Goal: Information Seeking & Learning: Find specific fact

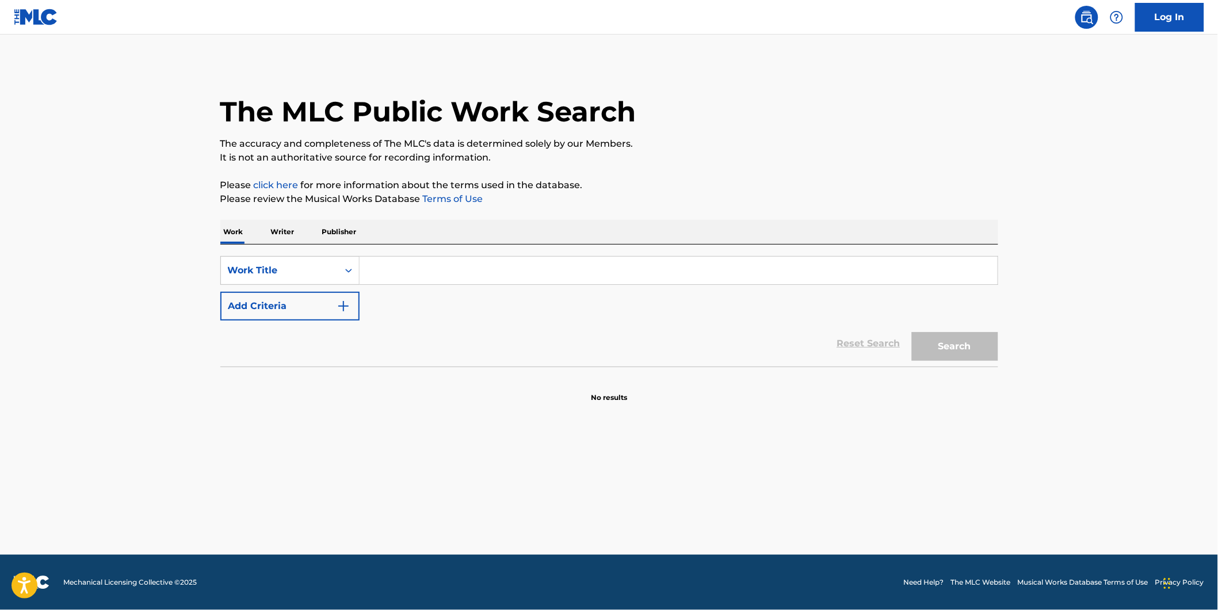
click at [313, 296] on button "Add Criteria" at bounding box center [289, 306] width 139 height 29
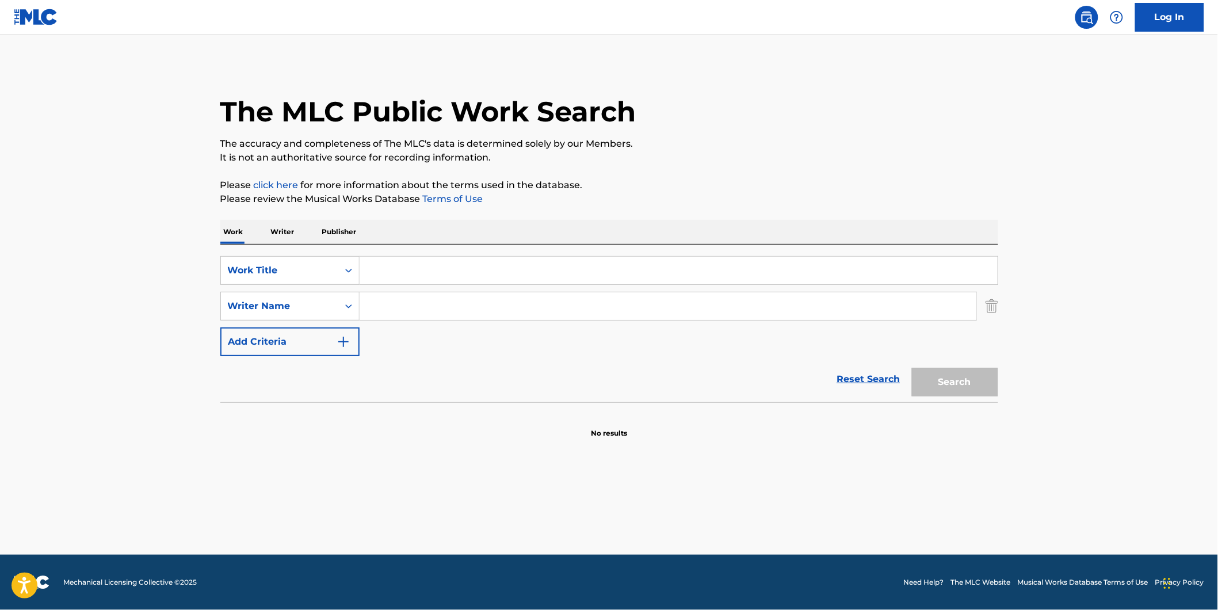
click at [471, 273] on input "Search Form" at bounding box center [679, 271] width 638 height 28
paste input "Kalladare [PERSON_NAME]"
type input "Kalladare [PERSON_NAME]"
click at [403, 361] on div "Reset Search Search" at bounding box center [609, 379] width 778 height 46
click at [403, 305] on input "Search Form" at bounding box center [668, 306] width 617 height 28
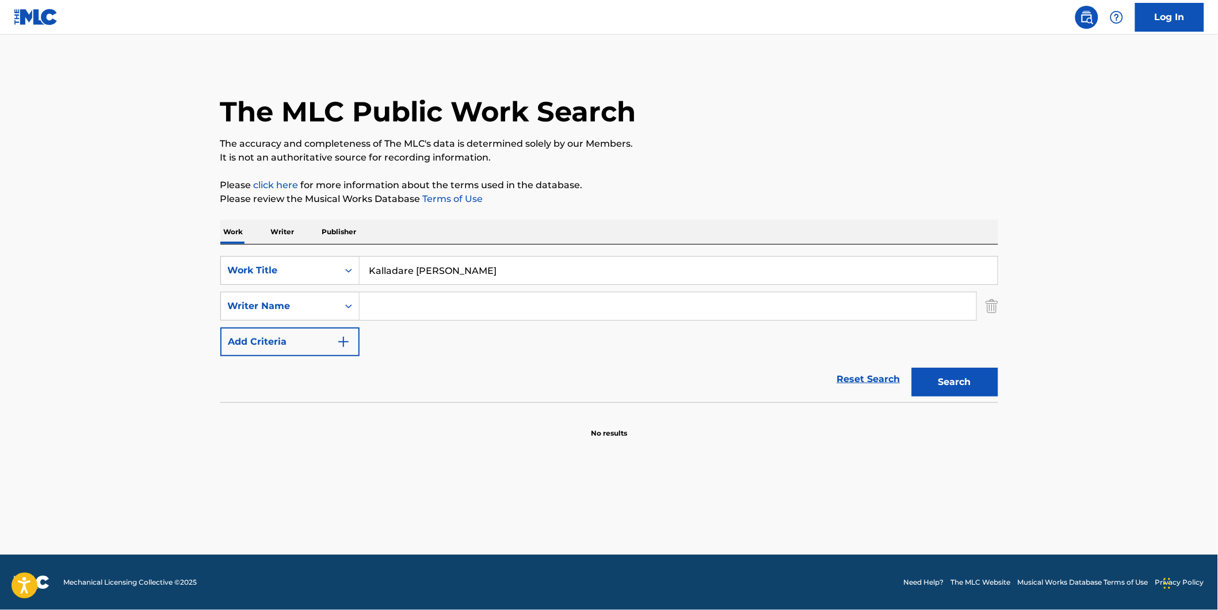
paste input "[PERSON_NAME],"
click at [958, 383] on button "Search" at bounding box center [955, 382] width 86 height 29
drag, startPoint x: 455, startPoint y: 311, endPoint x: 296, endPoint y: 330, distance: 159.8
click at [296, 330] on div "SearchWithCriteriad5b0b71e-c831-43e7-93cd-3842b32953d5 Work Title Kalladare Nan…" at bounding box center [609, 306] width 778 height 100
paste input "[PERSON_NAME]"
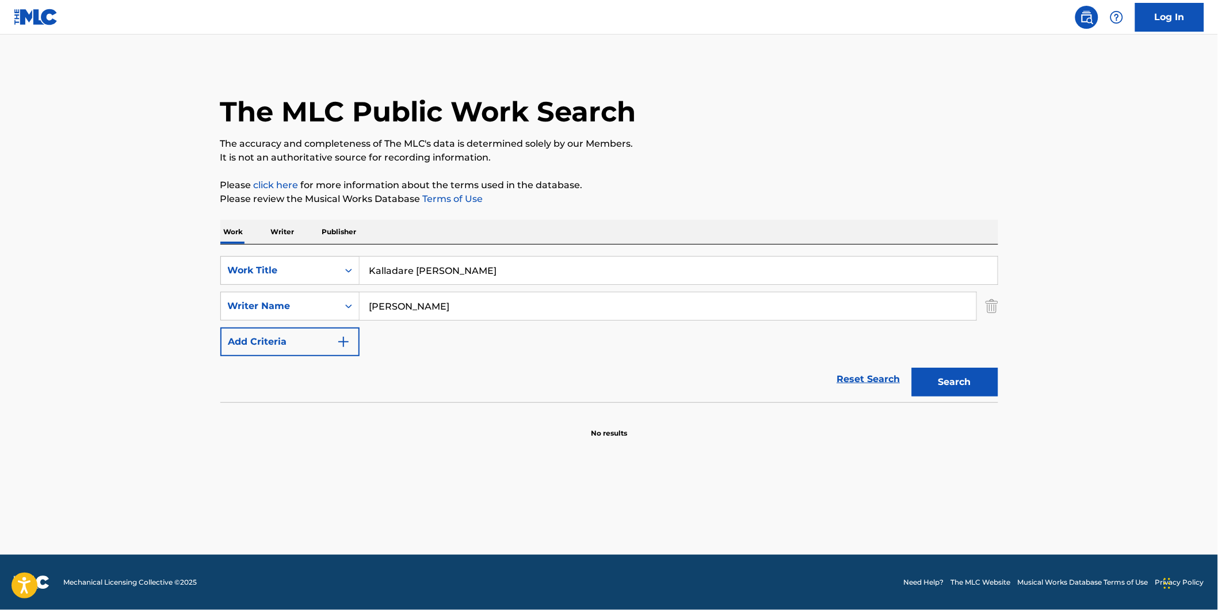
click at [926, 378] on button "Search" at bounding box center [955, 382] width 86 height 29
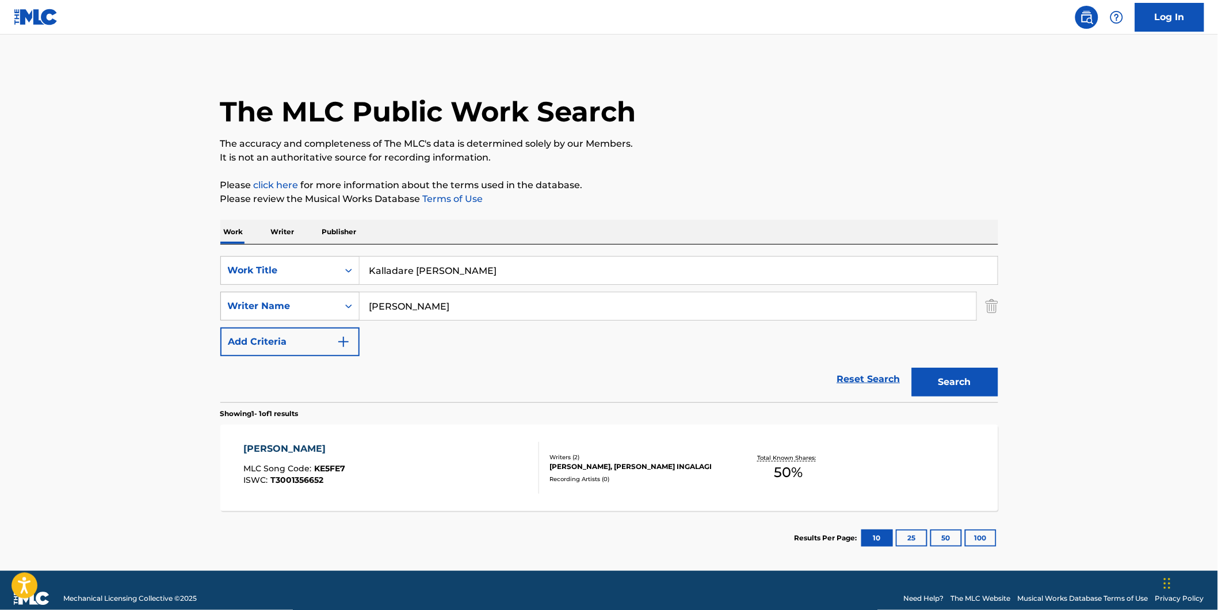
drag, startPoint x: 472, startPoint y: 296, endPoint x: 331, endPoint y: 315, distance: 142.2
click at [331, 315] on div "SearchWithCriteriacbe4e237-57f9-4793-8e82-a4e9324bbc22 Writer Name [PERSON_NAME]" at bounding box center [609, 306] width 778 height 29
paste input "[PERSON_NAME]"
type input "[PERSON_NAME]"
click at [798, 161] on p "It is not an authoritative source for recording information." at bounding box center [609, 158] width 778 height 14
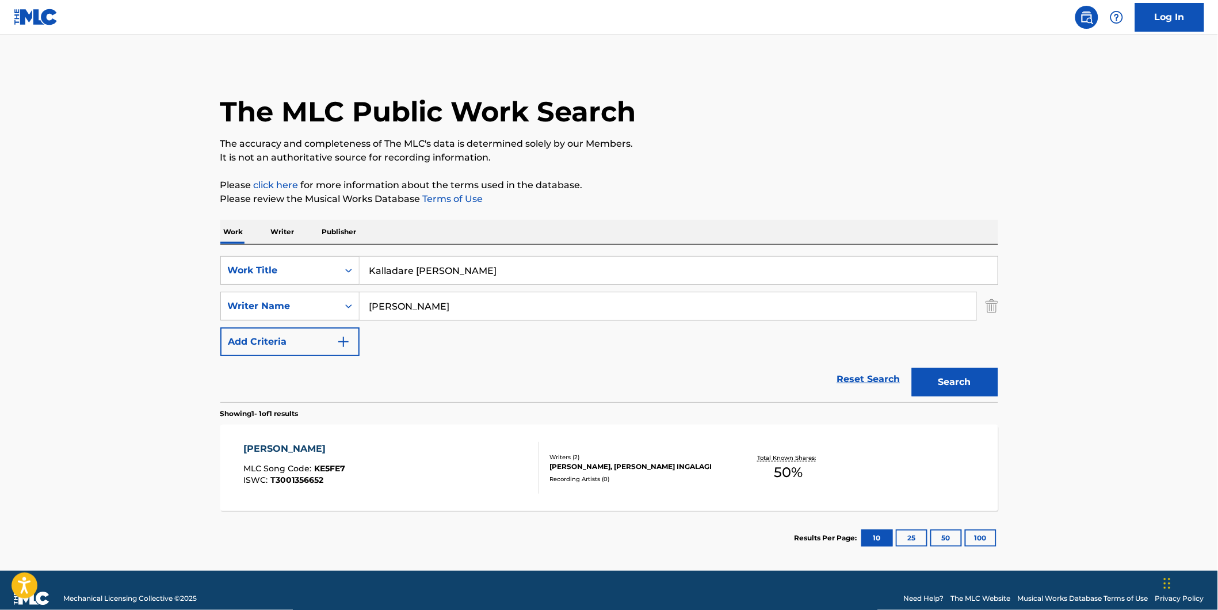
click at [385, 488] on div "KALYANADA KRANTHIYA MLC Song Code : KE5FE7 ISWC : T3001356652" at bounding box center [391, 468] width 296 height 52
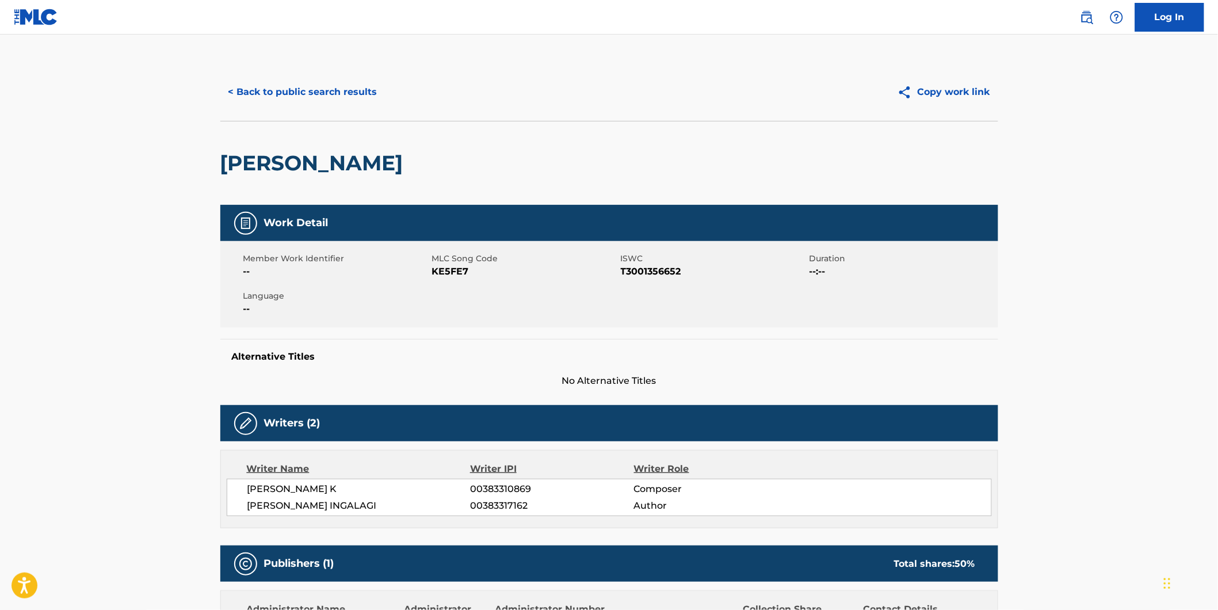
click at [238, 75] on div "< Back to public search results Copy work link" at bounding box center [609, 92] width 778 height 58
click at [248, 98] on button "< Back to public search results" at bounding box center [302, 92] width 165 height 29
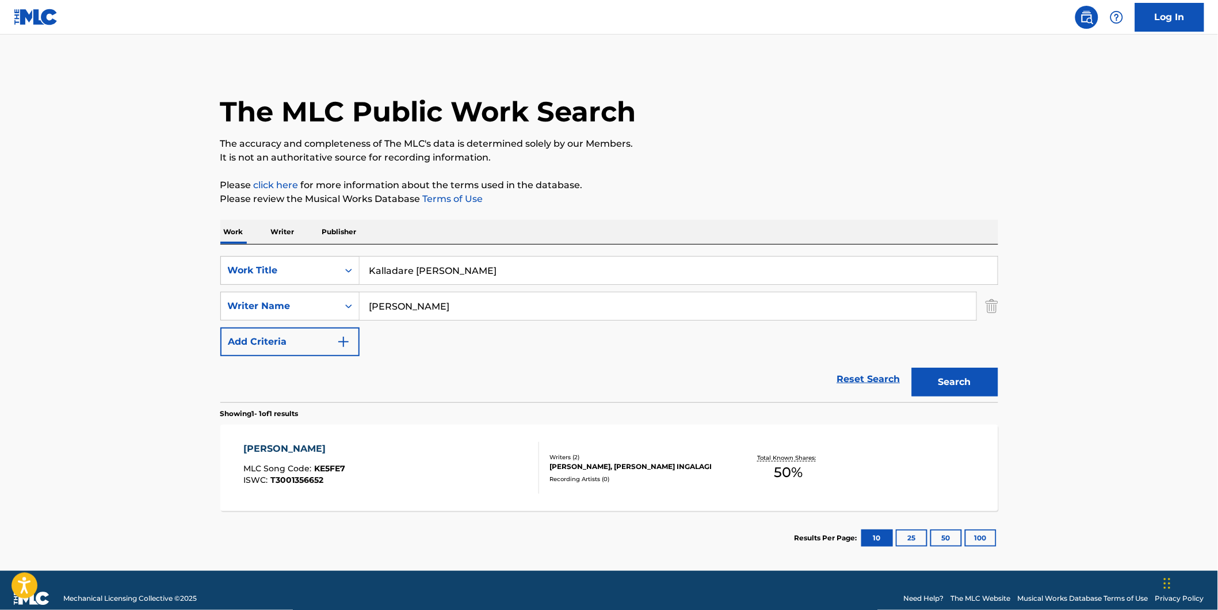
click at [915, 384] on button "Search" at bounding box center [955, 382] width 86 height 29
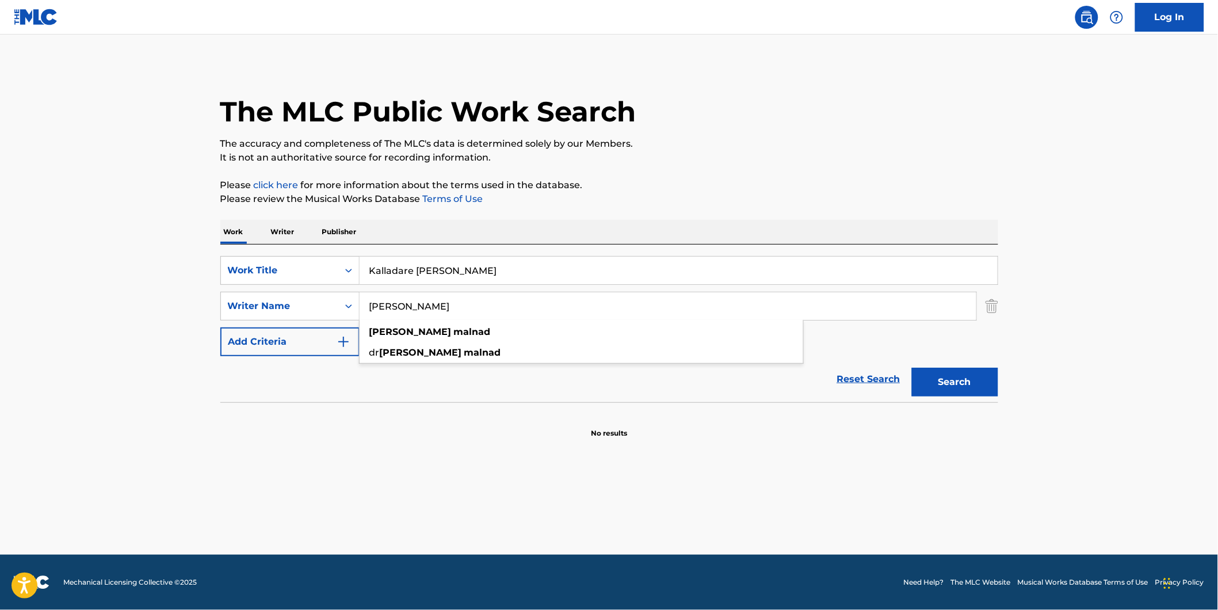
drag, startPoint x: 498, startPoint y: 303, endPoint x: 316, endPoint y: 324, distance: 182.4
click at [312, 324] on div "SearchWithCriteriad5b0b71e-c831-43e7-93cd-3842b32953d5 Work Title Kalladare Nan…" at bounding box center [609, 306] width 778 height 100
paste input "[PERSON_NAME]"
click at [805, 111] on div "The MLC Public Work Search" at bounding box center [609, 105] width 778 height 84
click at [943, 385] on button "Search" at bounding box center [955, 382] width 86 height 29
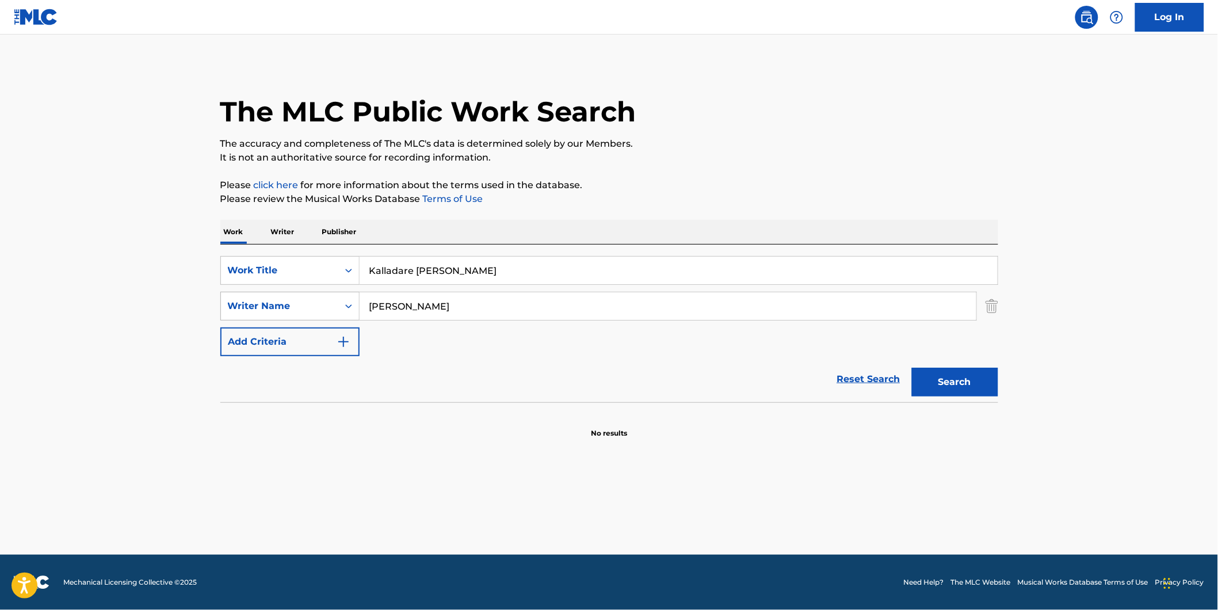
drag, startPoint x: 488, startPoint y: 304, endPoint x: 244, endPoint y: 312, distance: 244.0
click at [244, 312] on div "SearchWithCriteriacbe4e237-57f9-4793-8e82-a4e9324bbc22 Writer Name [PERSON_NAME]" at bounding box center [609, 306] width 778 height 29
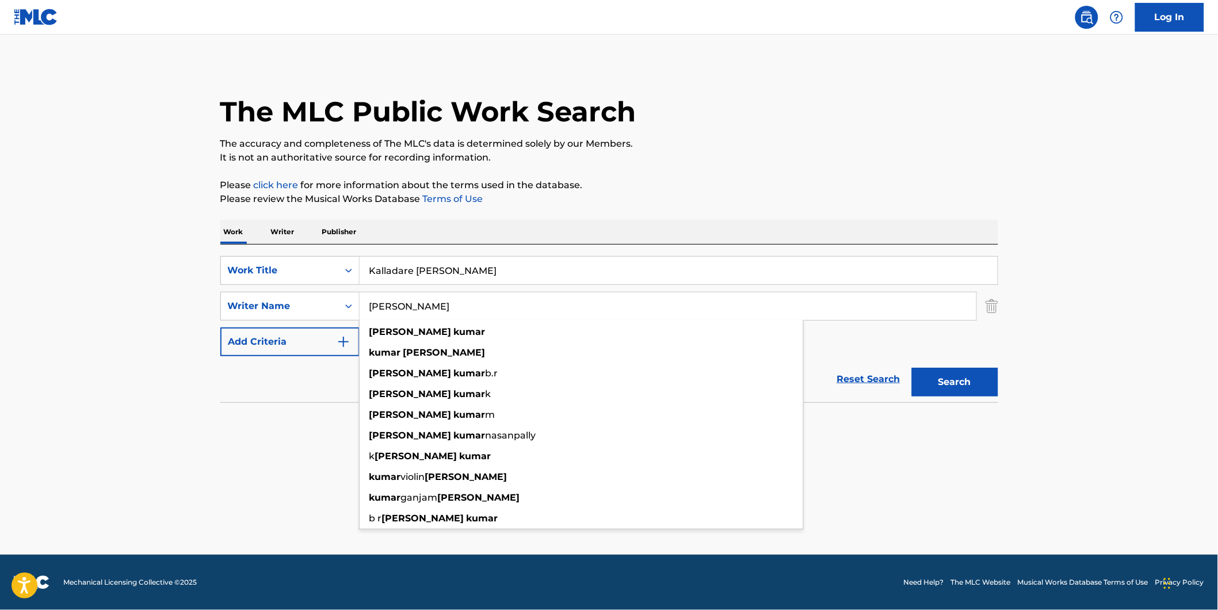
paste input "[PERSON_NAME]"
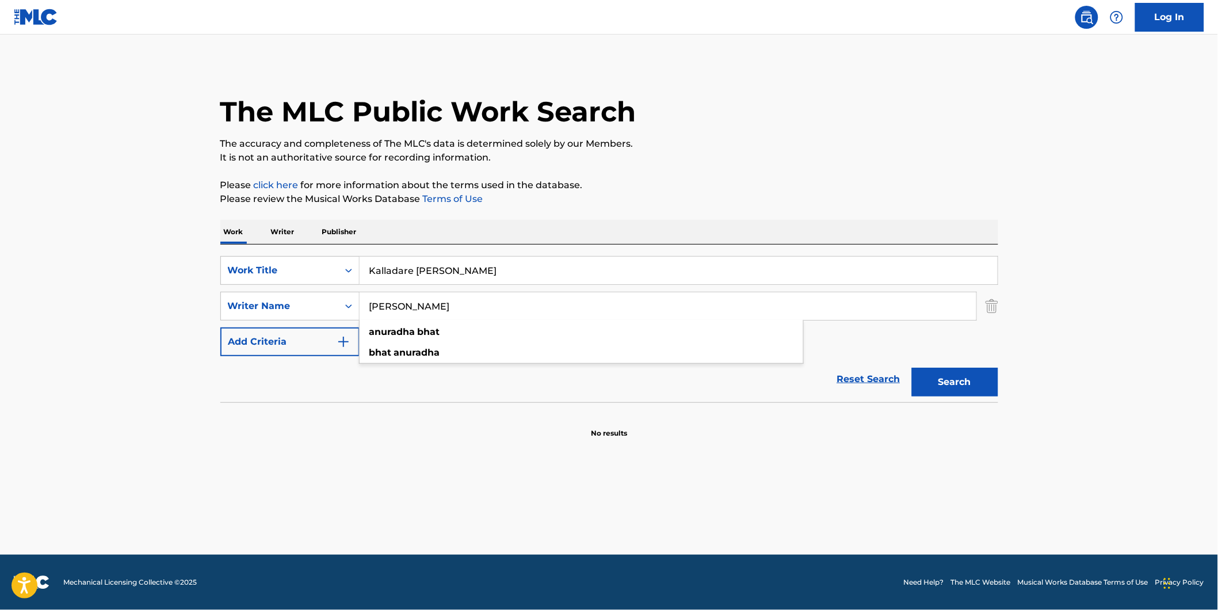
click at [709, 148] on p "The accuracy and completeness of The MLC's data is determined solely by our Mem…" at bounding box center [609, 144] width 778 height 14
click at [927, 378] on button "Search" at bounding box center [955, 382] width 86 height 29
drag, startPoint x: 500, startPoint y: 309, endPoint x: 426, endPoint y: 332, distance: 78.1
click at [247, 328] on div "SearchWithCriteriad5b0b71e-c831-43e7-93cd-3842b32953d5 Work Title Kalladare Nan…" at bounding box center [609, 306] width 778 height 100
paste input "Deva"
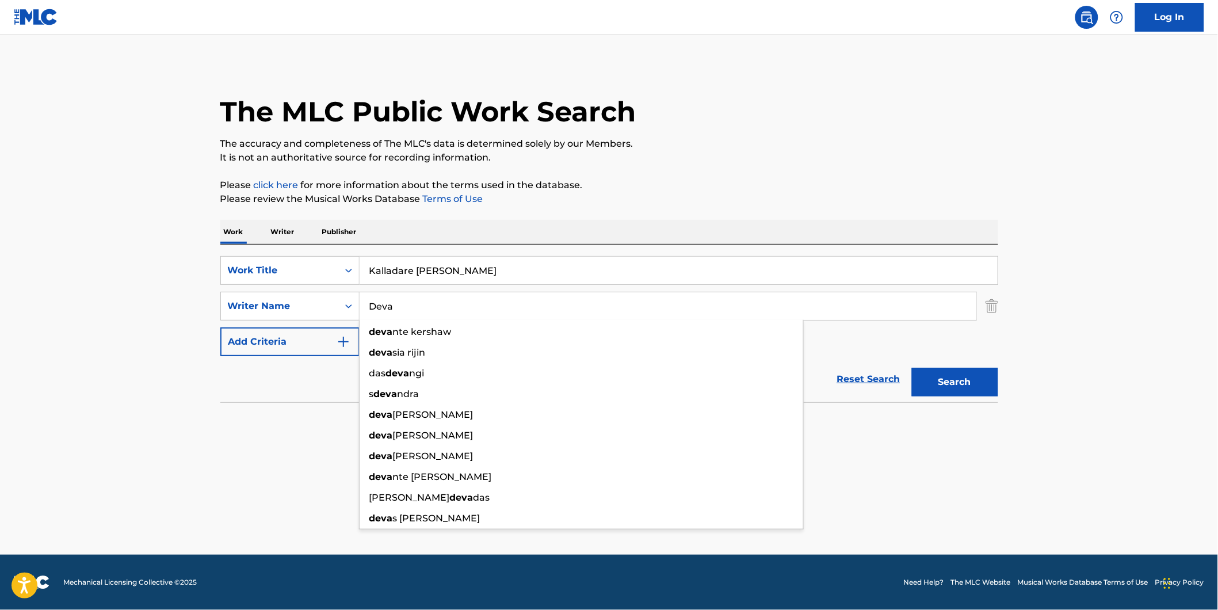
type input "Deva"
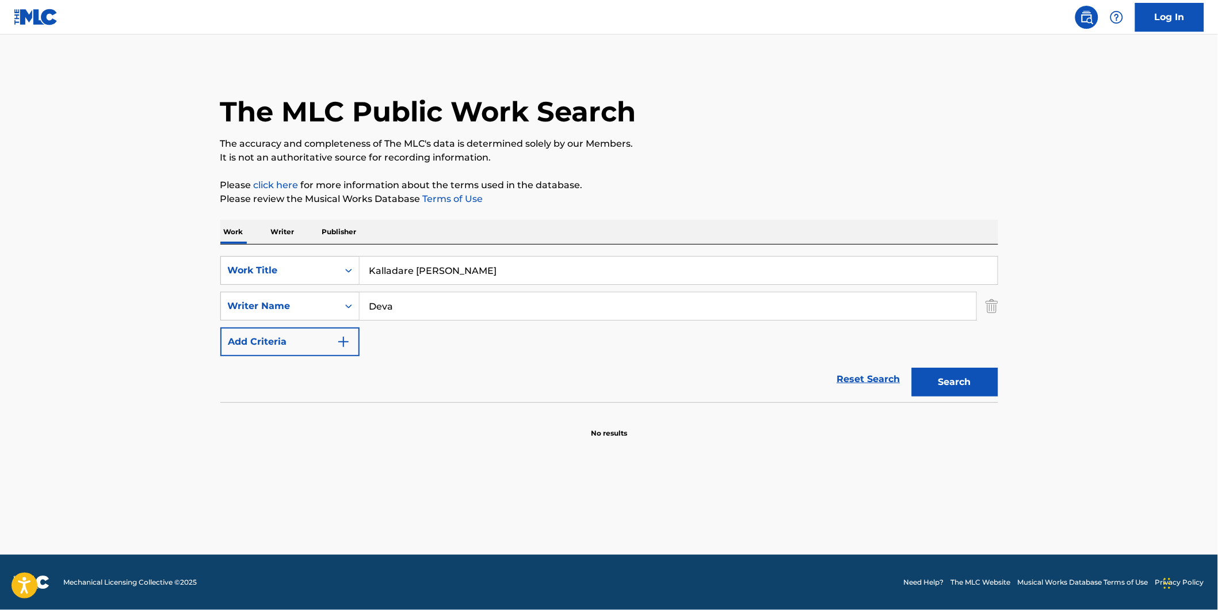
click at [846, 120] on div "The MLC Public Work Search" at bounding box center [609, 105] width 778 height 84
click at [927, 376] on button "Search" at bounding box center [955, 382] width 86 height 29
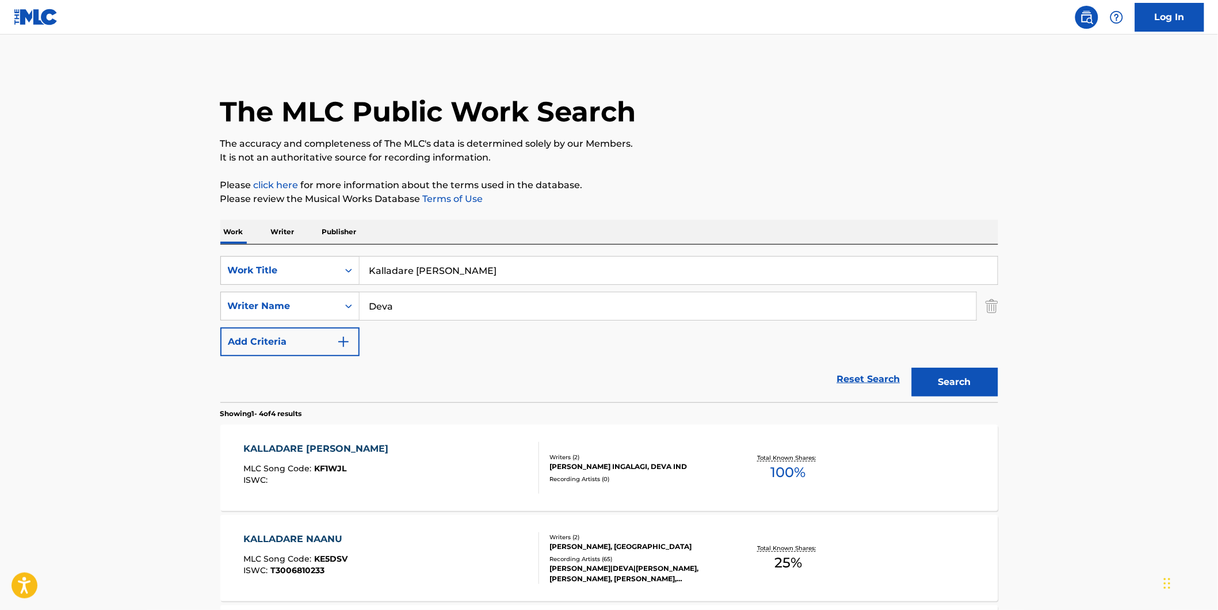
scroll to position [64, 0]
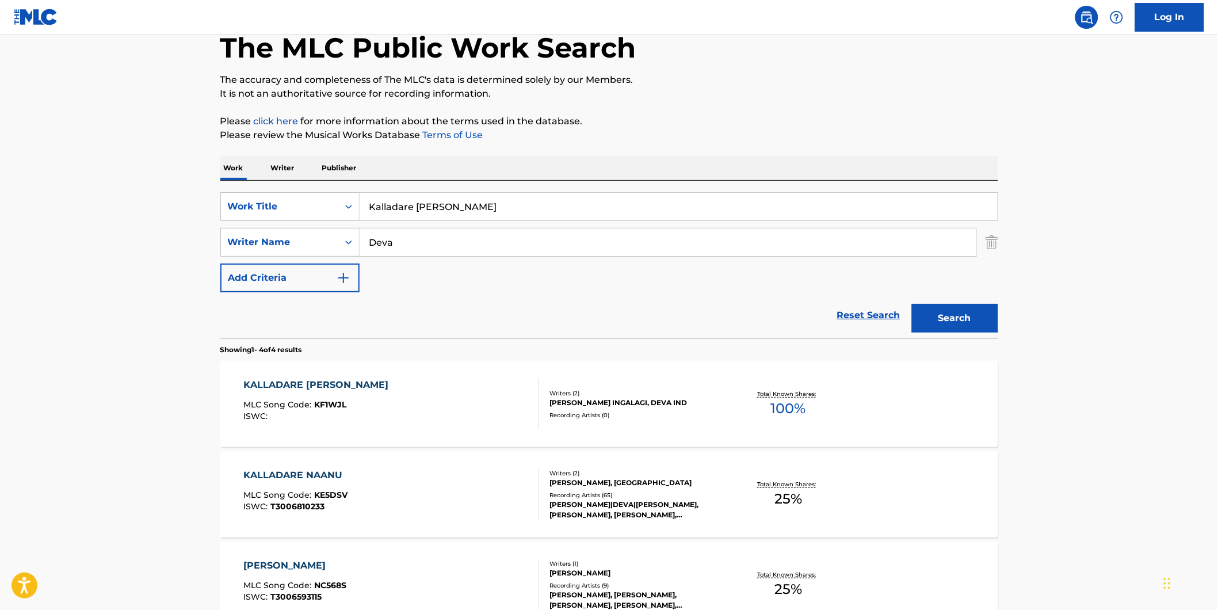
click at [318, 489] on div "KALLADARE NAANU MLC Song Code : KE5DSV ISWC : T3006810233" at bounding box center [295, 494] width 105 height 52
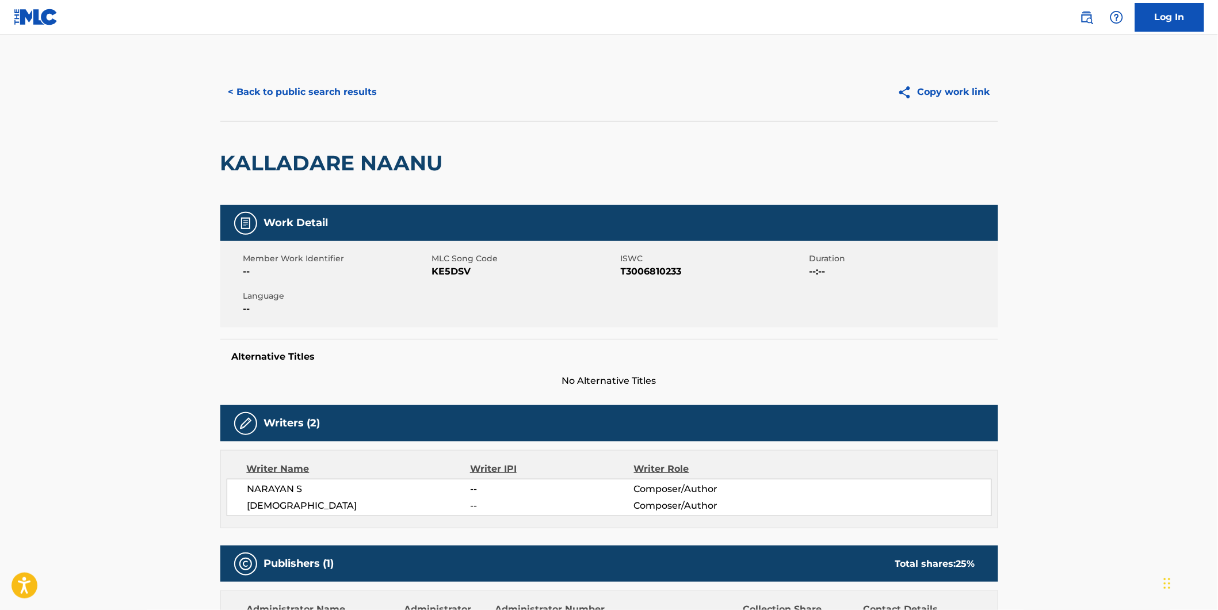
click at [255, 104] on button "< Back to public search results" at bounding box center [302, 92] width 165 height 29
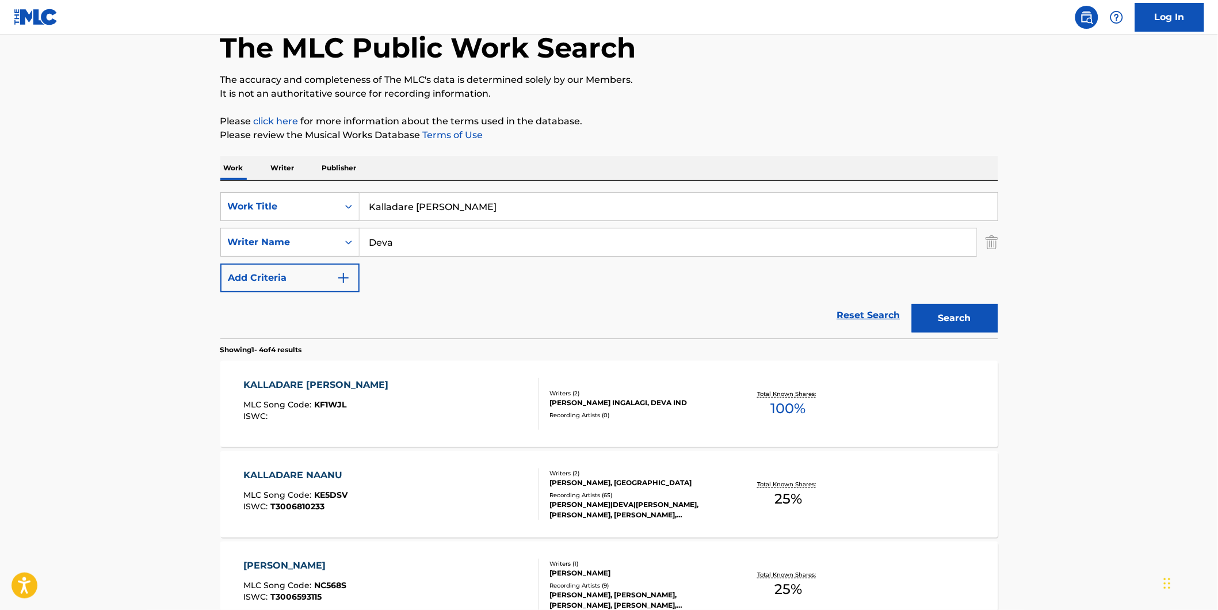
click at [324, 423] on div "KALLADARE NANU KALYANADA MLC Song Code : KF1WJL ISWC :" at bounding box center [318, 404] width 151 height 52
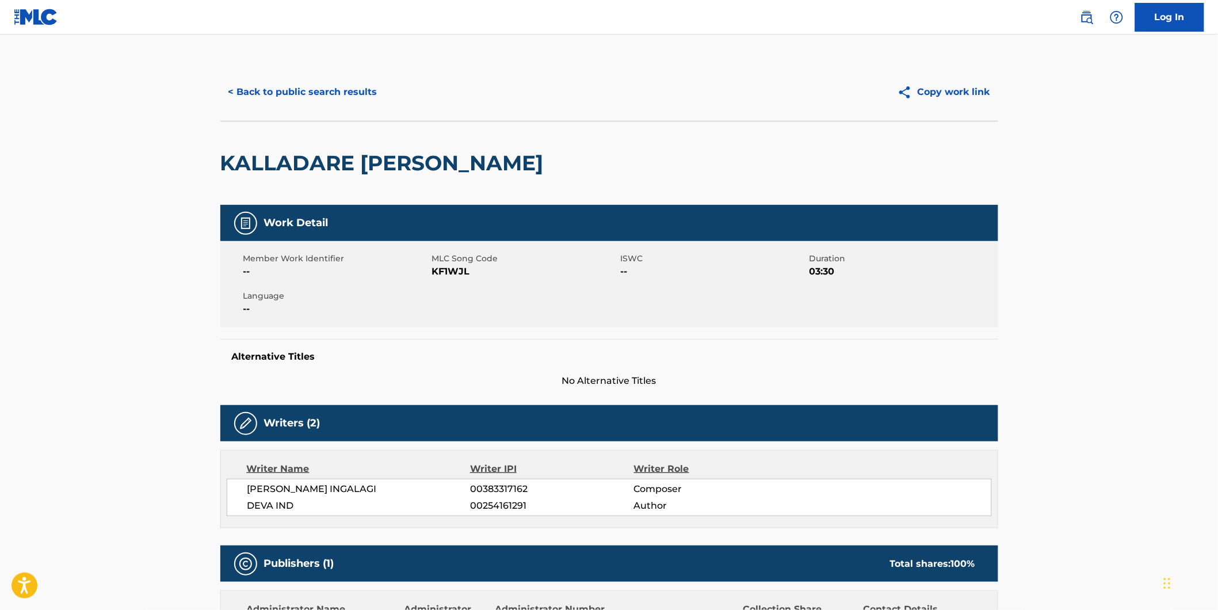
click at [271, 84] on button "< Back to public search results" at bounding box center [302, 92] width 165 height 29
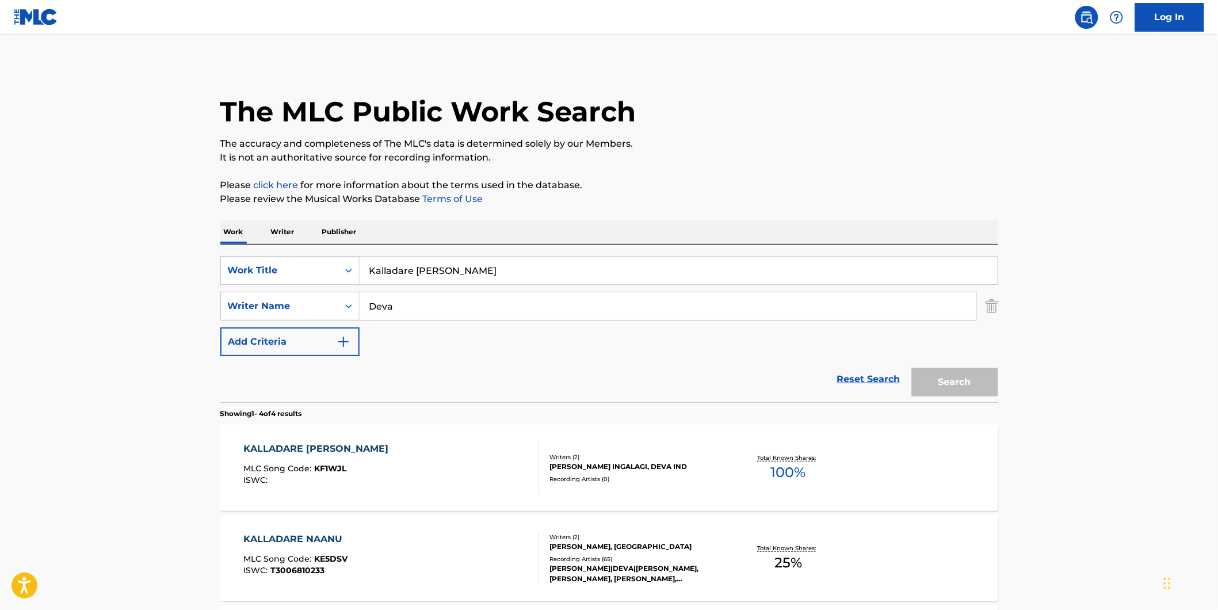
scroll to position [64, 0]
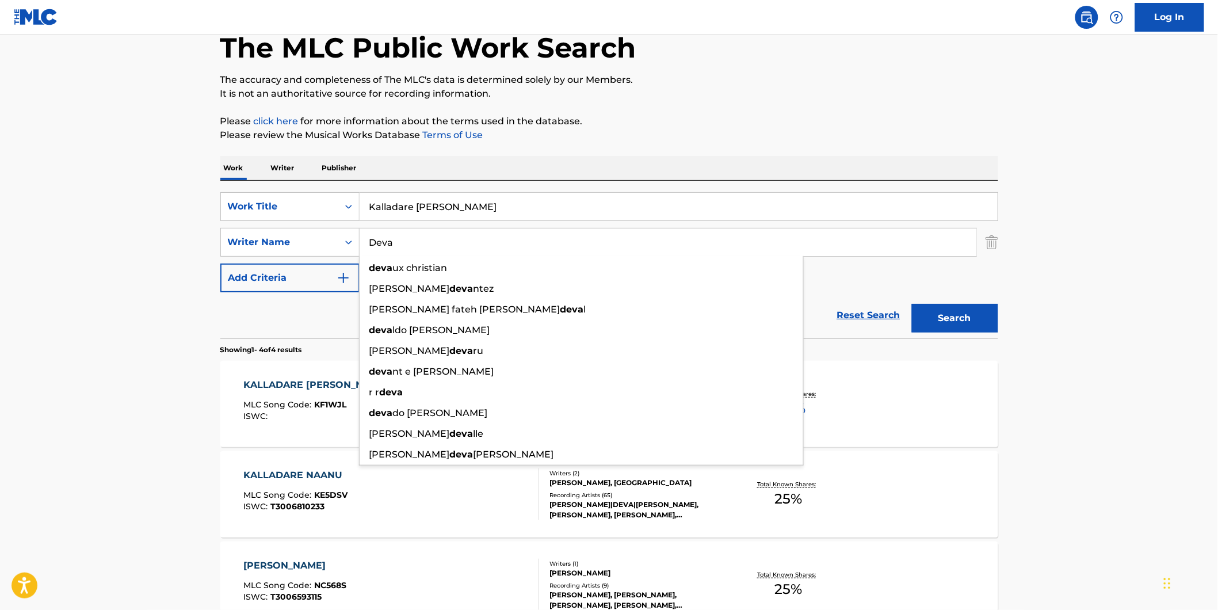
drag, startPoint x: 313, startPoint y: 240, endPoint x: 193, endPoint y: 247, distance: 119.9
click at [193, 247] on main "The MLC Public Work Search The accuracy and completeness of The MLC's data is d…" at bounding box center [609, 374] width 1218 height 807
paste input "[PERSON_NAME] Ingalagi"
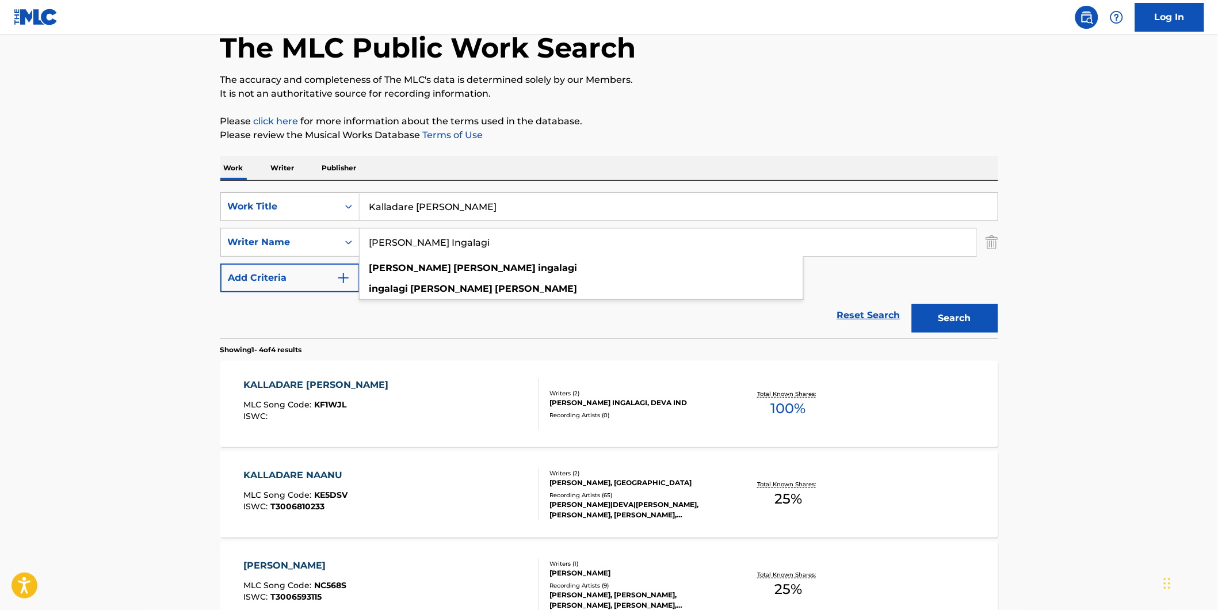
type input "[PERSON_NAME] Ingalagi"
click at [790, 105] on div "The MLC Public Work Search The accuracy and completeness of The MLC's data is d…" at bounding box center [608, 385] width 805 height 772
click at [957, 318] on button "Search" at bounding box center [955, 318] width 86 height 29
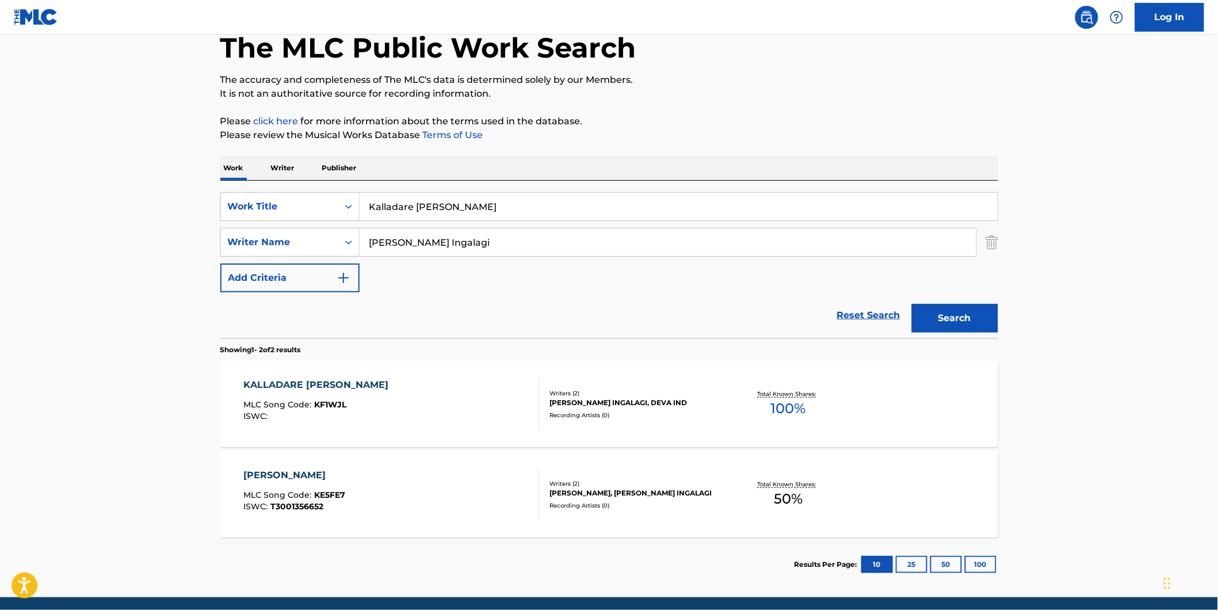
click at [284, 514] on div "KALYANADA KRANTHIYA MLC Song Code : KE5FE7 ISWC : T3001356652" at bounding box center [294, 494] width 102 height 52
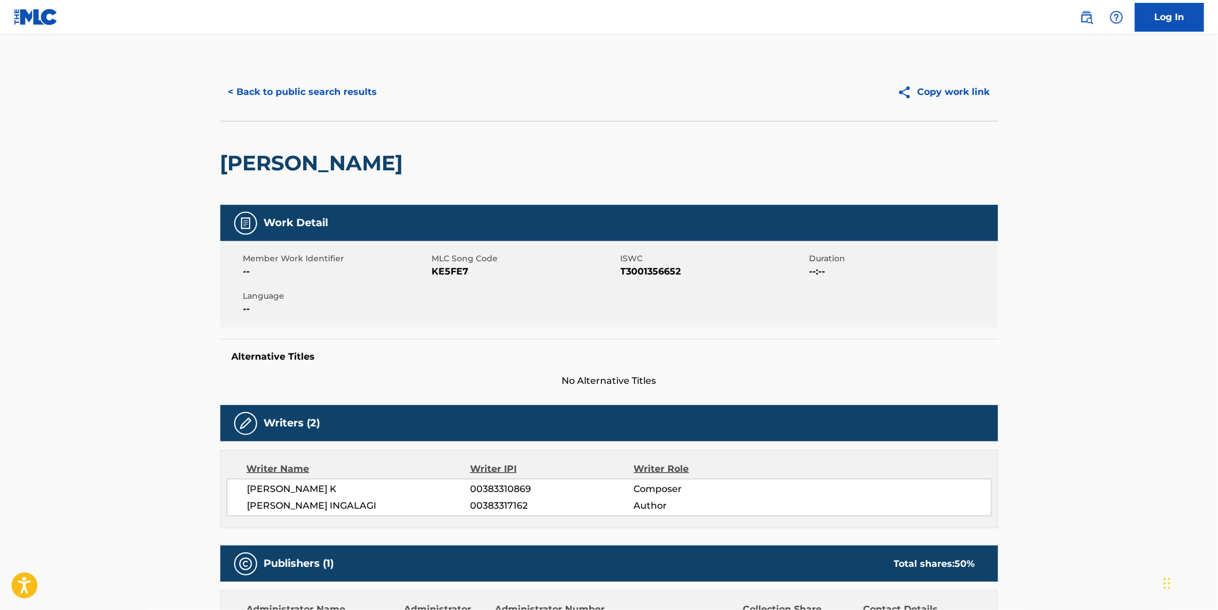
click at [242, 97] on button "< Back to public search results" at bounding box center [302, 92] width 165 height 29
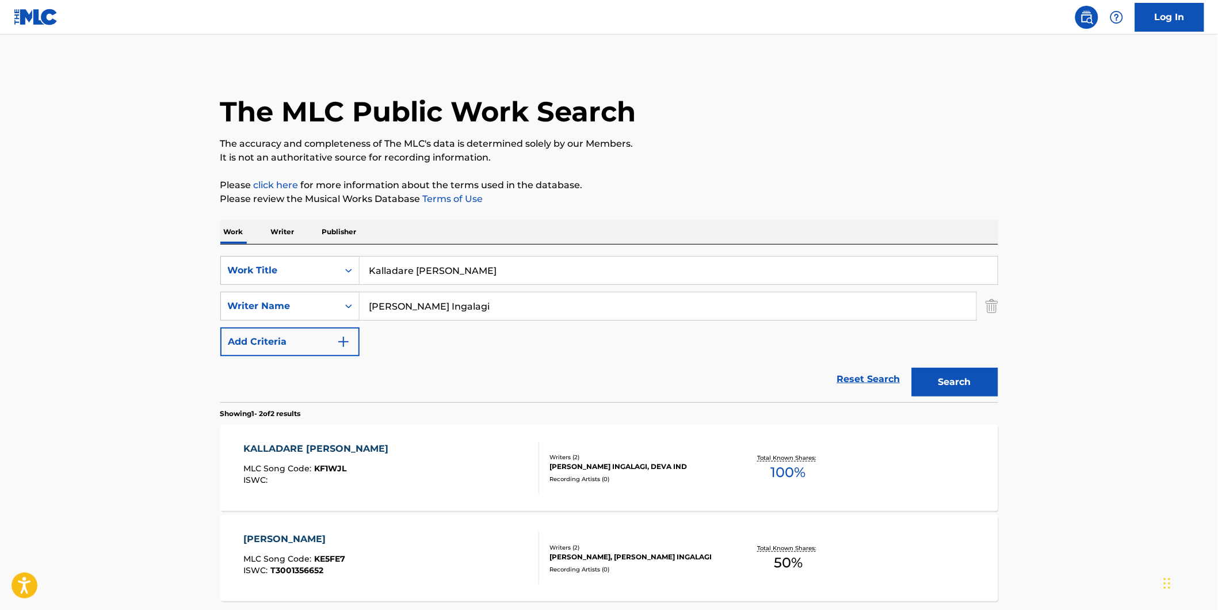
scroll to position [41, 0]
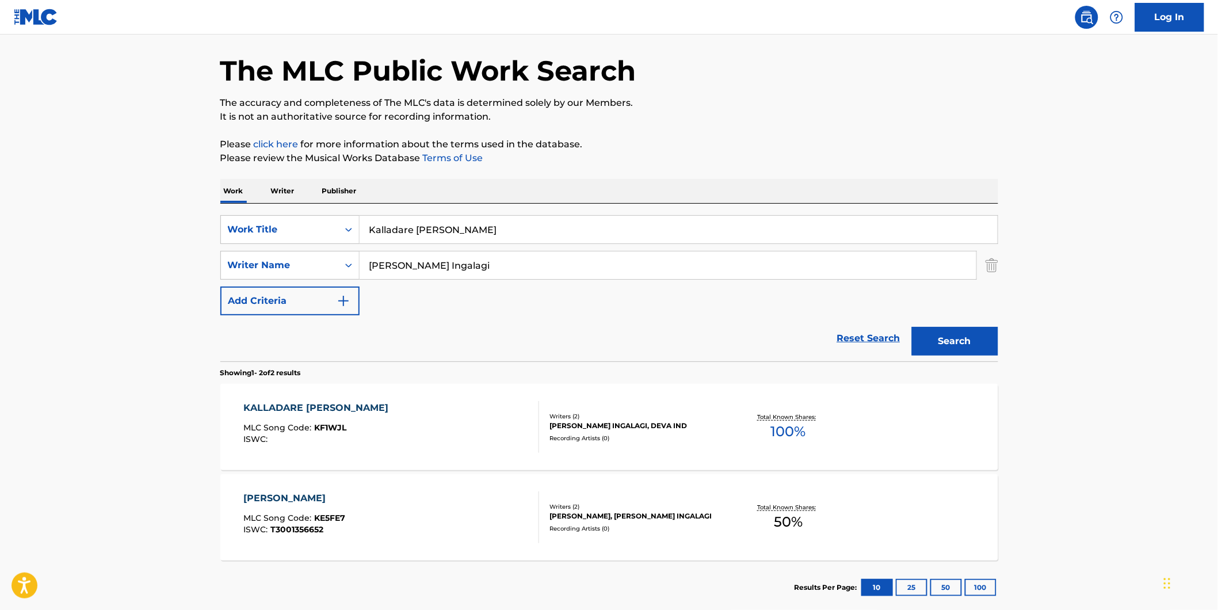
click at [376, 436] on div "ISWC :" at bounding box center [318, 439] width 151 height 9
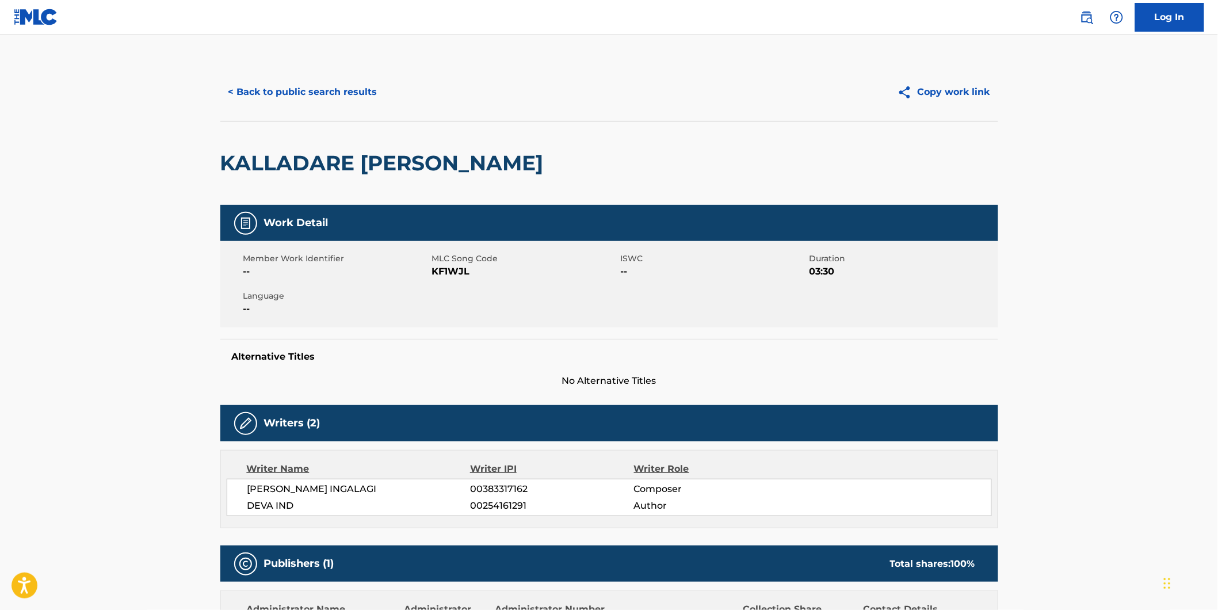
click at [263, 87] on button "< Back to public search results" at bounding box center [302, 92] width 165 height 29
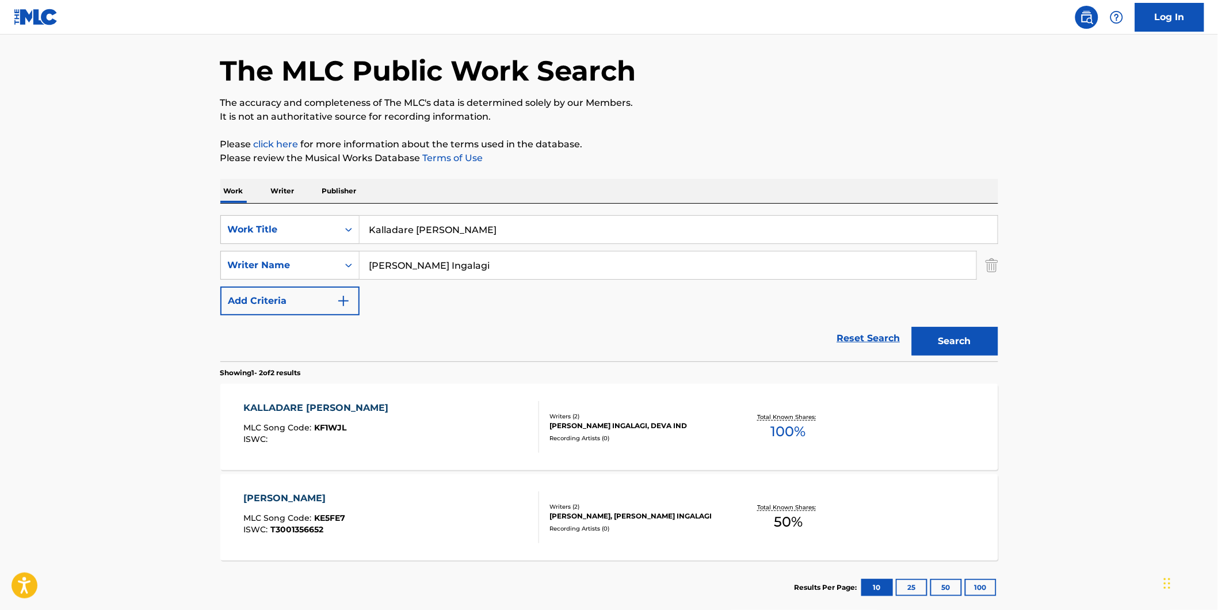
drag, startPoint x: 512, startPoint y: 226, endPoint x: 0, endPoint y: 246, distance: 512.3
click at [169, 251] on main "The MLC Public Work Search The accuracy and completeness of The MLC's data is d…" at bounding box center [609, 307] width 1218 height 626
paste input "Alone"
type input "Alone"
click at [0, 246] on html "Accessibility Screen-Reader Guide, Feedback, and Issue Reporting | New window C…" at bounding box center [609, 264] width 1218 height 610
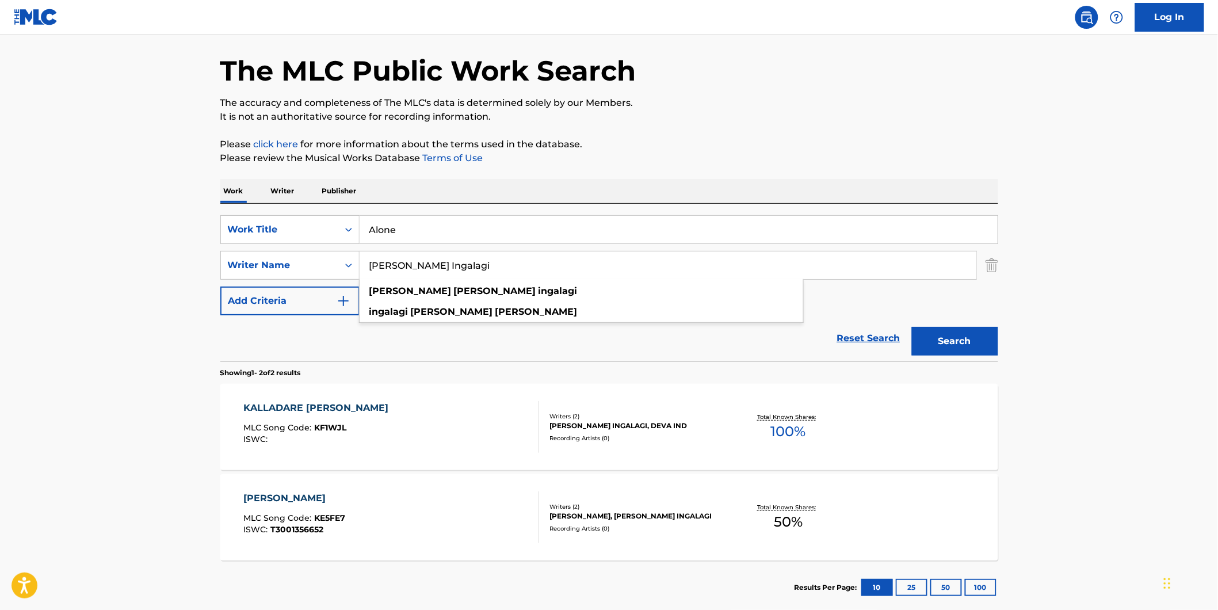
drag, startPoint x: 559, startPoint y: 273, endPoint x: 223, endPoint y: 288, distance: 336.2
click at [223, 288] on div "SearchWithCriteriad5b0b71e-c831-43e7-93cd-3842b32953d5 Work Title Alone SearchW…" at bounding box center [609, 265] width 778 height 100
paste input "6YNTHMANE"
click at [783, 106] on p "The accuracy and completeness of The MLC's data is determined solely by our Mem…" at bounding box center [609, 103] width 778 height 14
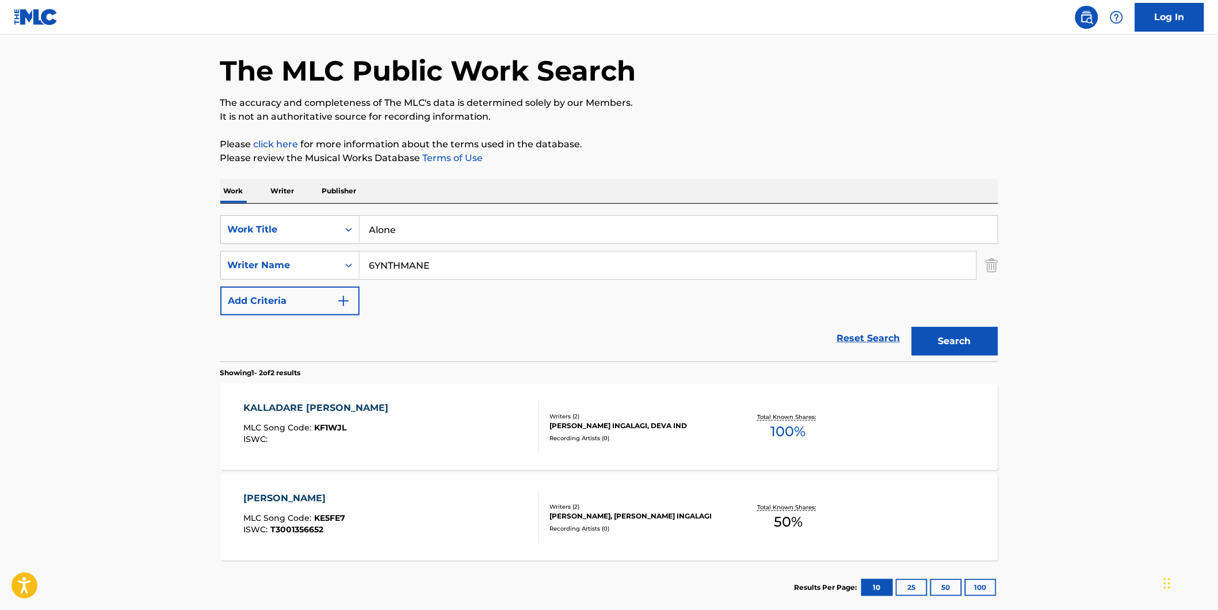
click at [936, 351] on button "Search" at bounding box center [955, 341] width 86 height 29
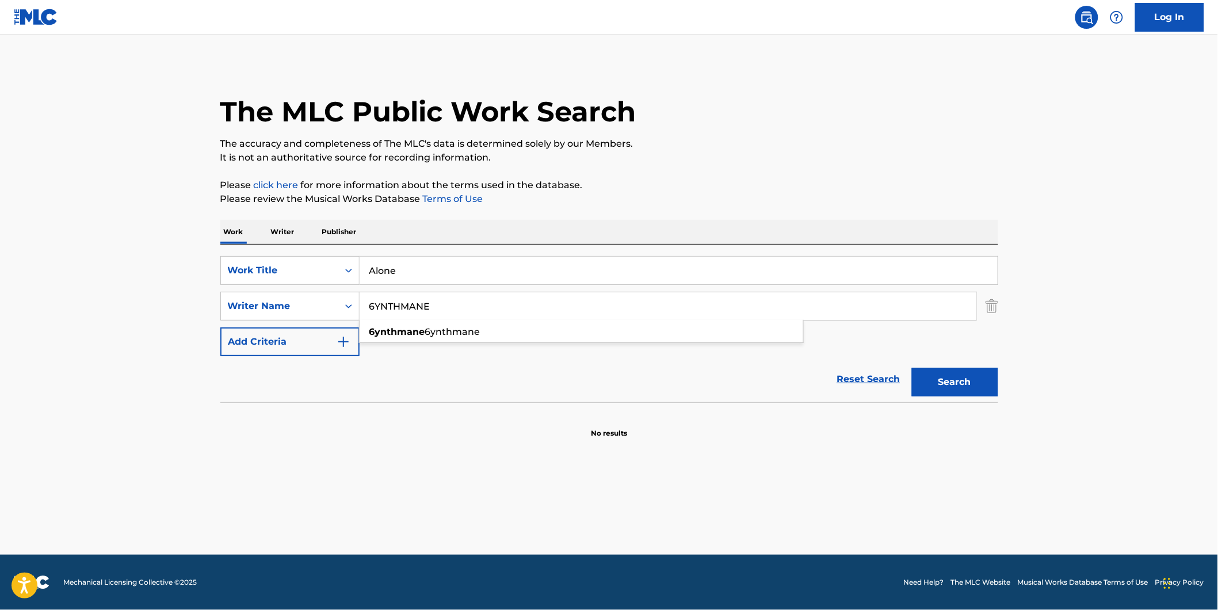
paste input "clon nex"
drag, startPoint x: 493, startPoint y: 314, endPoint x: 297, endPoint y: 323, distance: 195.8
click at [297, 323] on div "SearchWithCriteriad5b0b71e-c831-43e7-93cd-3842b32953d5 Work Title Alone SearchW…" at bounding box center [609, 306] width 778 height 100
drag, startPoint x: 780, startPoint y: 461, endPoint x: 896, endPoint y: 420, distance: 122.6
click at [779, 461] on main "The MLC Public Work Search The accuracy and completeness of The MLC's data is d…" at bounding box center [609, 295] width 1218 height 520
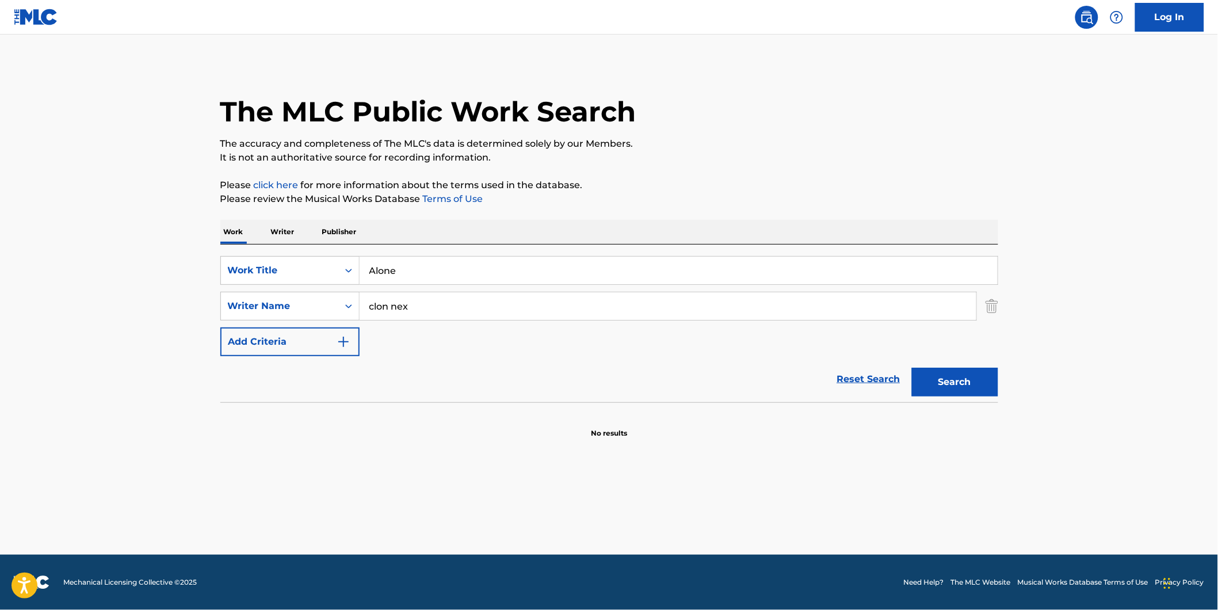
click at [947, 383] on button "Search" at bounding box center [955, 382] width 86 height 29
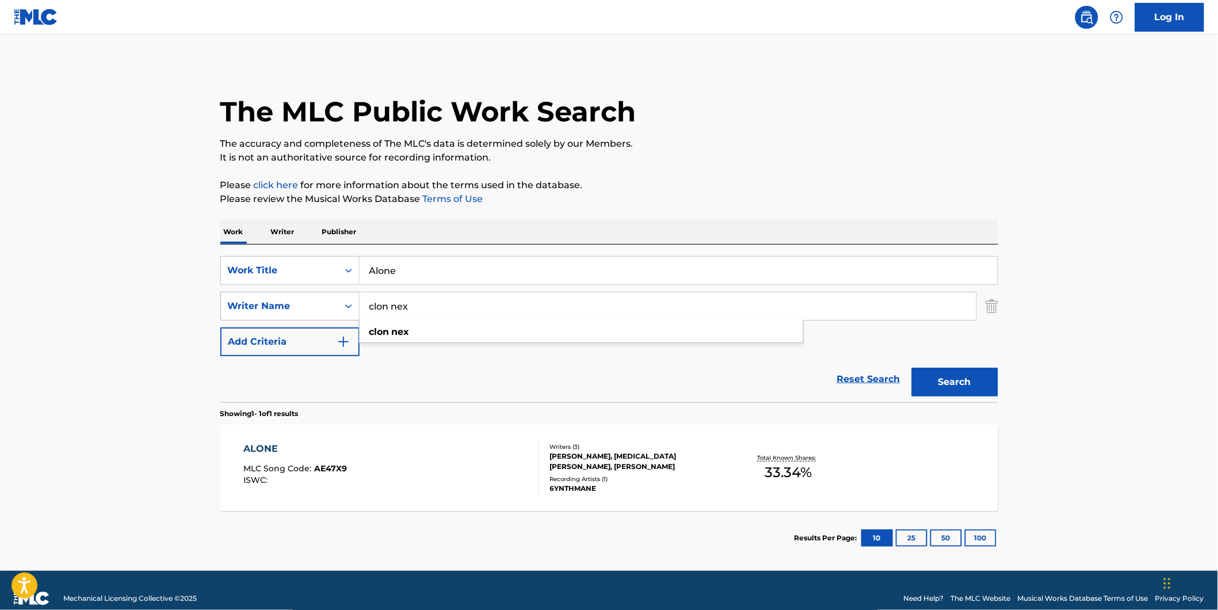
drag, startPoint x: 487, startPoint y: 308, endPoint x: 336, endPoint y: 311, distance: 151.3
click at [306, 308] on div "SearchWithCriteriacbe4e237-57f9-4793-8e82-a4e9324bbc22 Writer Name clon nex clo…" at bounding box center [609, 306] width 778 height 29
paste input "[PERSON_NAME]"
click at [838, 95] on div "The MLC Public Work Search" at bounding box center [609, 105] width 778 height 84
click at [936, 386] on button "Search" at bounding box center [955, 382] width 86 height 29
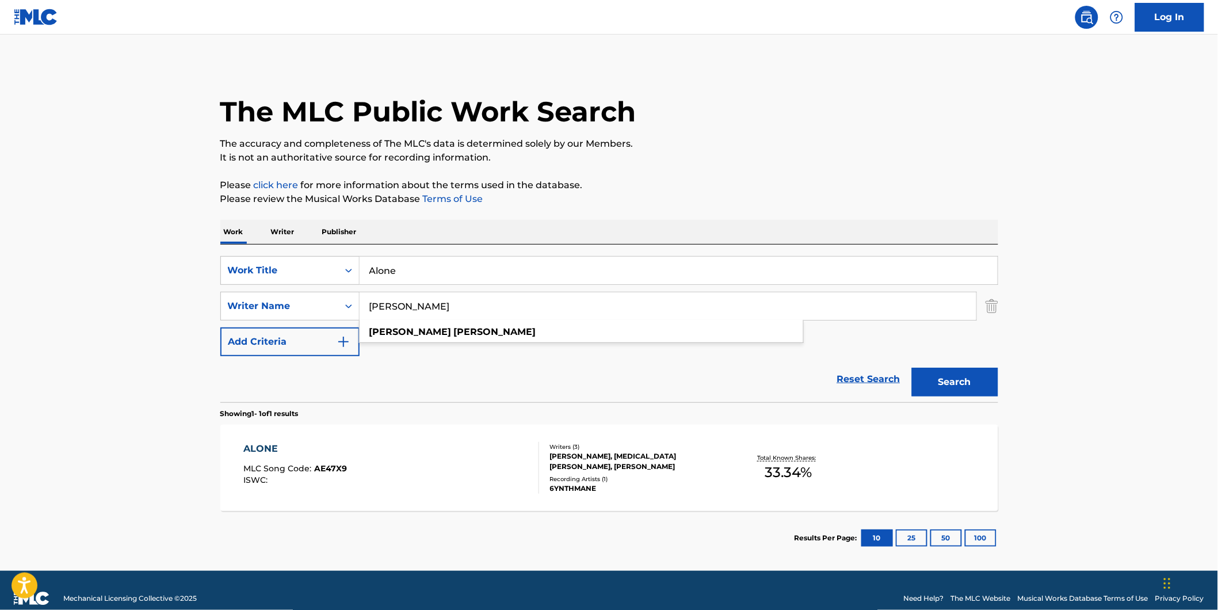
drag, startPoint x: 518, startPoint y: 306, endPoint x: 193, endPoint y: 351, distance: 328.1
click at [192, 349] on main "The MLC Public Work Search The accuracy and completeness of The MLC's data is d…" at bounding box center [609, 303] width 1218 height 536
paste input "[MEDICAL_DATA][PERSON_NAME]"
type input "[MEDICAL_DATA][PERSON_NAME]"
click at [754, 133] on div "The MLC Public Work Search" at bounding box center [609, 105] width 778 height 84
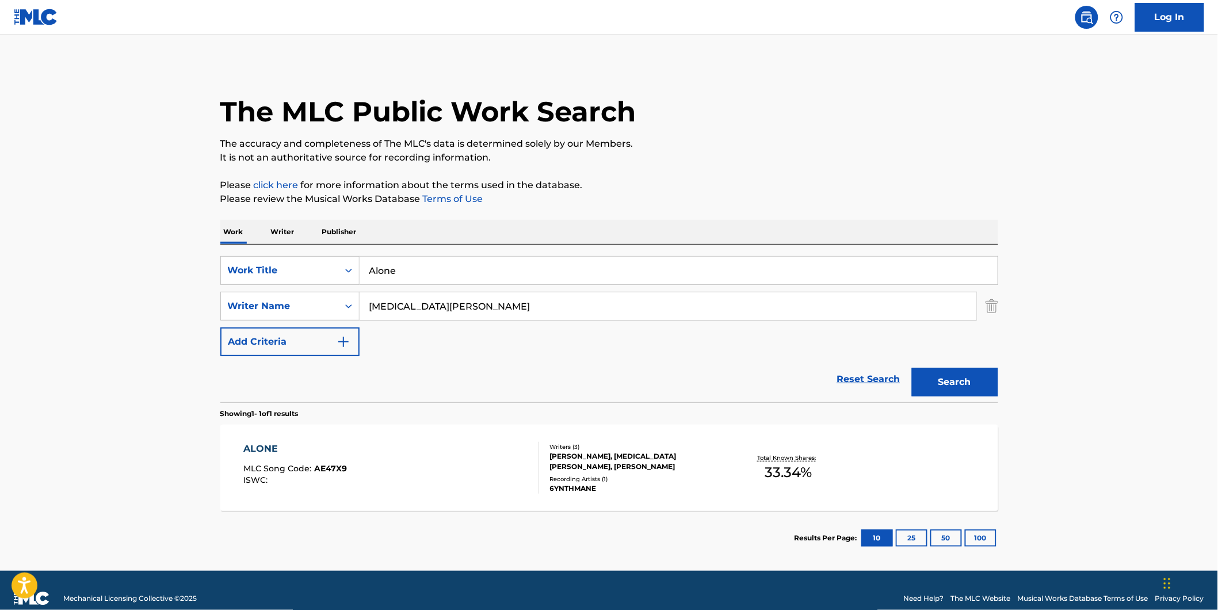
click at [934, 378] on button "Search" at bounding box center [955, 382] width 86 height 29
click at [269, 451] on div "ALONE" at bounding box center [295, 449] width 104 height 14
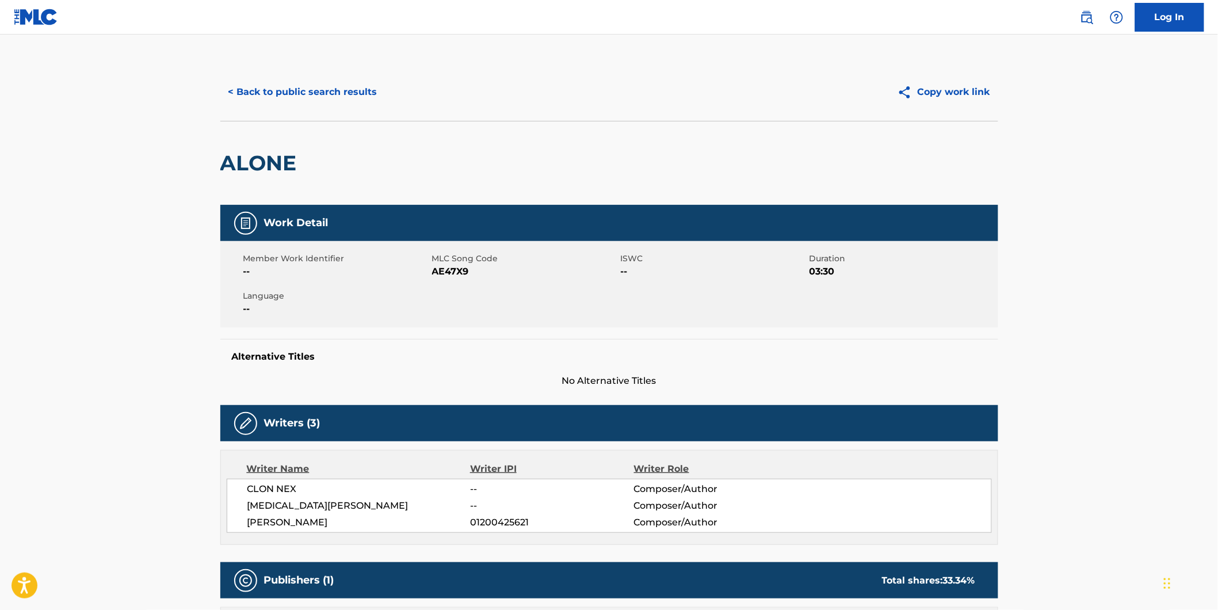
click at [271, 70] on div "< Back to public search results Copy work link" at bounding box center [609, 92] width 778 height 58
click at [272, 93] on button "< Back to public search results" at bounding box center [302, 92] width 165 height 29
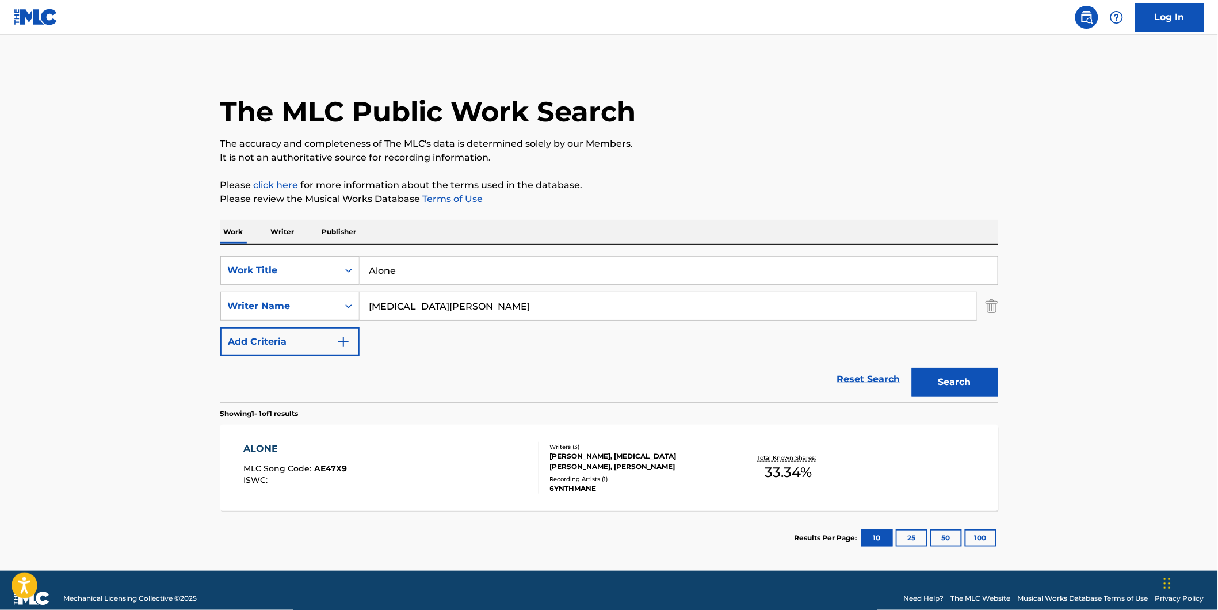
drag, startPoint x: 468, startPoint y: 275, endPoint x: 188, endPoint y: 282, distance: 280.2
click at [207, 282] on div "The MLC Public Work Search The accuracy and completeness of The MLC's data is d…" at bounding box center [608, 314] width 805 height 502
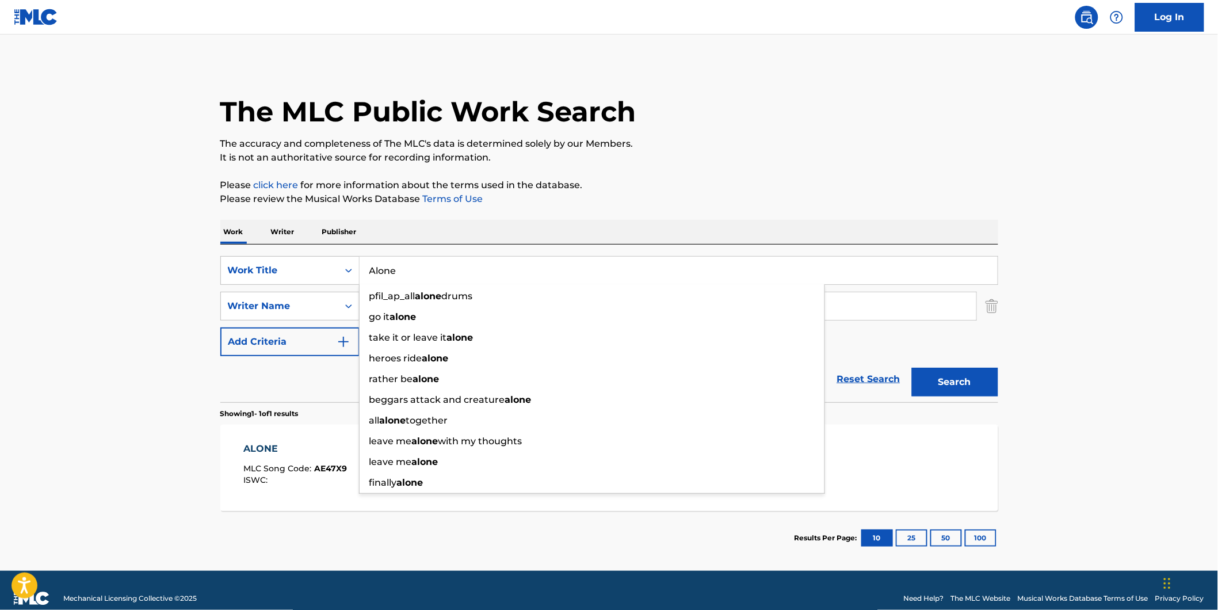
paste input "Yo Te Adoro"
type input "Yo Te Adoro"
click at [71, 289] on main "The MLC Public Work Search The accuracy and completeness of The MLC's data is d…" at bounding box center [609, 303] width 1218 height 536
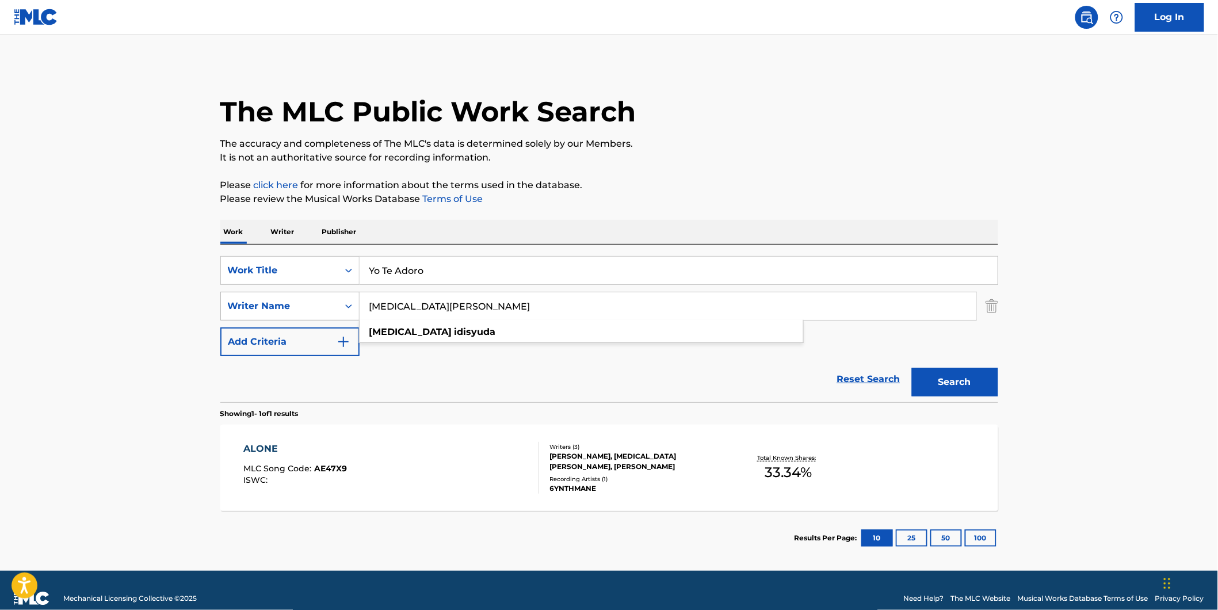
drag, startPoint x: 508, startPoint y: 298, endPoint x: 332, endPoint y: 296, distance: 176.0
click at [281, 301] on div "SearchWithCriteriacbe4e237-57f9-4793-8e82-a4e9324bbc22 Writer Name [MEDICAL_DAT…" at bounding box center [609, 306] width 778 height 29
paste input "[PERSON_NAME] [PERSON_NAME]"
click at [711, 102] on div "The MLC Public Work Search" at bounding box center [609, 105] width 778 height 84
click at [438, 304] on input "[PERSON_NAME] [PERSON_NAME]" at bounding box center [668, 306] width 617 height 28
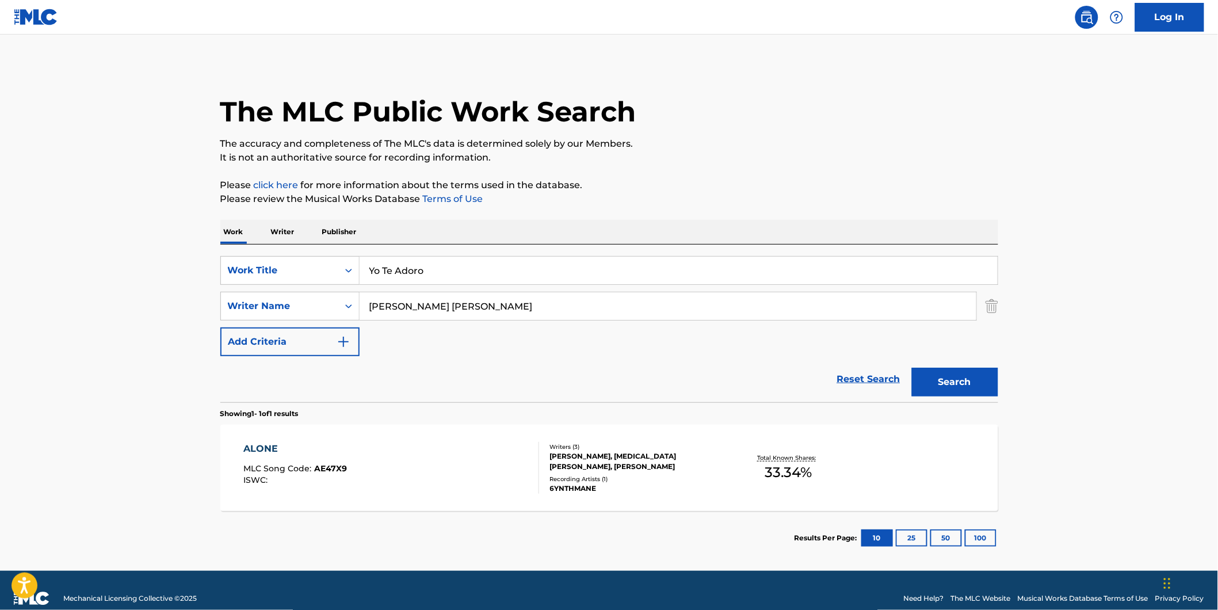
click at [981, 381] on button "Search" at bounding box center [955, 382] width 86 height 29
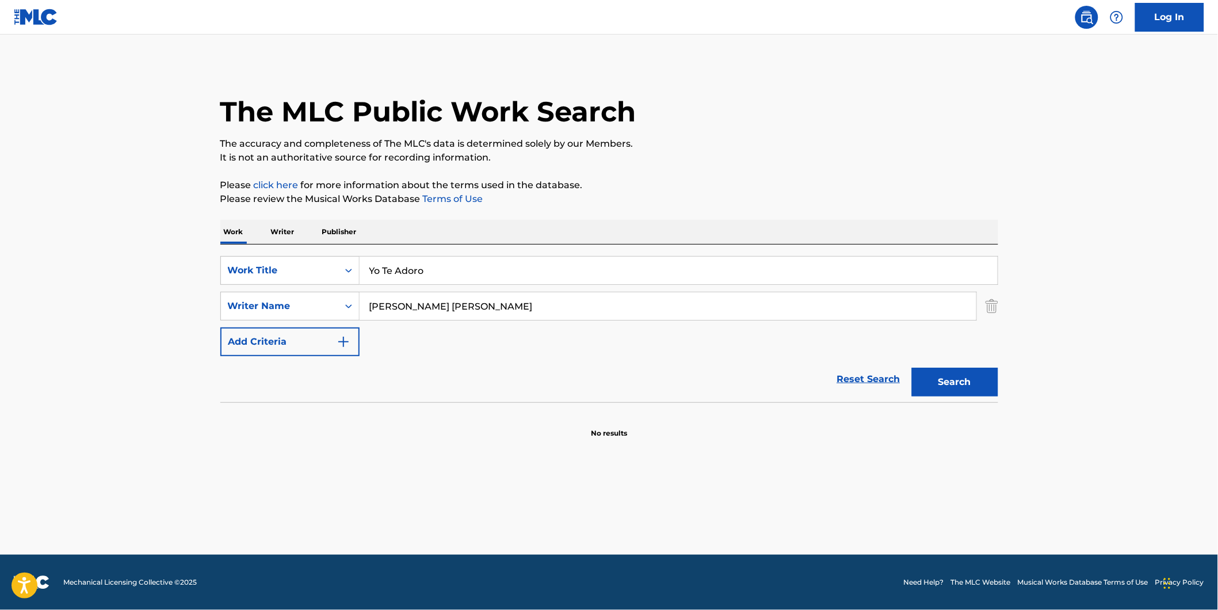
click at [438, 307] on input "[PERSON_NAME] [PERSON_NAME]" at bounding box center [668, 306] width 617 height 28
click at [967, 368] on button "Search" at bounding box center [955, 382] width 86 height 29
drag, startPoint x: 388, startPoint y: 305, endPoint x: 533, endPoint y: 320, distance: 145.7
click at [533, 320] on div "[PERSON_NAME] [PERSON_NAME] [PERSON_NAME]" at bounding box center [668, 306] width 617 height 28
click at [952, 375] on button "Search" at bounding box center [955, 382] width 86 height 29
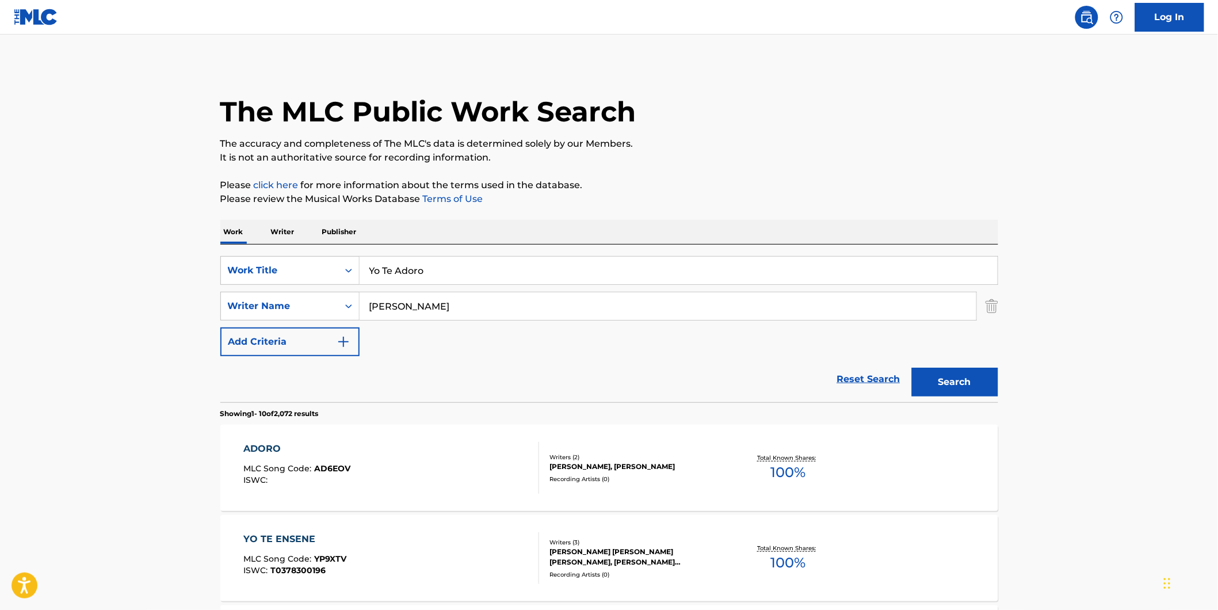
scroll to position [128, 0]
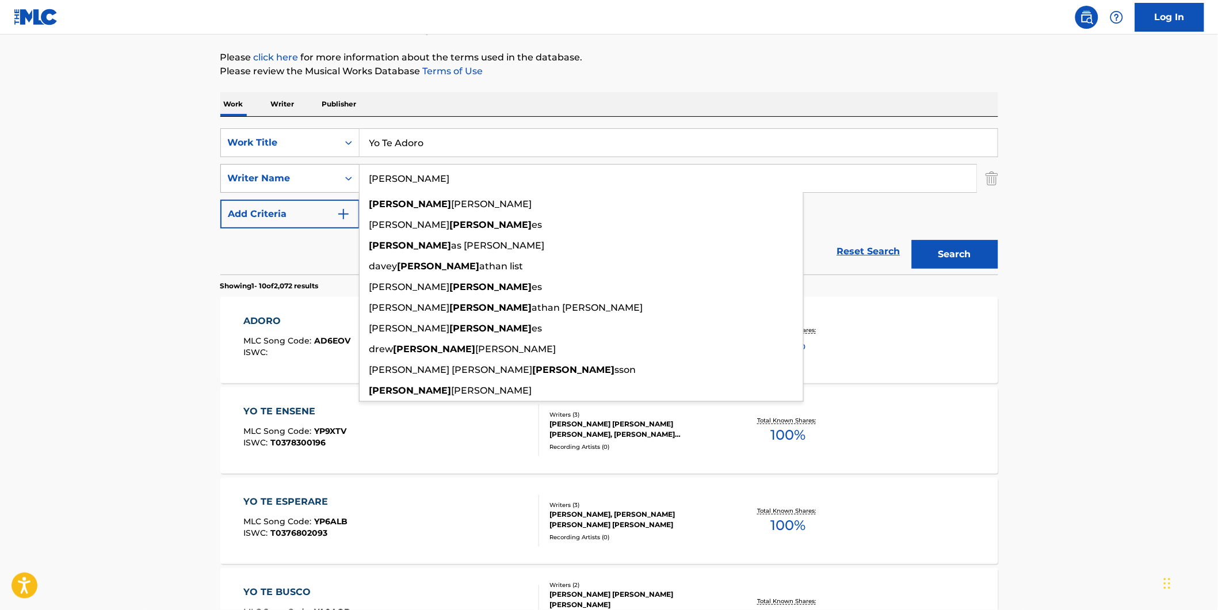
paste input "[PERSON_NAME]"
drag, startPoint x: 407, startPoint y: 174, endPoint x: 321, endPoint y: 191, distance: 88.0
click at [320, 191] on div "SearchWithCriteriacbe4e237-57f9-4793-8e82-a4e9324bbc22 Writer Name [PERSON_NAME…" at bounding box center [609, 178] width 778 height 29
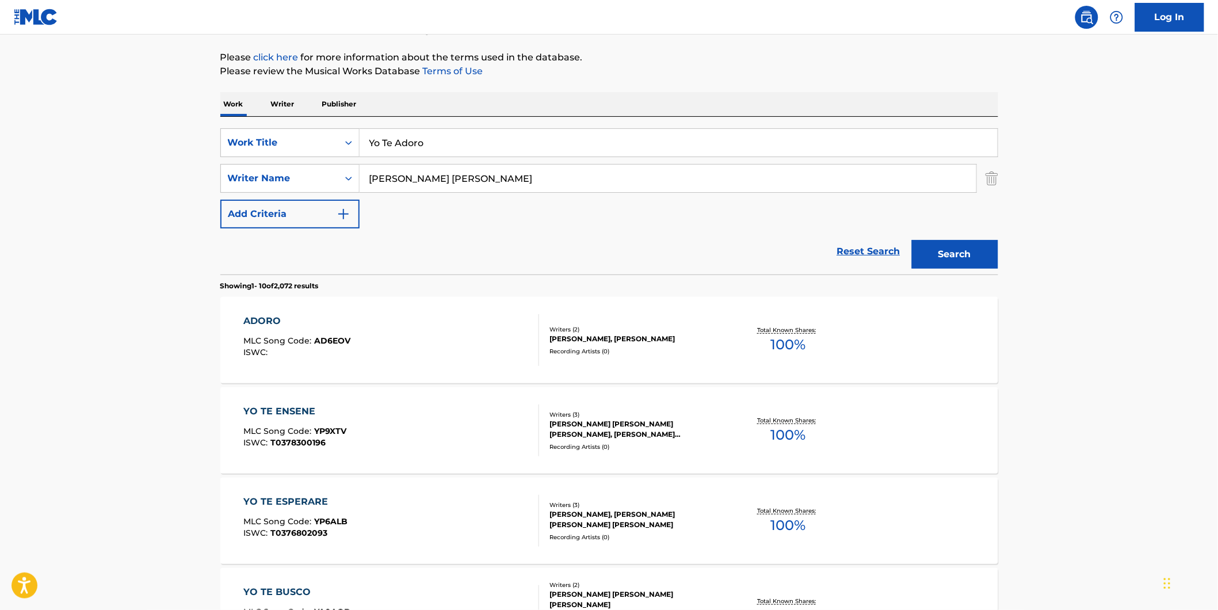
drag, startPoint x: 415, startPoint y: 178, endPoint x: 10, endPoint y: 249, distance: 411.1
click at [10, 249] on main "The MLC Public Work Search The accuracy and completeness of The MLC's data is d…" at bounding box center [609, 584] width 1218 height 1354
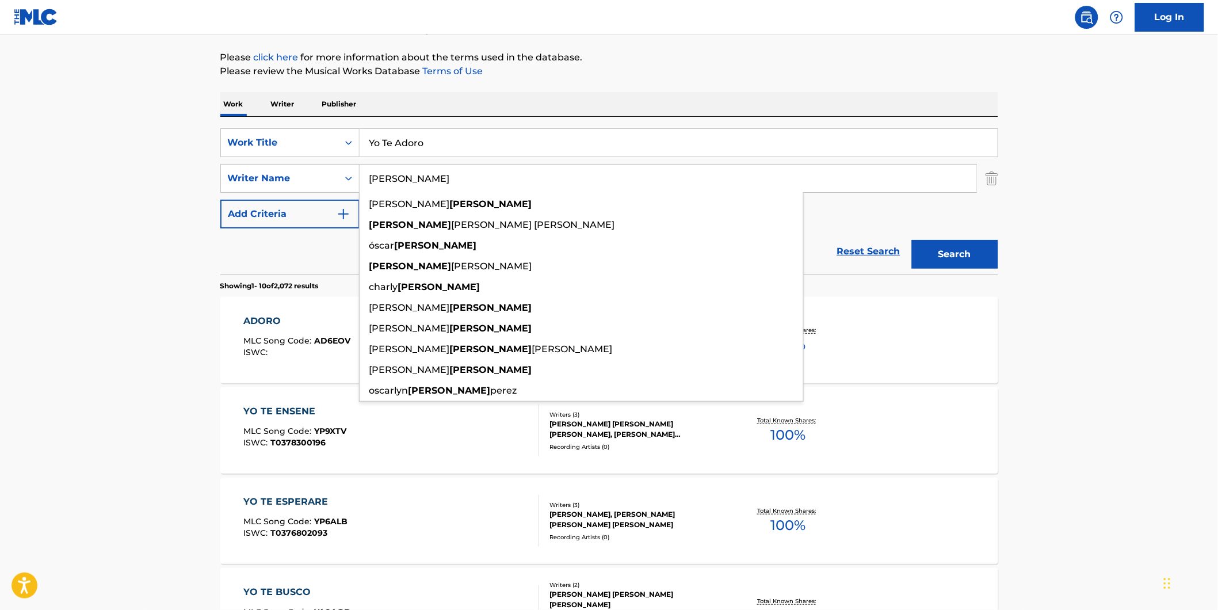
click at [393, 179] on input "[PERSON_NAME]" at bounding box center [668, 179] width 617 height 28
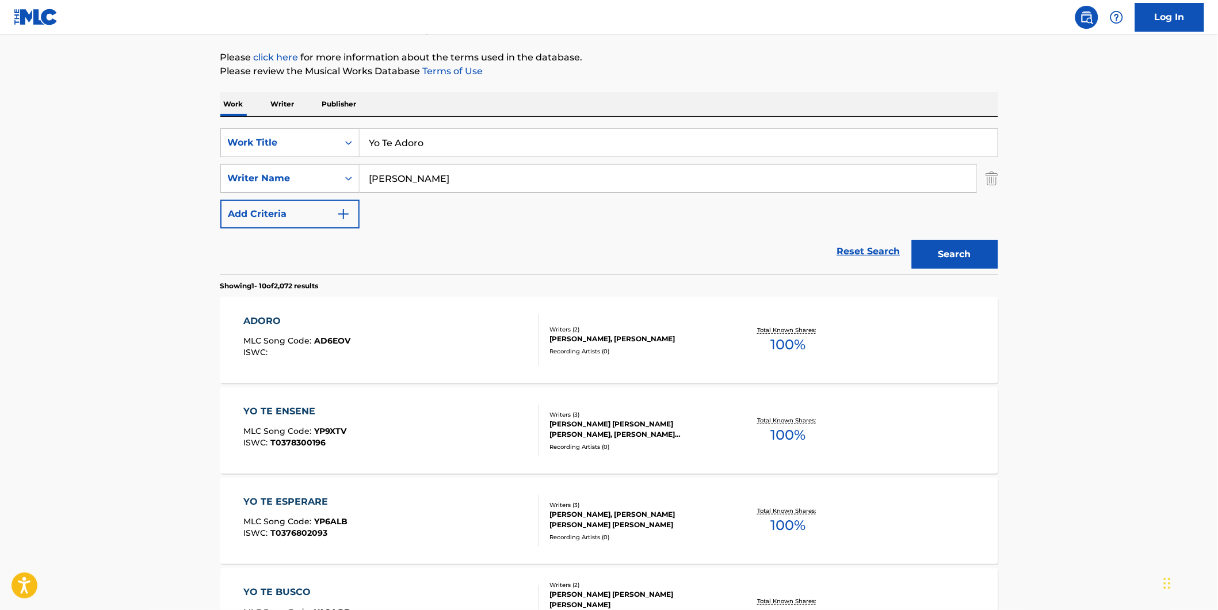
type input "[PERSON_NAME]"
click at [968, 254] on button "Search" at bounding box center [955, 254] width 86 height 29
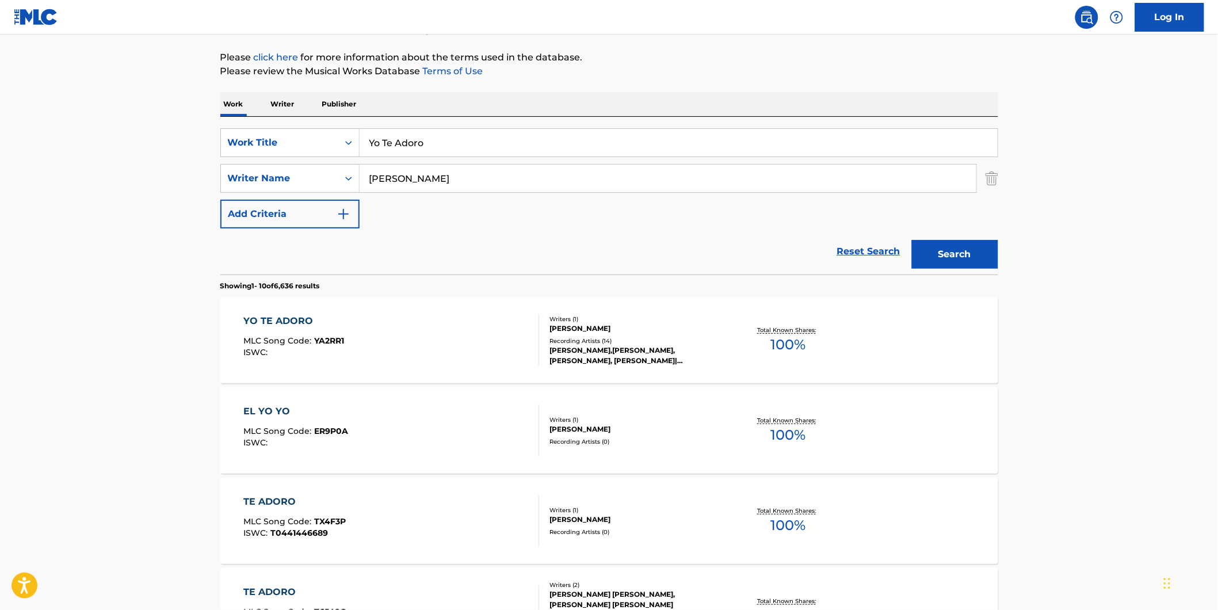
click at [416, 354] on div "YO TE ADORO MLC Song Code : YA2RR1 ISWC :" at bounding box center [391, 340] width 296 height 52
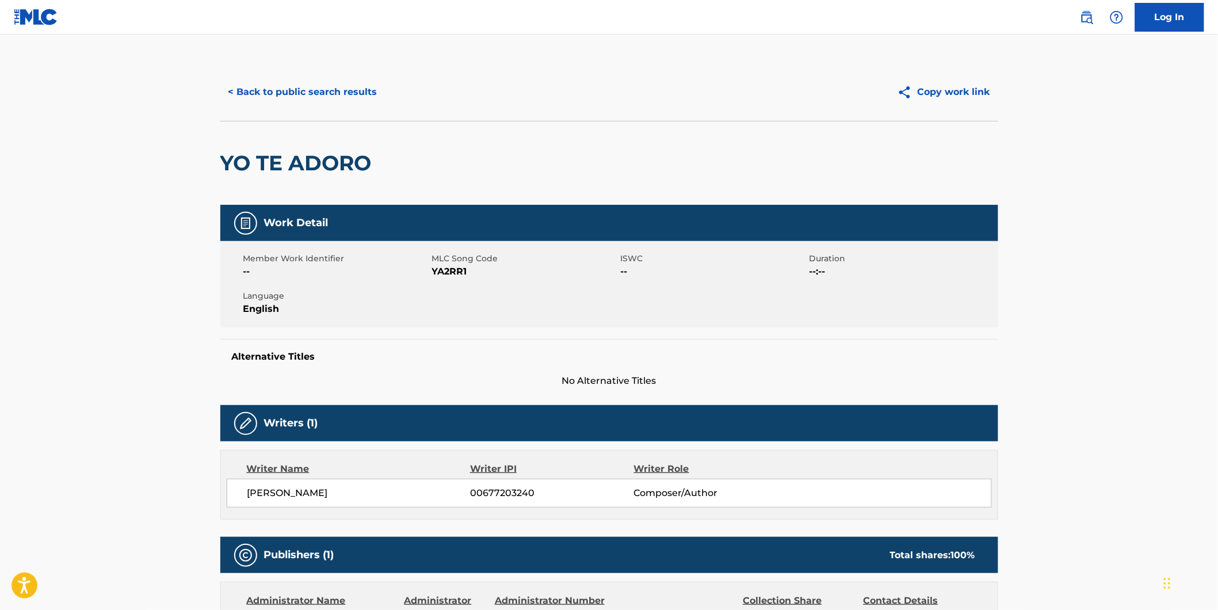
click at [269, 82] on button "< Back to public search results" at bounding box center [302, 92] width 165 height 29
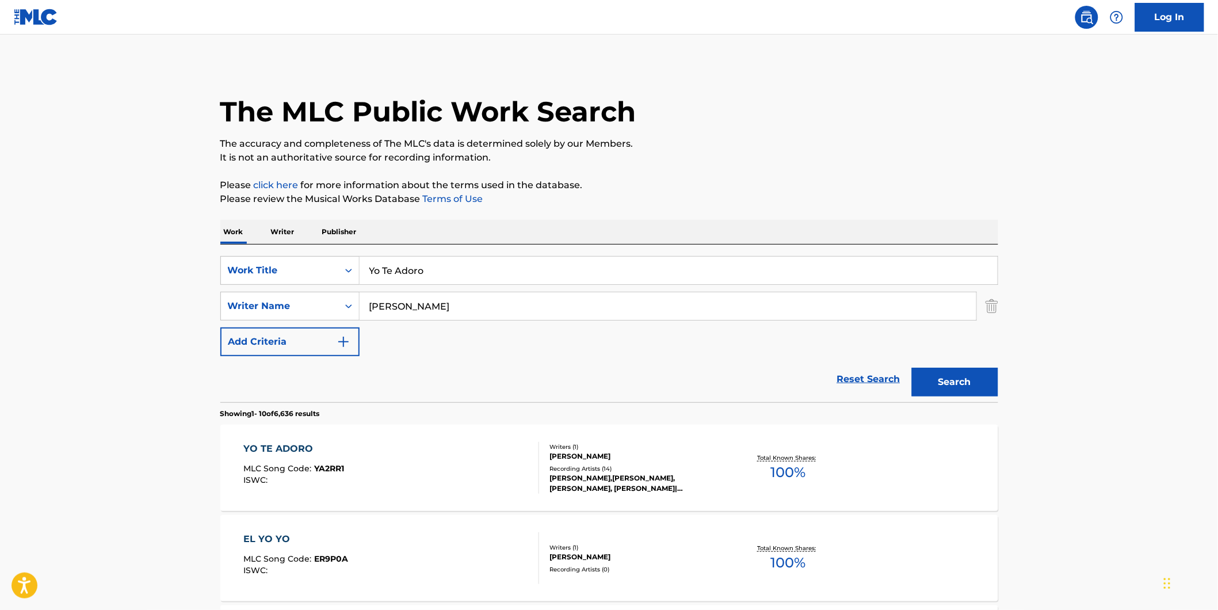
scroll to position [128, 0]
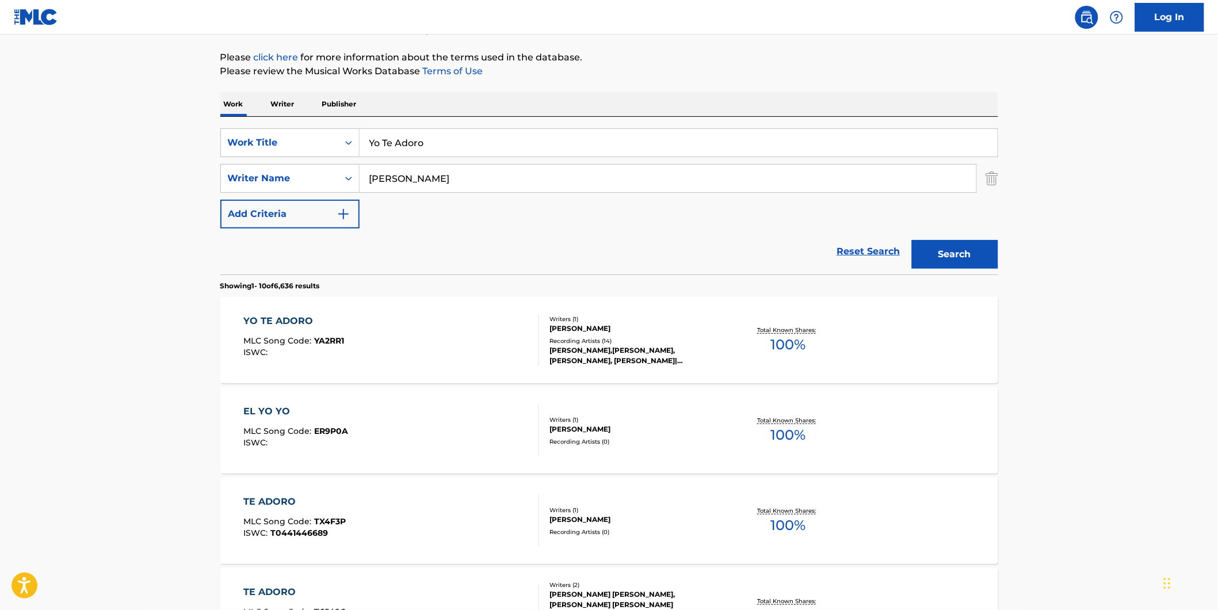
click at [326, 322] on div "YO TE ADORO" at bounding box center [293, 321] width 101 height 14
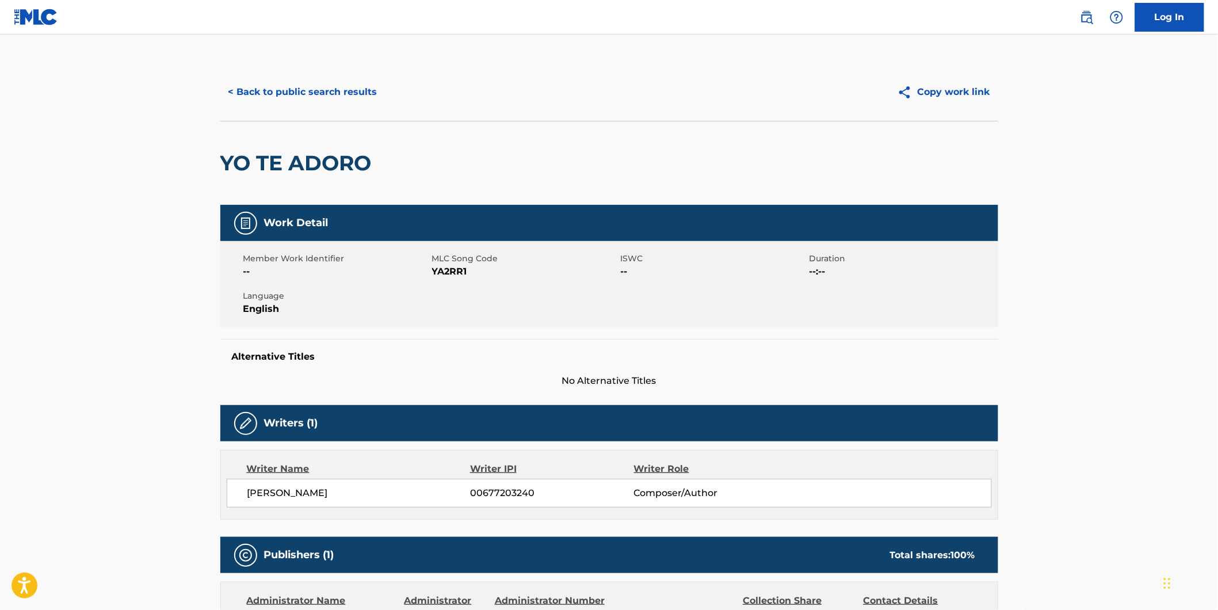
click at [248, 104] on button "< Back to public search results" at bounding box center [302, 92] width 165 height 29
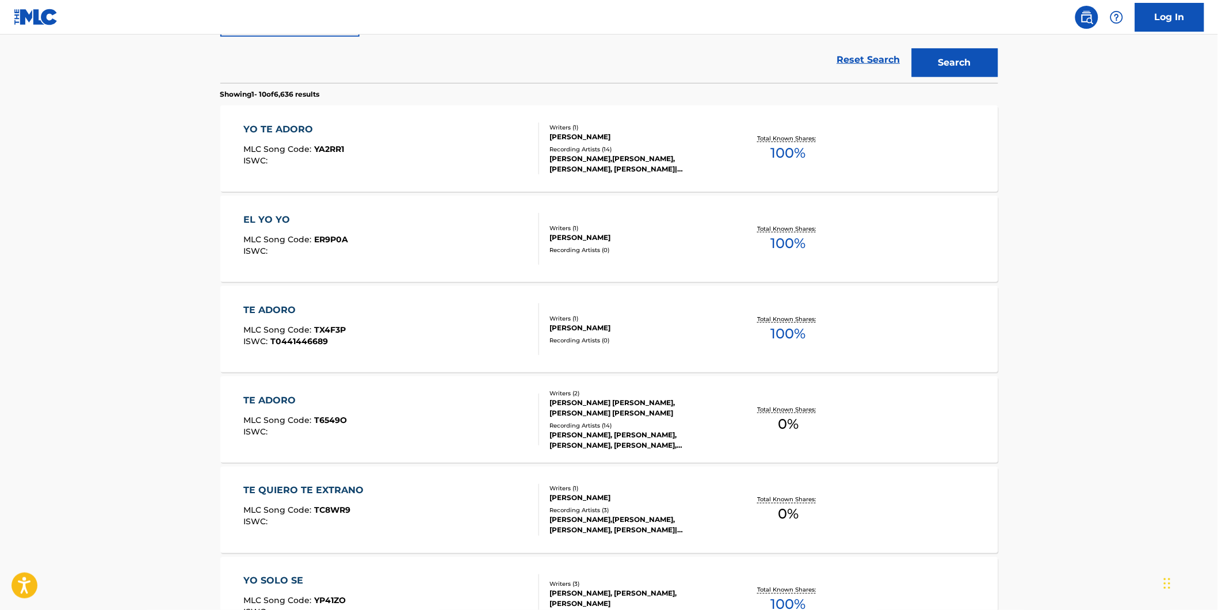
scroll to position [64, 0]
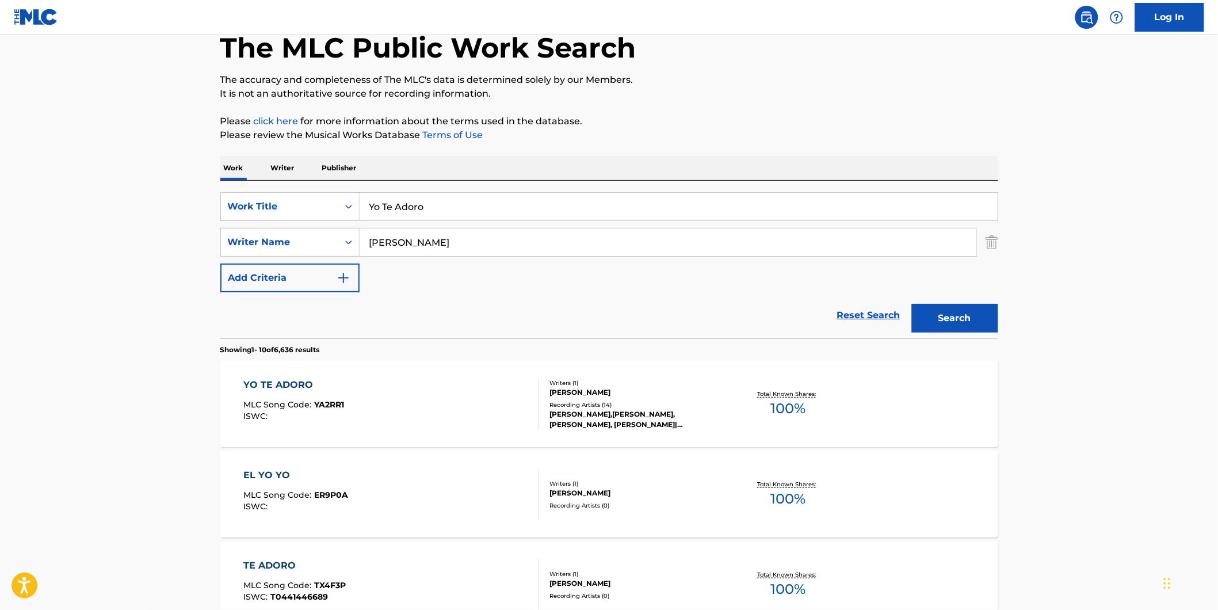
click at [280, 392] on div "YO TE ADORO MLC Song Code : YA2RR1 ISWC :" at bounding box center [293, 404] width 101 height 52
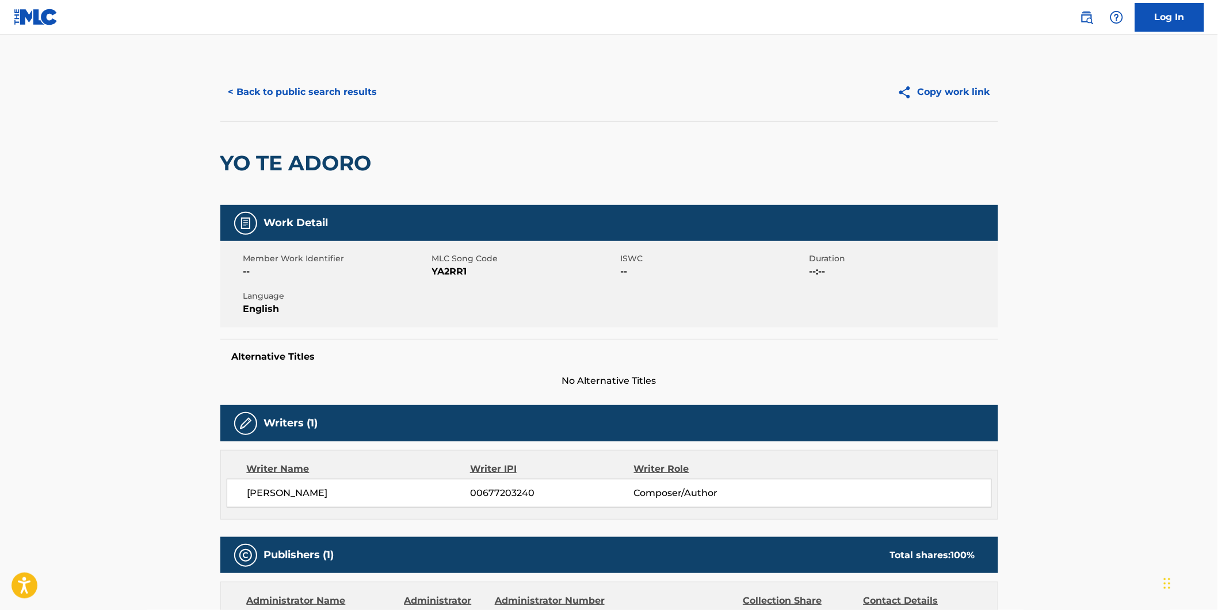
click at [347, 100] on button "< Back to public search results" at bounding box center [302, 92] width 165 height 29
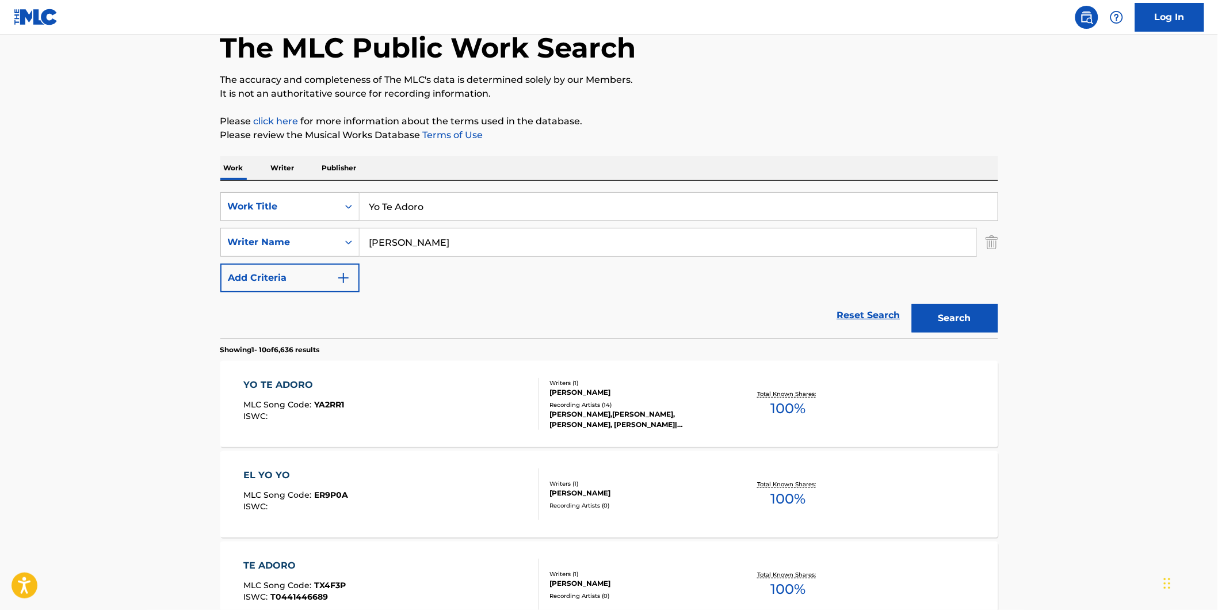
drag, startPoint x: 476, startPoint y: 213, endPoint x: 216, endPoint y: 244, distance: 261.8
click at [228, 244] on div "SearchWithCriteriad5b0b71e-c831-43e7-93cd-3842b32953d5 Work Title Yo Te Adoro S…" at bounding box center [609, 242] width 778 height 100
paste input "WHERE YOUVE BEEN"
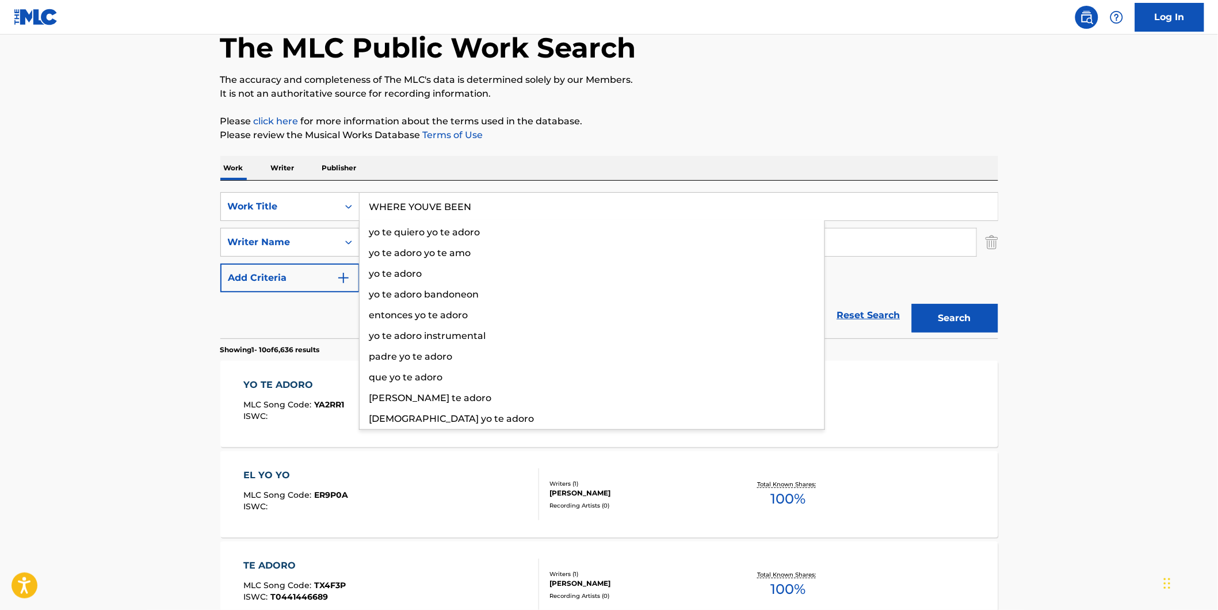
type input "WHERE YOUVE BEEN"
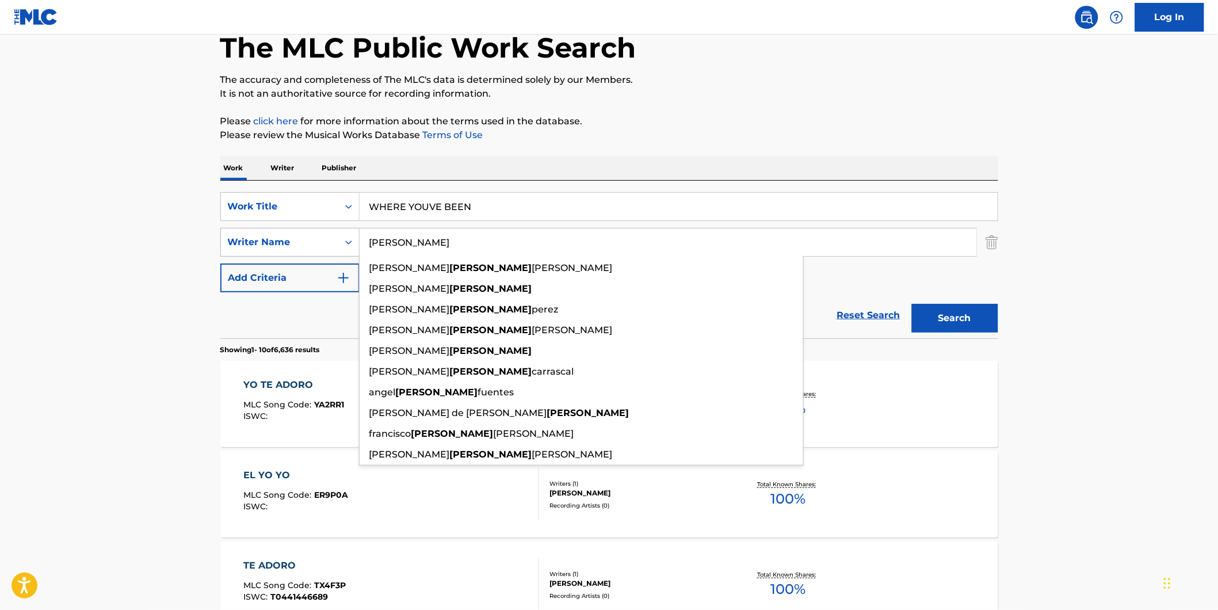
drag, startPoint x: 424, startPoint y: 246, endPoint x: 328, endPoint y: 246, distance: 96.1
click at [328, 246] on div "SearchWithCriteriacbe4e237-57f9-4793-8e82-a4e9324bbc22 Writer Name [PERSON_NAME…" at bounding box center [609, 242] width 778 height 29
paste input "City Lights"
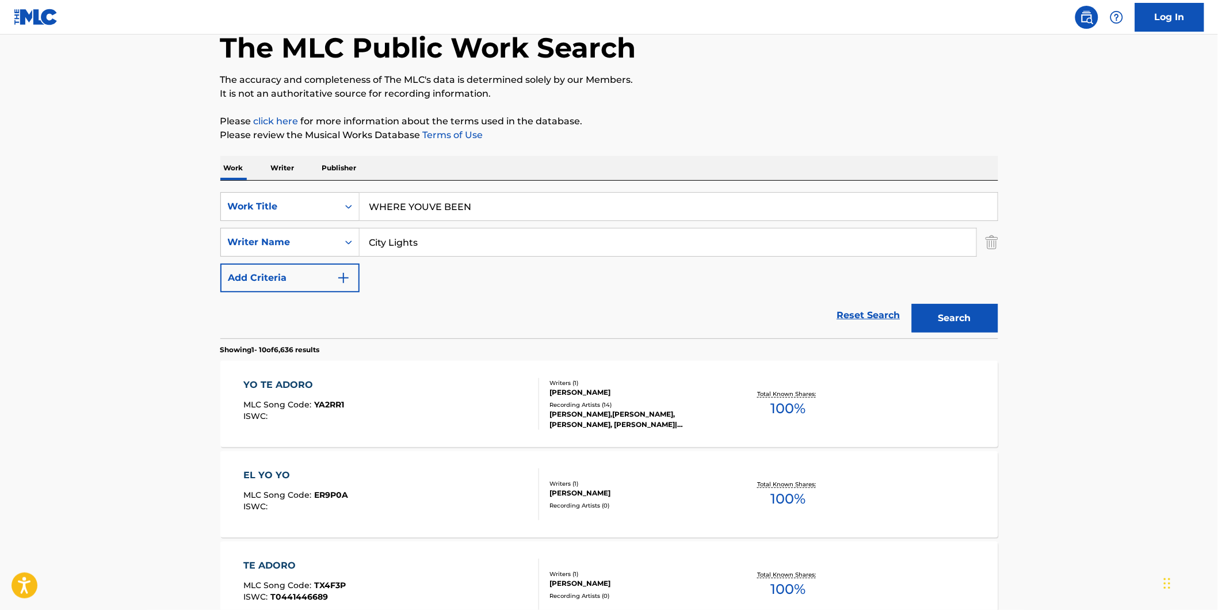
click at [974, 311] on button "Search" at bounding box center [955, 318] width 86 height 29
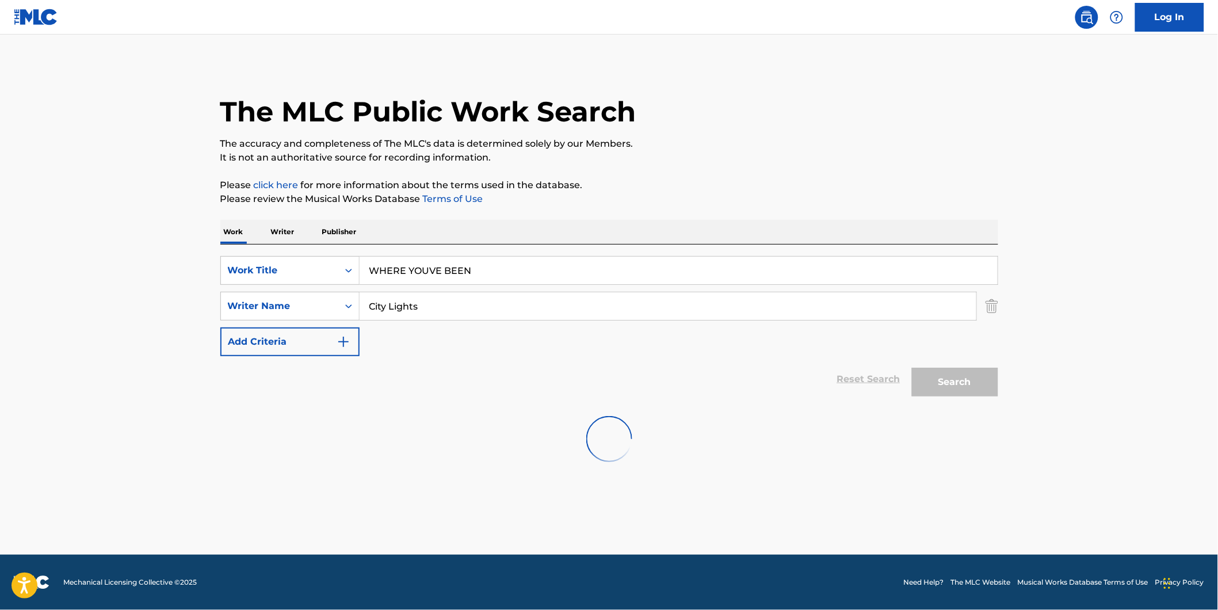
scroll to position [0, 0]
drag, startPoint x: 474, startPoint y: 311, endPoint x: 341, endPoint y: 347, distance: 138.3
click at [311, 323] on div "SearchWithCriteriad5b0b71e-c831-43e7-93cd-3842b32953d5 Work Title WHERE YOUVE B…" at bounding box center [609, 306] width 778 height 100
paste input "[PERSON_NAME]"
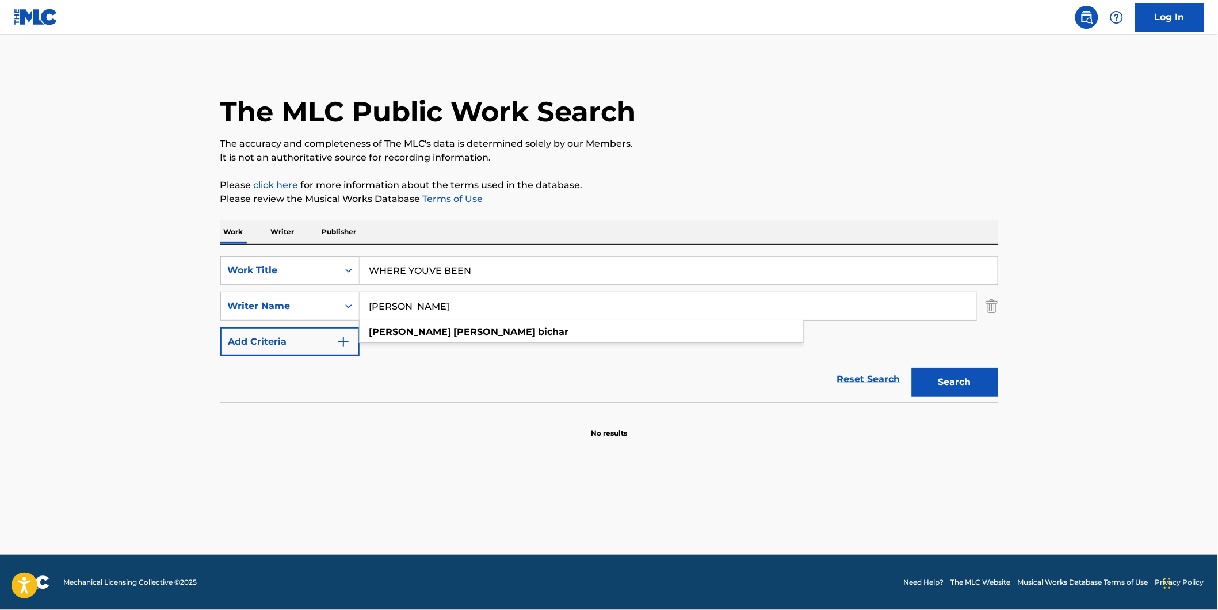
type input "[PERSON_NAME]"
click at [325, 464] on main "The MLC Public Work Search The accuracy and completeness of The MLC's data is d…" at bounding box center [609, 295] width 1218 height 520
click at [953, 387] on button "Search" at bounding box center [955, 382] width 86 height 29
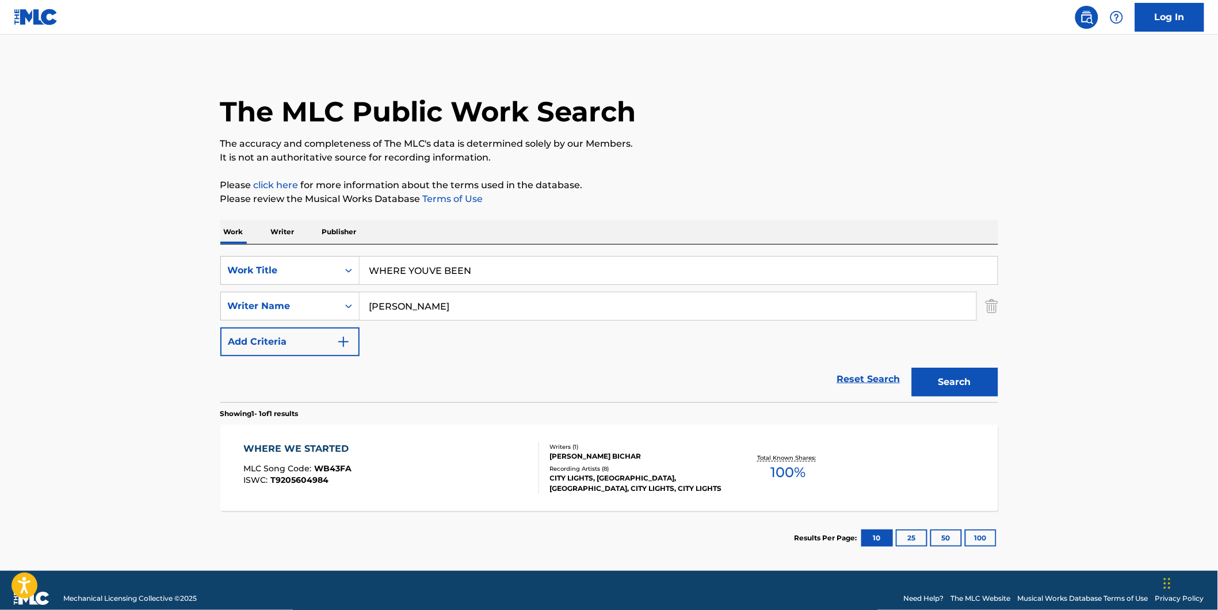
click at [468, 469] on div "WHERE WE STARTED MLC Song Code : WB43FA ISWC : T9205604984" at bounding box center [391, 468] width 296 height 52
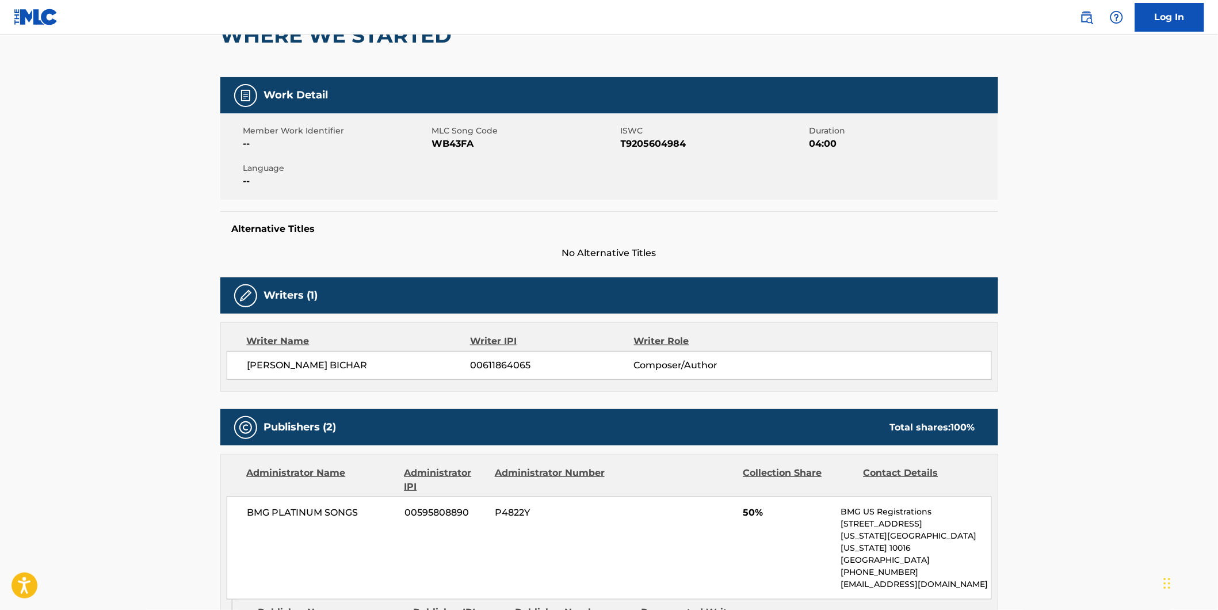
scroll to position [64, 0]
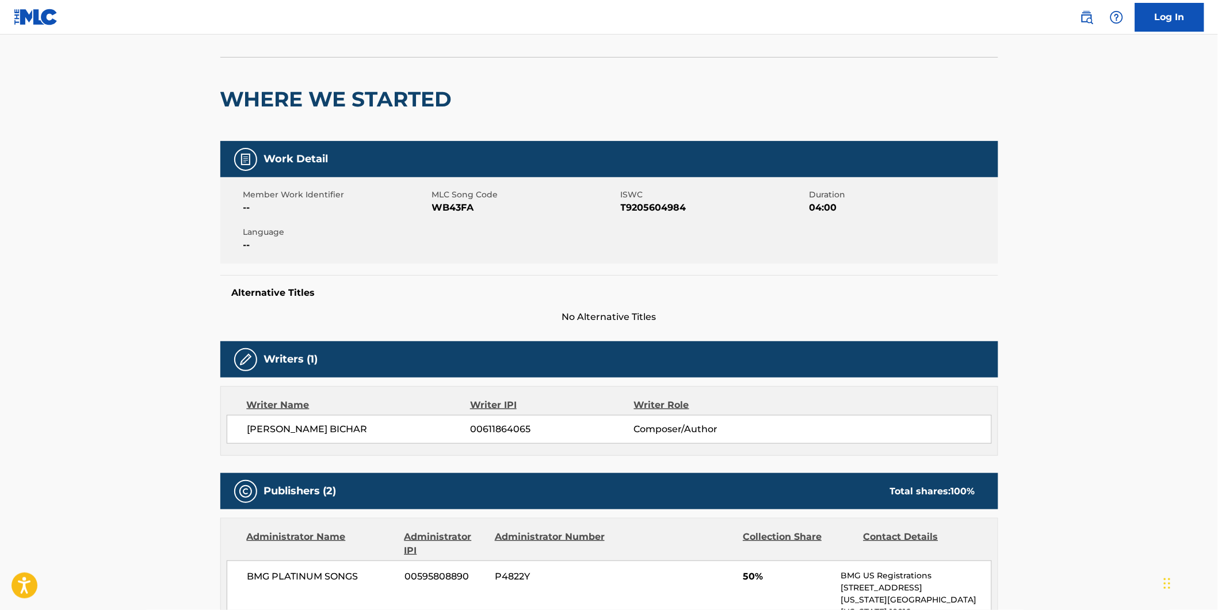
click at [449, 205] on span "WB43FA" at bounding box center [525, 208] width 186 height 14
copy span "WB43FA"
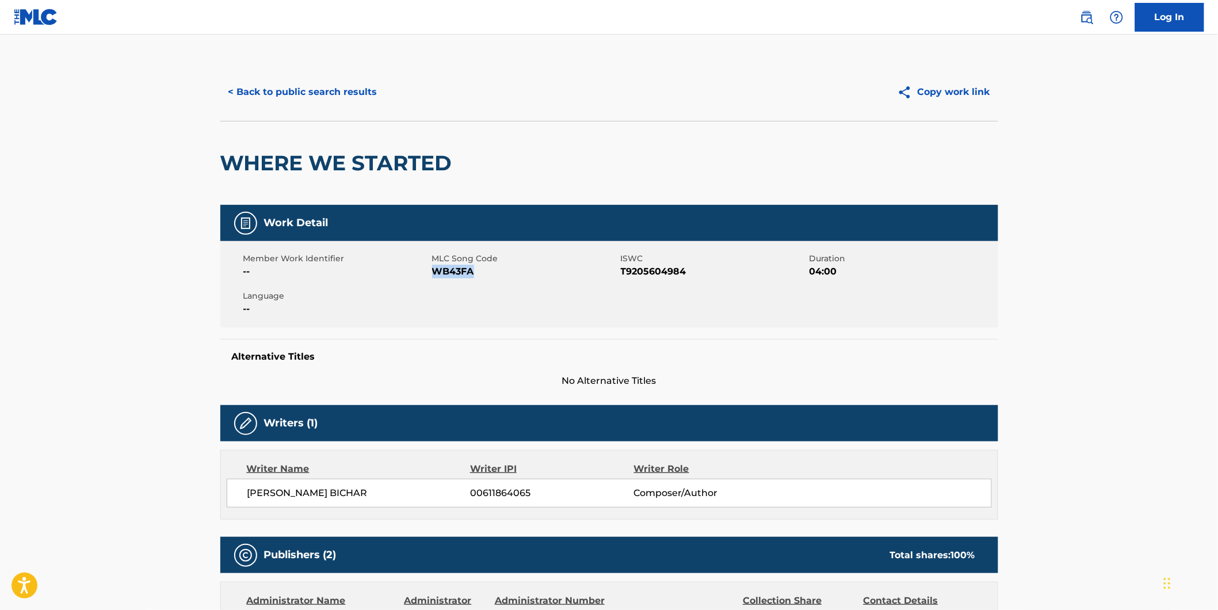
click at [282, 98] on button "< Back to public search results" at bounding box center [302, 92] width 165 height 29
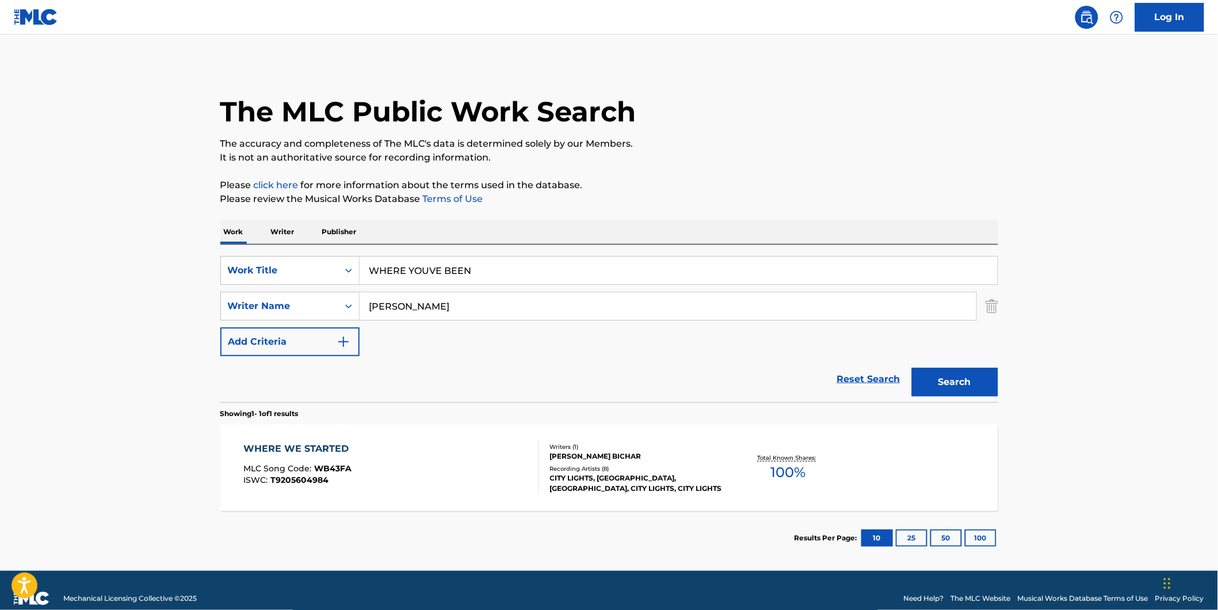
drag, startPoint x: 499, startPoint y: 271, endPoint x: 191, endPoint y: 286, distance: 308.1
click at [271, 288] on div "SearchWithCriteriad5b0b71e-c831-43e7-93cd-3842b32953d5 Work Title WHERE YOUVE B…" at bounding box center [609, 306] width 778 height 100
paste input "Foreshadowing Our Demise"
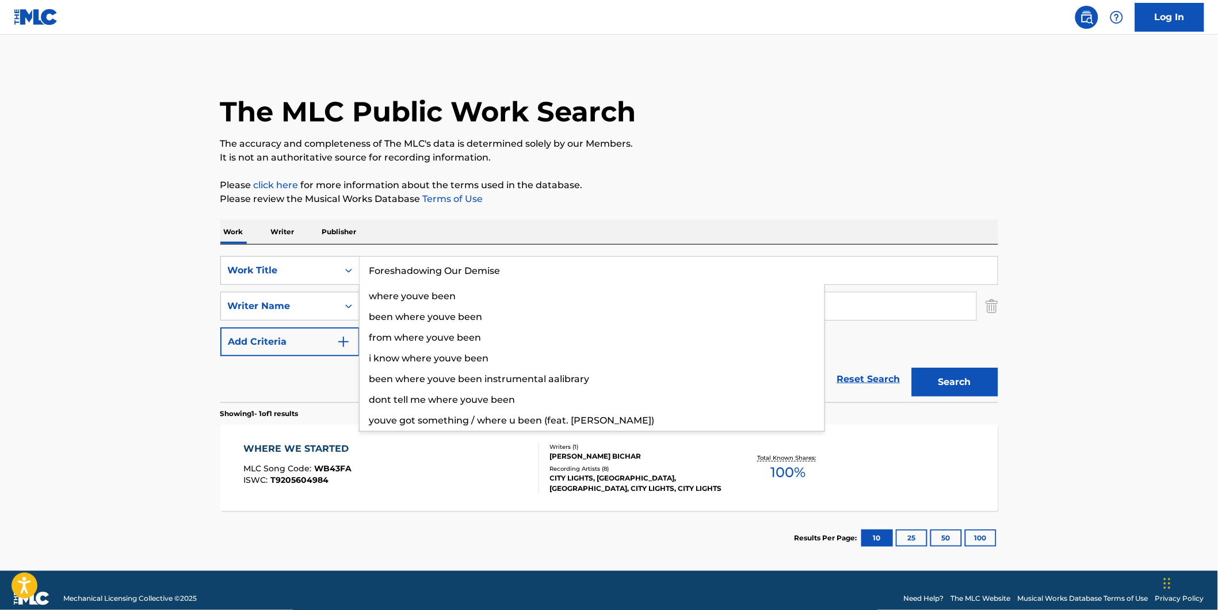
type input "Foreshadowing Our Demise"
click at [98, 279] on main "The MLC Public Work Search The accuracy and completeness of The MLC's data is d…" at bounding box center [609, 303] width 1218 height 536
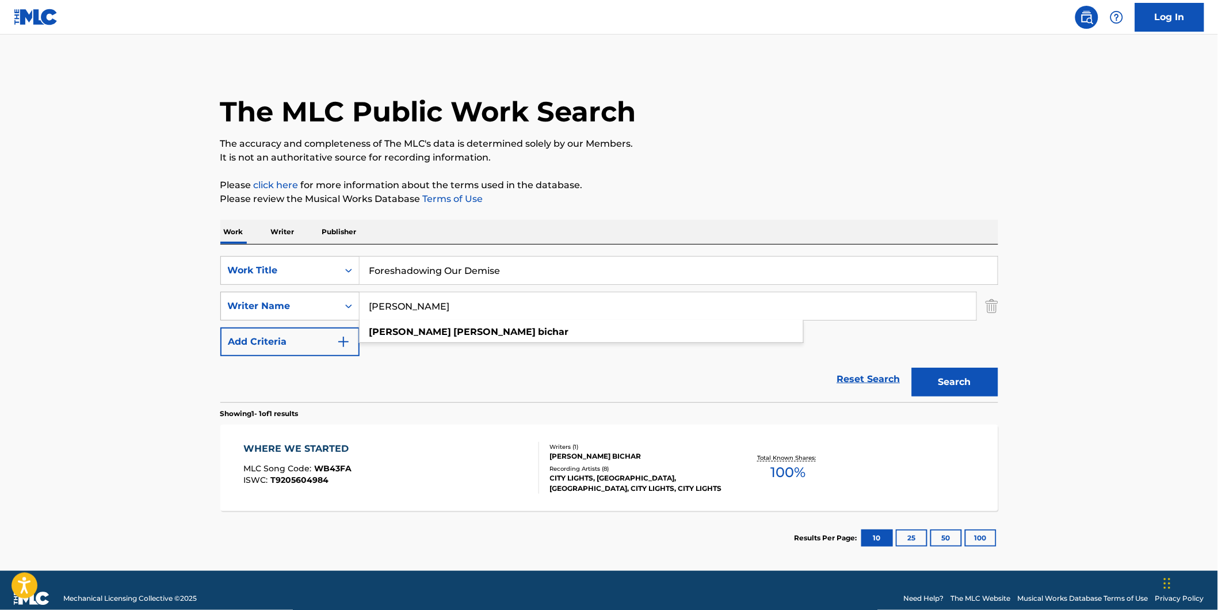
drag, startPoint x: 578, startPoint y: 307, endPoint x: 286, endPoint y: 312, distance: 291.7
click at [286, 312] on div "SearchWithCriteriacbe4e237-57f9-4793-8e82-a4e9324bbc22 Writer Name [PERSON_NAME…" at bounding box center [609, 306] width 778 height 29
paste input "[PERSON_NAME]"
click at [912, 368] on button "Search" at bounding box center [955, 382] width 86 height 29
drag, startPoint x: 269, startPoint y: 308, endPoint x: 144, endPoint y: 329, distance: 126.6
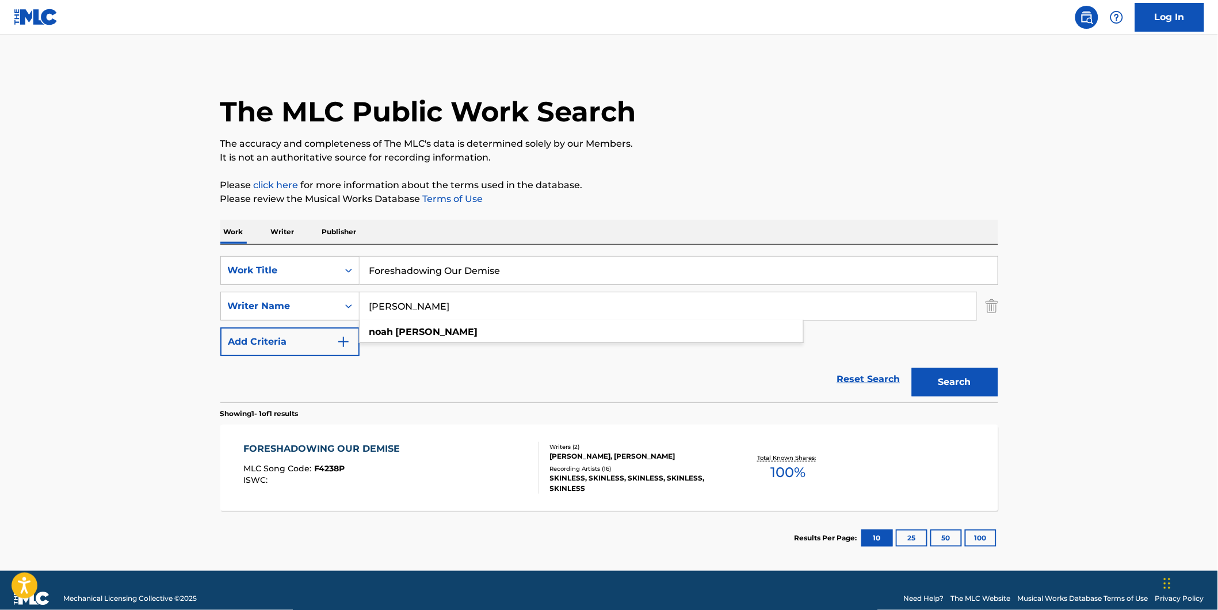
click at [141, 329] on main "The MLC Public Work Search The accuracy and completeness of The MLC's data is d…" at bounding box center [609, 303] width 1218 height 536
paste input "[PERSON_NAME]"
type input "[PERSON_NAME]"
click at [720, 166] on div "The MLC Public Work Search The accuracy and completeness of The MLC's data is d…" at bounding box center [608, 314] width 805 height 502
click at [922, 377] on button "Search" at bounding box center [955, 382] width 86 height 29
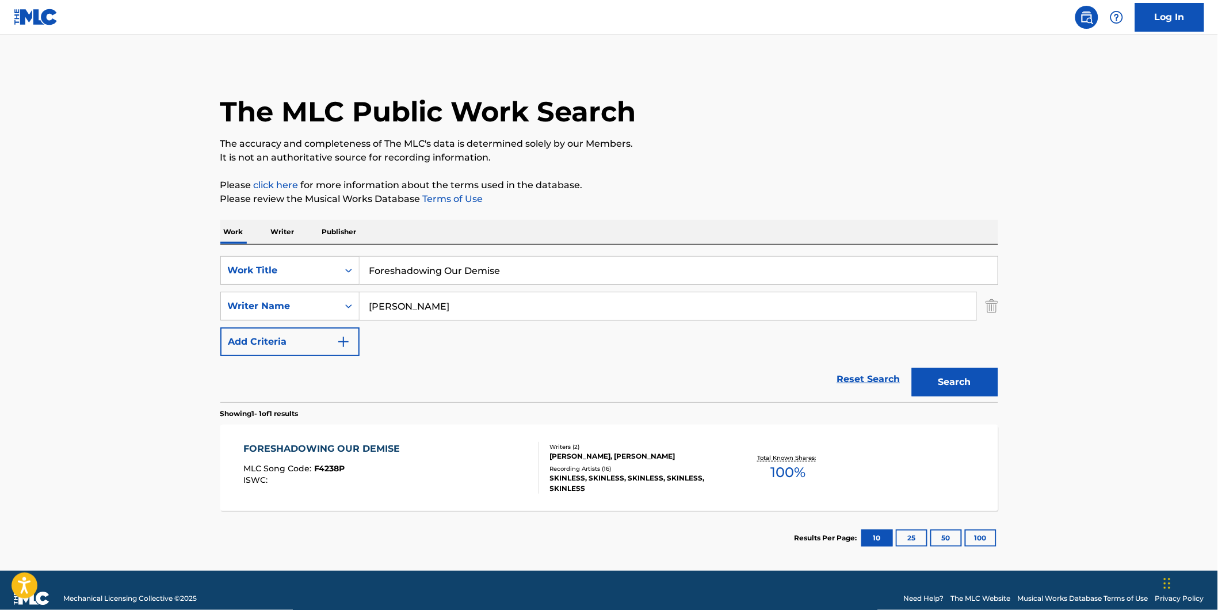
click at [332, 483] on div "ISWC :" at bounding box center [324, 480] width 162 height 9
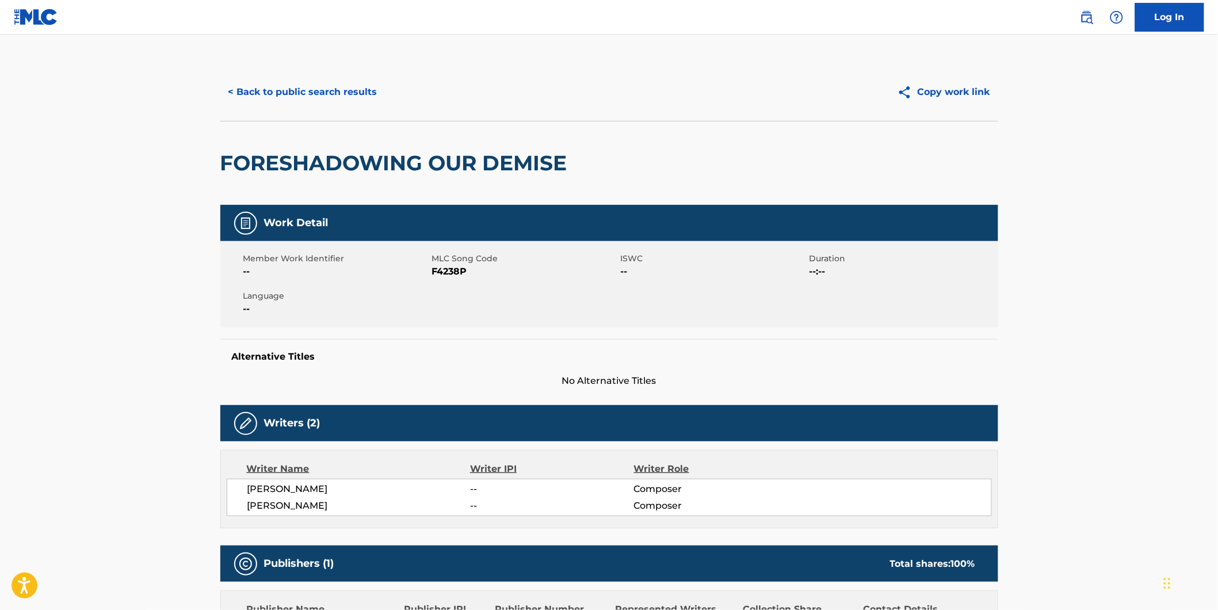
click at [453, 268] on span "F4238P" at bounding box center [525, 272] width 186 height 14
copy span "F4238P"
click at [286, 85] on button "< Back to public search results" at bounding box center [302, 92] width 165 height 29
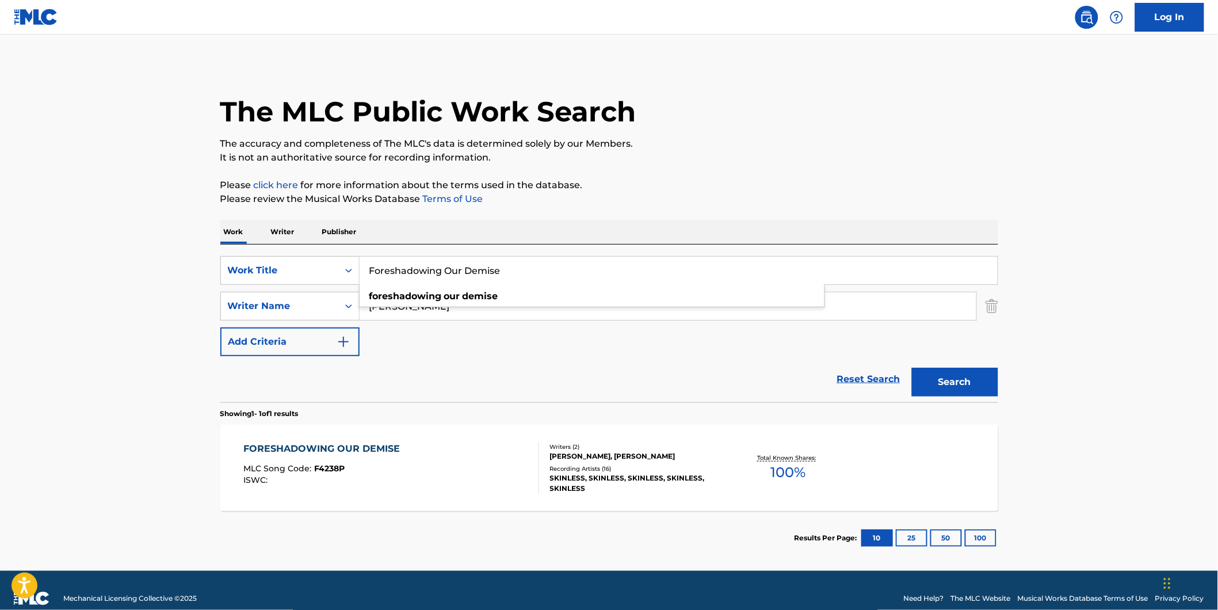
drag, startPoint x: 530, startPoint y: 271, endPoint x: 219, endPoint y: 275, distance: 310.6
click at [236, 273] on div "SearchWithCriteriad5b0b71e-c831-43e7-93cd-3842b32953d5 Work Title Foreshadowing…" at bounding box center [609, 270] width 778 height 29
paste input "Monuments of Ash"
type input "Monuments of Ash"
click at [0, 261] on html "Accessibility Screen-Reader Guide, Feedback, and Issue Reporting | New window C…" at bounding box center [609, 305] width 1218 height 610
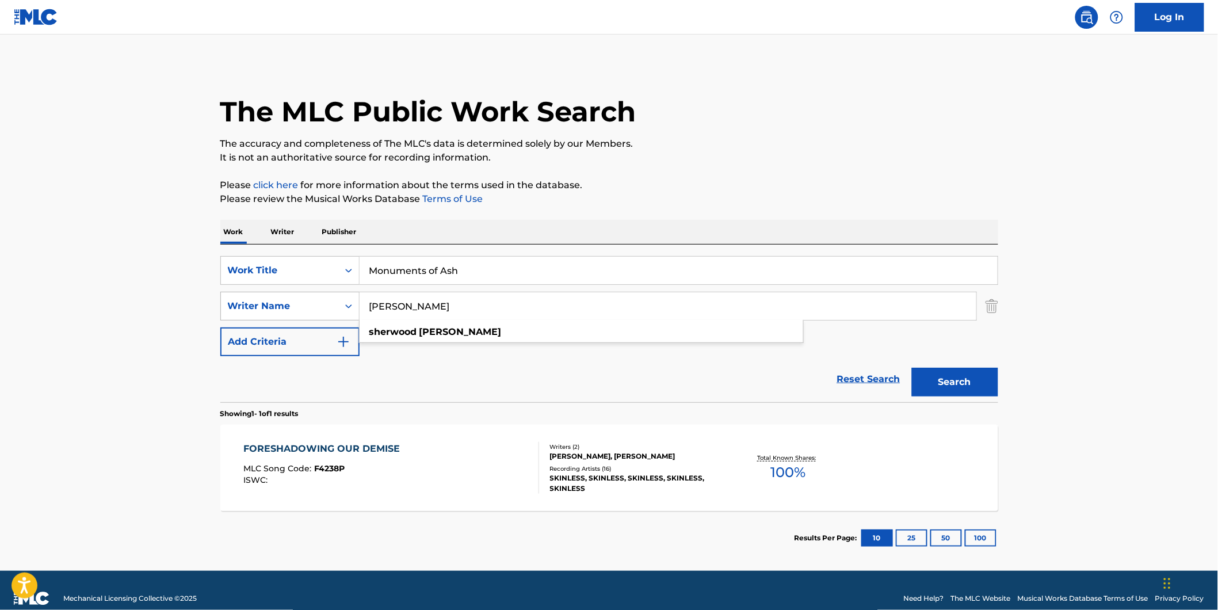
drag, startPoint x: 501, startPoint y: 311, endPoint x: 261, endPoint y: 313, distance: 240.4
click at [261, 313] on div "SearchWithCriteriacbe4e237-57f9-4793-8e82-a4e9324bbc22 Writer Name [PERSON_NAME…" at bounding box center [609, 306] width 778 height 29
paste input "Kingdom of Sorrow"
click at [677, 167] on div "The MLC Public Work Search The accuracy and completeness of The MLC's data is d…" at bounding box center [608, 314] width 805 height 502
click at [947, 378] on button "Search" at bounding box center [955, 382] width 86 height 29
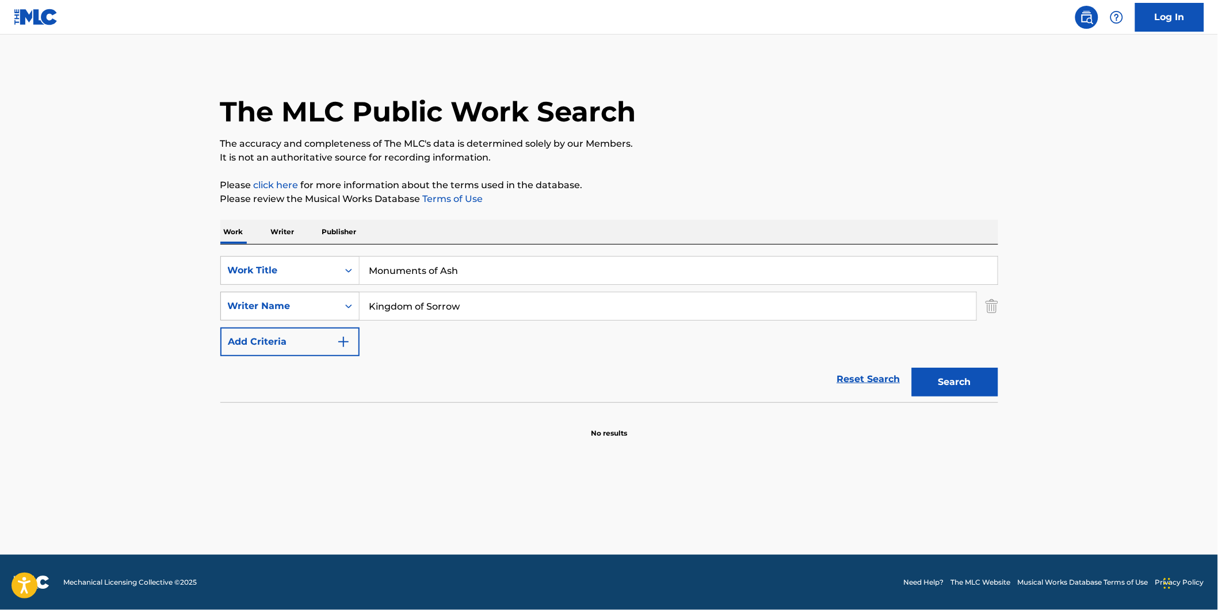
paste input "[PERSON_NAME]"
drag, startPoint x: 560, startPoint y: 309, endPoint x: 277, endPoint y: 309, distance: 283.0
click at [277, 309] on div "SearchWithCriteriacbe4e237-57f9-4793-8e82-a4e9324bbc22 Writer Name [PERSON_NAME]" at bounding box center [609, 306] width 778 height 29
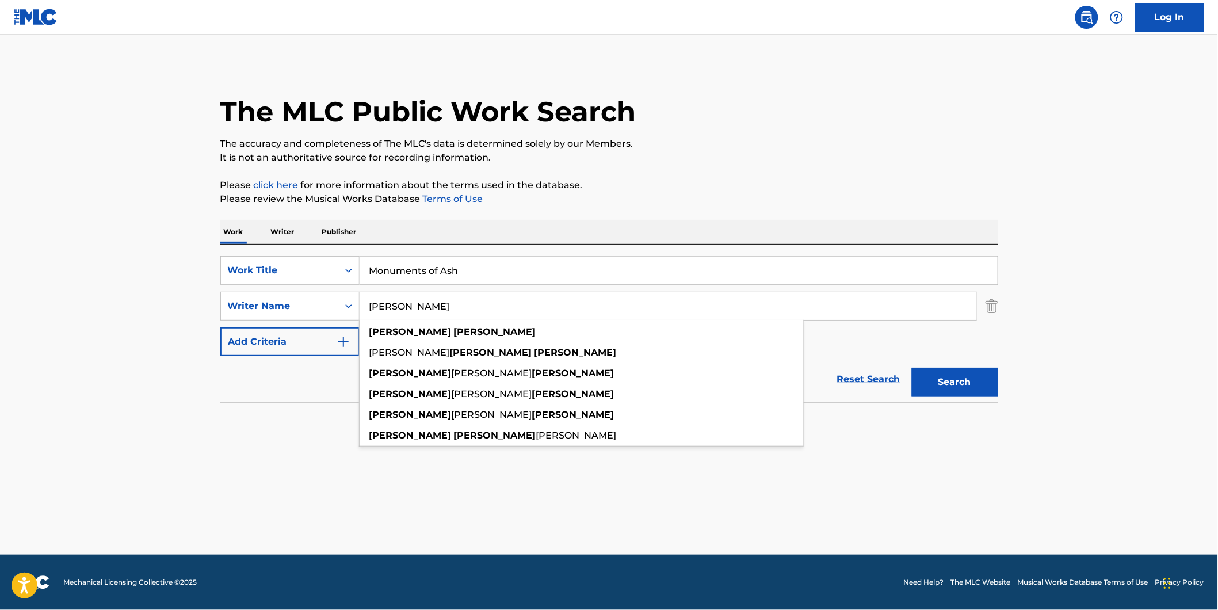
type input "[PERSON_NAME]"
click at [854, 62] on main "The MLC Public Work Search The accuracy and completeness of The MLC's data is d…" at bounding box center [609, 295] width 1218 height 520
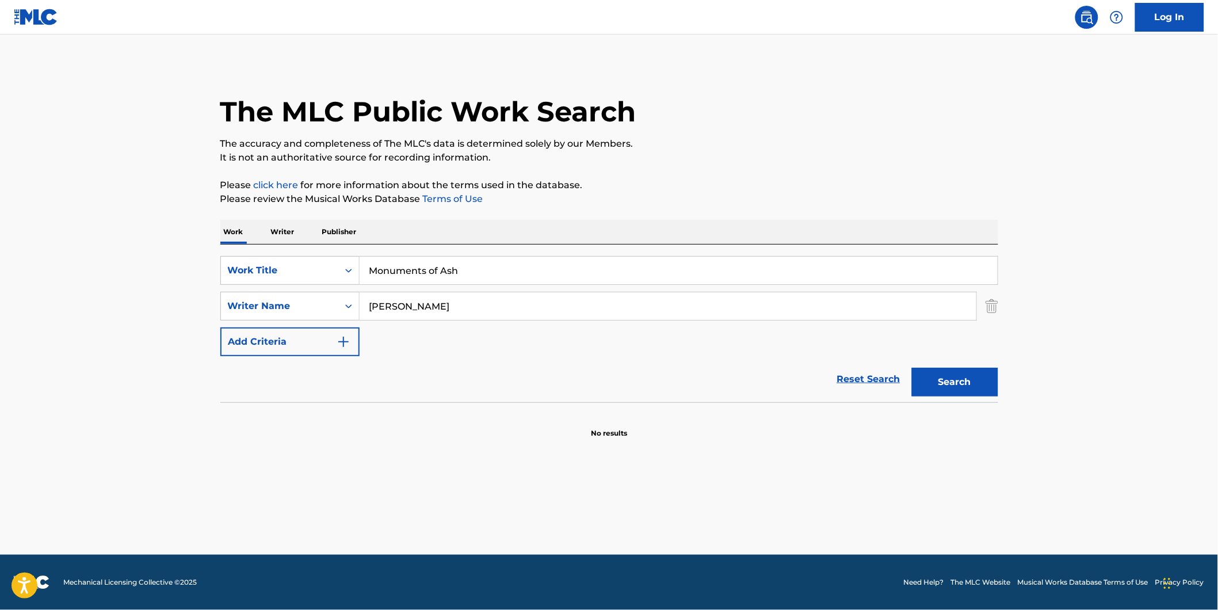
click at [965, 373] on button "Search" at bounding box center [955, 382] width 86 height 29
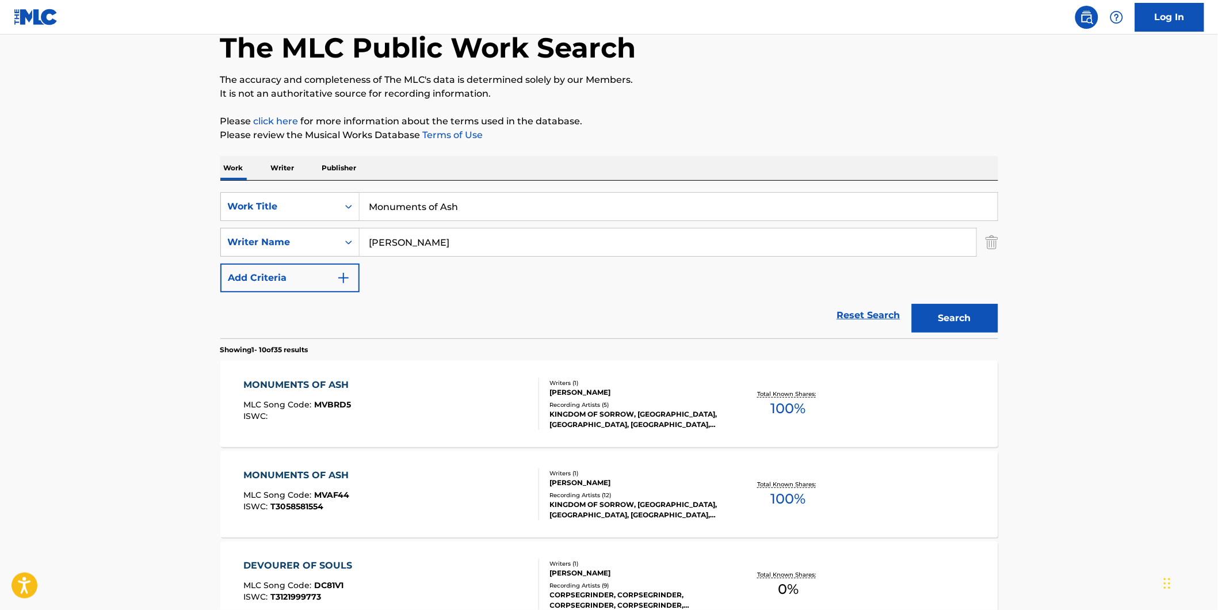
scroll to position [128, 0]
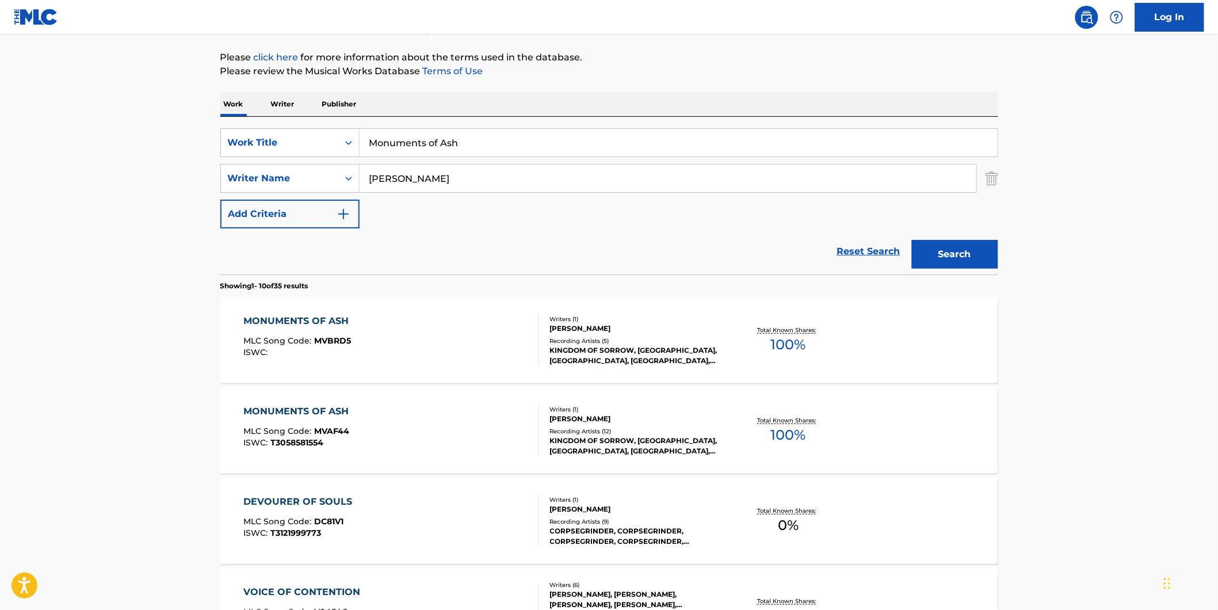
click at [508, 373] on div "MONUMENTS OF ASH MLC Song Code : MVBRD5 ISWC : Writers ( 1 ) [PERSON_NAME] Reco…" at bounding box center [609, 340] width 778 height 86
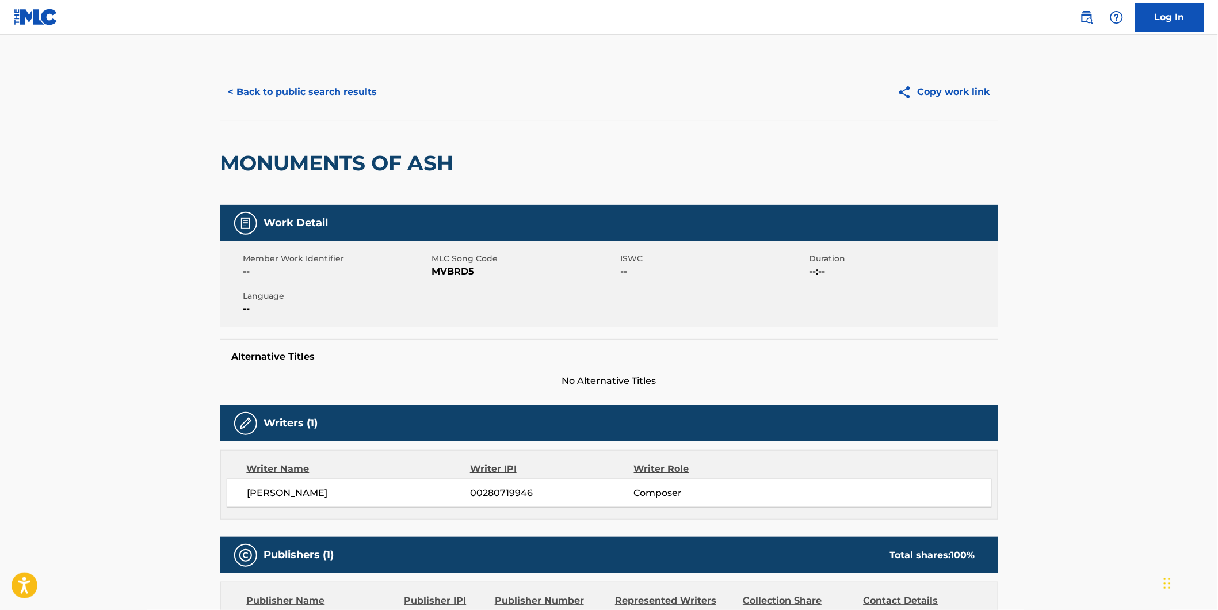
click at [258, 78] on button "< Back to public search results" at bounding box center [302, 92] width 165 height 29
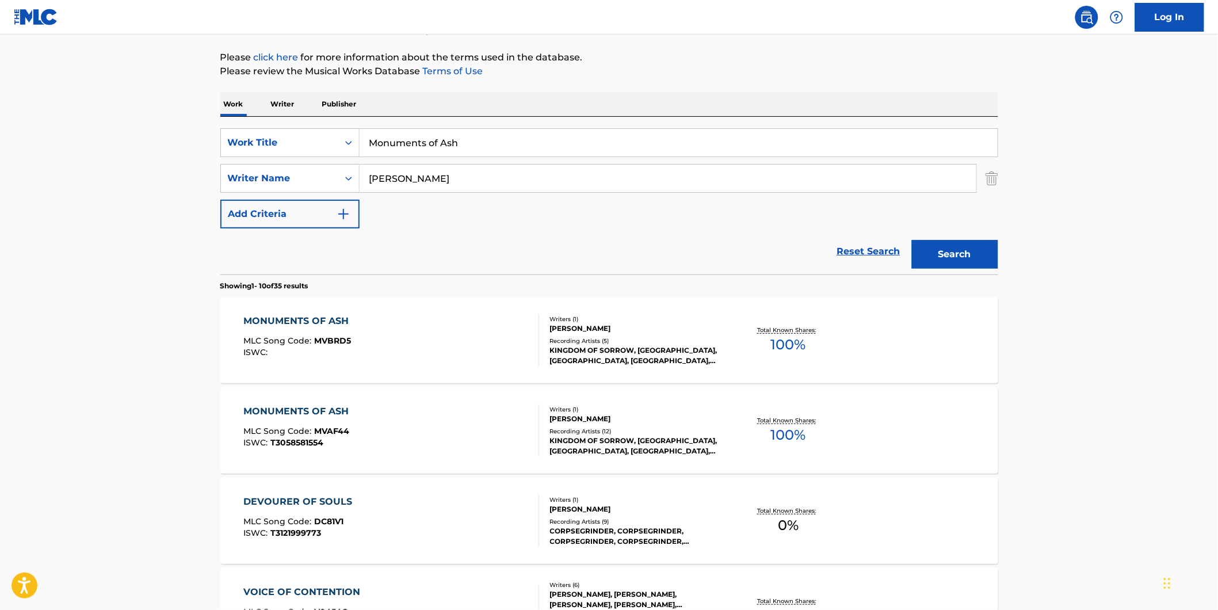
click at [299, 434] on span "MLC Song Code :" at bounding box center [278, 431] width 71 height 10
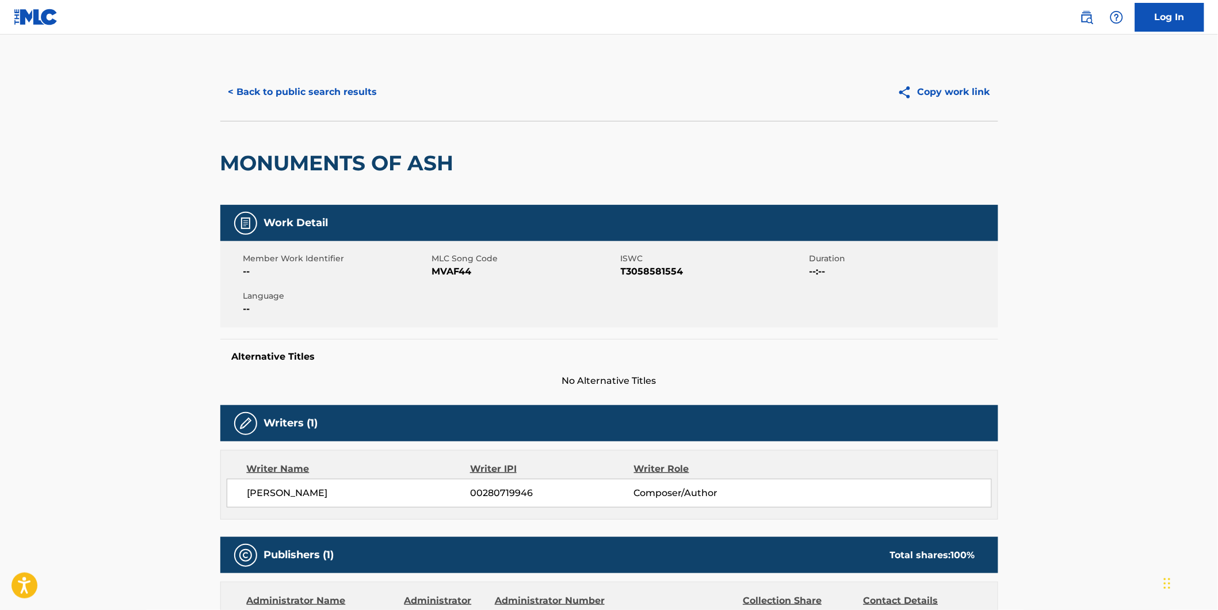
click at [296, 90] on button "< Back to public search results" at bounding box center [302, 92] width 165 height 29
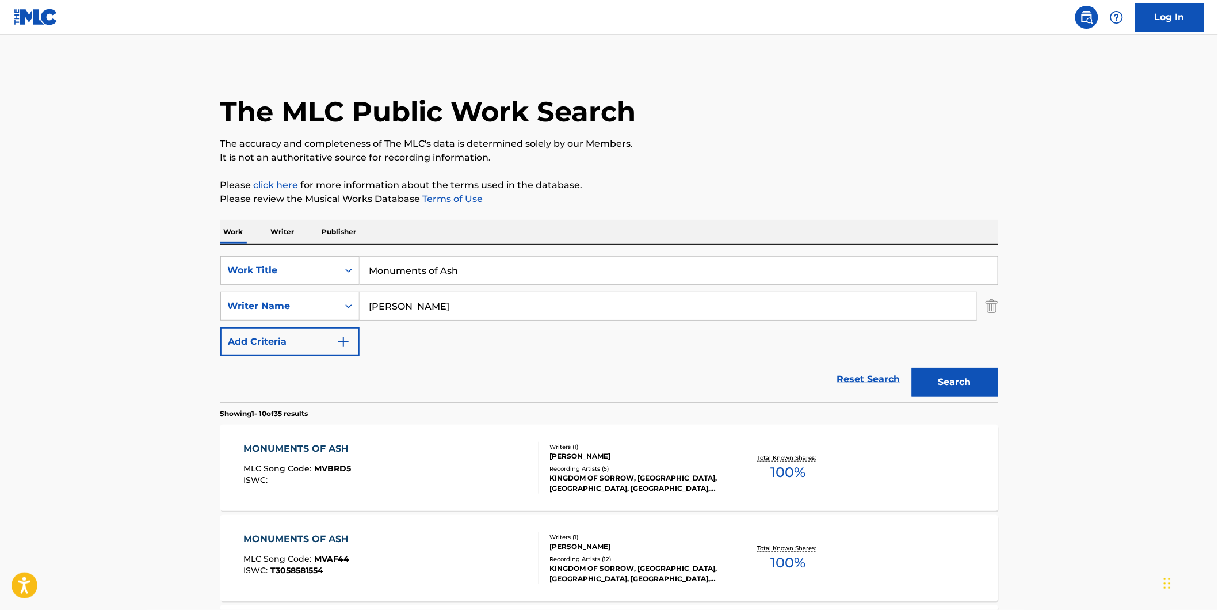
scroll to position [128, 0]
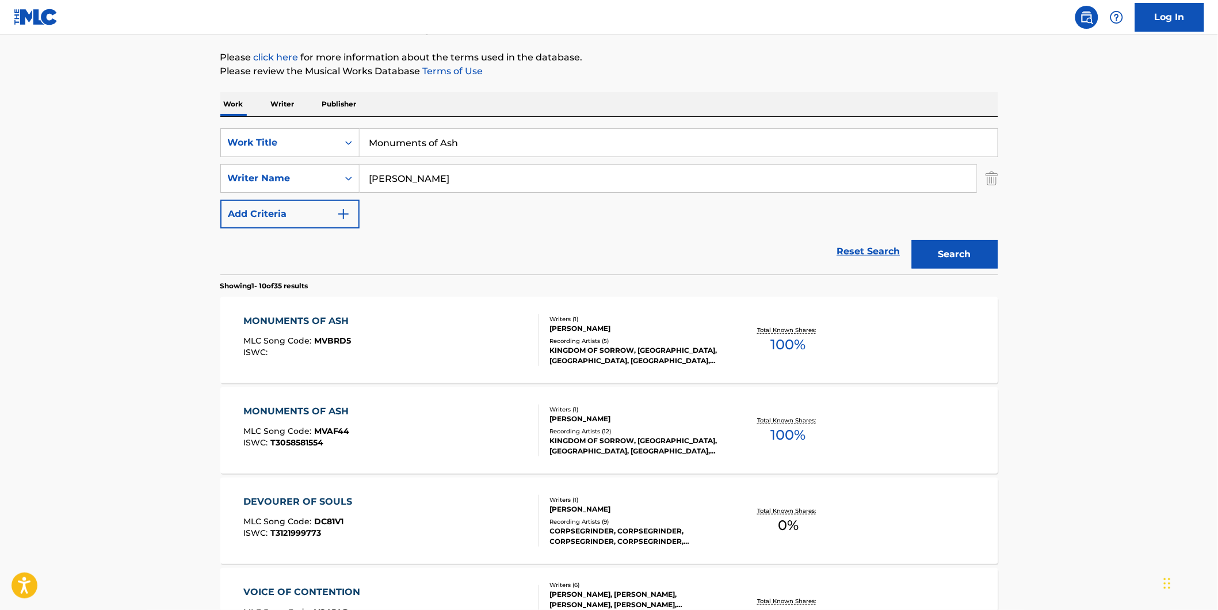
click at [480, 376] on div "MONUMENTS OF ASH MLC Song Code : MVBRD5 ISWC : Writers ( 1 ) [PERSON_NAME] Reco…" at bounding box center [609, 340] width 778 height 86
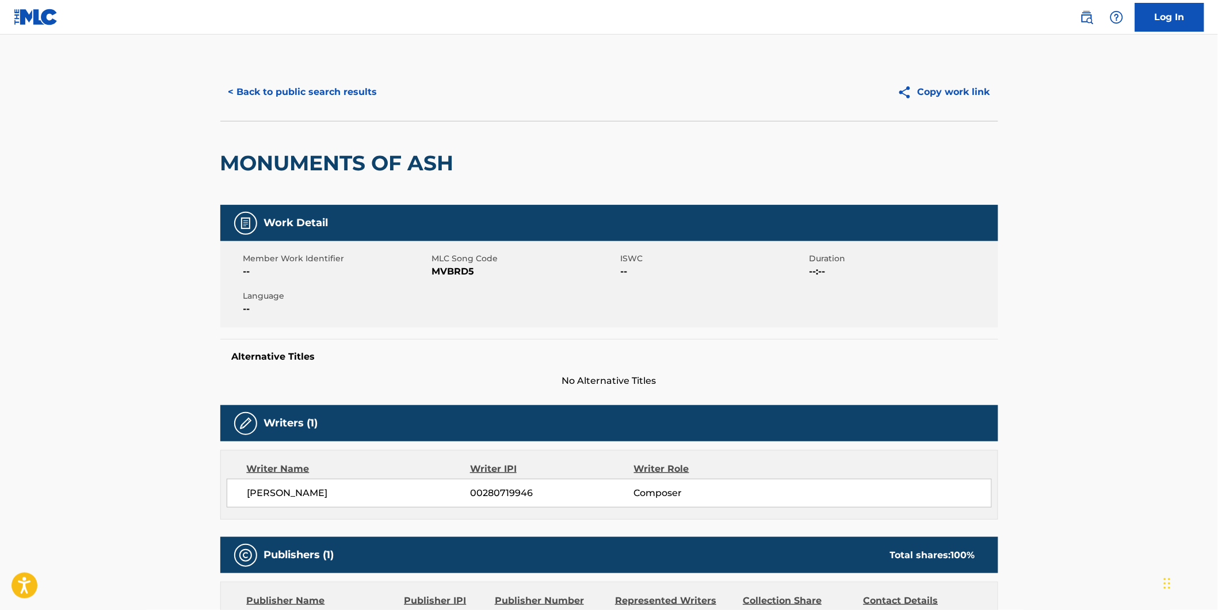
click at [452, 273] on span "MVBRD5" at bounding box center [525, 272] width 186 height 14
copy span "MVBRD5"
click at [277, 90] on button "< Back to public search results" at bounding box center [302, 92] width 165 height 29
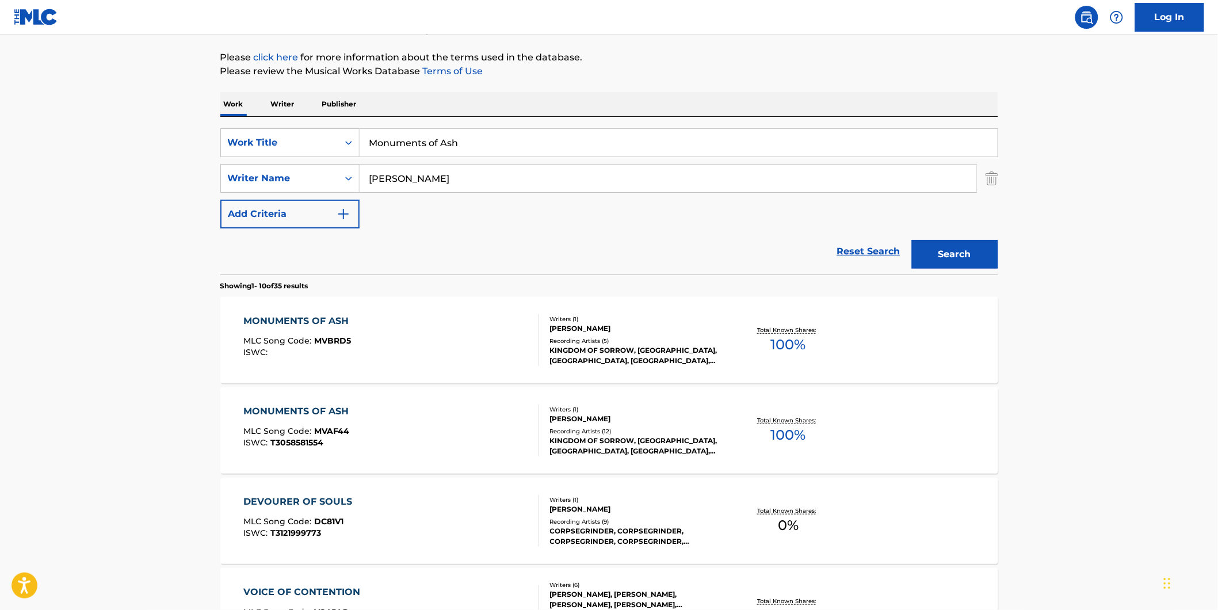
click at [338, 446] on div "ISWC : T3058581554" at bounding box center [298, 442] width 111 height 9
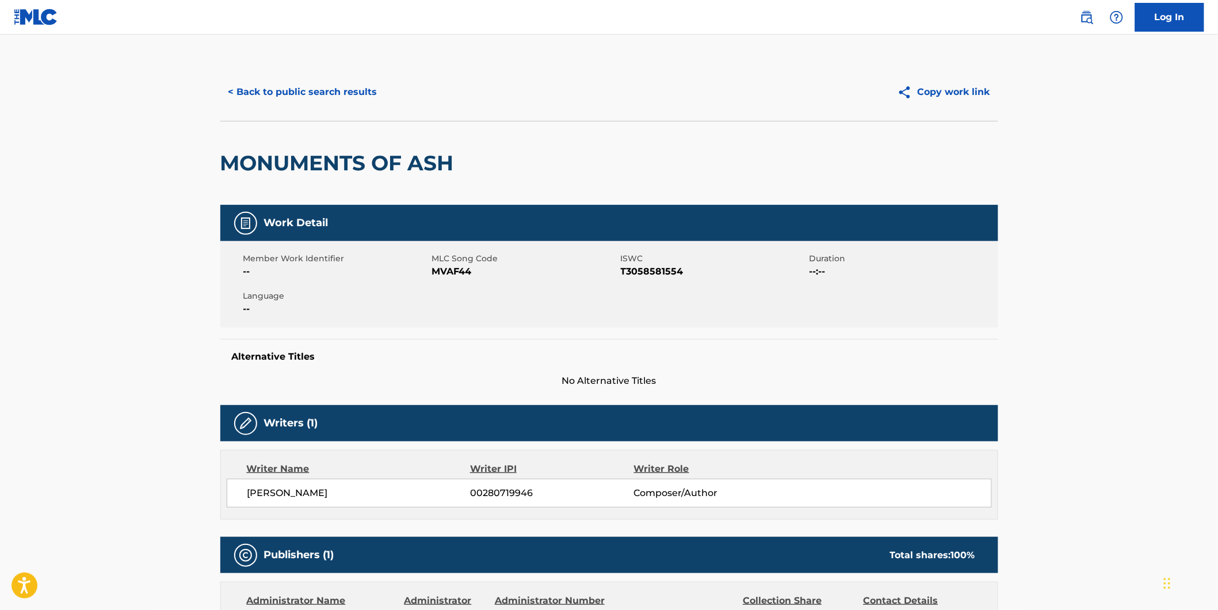
click at [466, 272] on span "MVAF44" at bounding box center [525, 272] width 186 height 14
copy span "MVAF44"
click at [341, 102] on button "< Back to public search results" at bounding box center [302, 92] width 165 height 29
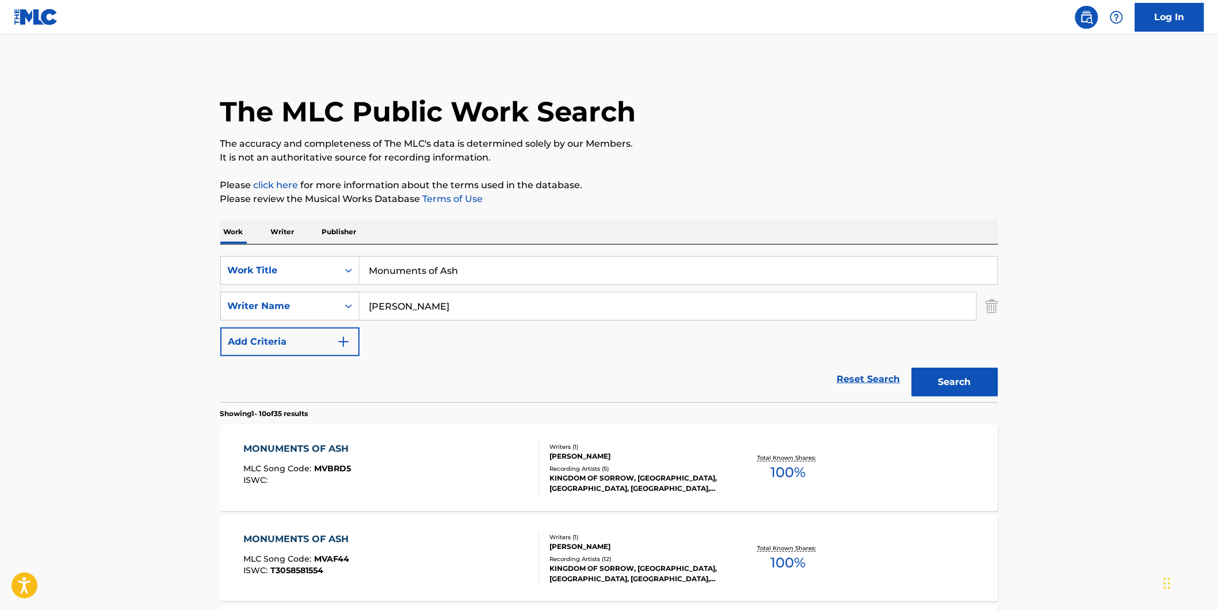
scroll to position [128, 0]
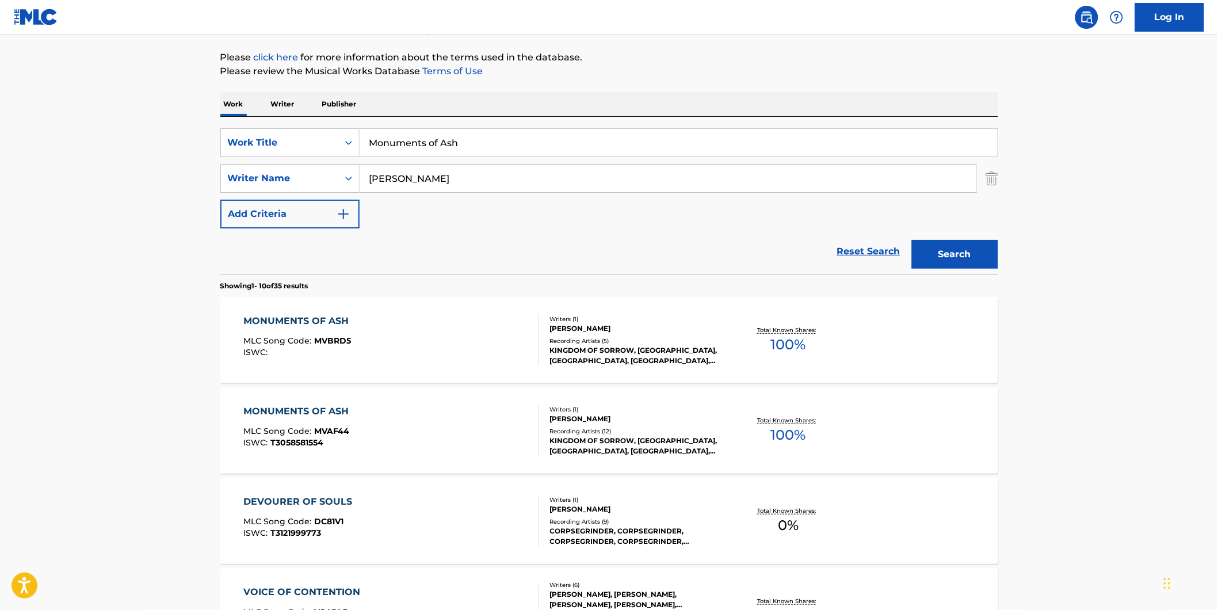
drag, startPoint x: 495, startPoint y: 146, endPoint x: 171, endPoint y: 188, distance: 326.1
click at [177, 187] on main "The MLC Public Work Search The accuracy and completeness of The MLC's data is d…" at bounding box center [609, 584] width 1218 height 1354
paste input "Conceived Into Enslavement"
type input "Conceived Into Enslavement"
drag, startPoint x: 0, startPoint y: 260, endPoint x: 13, endPoint y: 227, distance: 35.1
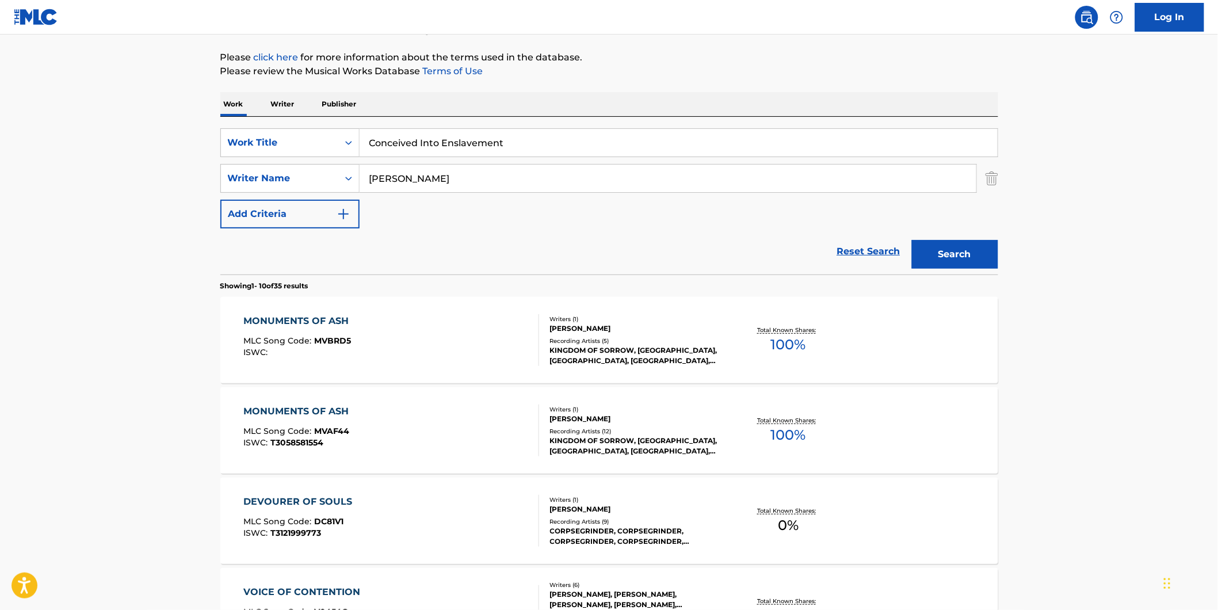
click at [10, 240] on main "The MLC Public Work Search The accuracy and completeness of The MLC's data is d…" at bounding box center [609, 584] width 1218 height 1354
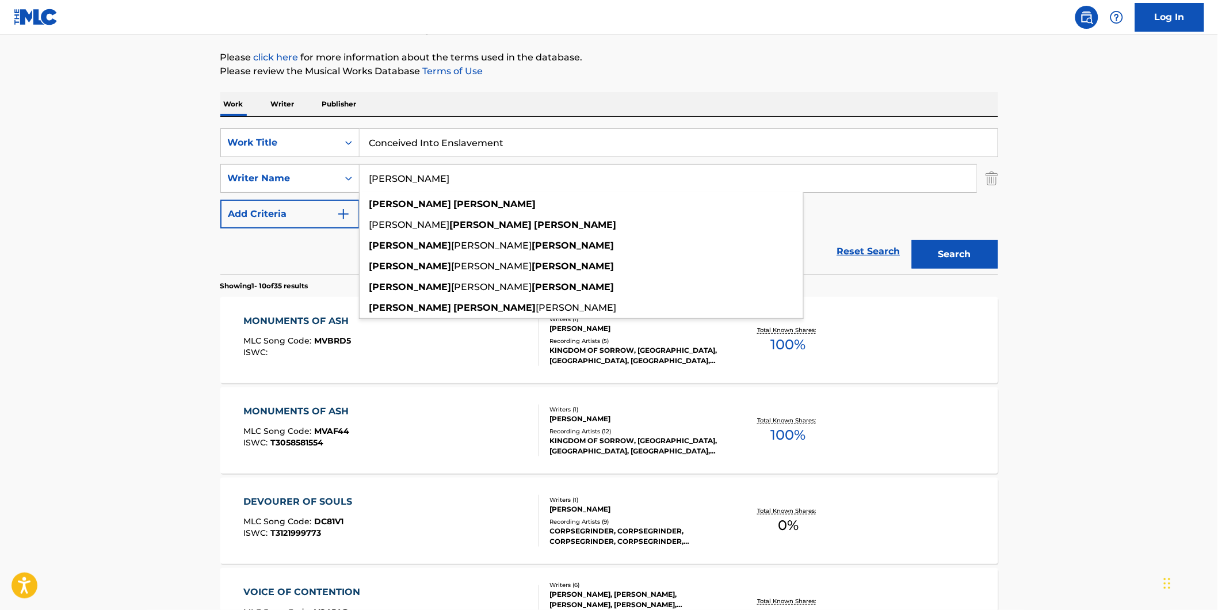
drag, startPoint x: 496, startPoint y: 173, endPoint x: 294, endPoint y: 196, distance: 203.7
click at [294, 196] on div "SearchWithCriteriad5b0b71e-c831-43e7-93cd-3842b32953d5 Work Title Conceived Int…" at bounding box center [609, 178] width 778 height 100
paste input "Dying Fetus"
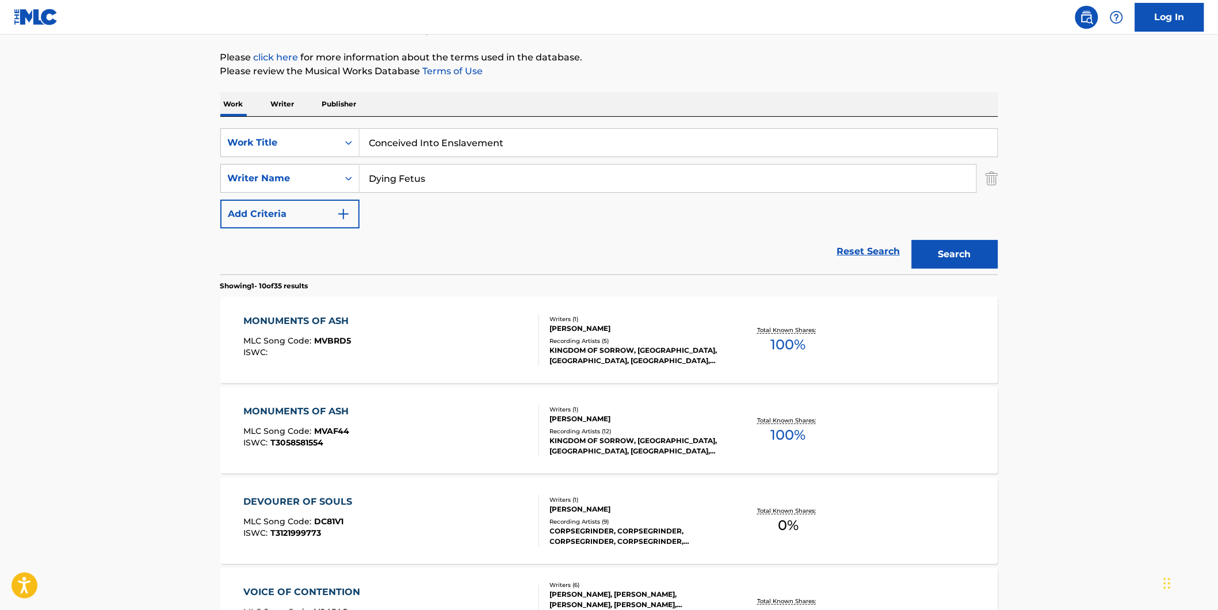
click at [713, 77] on p "Please review the Musical Works Database Terms of Use" at bounding box center [609, 71] width 778 height 14
click at [933, 255] on button "Search" at bounding box center [955, 254] width 86 height 29
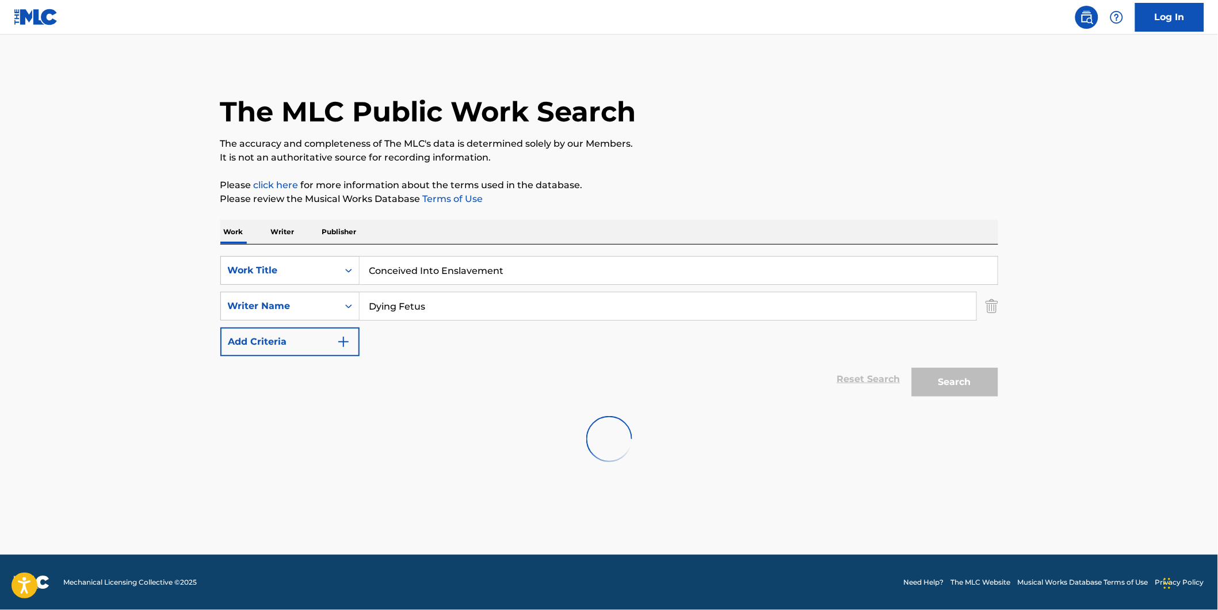
scroll to position [0, 0]
drag, startPoint x: 472, startPoint y: 308, endPoint x: 311, endPoint y: 325, distance: 162.5
click at [311, 325] on div "SearchWithCriteriad5b0b71e-c831-43e7-93cd-3842b32953d5 Work Title Conceived Int…" at bounding box center [609, 306] width 778 height 100
paste input "[PERSON_NAME]"
click at [940, 390] on button "Search" at bounding box center [955, 382] width 86 height 29
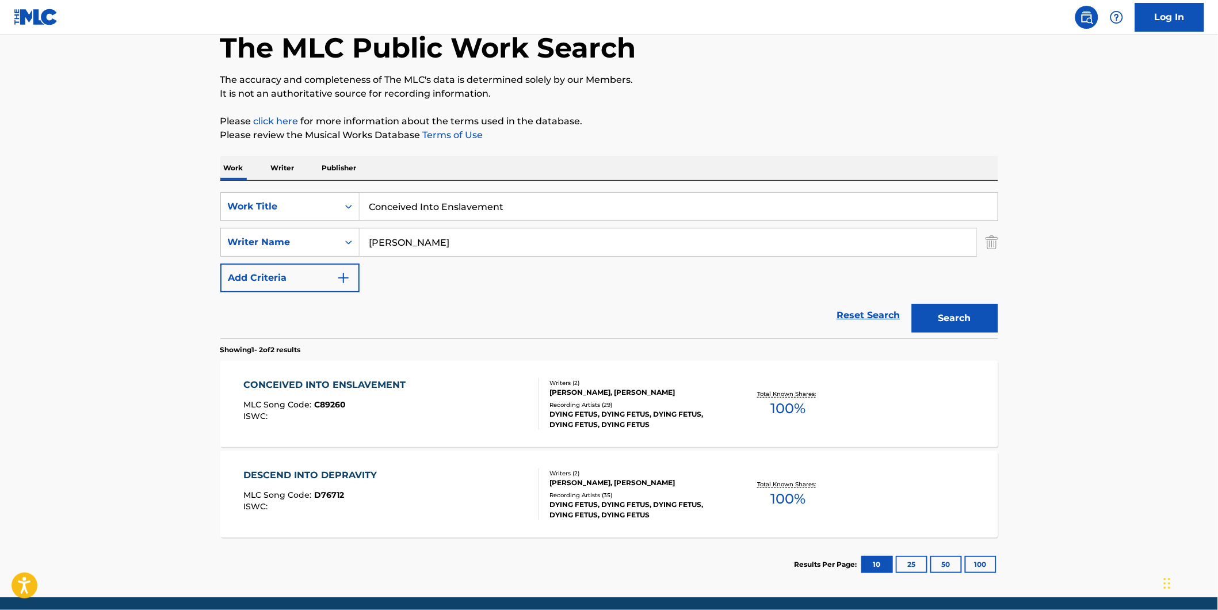
scroll to position [106, 0]
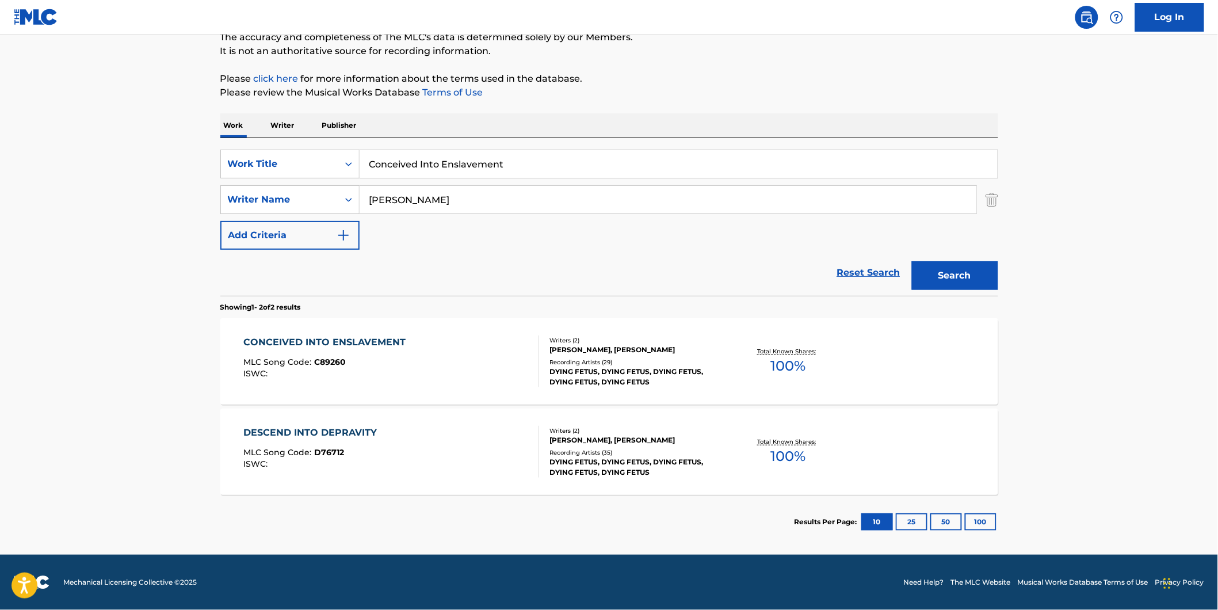
drag, startPoint x: 475, startPoint y: 216, endPoint x: 326, endPoint y: 219, distance: 149.6
click at [326, 219] on div "SearchWithCriteriad5b0b71e-c831-43e7-93cd-3842b32953d5 Work Title Conceived Int…" at bounding box center [609, 200] width 778 height 100
drag, startPoint x: 491, startPoint y: 199, endPoint x: 361, endPoint y: 199, distance: 130.0
click at [361, 199] on input "[PERSON_NAME]" at bounding box center [668, 200] width 617 height 28
paste input "[PERSON_NAME]"
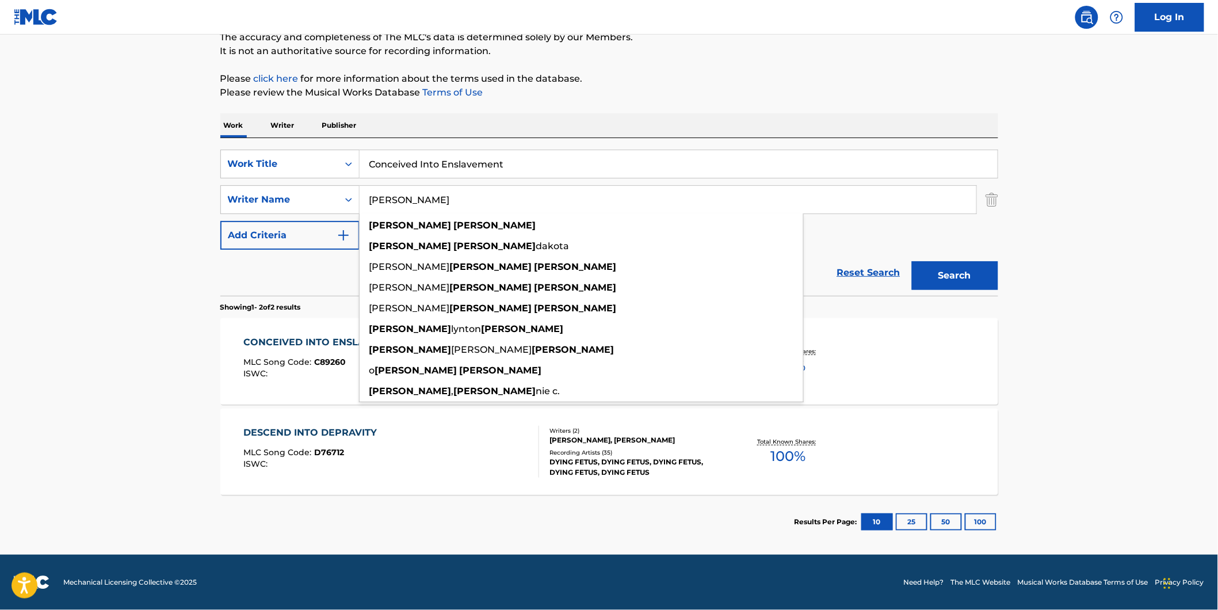
type input "[PERSON_NAME]"
click at [280, 265] on div "Reset Search Search" at bounding box center [609, 273] width 778 height 46
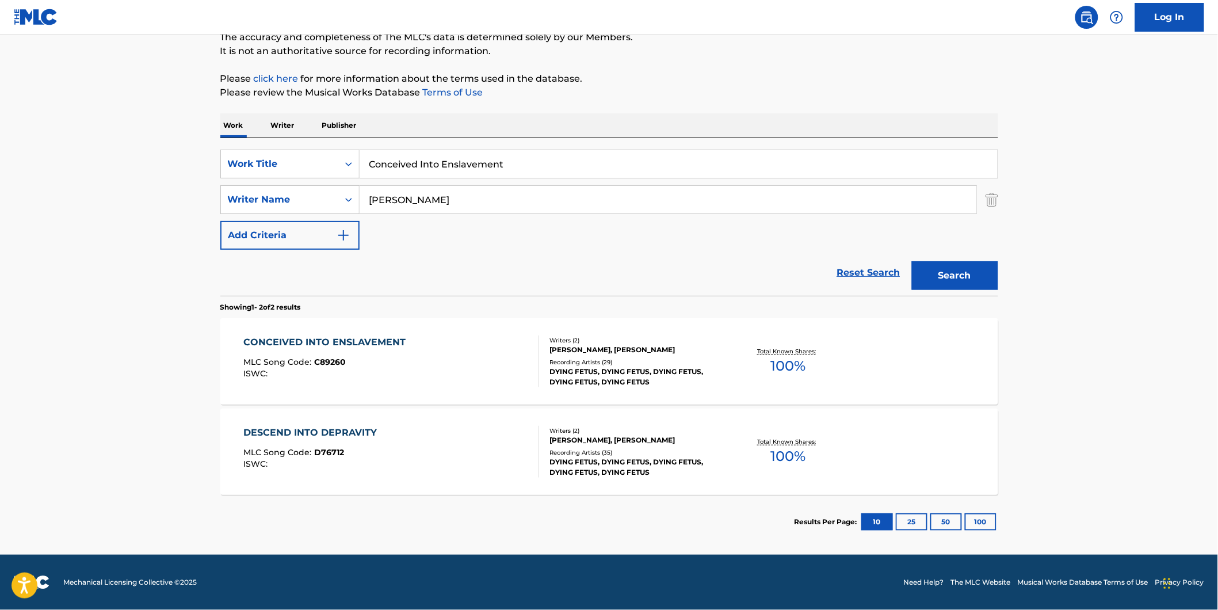
click at [943, 277] on button "Search" at bounding box center [955, 275] width 86 height 29
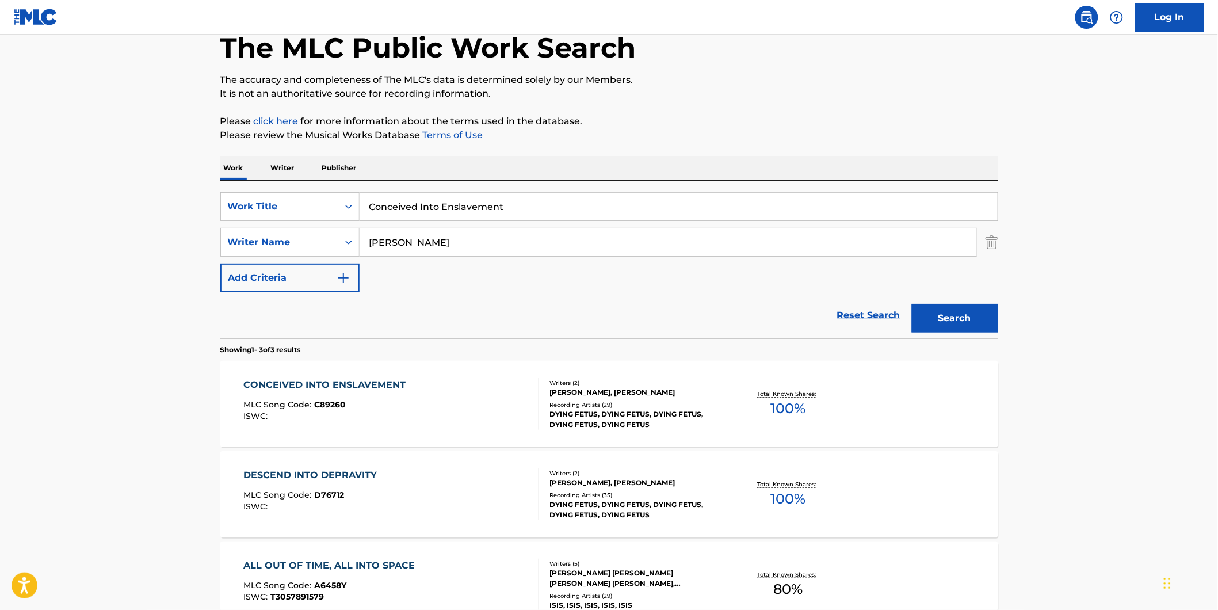
scroll to position [192, 0]
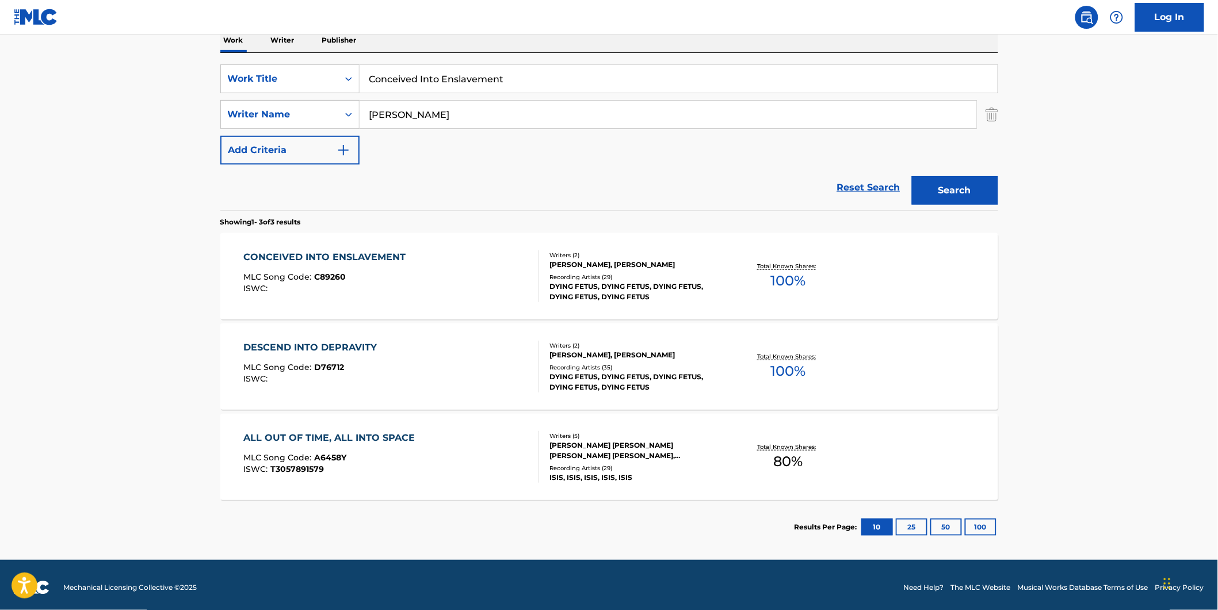
click at [347, 274] on div "MLC Song Code : C89260" at bounding box center [327, 279] width 168 height 12
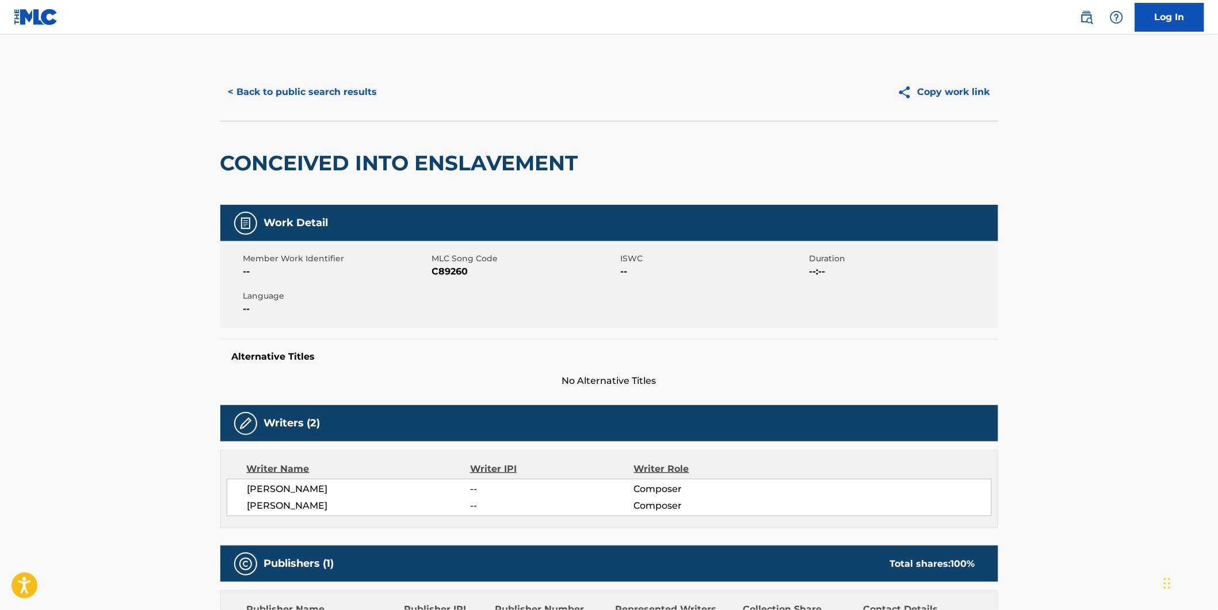
click at [453, 271] on span "C89260" at bounding box center [525, 272] width 186 height 14
copy span "C89260"
click at [288, 95] on button "< Back to public search results" at bounding box center [302, 92] width 165 height 29
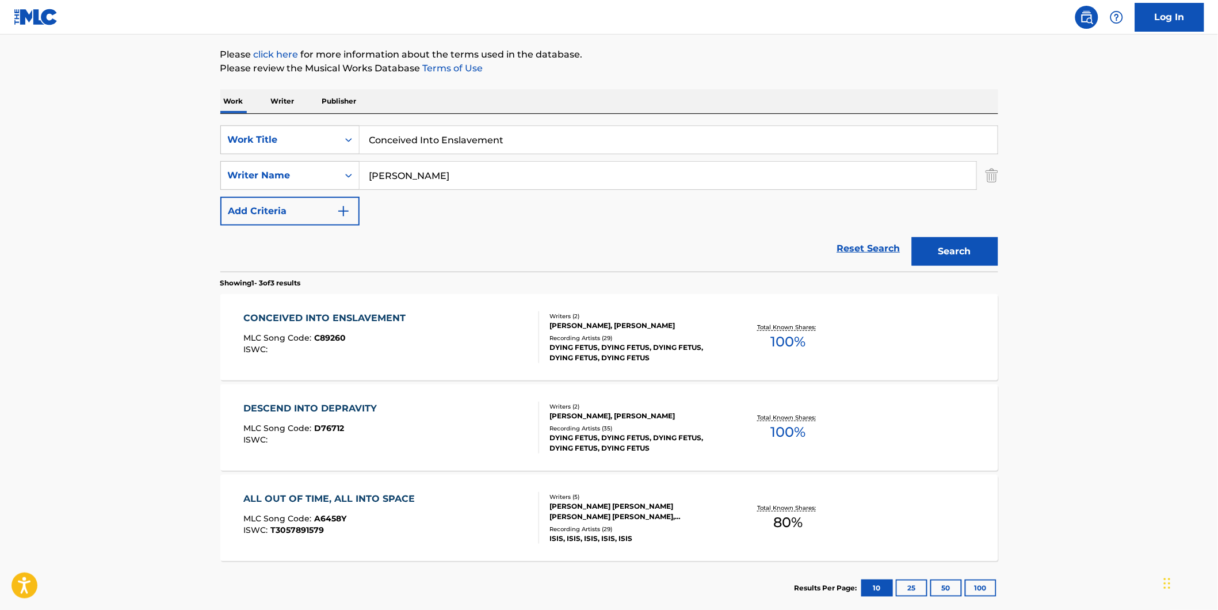
drag, startPoint x: 360, startPoint y: 125, endPoint x: 193, endPoint y: 140, distance: 166.9
click at [197, 139] on main "The MLC Public Work Search The accuracy and completeness of The MLC's data is d…" at bounding box center [609, 262] width 1218 height 717
paste input "AR CRASH"
type input "CAR CRASH"
click at [75, 156] on main "The MLC Public Work Search The accuracy and completeness of The MLC's data is d…" at bounding box center [609, 262] width 1218 height 717
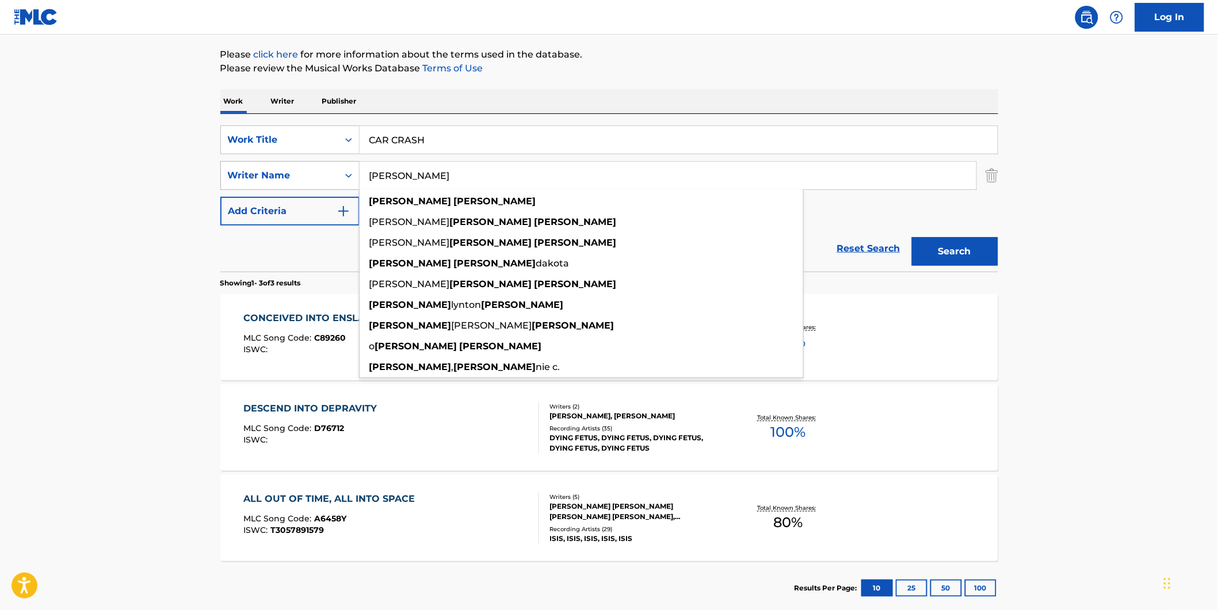
drag, startPoint x: 497, startPoint y: 173, endPoint x: 260, endPoint y: 177, distance: 237.0
click at [260, 176] on div "SearchWithCriteriacbe4e237-57f9-4793-8e82-a4e9324bbc22 Writer Name [PERSON_NAME…" at bounding box center [609, 175] width 778 height 29
paste input "Hotel Books"
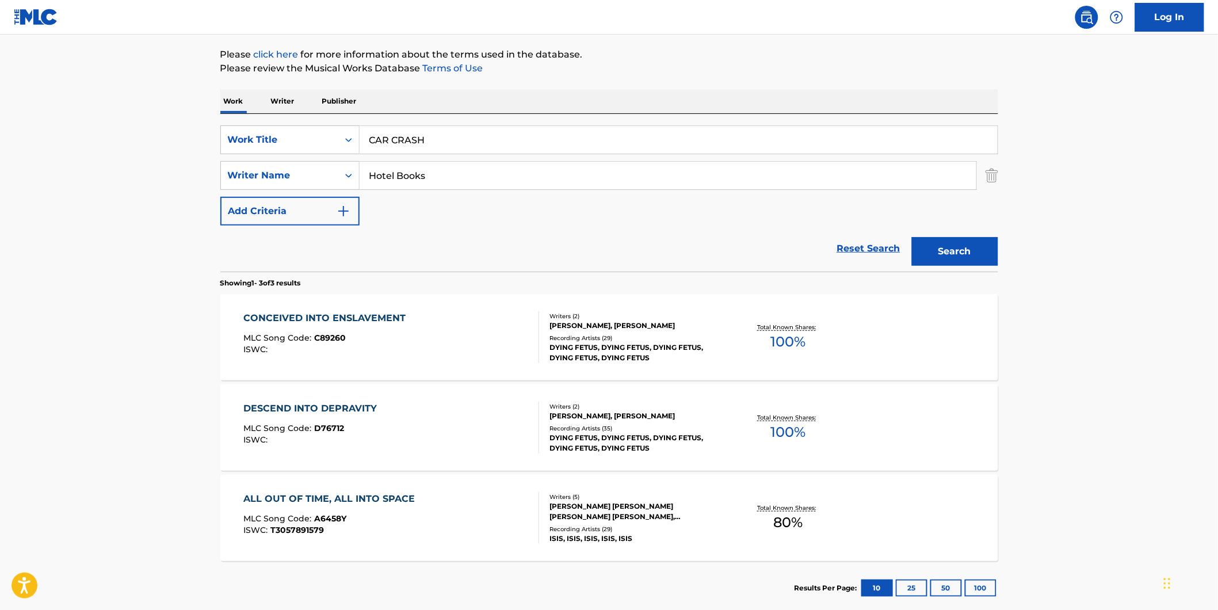
click at [1017, 170] on main "The MLC Public Work Search The accuracy and completeness of The MLC's data is d…" at bounding box center [609, 262] width 1218 height 717
click at [970, 256] on button "Search" at bounding box center [955, 251] width 86 height 29
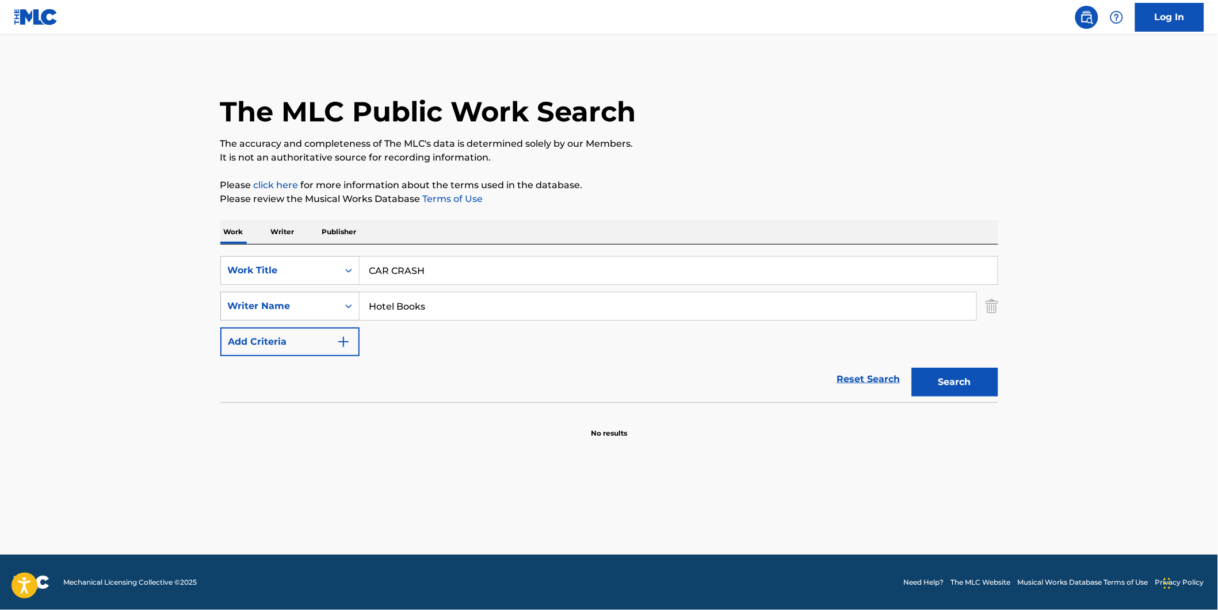
drag, startPoint x: 486, startPoint y: 308, endPoint x: 289, endPoint y: 313, distance: 197.4
click at [286, 313] on div "SearchWithCriteriacbe4e237-57f9-4793-8e82-a4e9324bbc22 Writer Name Hotel Books" at bounding box center [609, 306] width 778 height 29
paste input "[PERSON_NAME]"
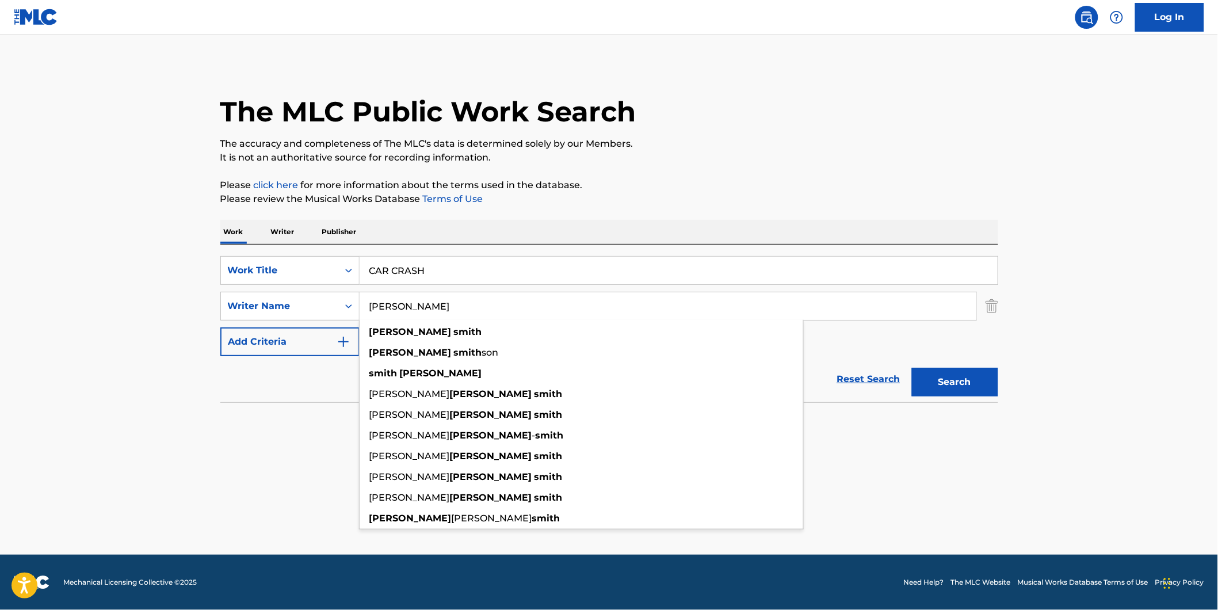
type input "[PERSON_NAME]"
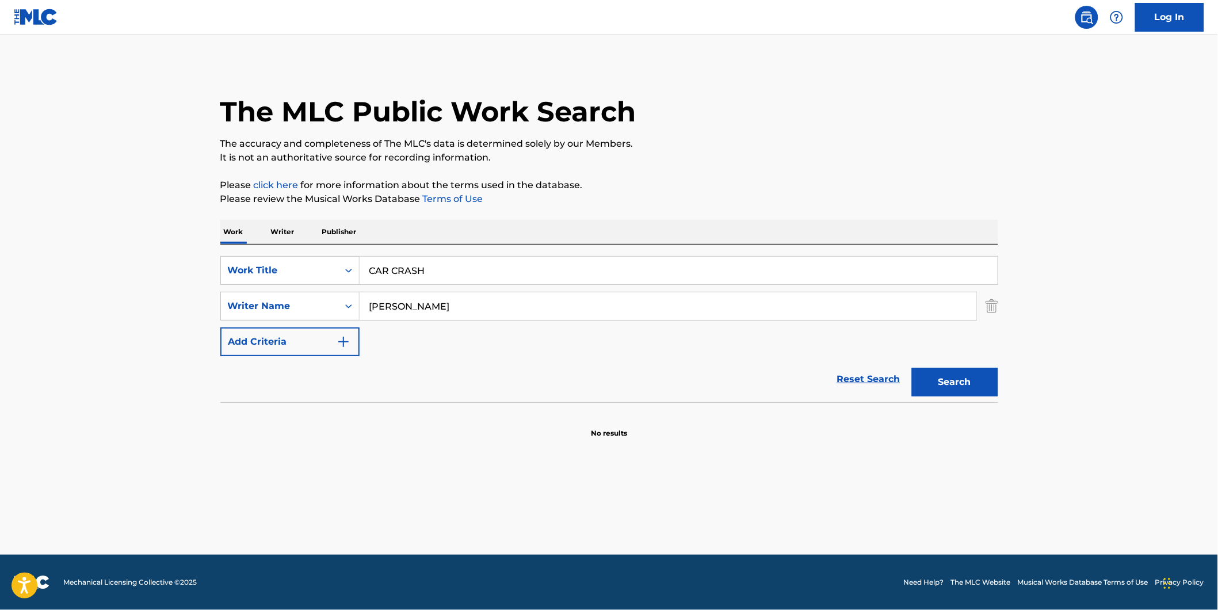
click at [888, 94] on div "The MLC Public Work Search" at bounding box center [609, 105] width 778 height 84
click at [959, 372] on button "Search" at bounding box center [955, 382] width 86 height 29
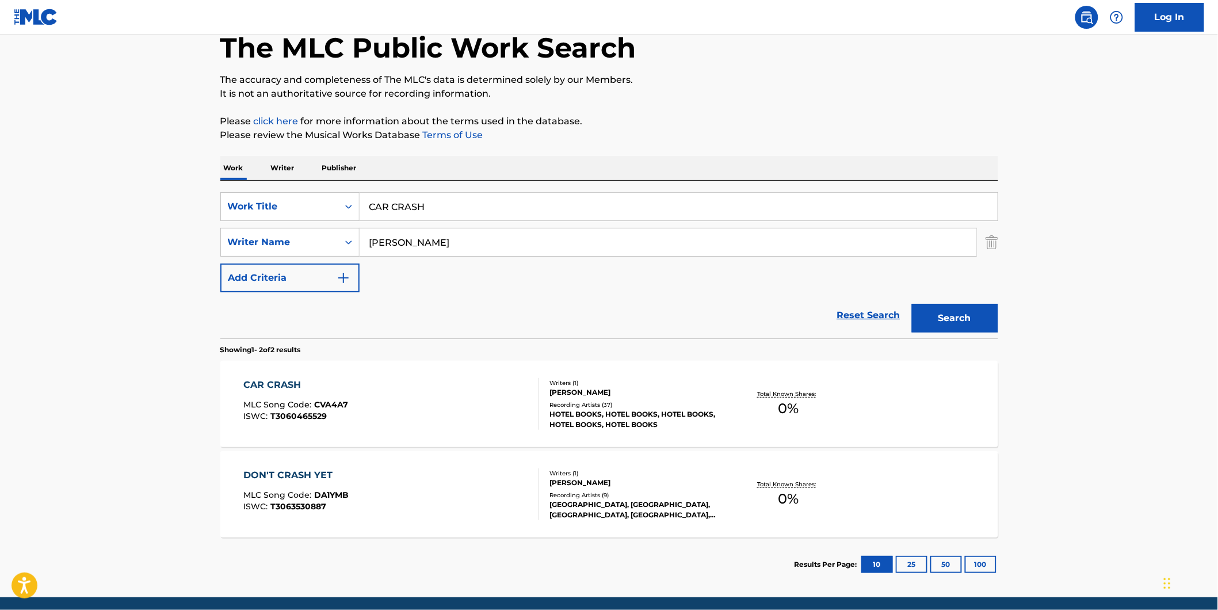
scroll to position [106, 0]
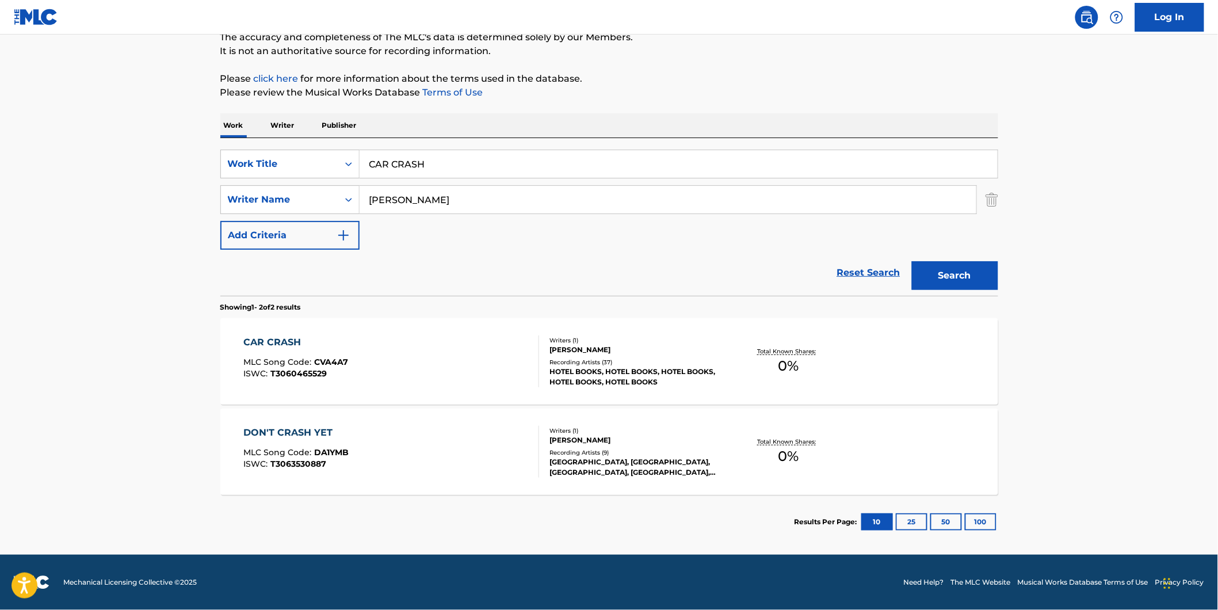
click at [336, 388] on div "CAR CRASH MLC Song Code : CVA4A7 ISWC : T3060465529 Writers ( 1 ) [PERSON_NAME]…" at bounding box center [609, 361] width 778 height 86
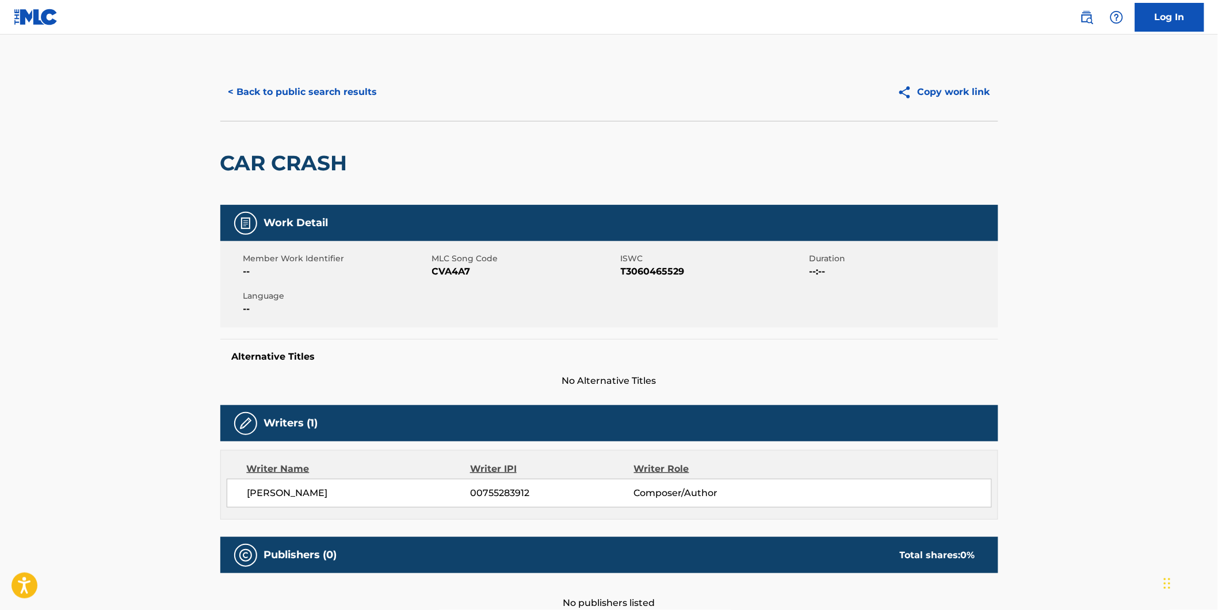
click at [350, 87] on button "< Back to public search results" at bounding box center [302, 92] width 165 height 29
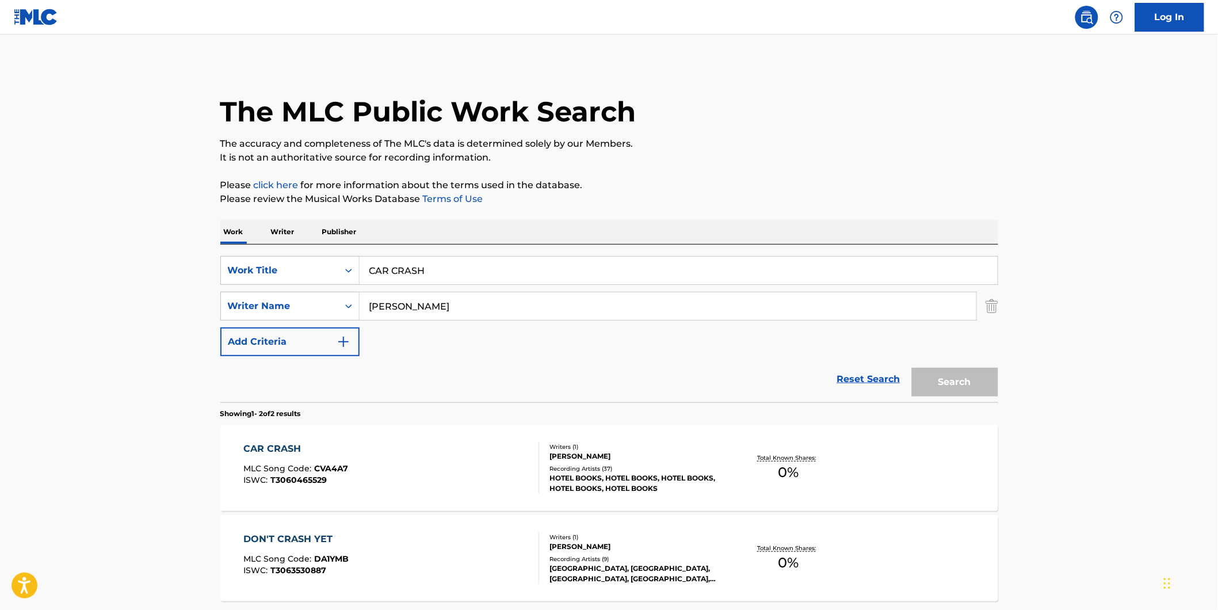
scroll to position [41, 0]
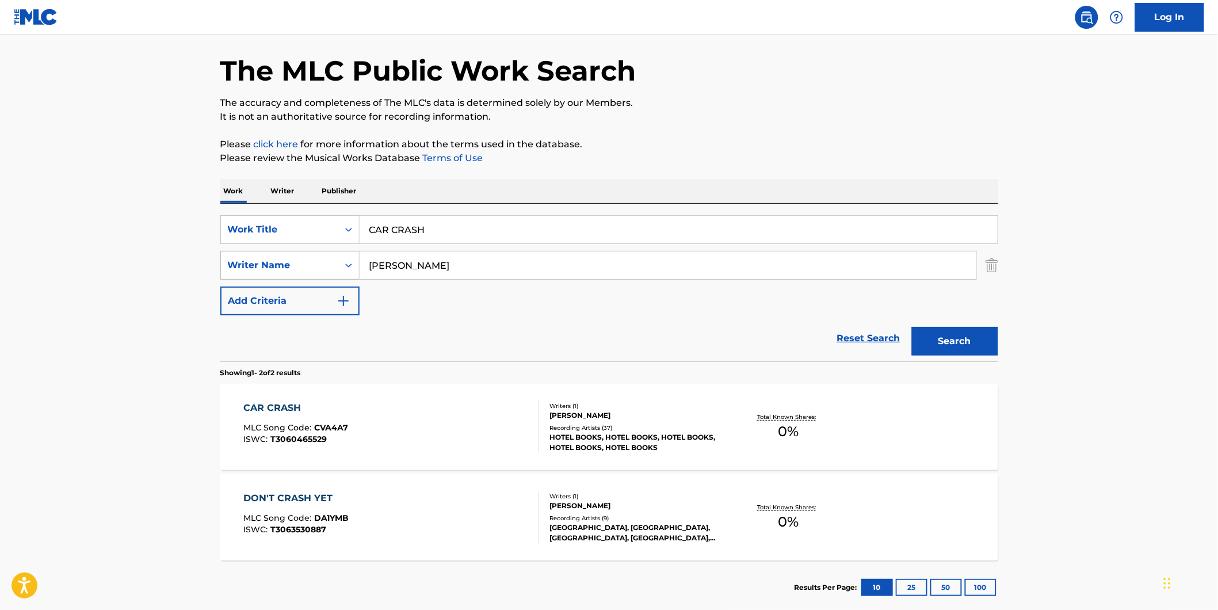
click at [321, 263] on div "Writer Name" at bounding box center [280, 265] width 104 height 14
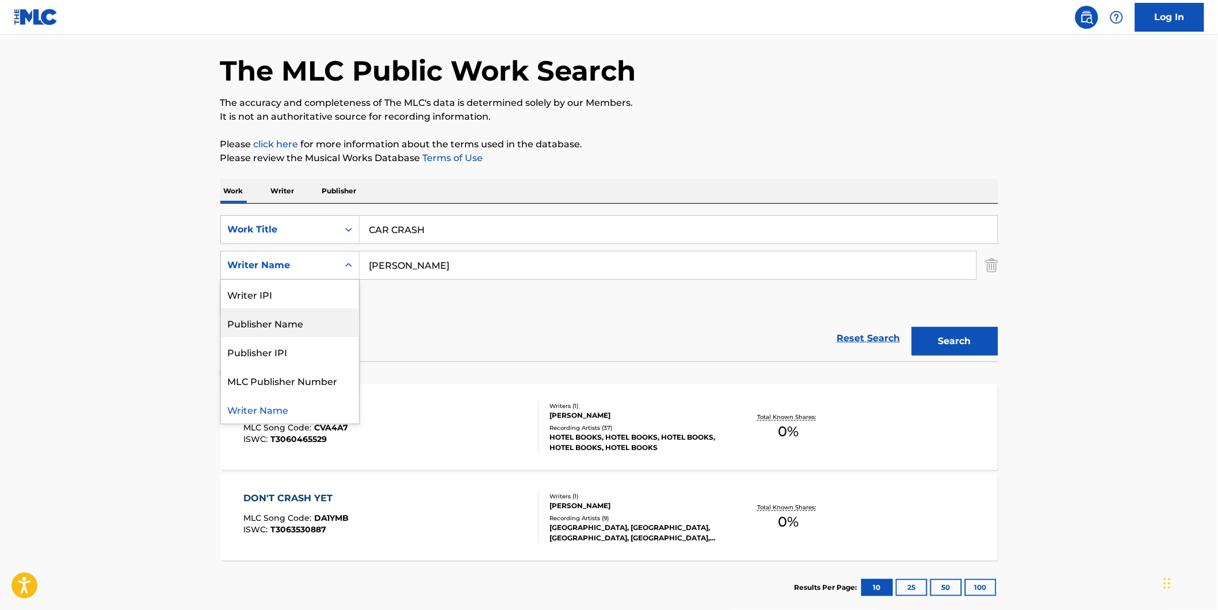
drag, startPoint x: 309, startPoint y: 329, endPoint x: 352, endPoint y: 303, distance: 50.6
click at [309, 326] on div "Publisher Name" at bounding box center [290, 322] width 138 height 29
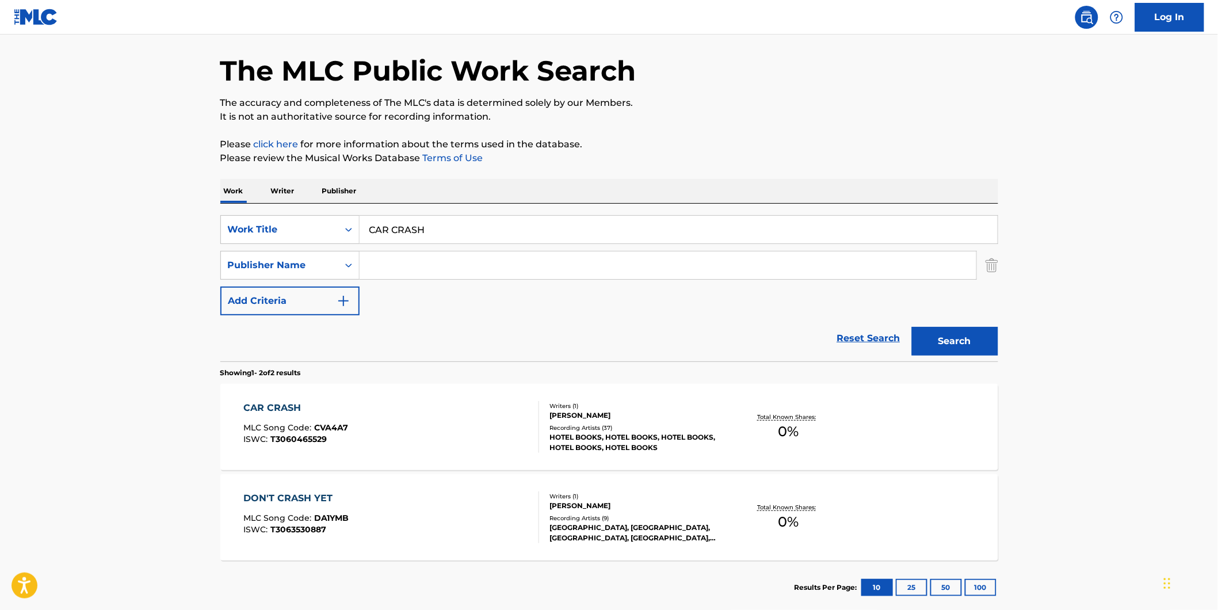
click at [443, 273] on input "Search Form" at bounding box center [668, 265] width 617 height 28
paste input "INVOGUE PUBLISHING"
type input "INVOGUE PUBLISHING"
click at [912, 327] on button "Search" at bounding box center [955, 341] width 86 height 29
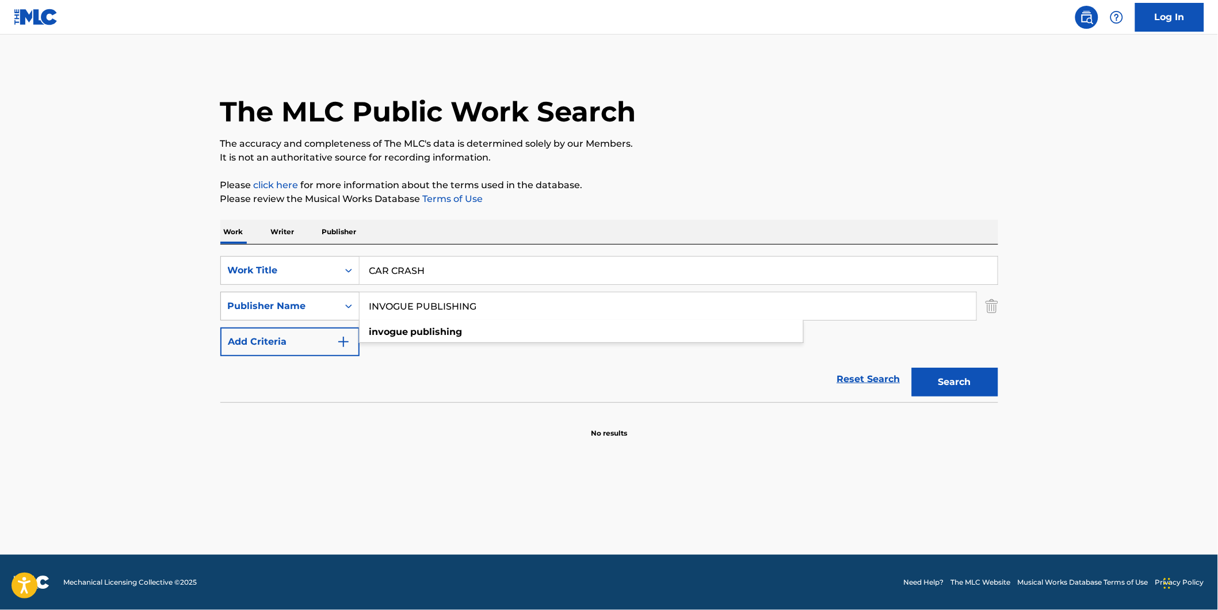
click at [296, 297] on div "Publisher Name" at bounding box center [279, 306] width 117 height 22
click at [295, 332] on div "Writer Name" at bounding box center [290, 334] width 138 height 29
click at [416, 305] on input "Search Form" at bounding box center [668, 306] width 617 height 28
type input "[PERSON_NAME]"
click at [912, 368] on button "Search" at bounding box center [955, 382] width 86 height 29
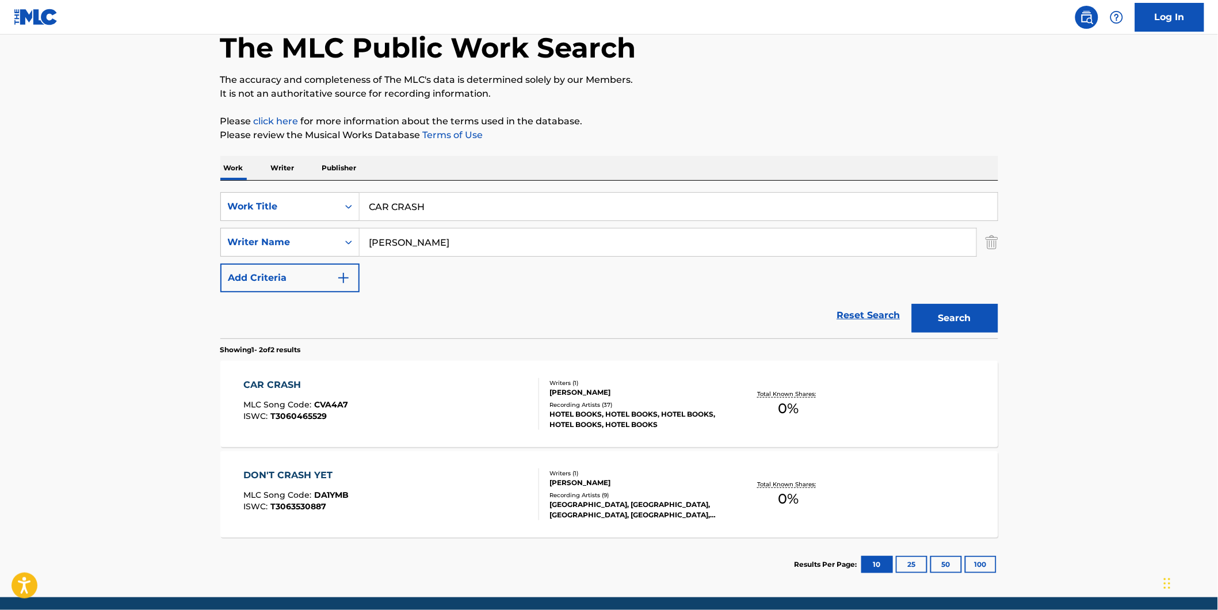
scroll to position [106, 0]
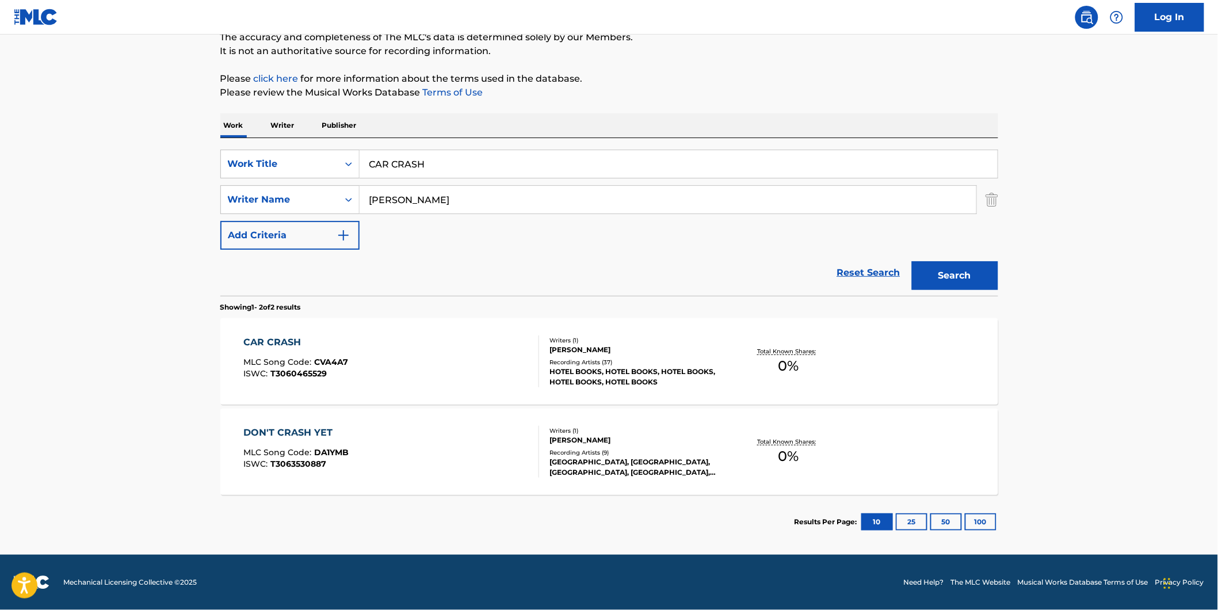
click at [337, 331] on div "CAR CRASH MLC Song Code : CVA4A7 ISWC : T3060465529 Writers ( 1 ) [PERSON_NAME]…" at bounding box center [609, 361] width 778 height 86
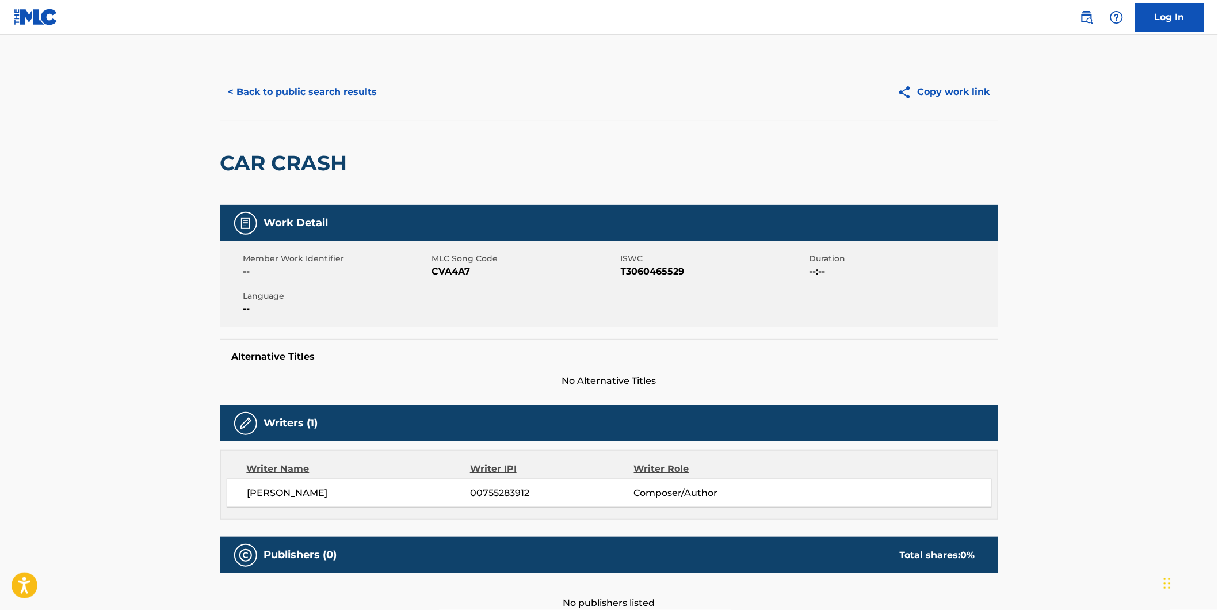
click at [443, 269] on span "CVA4A7" at bounding box center [525, 272] width 186 height 14
copy span "CVA4A7"
click at [267, 95] on button "< Back to public search results" at bounding box center [302, 92] width 165 height 29
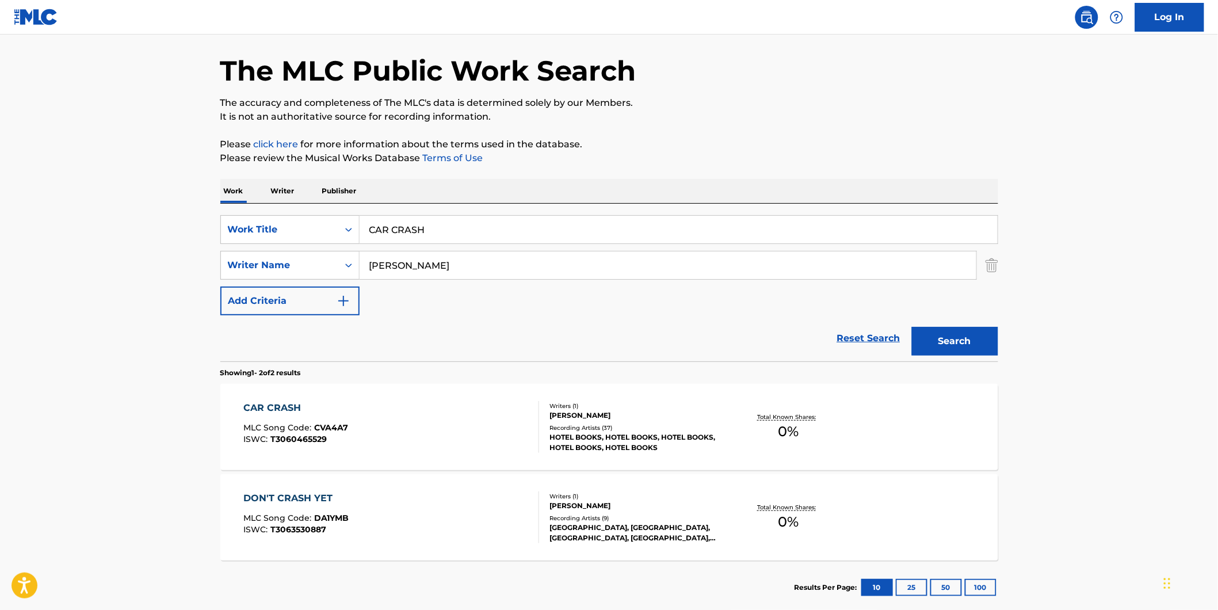
scroll to position [106, 0]
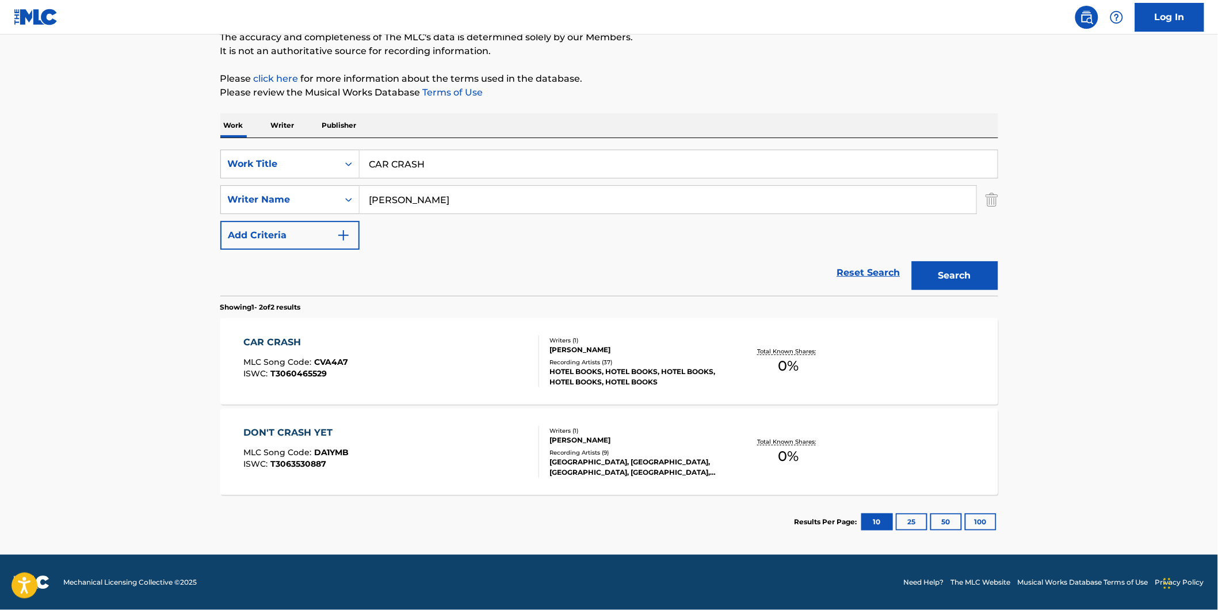
drag, startPoint x: 446, startPoint y: 159, endPoint x: 0, endPoint y: 191, distance: 446.9
click at [129, 185] on main "The MLC Public Work Search The accuracy and completeness of The MLC's data is d…" at bounding box center [609, 241] width 1218 height 626
paste input "Erode"
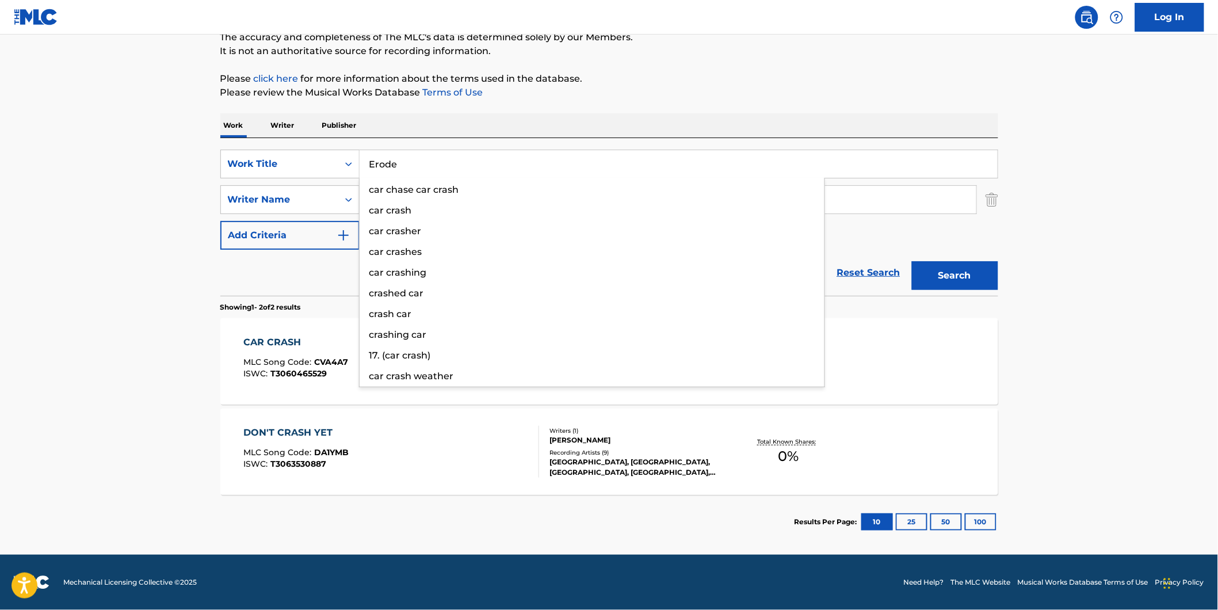
type input "Erode"
click at [75, 187] on main "The MLC Public Work Search The accuracy and completeness of The MLC's data is d…" at bounding box center [609, 241] width 1218 height 626
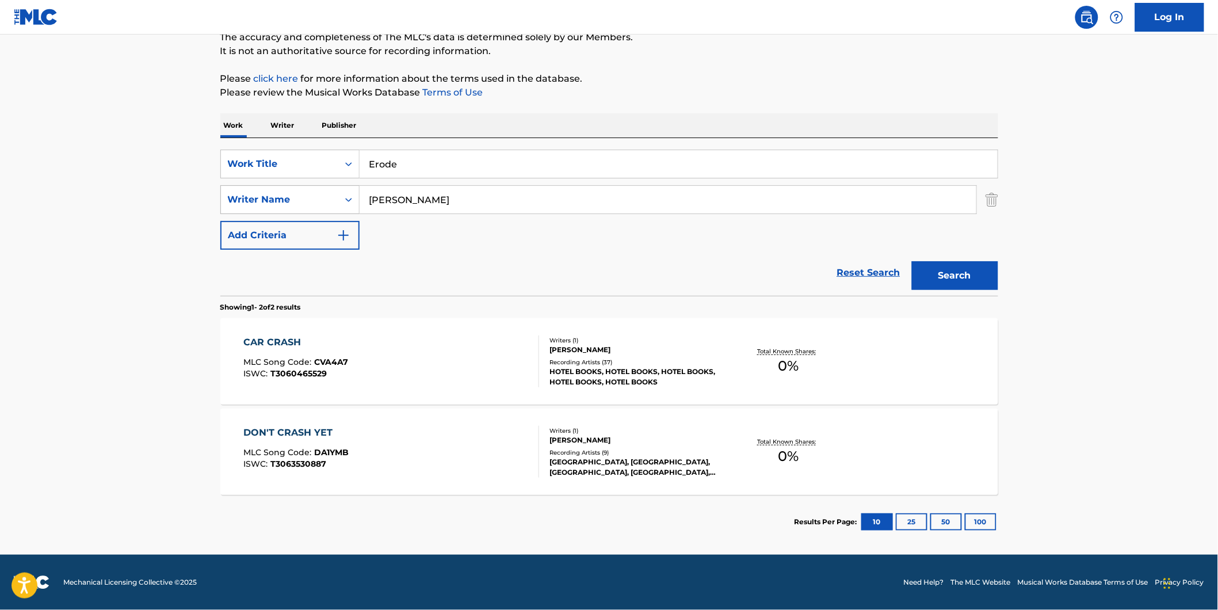
drag, startPoint x: 495, startPoint y: 193, endPoint x: 267, endPoint y: 197, distance: 228.4
click at [267, 197] on div "SearchWithCriteria2ef44d43-7209-455c-b4cc-1c5bb31277ea Writer Name [PERSON_NAME]" at bounding box center [609, 199] width 778 height 29
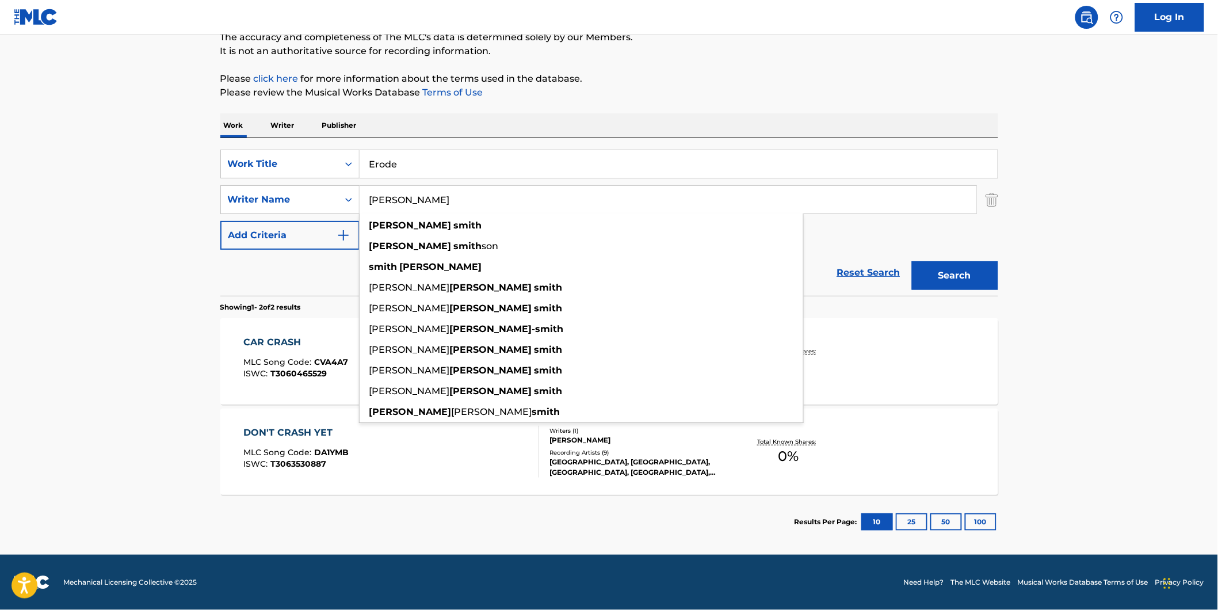
paste input "Maruta"
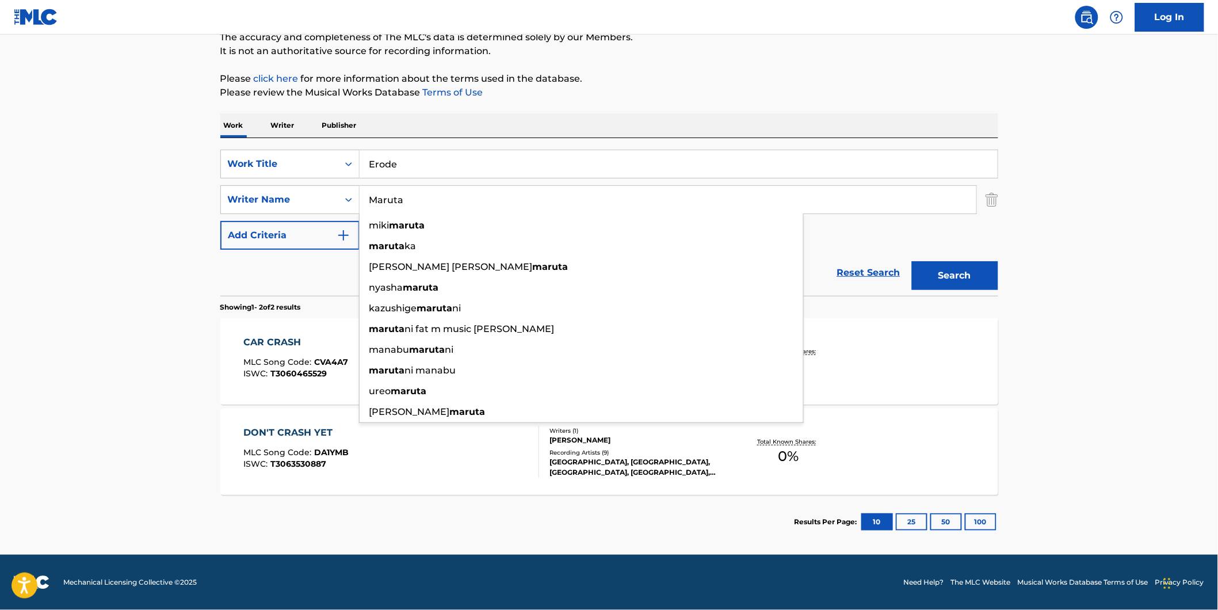
click at [681, 81] on p "Please click here for more information about the terms used in the database." at bounding box center [609, 79] width 778 height 14
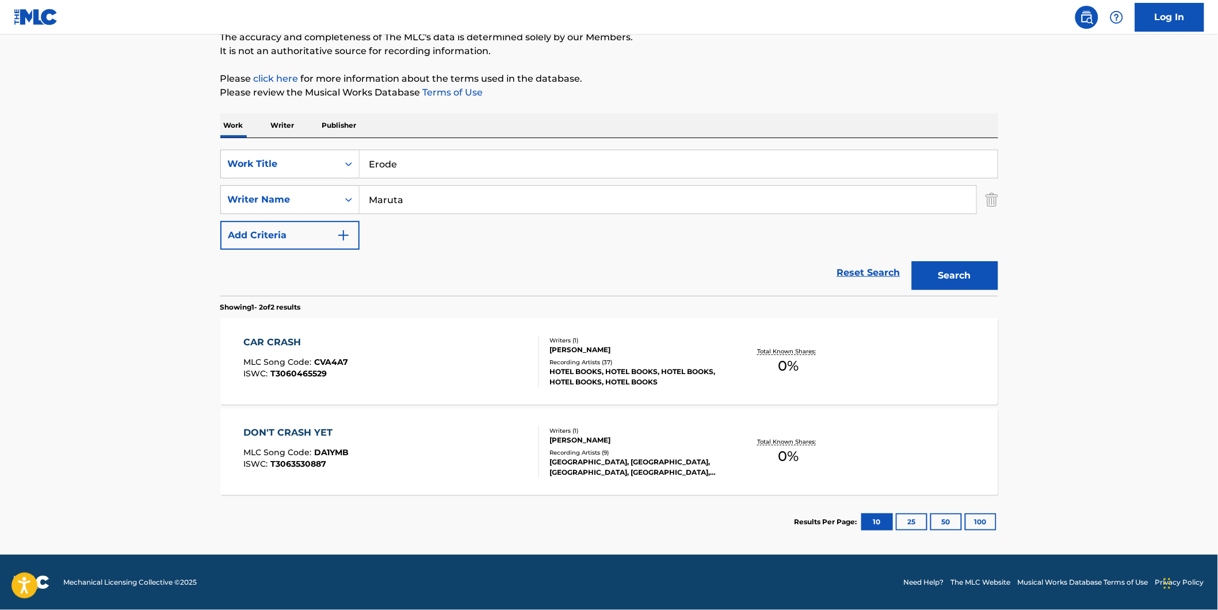
click at [951, 271] on button "Search" at bounding box center [955, 275] width 86 height 29
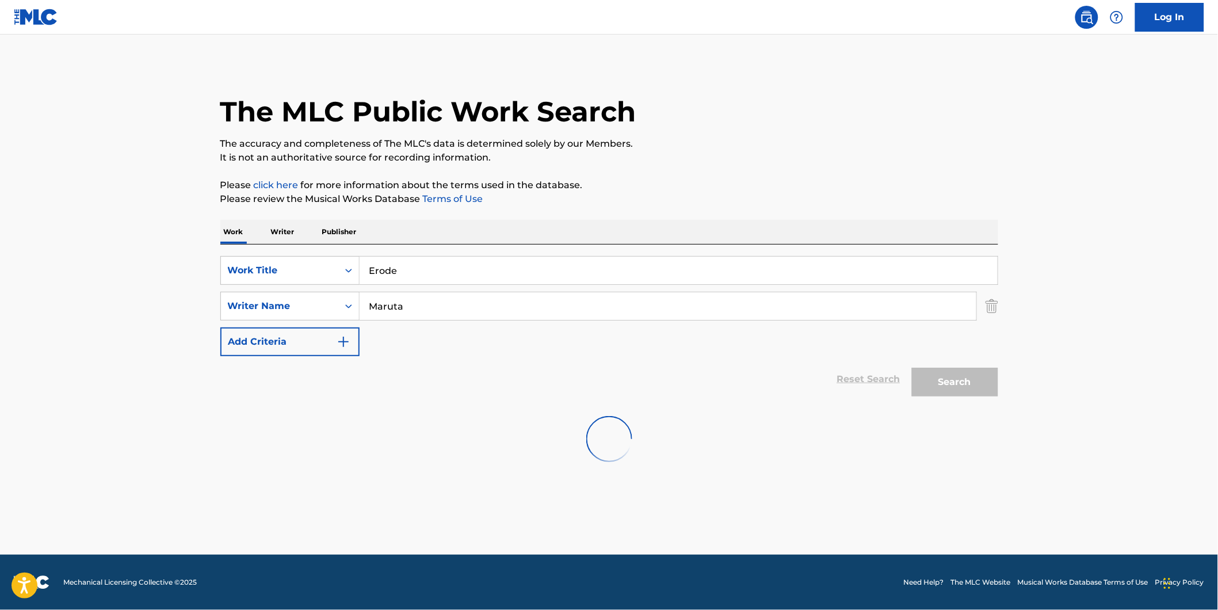
scroll to position [0, 0]
click at [938, 364] on div "Search" at bounding box center [952, 379] width 92 height 46
click at [944, 381] on button "Search" at bounding box center [955, 382] width 86 height 29
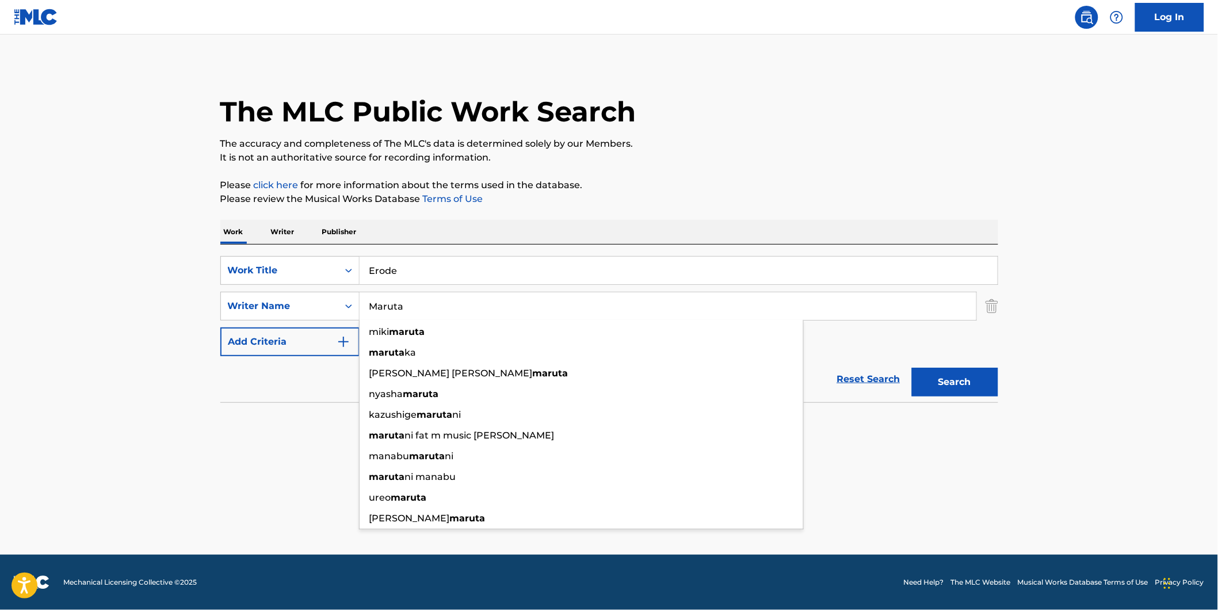
drag, startPoint x: 429, startPoint y: 306, endPoint x: 313, endPoint y: 327, distance: 116.9
click at [313, 327] on div "SearchWithCriteriad5b0b71e-c831-43e7-93cd-3842b32953d5 Work Title Erode SearchW…" at bounding box center [609, 306] width 778 height 100
paste input "[PERSON_NAME]"
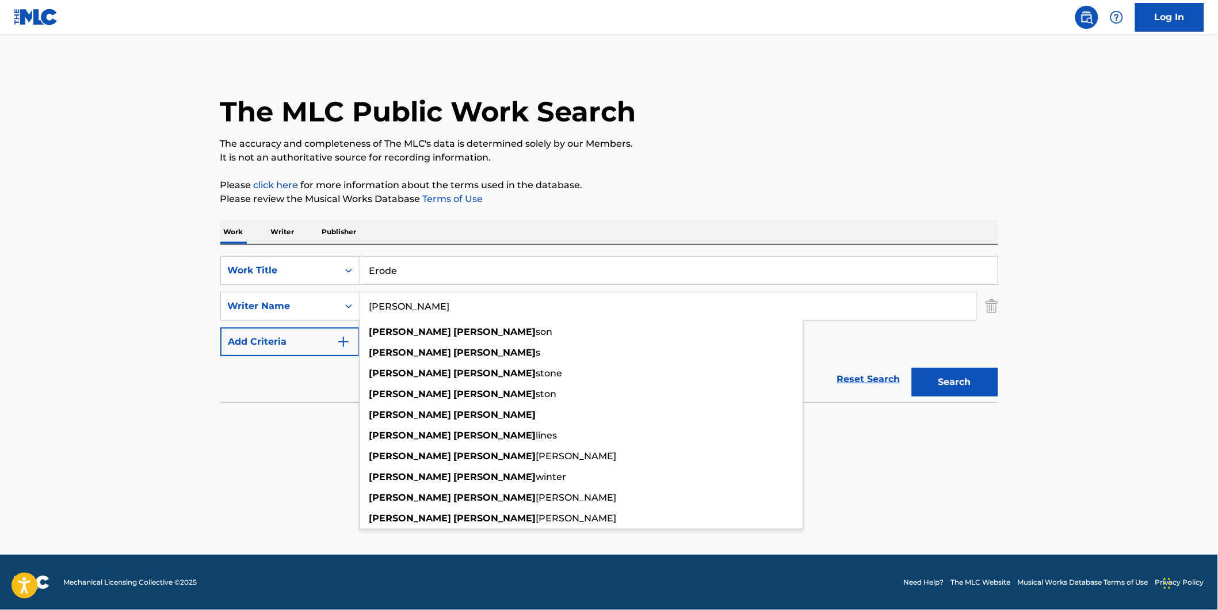
click at [171, 422] on main "The MLC Public Work Search The accuracy and completeness of The MLC's data is d…" at bounding box center [609, 295] width 1218 height 520
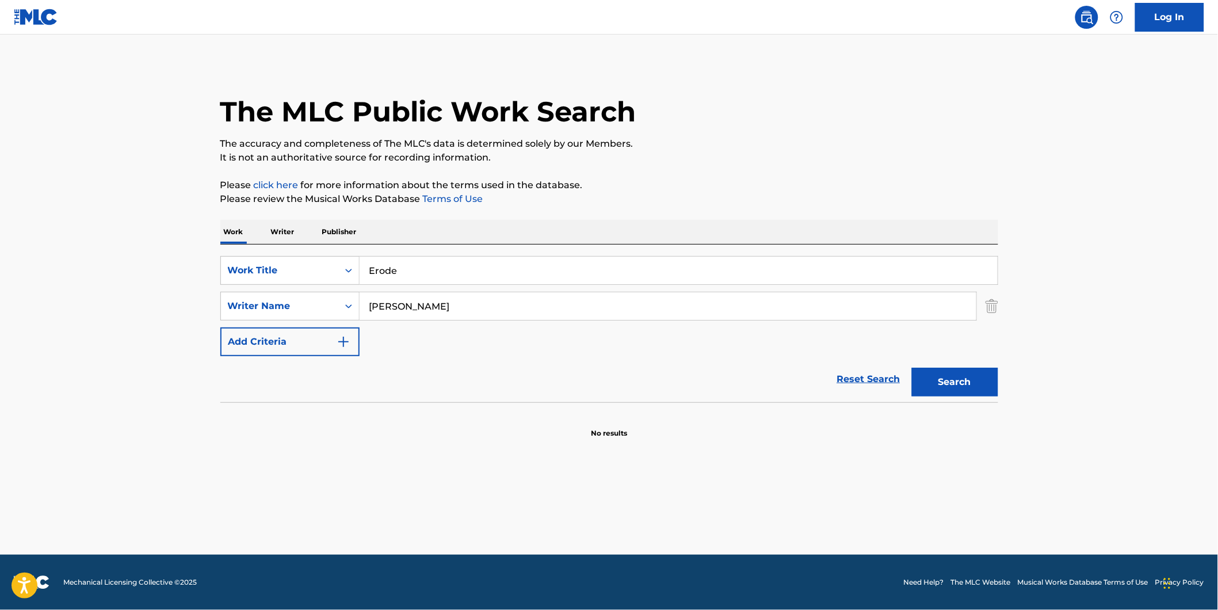
click at [931, 386] on button "Search" at bounding box center [955, 382] width 86 height 29
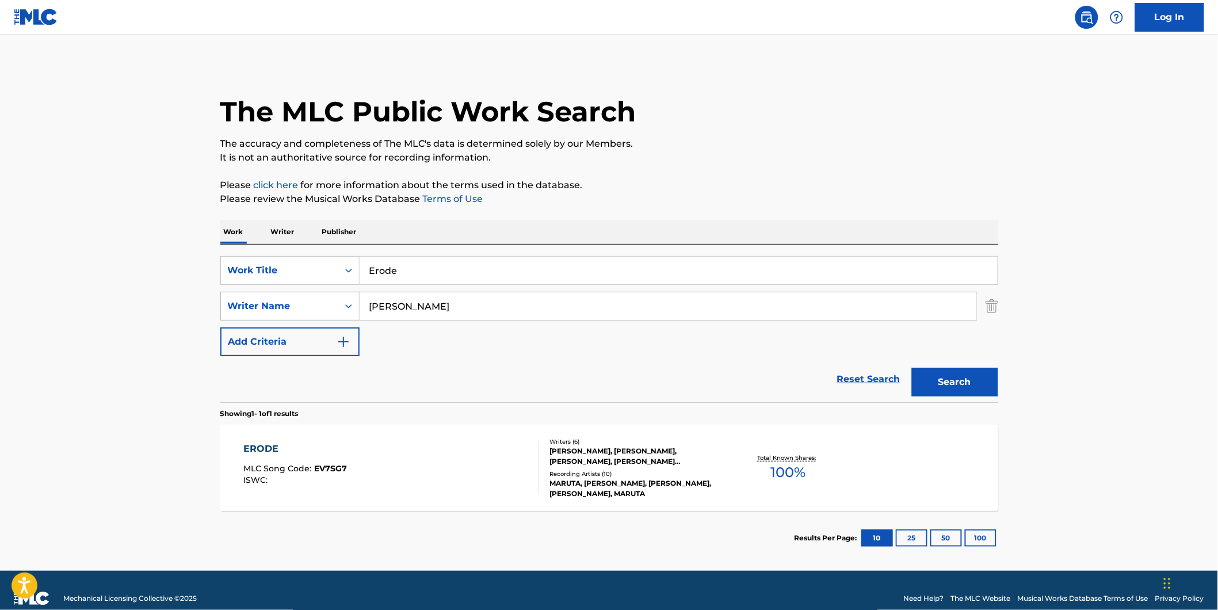
drag, startPoint x: 473, startPoint y: 300, endPoint x: 301, endPoint y: 318, distance: 173.5
click at [301, 318] on div "SearchWithCriteria2ef44d43-7209-455c-b4cc-1c5bb31277ea Writer Name [PERSON_NAME]" at bounding box center [609, 306] width 778 height 29
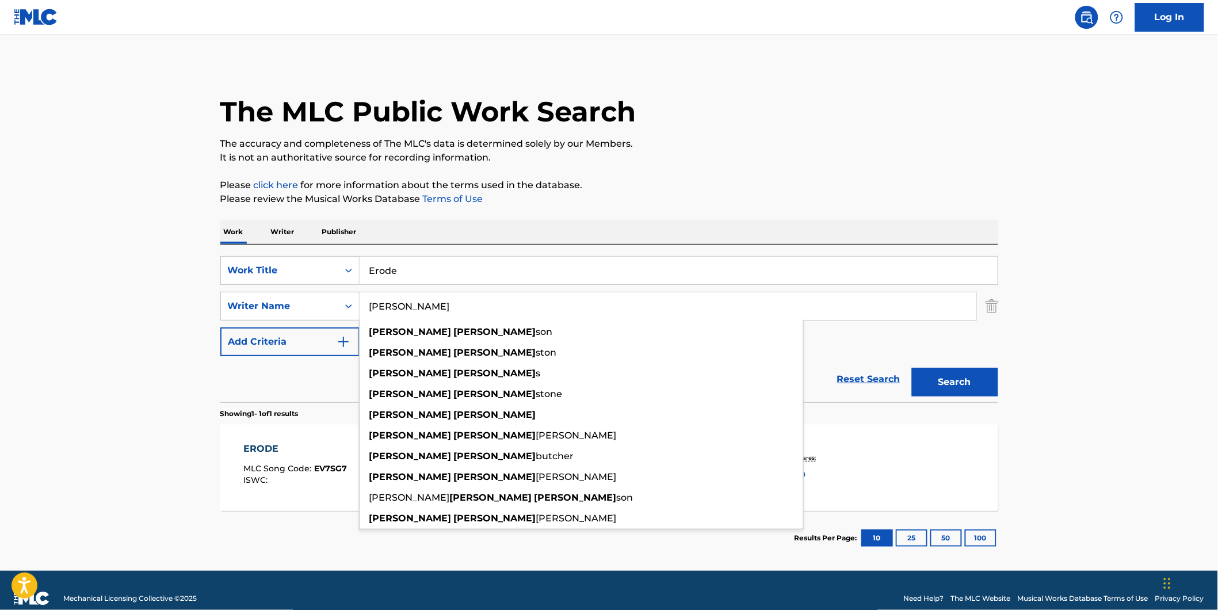
paste input "[PERSON_NAME]"
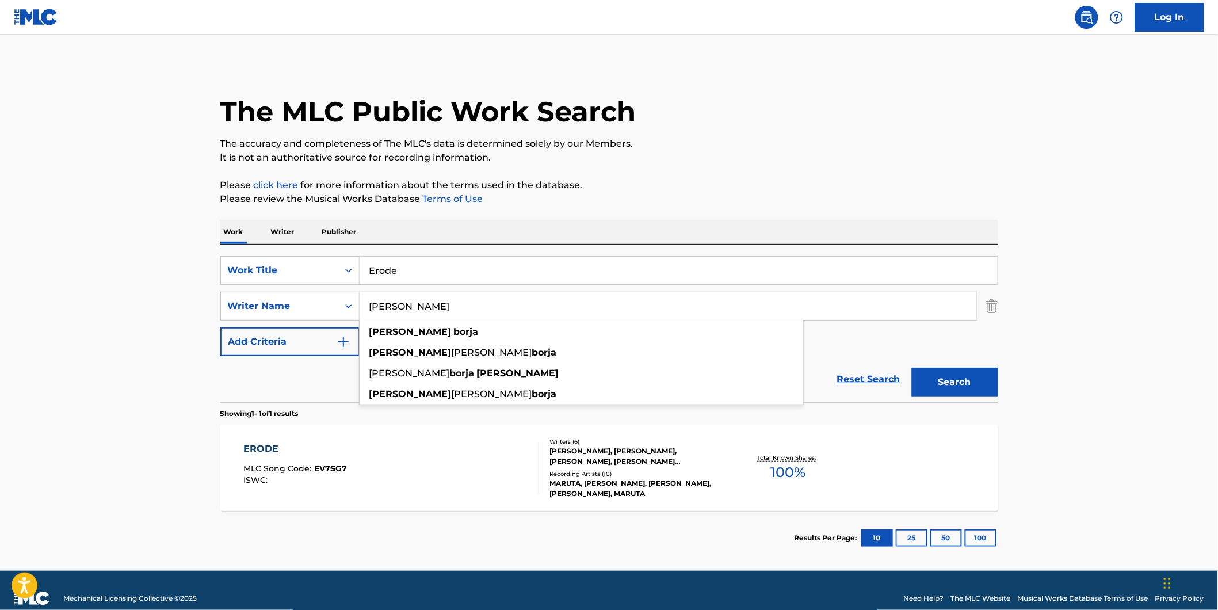
click at [865, 139] on p "The accuracy and completeness of The MLC's data is determined solely by our Mem…" at bounding box center [609, 144] width 778 height 14
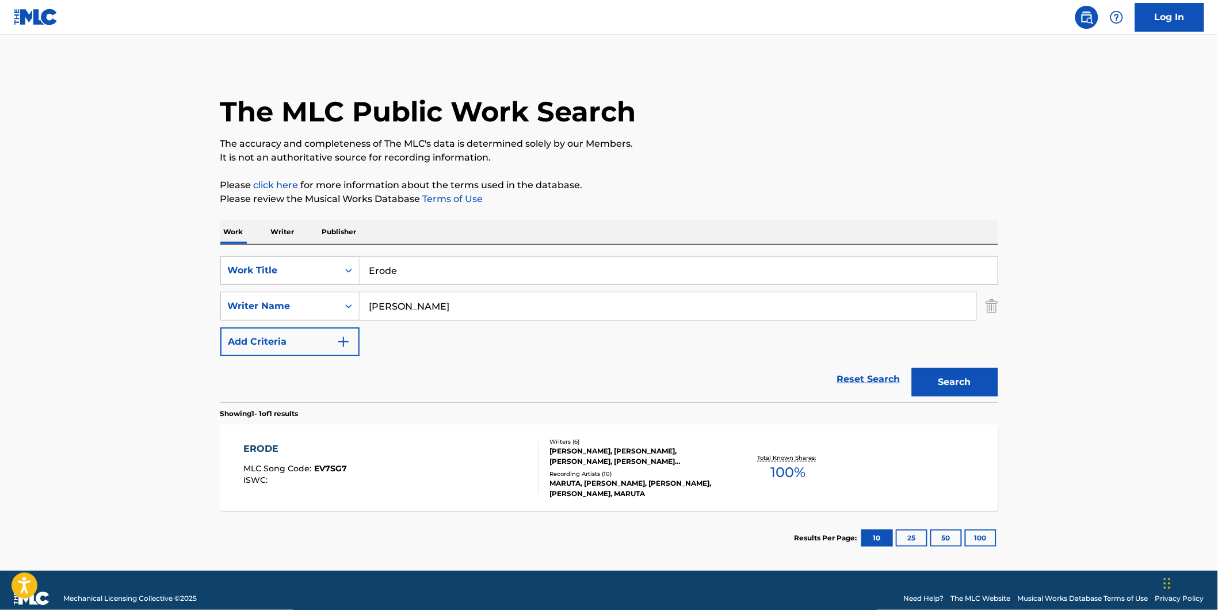
click at [958, 376] on button "Search" at bounding box center [955, 382] width 86 height 29
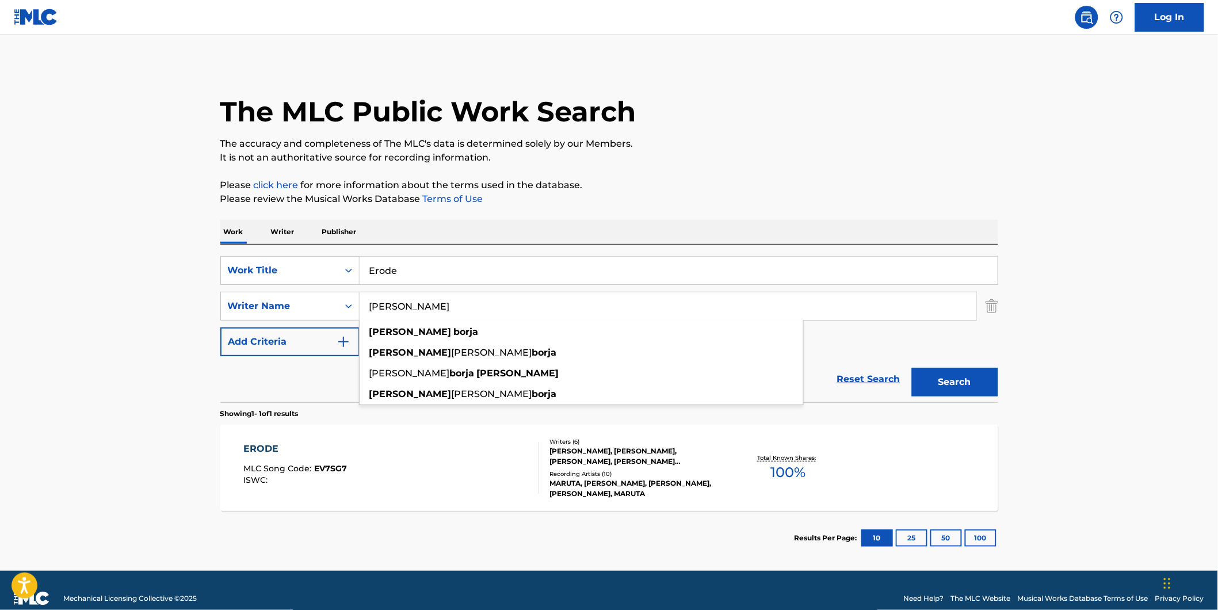
drag, startPoint x: 479, startPoint y: 300, endPoint x: 297, endPoint y: 320, distance: 183.5
click at [297, 320] on div "SearchWithCriteriad5b0b71e-c831-43e7-93cd-3842b32953d5 Work Title Erode SearchW…" at bounding box center [609, 306] width 778 height 100
paste input "[PERSON_NAME]"
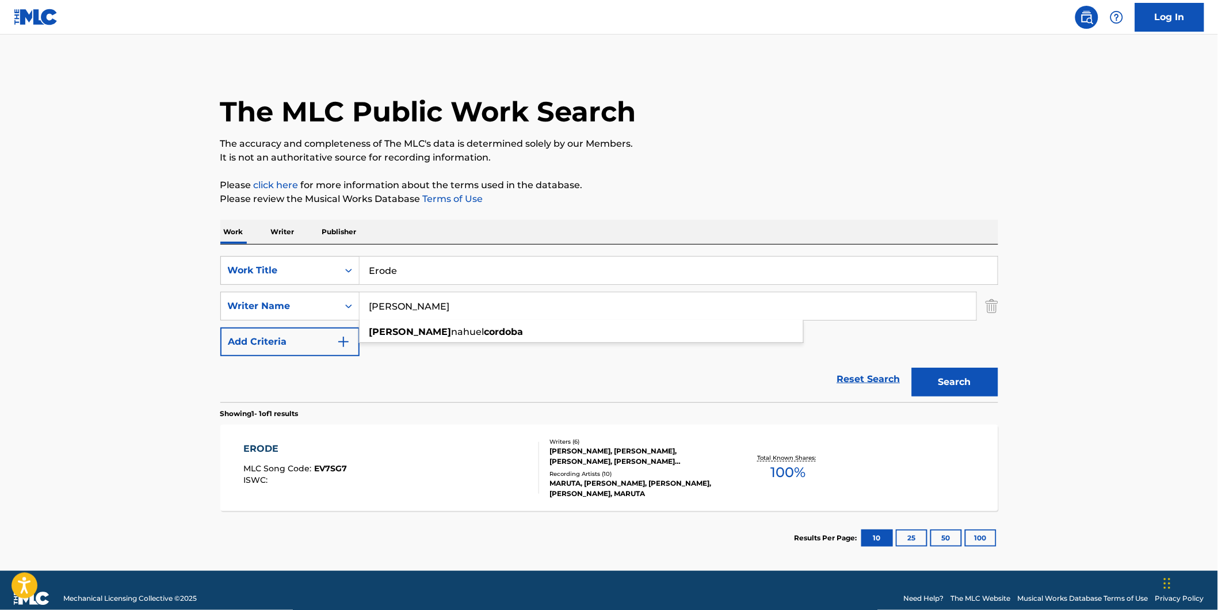
click at [794, 152] on p "It is not an authoritative source for recording information." at bounding box center [609, 158] width 778 height 14
click at [928, 380] on button "Search" at bounding box center [955, 382] width 86 height 29
drag, startPoint x: 502, startPoint y: 311, endPoint x: 262, endPoint y: 328, distance: 240.5
click at [262, 328] on div "SearchWithCriteriad5b0b71e-c831-43e7-93cd-3842b32953d5 Work Title Erode SearchW…" at bounding box center [609, 306] width 778 height 100
paste input "ITCHELL LUN"
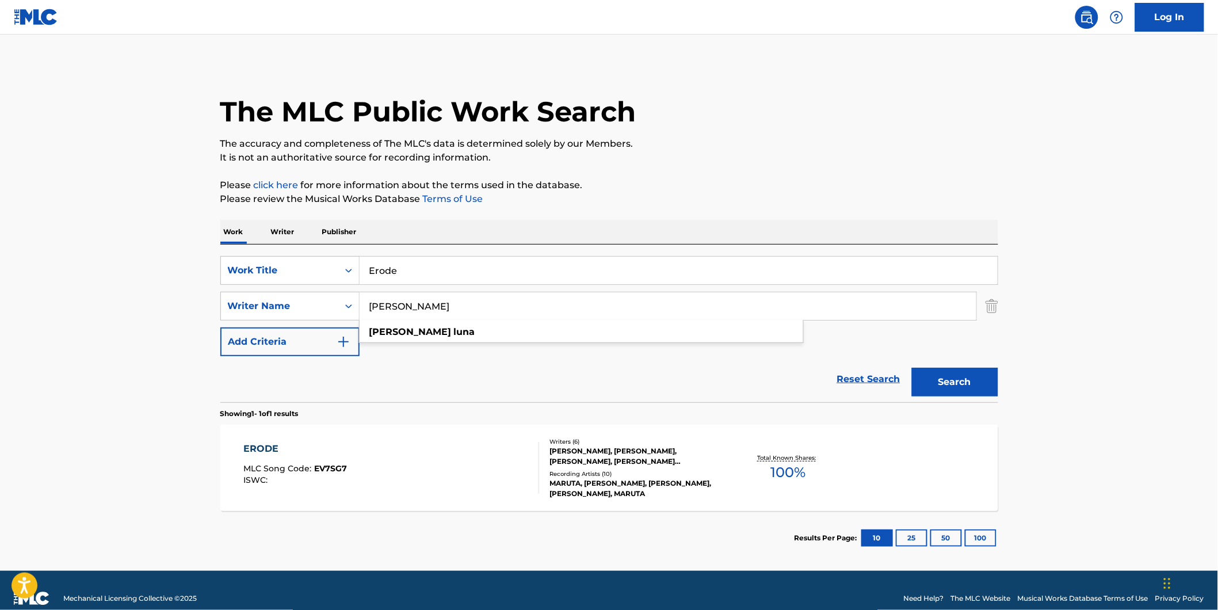
type input "[PERSON_NAME]"
click at [780, 145] on p "The accuracy and completeness of The MLC's data is determined solely by our Mem…" at bounding box center [609, 144] width 778 height 14
click at [934, 383] on button "Search" at bounding box center [955, 382] width 86 height 29
click at [312, 492] on div "ERODE MLC Song Code : EV7SG7 ISWC : Writers ( 6 ) [PERSON_NAME], [PERSON_NAME],…" at bounding box center [609, 467] width 778 height 86
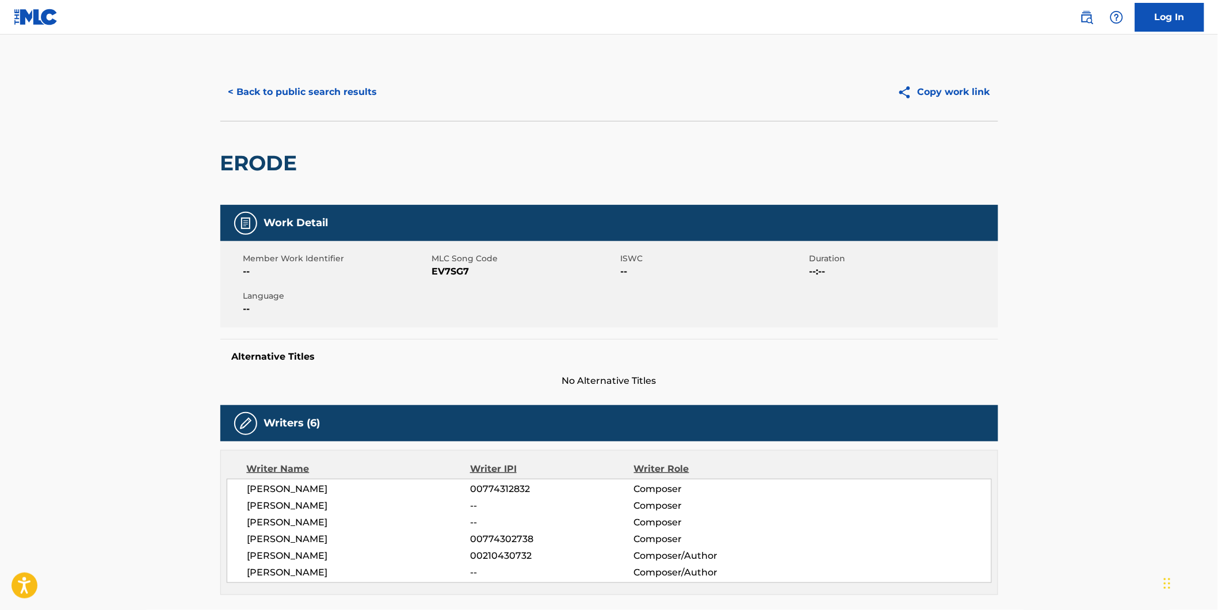
click at [289, 110] on div "< Back to public search results Copy work link" at bounding box center [609, 92] width 778 height 58
click at [288, 98] on button "< Back to public search results" at bounding box center [302, 92] width 165 height 29
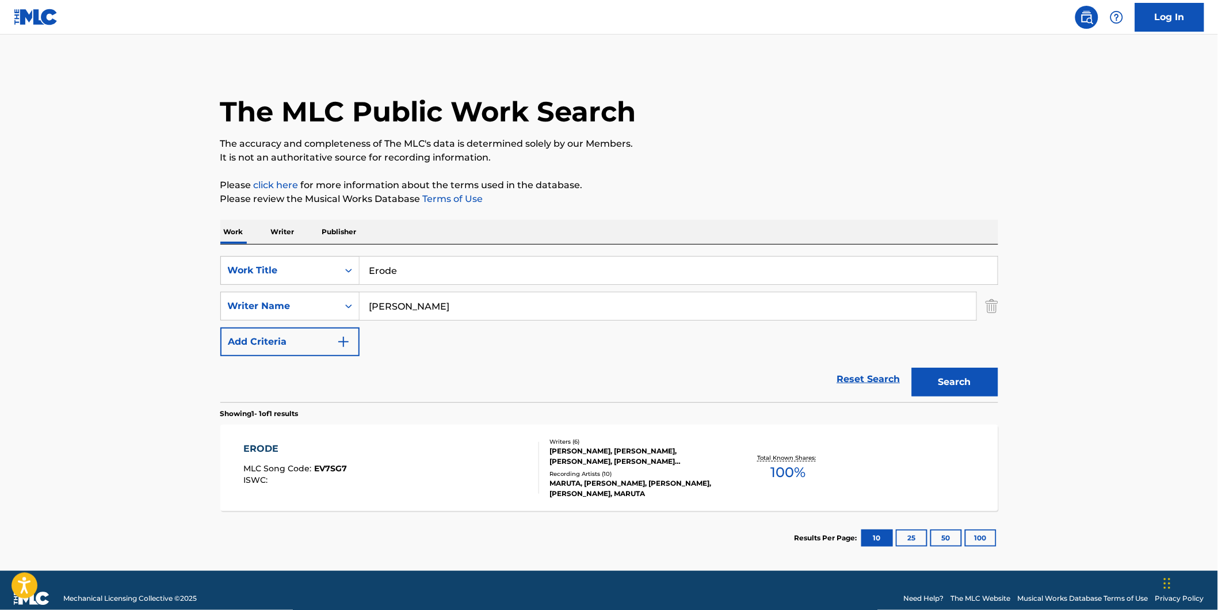
drag, startPoint x: 426, startPoint y: 280, endPoint x: 216, endPoint y: 275, distance: 210.0
click at [276, 272] on div "SearchWithCriteriad5b0b71e-c831-43e7-93cd-3842b32953d5 Work Title Erode" at bounding box center [609, 270] width 778 height 29
paste input "PAR DE PILITAS"
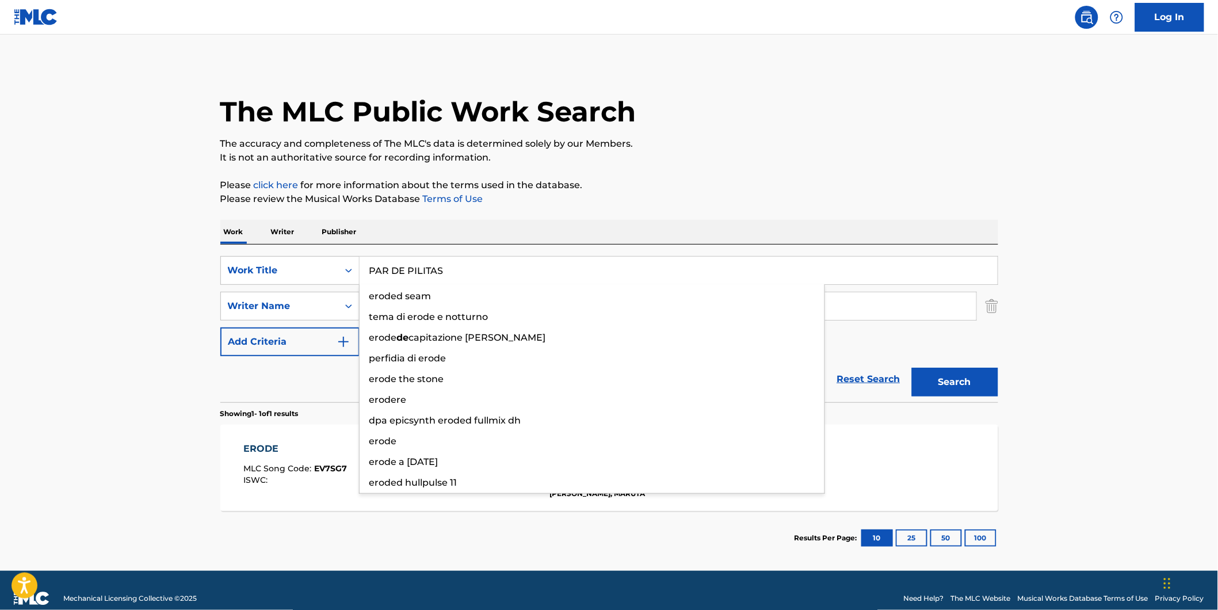
type input "PAR DE PILITAS"
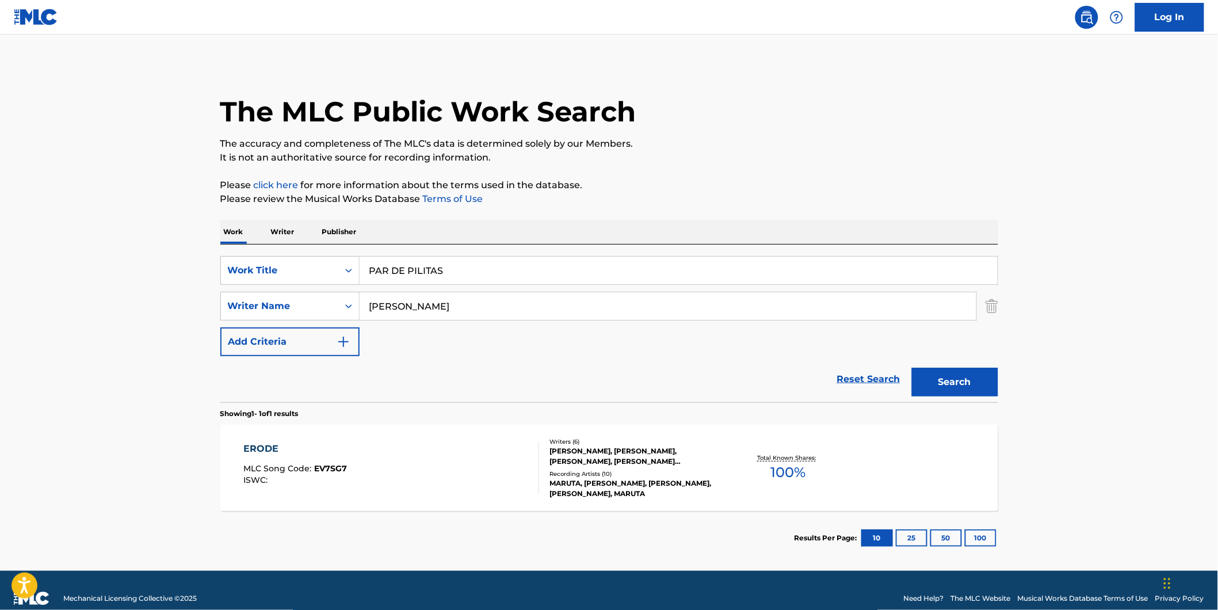
click at [87, 270] on main "The MLC Public Work Search The accuracy and completeness of The MLC's data is d…" at bounding box center [609, 303] width 1218 height 536
drag, startPoint x: 503, startPoint y: 308, endPoint x: 320, endPoint y: 338, distance: 185.3
click at [306, 336] on div "SearchWithCriteriad5b0b71e-c831-43e7-93cd-3842b32953d5 Work Title PAR DE PILITA…" at bounding box center [609, 306] width 778 height 100
paste input "DJ [PERSON_NAME]"
click at [767, 131] on div "The MLC Public Work Search" at bounding box center [609, 105] width 778 height 84
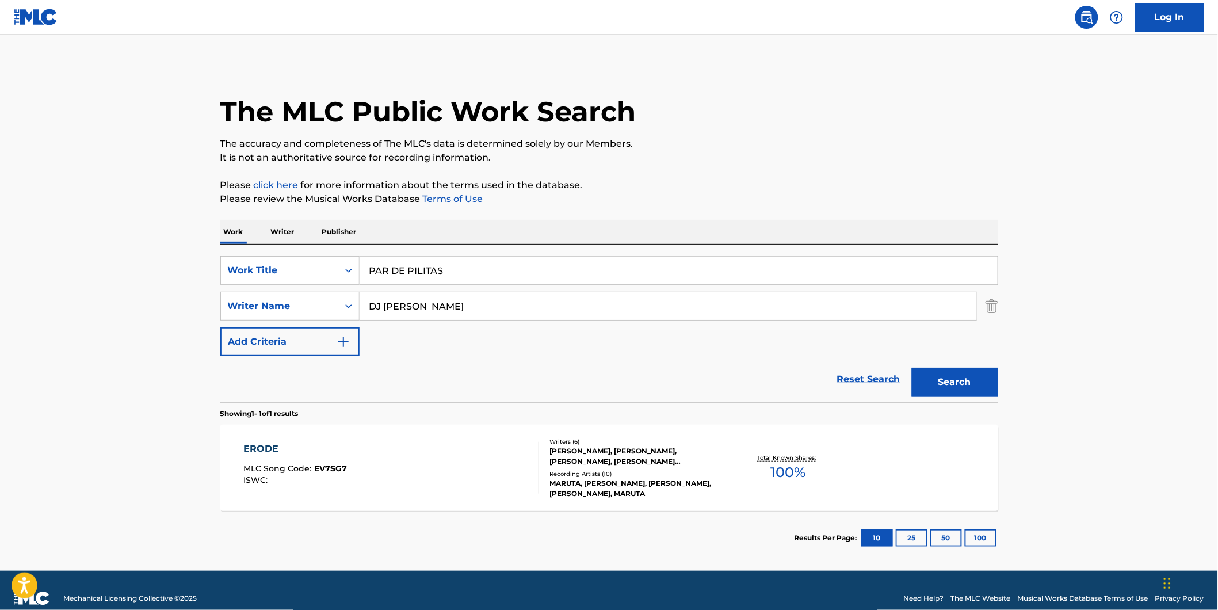
click at [924, 380] on button "Search" at bounding box center [955, 382] width 86 height 29
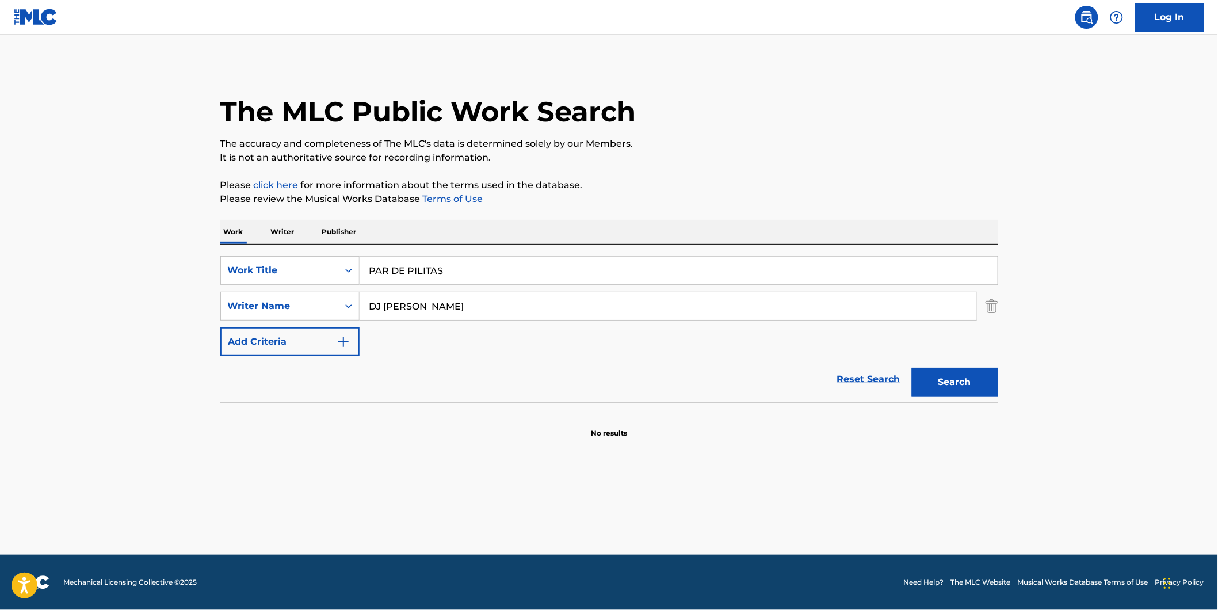
drag, startPoint x: 498, startPoint y: 302, endPoint x: 273, endPoint y: 338, distance: 227.8
click at [266, 338] on div "SearchWithCriteriad5b0b71e-c831-43e7-93cd-3842b32953d5 Work Title PAR DE PILITA…" at bounding box center [609, 306] width 778 height 100
paste input "[PERSON_NAME] [PERSON_NAME]"
click at [758, 162] on p "It is not an authoritative source for recording information." at bounding box center [609, 158] width 778 height 14
click at [939, 382] on button "Search" at bounding box center [955, 382] width 86 height 29
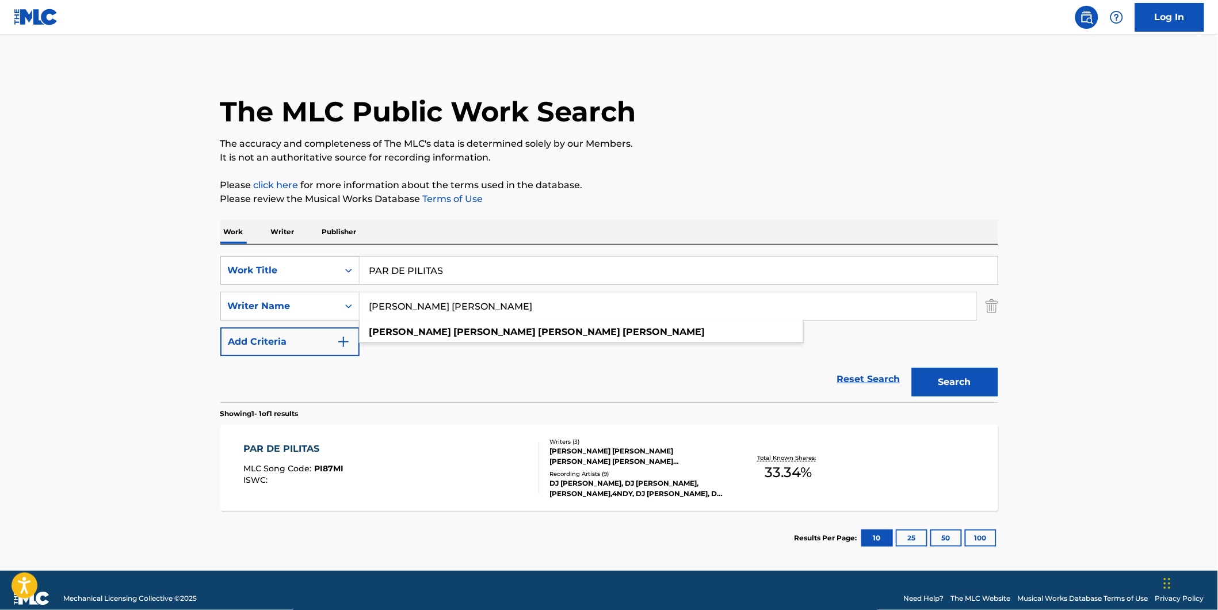
drag, startPoint x: 561, startPoint y: 311, endPoint x: 301, endPoint y: 366, distance: 265.9
click at [302, 366] on form "SearchWithCriteriad5b0b71e-c831-43e7-93cd-3842b32953d5 Work Title PAR DE PILITA…" at bounding box center [609, 329] width 778 height 146
paste input "[PERSON_NAME]"
click at [748, 181] on p "Please click here for more information about the terms used in the database." at bounding box center [609, 185] width 778 height 14
click at [939, 384] on button "Search" at bounding box center [955, 382] width 86 height 29
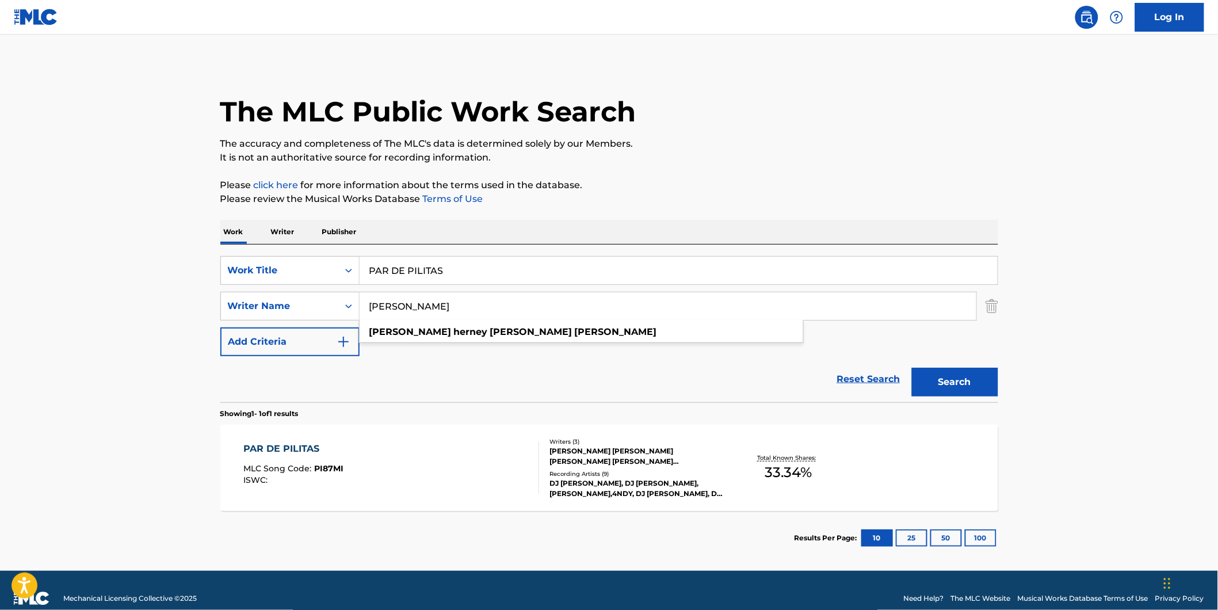
drag, startPoint x: 582, startPoint y: 305, endPoint x: 271, endPoint y: 344, distance: 313.6
click at [271, 344] on div "SearchWithCriteriad5b0b71e-c831-43e7-93cd-3842b32953d5 Work Title PAR DE PILITA…" at bounding box center [609, 306] width 778 height 100
paste input "[PERSON_NAME] [PERSON_NAME]"
click at [560, 308] on input "[PERSON_NAME] [PERSON_NAME]" at bounding box center [668, 306] width 617 height 28
paste input "[PERSON_NAME] [PERSON_NAME]"
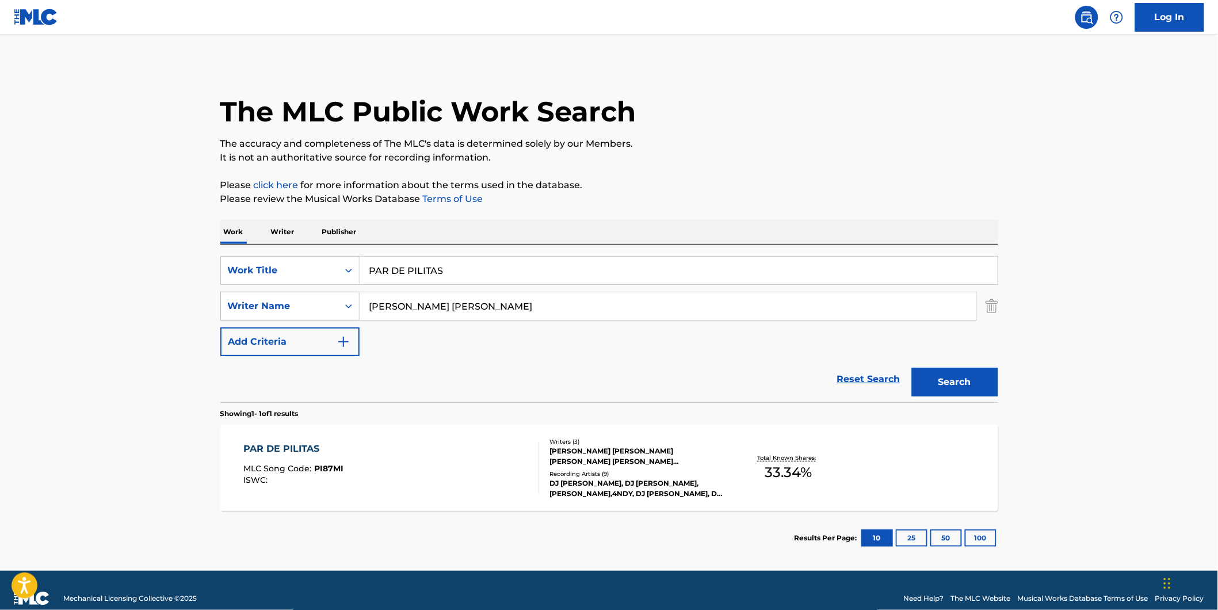
drag, startPoint x: 706, startPoint y: 311, endPoint x: 261, endPoint y: 316, distance: 445.2
click at [261, 316] on div "SearchWithCriteria2ef44d43-7209-455c-b4cc-1c5bb31277ea Writer Name [PERSON_NAME…" at bounding box center [609, 306] width 778 height 29
paste input "Search Form"
type input "[PERSON_NAME] [PERSON_NAME]"
click at [680, 171] on div "The MLC Public Work Search The accuracy and completeness of The MLC's data is d…" at bounding box center [608, 314] width 805 height 502
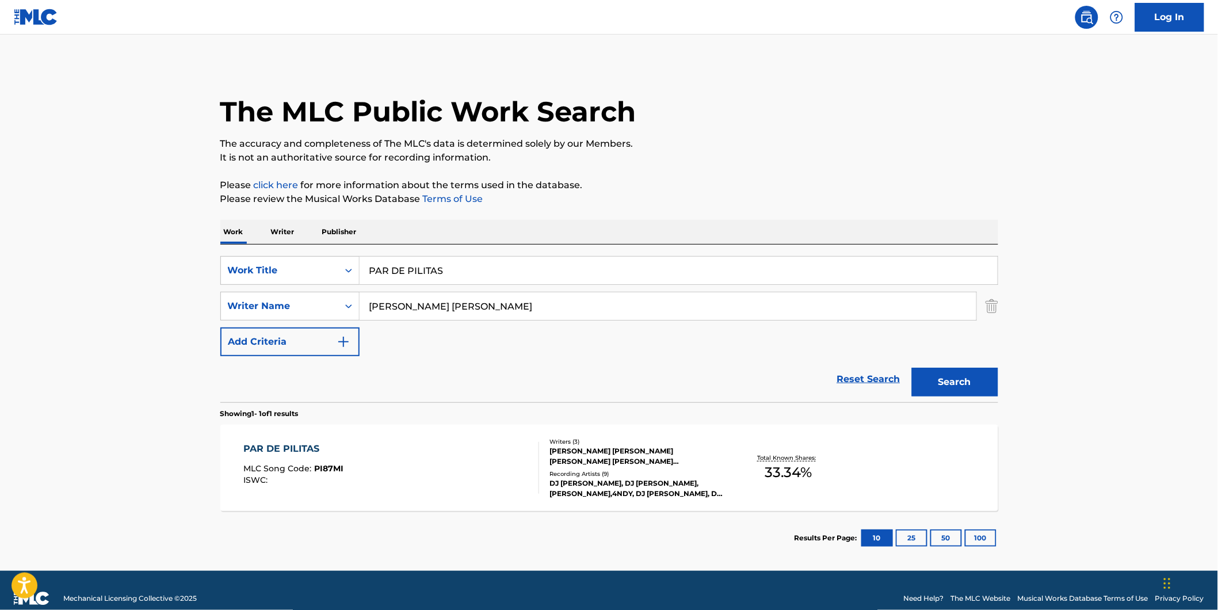
click at [933, 378] on button "Search" at bounding box center [955, 382] width 86 height 29
click at [295, 443] on div "PAR DE PILITAS" at bounding box center [293, 449] width 100 height 14
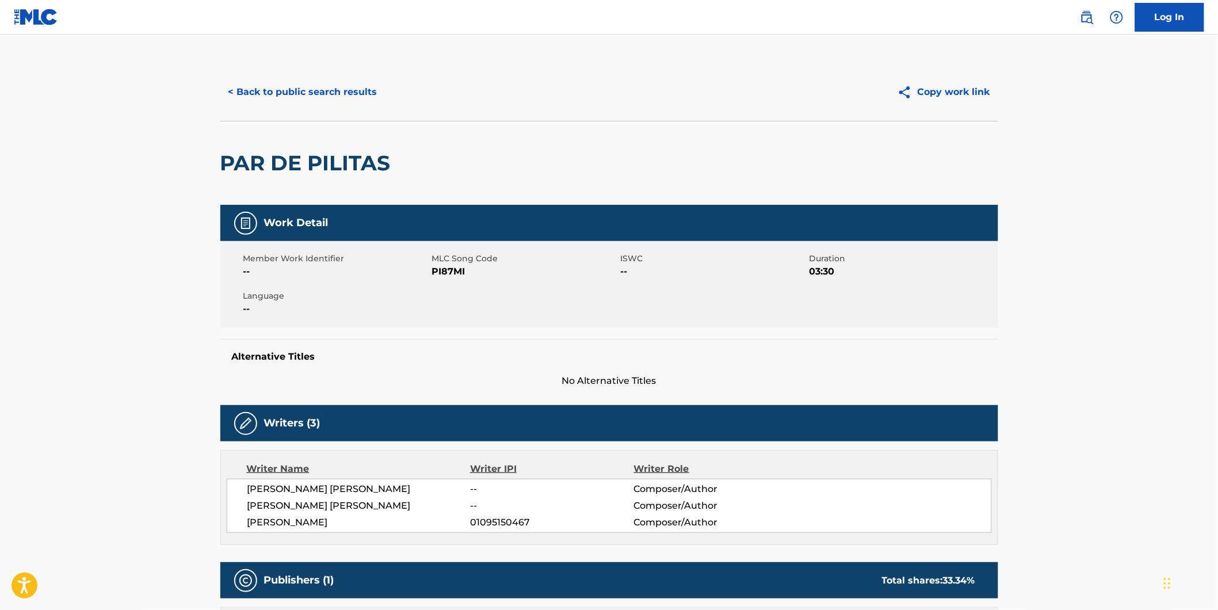
click at [311, 101] on button "< Back to public search results" at bounding box center [302, 92] width 165 height 29
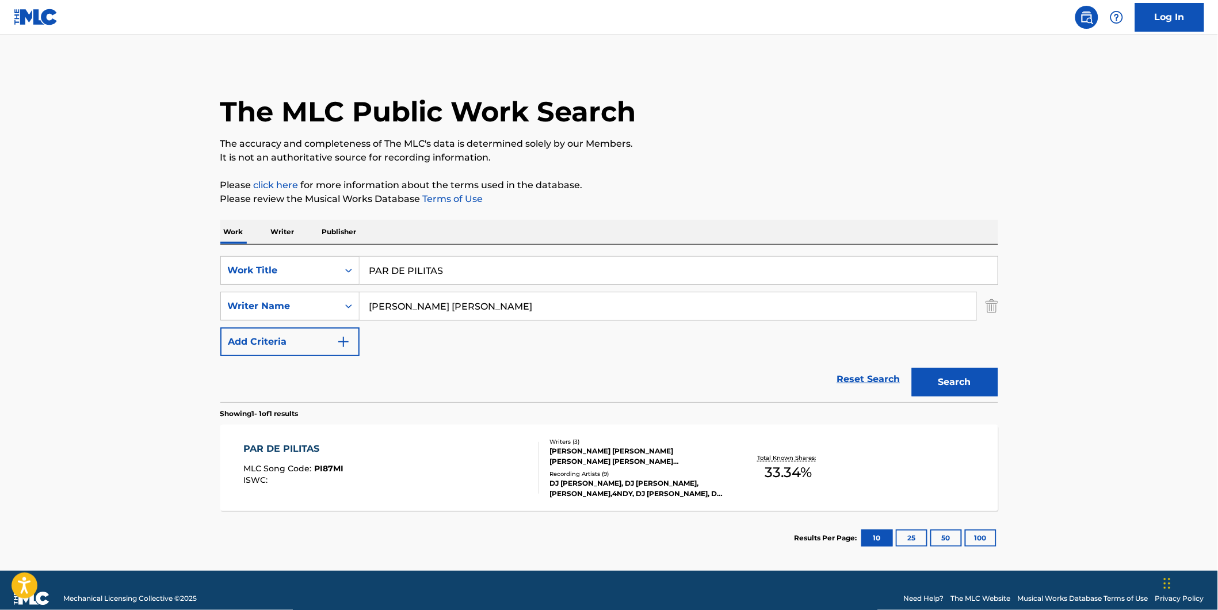
click at [375, 434] on div "PAR DE PILITAS MLC Song Code : PI87MI ISWC : Writers ( 3 ) [PERSON_NAME] [PERSO…" at bounding box center [609, 467] width 778 height 86
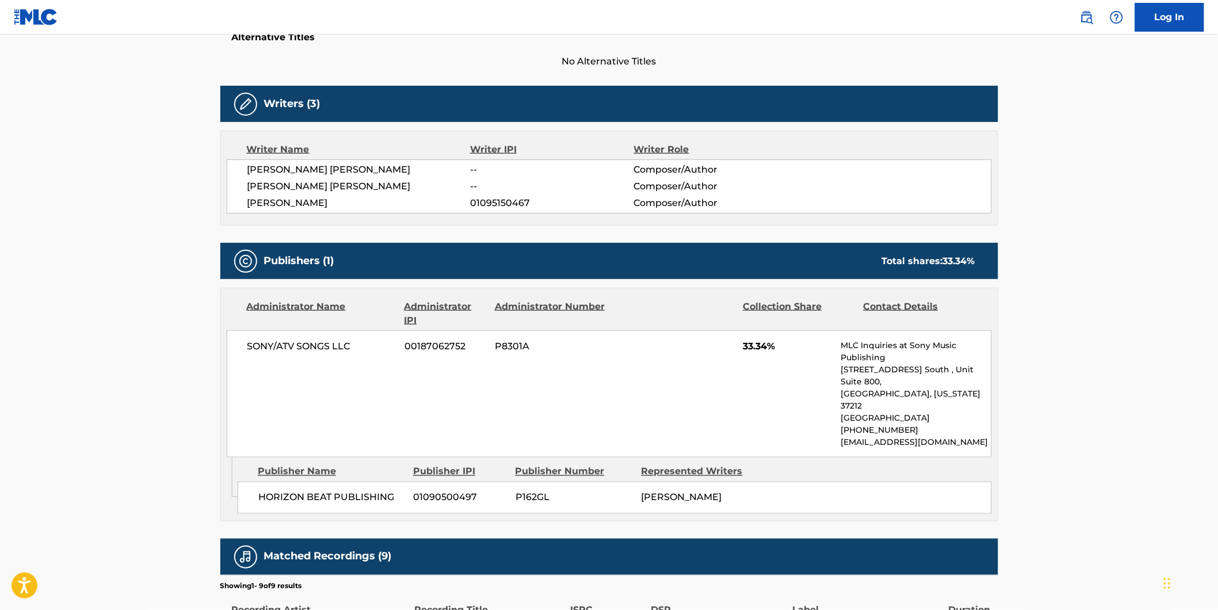
scroll to position [64, 0]
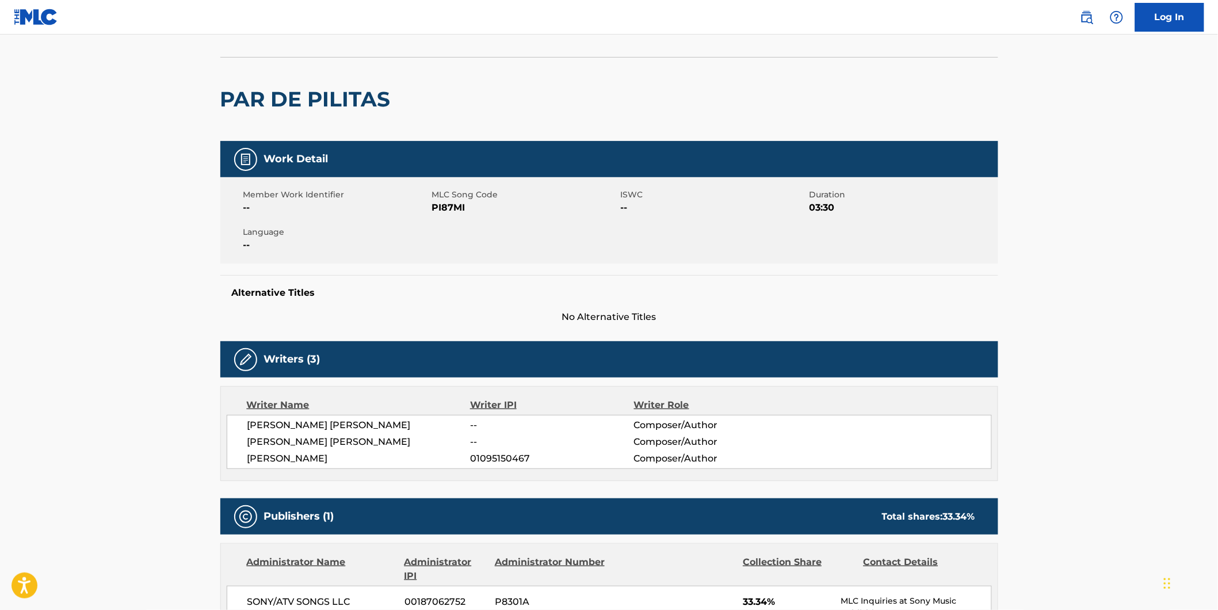
click at [246, 88] on h2 "PAR DE PILITAS" at bounding box center [308, 99] width 176 height 26
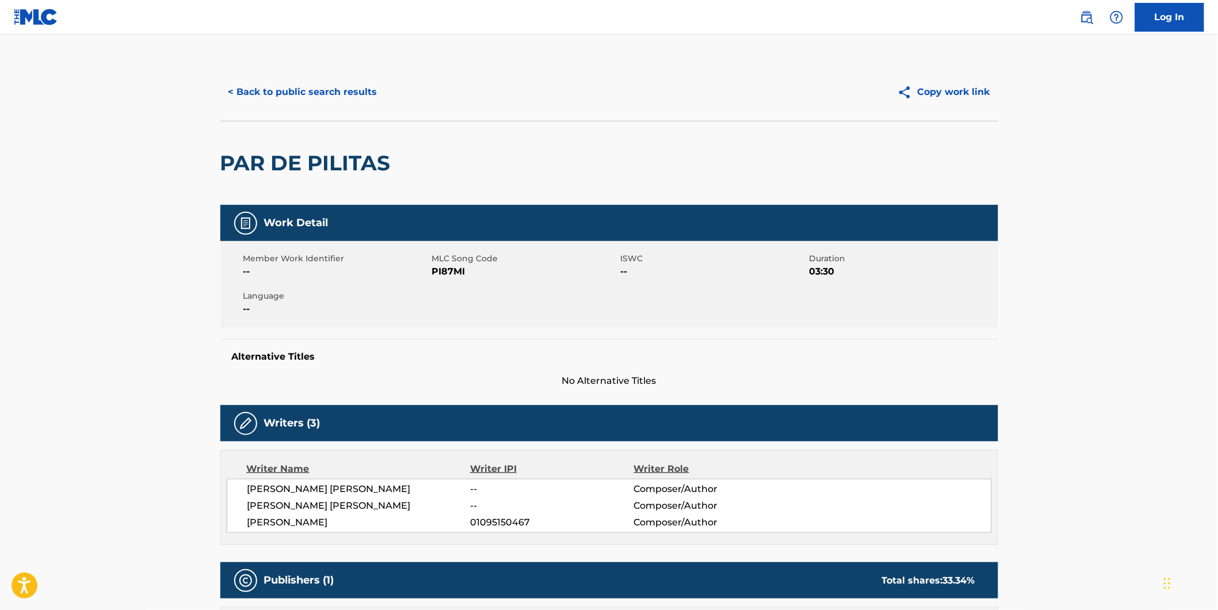
click at [252, 85] on button "< Back to public search results" at bounding box center [302, 92] width 165 height 29
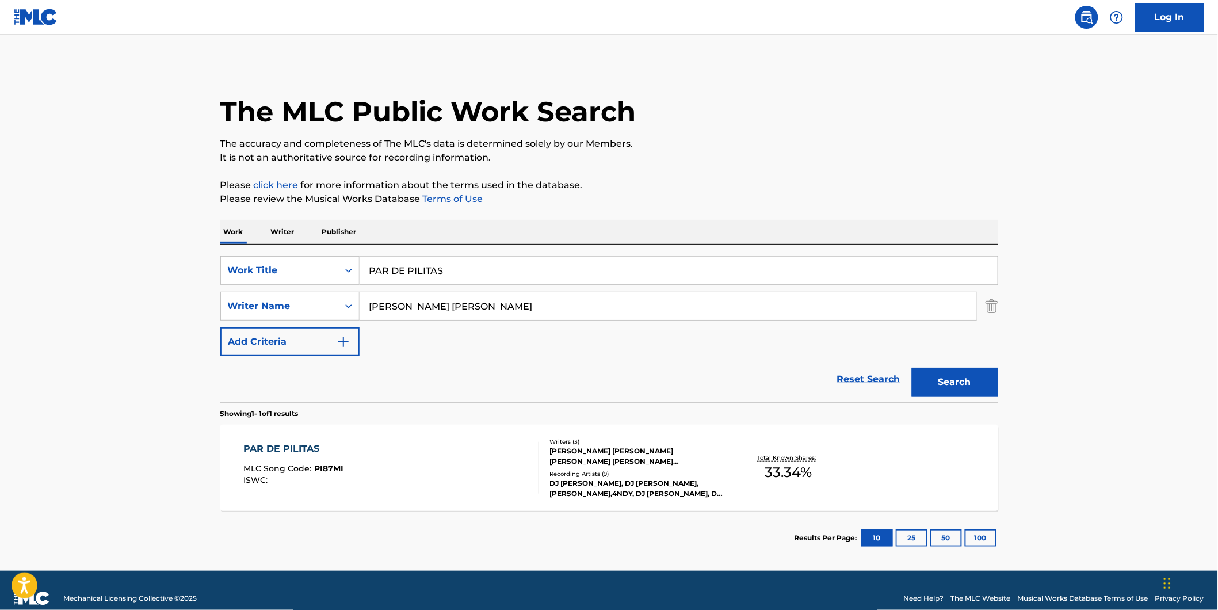
drag, startPoint x: 468, startPoint y: 259, endPoint x: 50, endPoint y: 312, distance: 420.9
click at [242, 290] on div "SearchWithCriteriad5b0b71e-c831-43e7-93cd-3842b32953d5 Work Title PAR DE PILITA…" at bounding box center [609, 306] width 778 height 100
paste input "MI [PERSON_NAME]"
type input "MI [PERSON_NAME]"
click at [35, 312] on main "The MLC Public Work Search The accuracy and completeness of The MLC's data is d…" at bounding box center [609, 303] width 1218 height 536
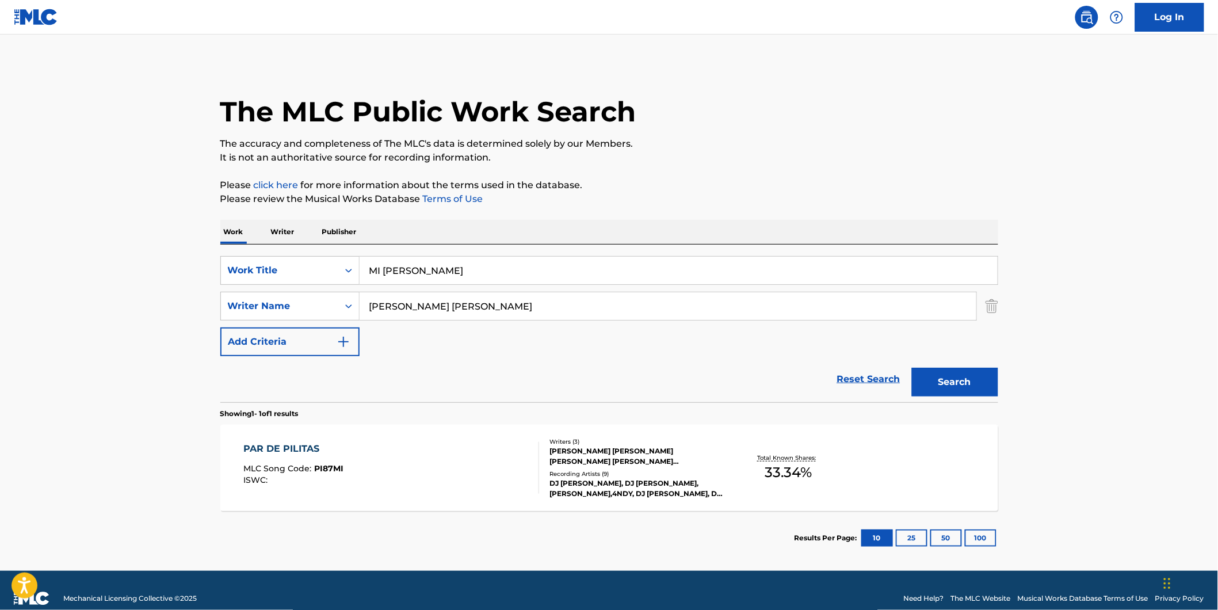
drag, startPoint x: 543, startPoint y: 303, endPoint x: 607, endPoint y: 196, distance: 124.9
click at [289, 328] on div "SearchWithCriteriad5b0b71e-c831-43e7-93cd-3842b32953d5 Work Title MI [PERSON_NA…" at bounding box center [609, 306] width 778 height 100
paste input "Jotta"
click at [704, 105] on div "The MLC Public Work Search" at bounding box center [609, 105] width 778 height 84
click at [449, 307] on input "Jotta A" at bounding box center [668, 306] width 617 height 28
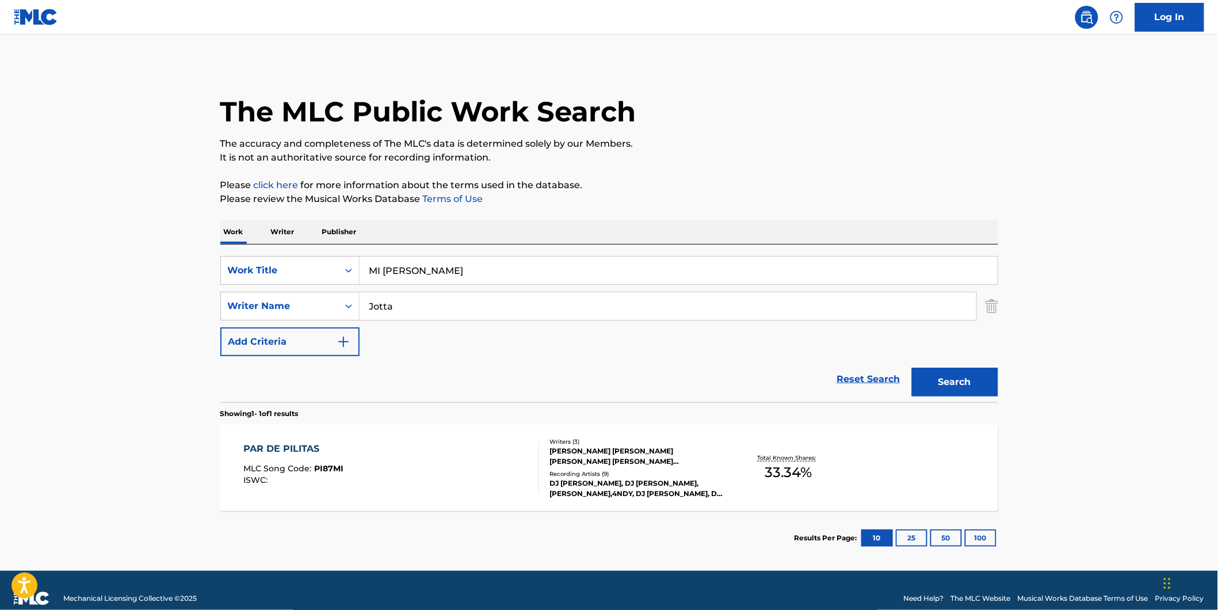
click at [968, 380] on button "Search" at bounding box center [955, 382] width 86 height 29
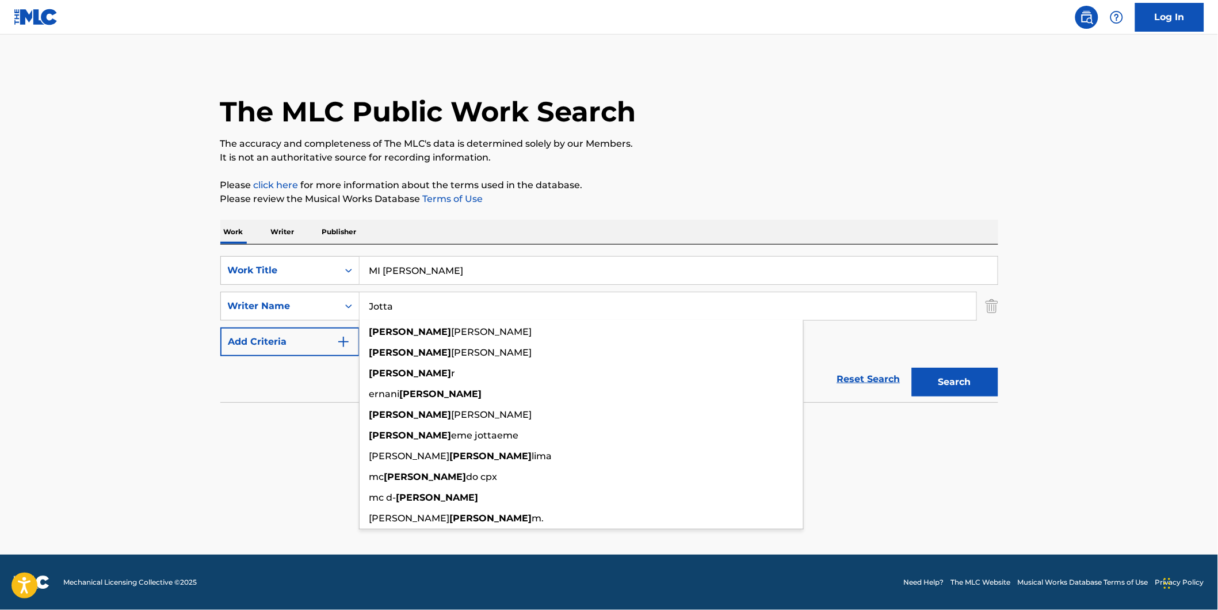
paste input "OSE [PERSON_NAME] DE [GEOGRAPHIC_DATA]"
drag, startPoint x: 426, startPoint y: 312, endPoint x: 480, endPoint y: 285, distance: 60.5
click at [360, 318] on input "[PERSON_NAME][GEOGRAPHIC_DATA]" at bounding box center [668, 306] width 617 height 28
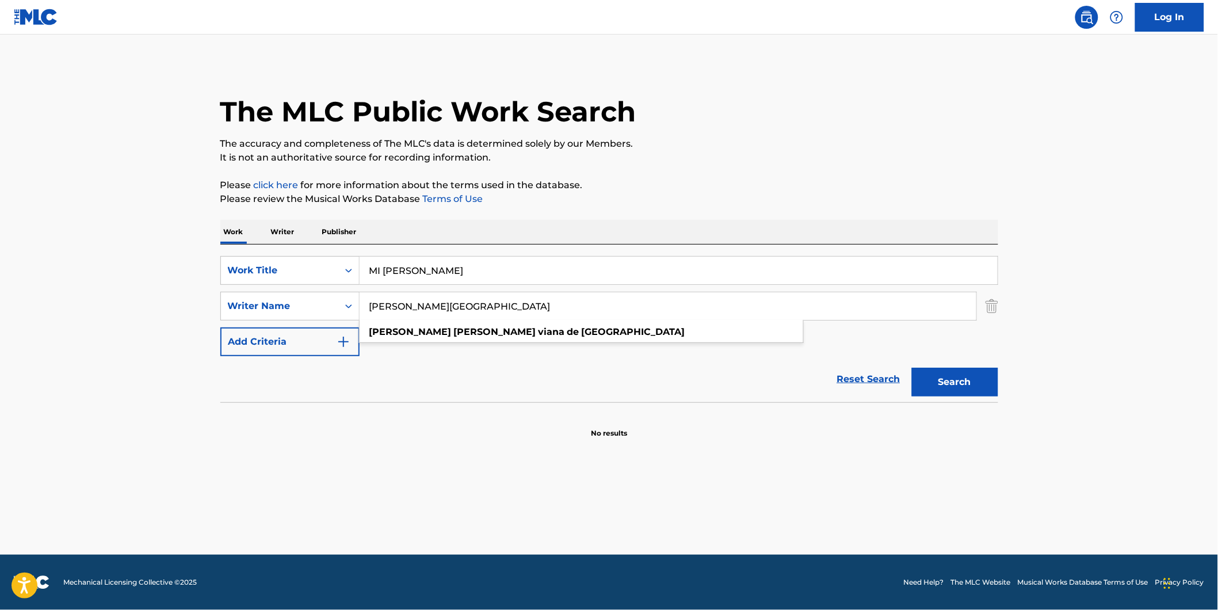
type input "[PERSON_NAME][GEOGRAPHIC_DATA]"
click at [852, 148] on p "The accuracy and completeness of The MLC's data is determined solely by our Mem…" at bounding box center [609, 144] width 778 height 14
click at [929, 381] on button "Search" at bounding box center [955, 382] width 86 height 29
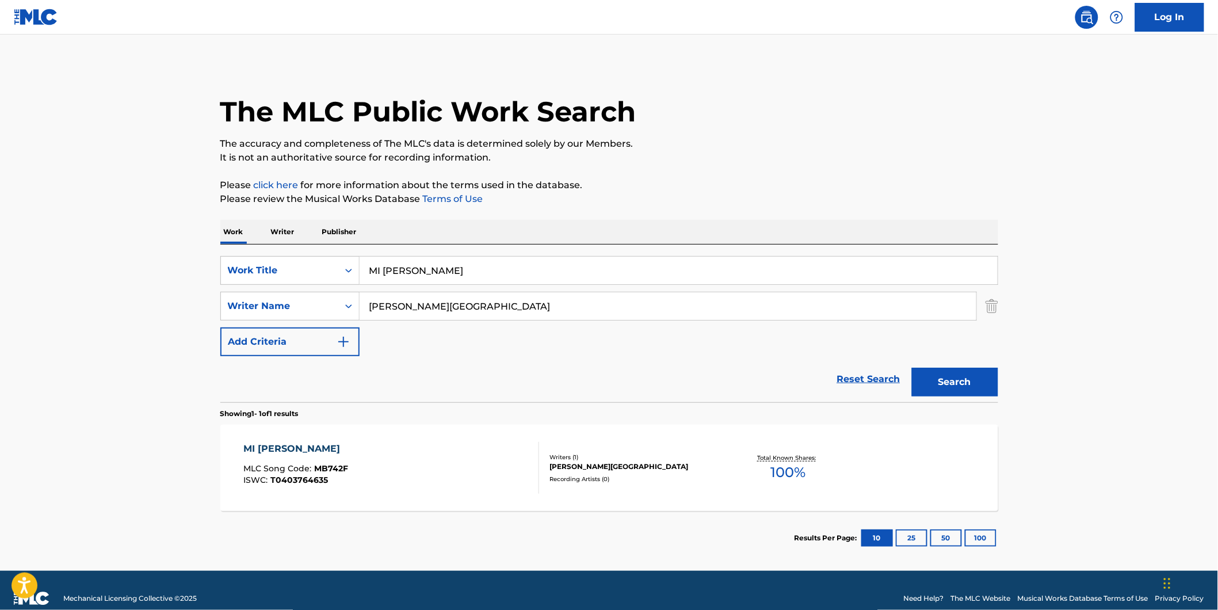
click at [300, 481] on span "T0403764635" at bounding box center [299, 480] width 58 height 10
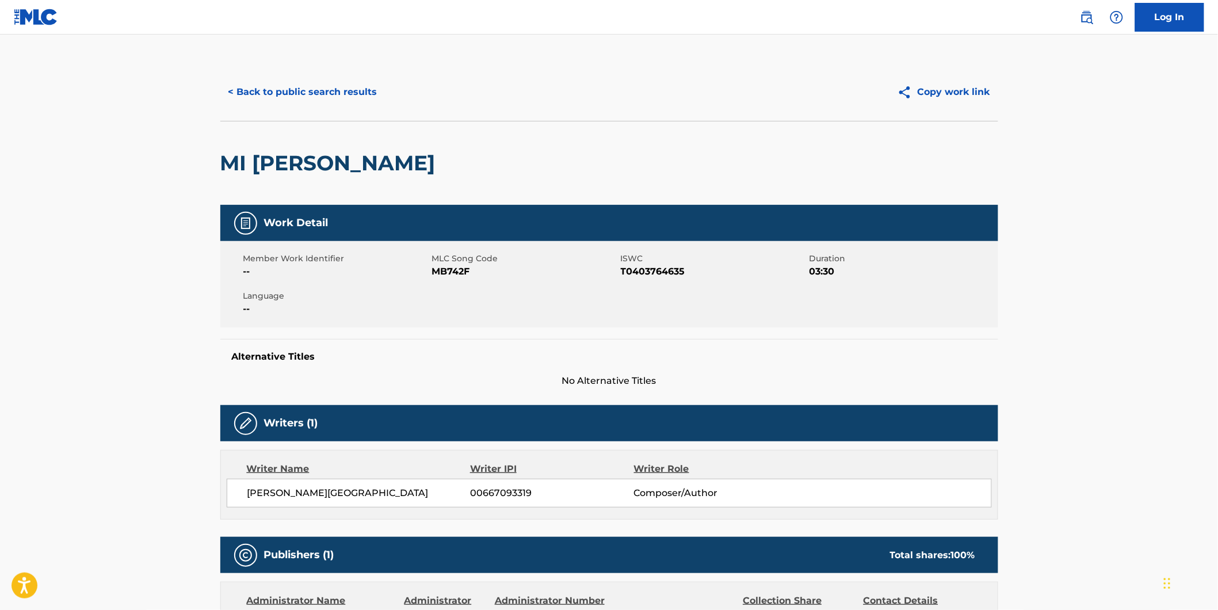
click at [345, 90] on button "< Back to public search results" at bounding box center [302, 92] width 165 height 29
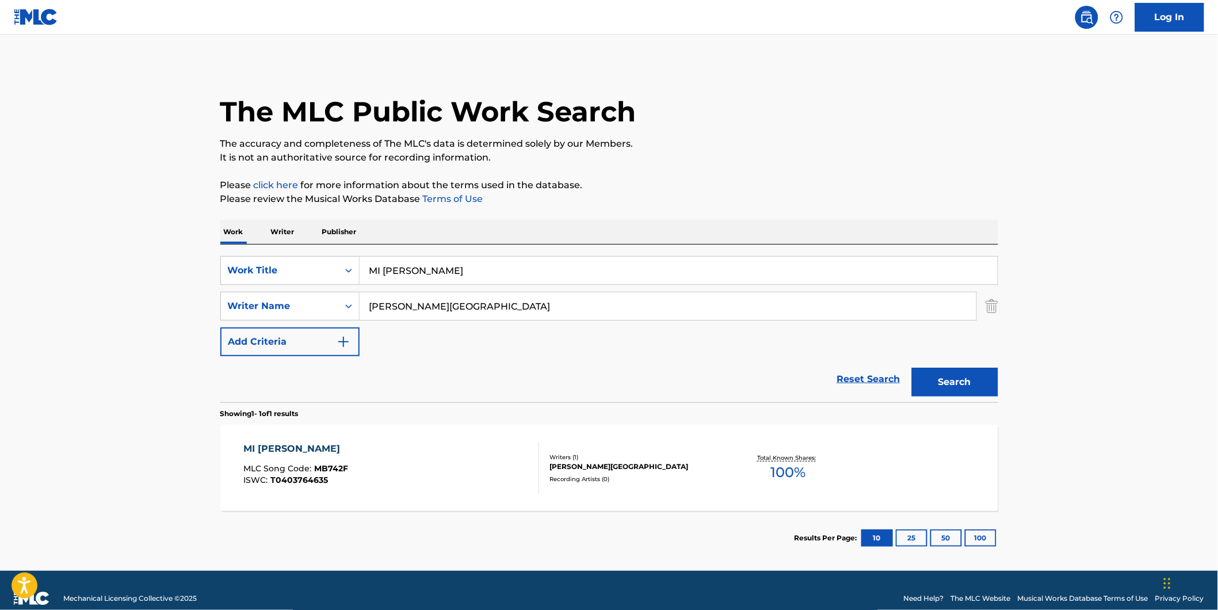
drag, startPoint x: 498, startPoint y: 269, endPoint x: 110, endPoint y: 270, distance: 388.3
click at [110, 270] on main "The MLC Public Work Search The accuracy and completeness of The MLC's data is d…" at bounding box center [609, 303] width 1218 height 536
paste input "Hottie on House Arrest (feat. [PERSON_NAME] The [PERSON_NAME] & [PERSON_NAME])"
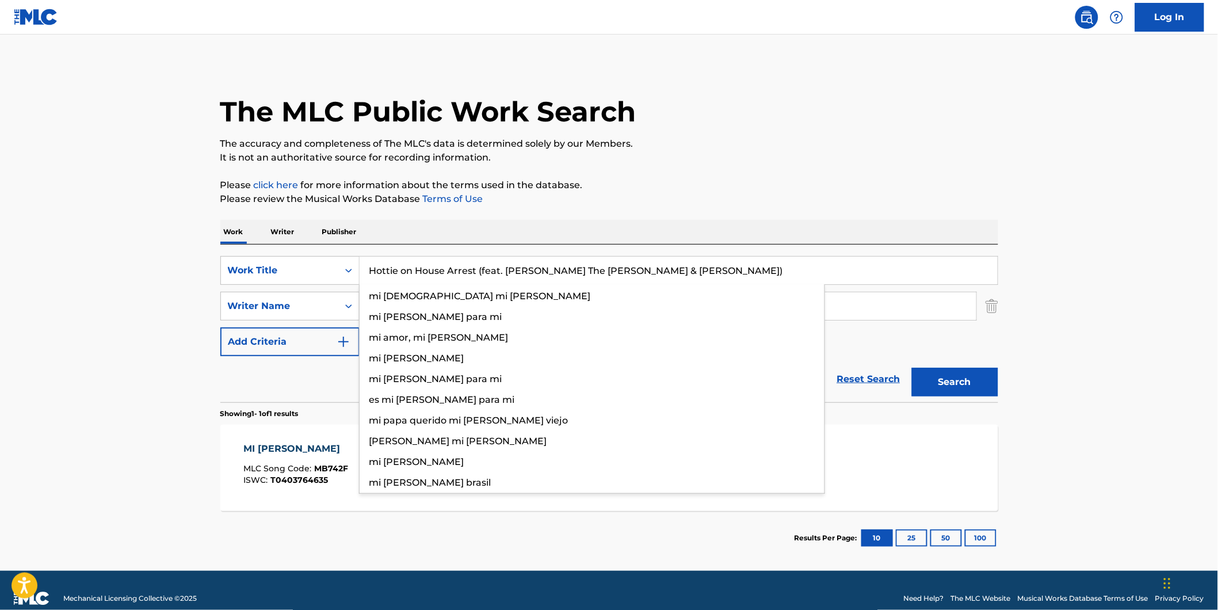
type input "Hottie on House Arrest (feat. [PERSON_NAME] The [PERSON_NAME] & [PERSON_NAME])"
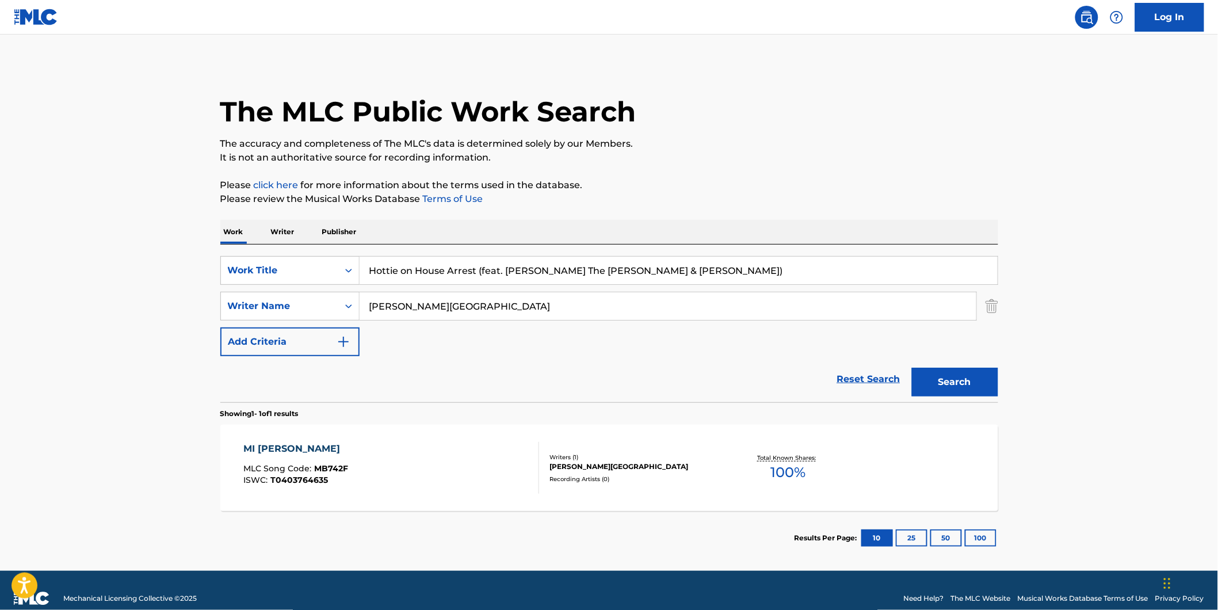
click at [69, 250] on main "The MLC Public Work Search The accuracy and completeness of The MLC's data is d…" at bounding box center [609, 303] width 1218 height 536
drag, startPoint x: 615, startPoint y: 311, endPoint x: 282, endPoint y: 328, distance: 333.5
click at [282, 328] on div "SearchWithCriteriad5b0b71e-c831-43e7-93cd-3842b32953d5 Work Title Hottie on Hou…" at bounding box center [609, 306] width 778 height 100
paste input "Duffel Bag Hottie"
click at [801, 116] on div "The MLC Public Work Search" at bounding box center [609, 105] width 778 height 84
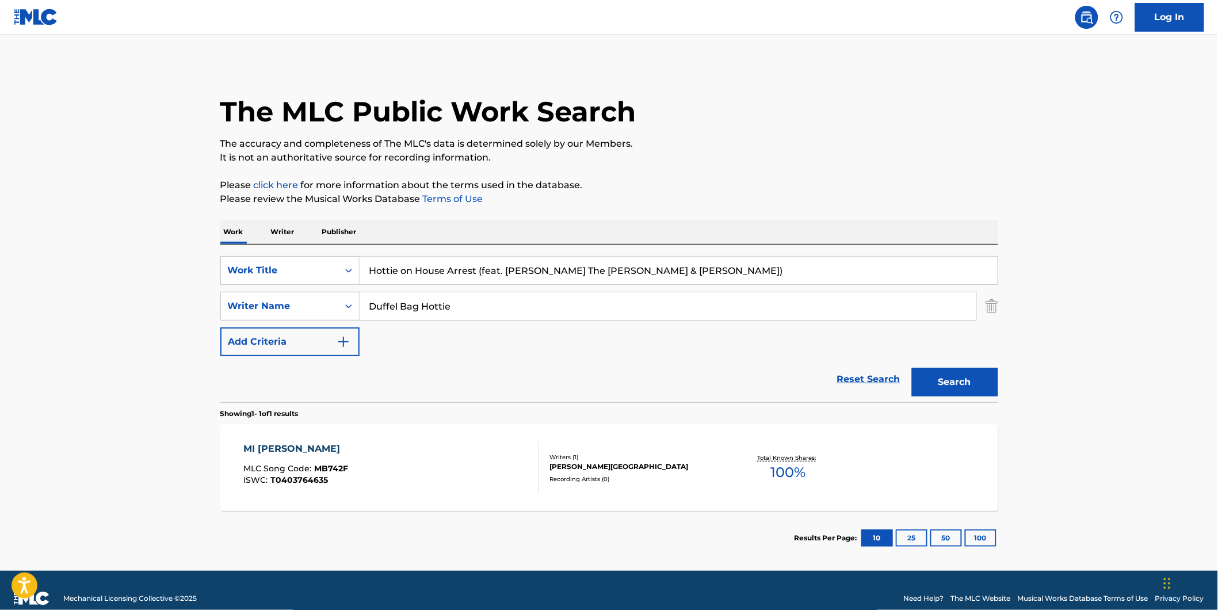
click at [927, 384] on button "Search" at bounding box center [955, 382] width 86 height 29
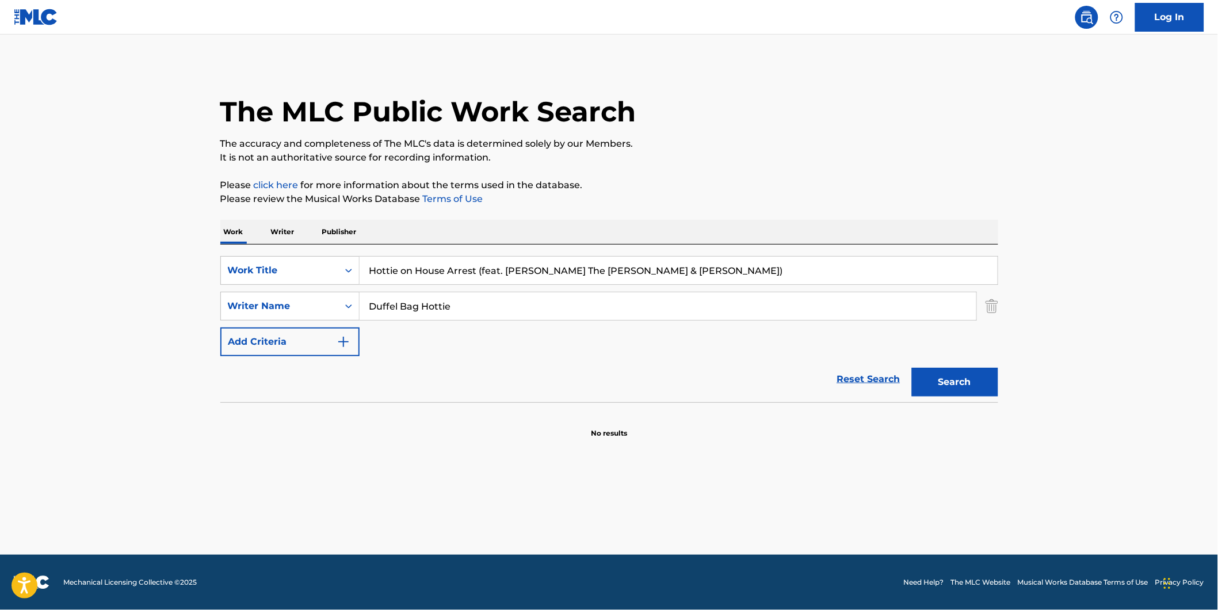
drag, startPoint x: 578, startPoint y: 309, endPoint x: 106, endPoint y: 313, distance: 471.1
click at [106, 313] on main "The MLC Public Work Search The accuracy and completeness of The MLC's data is d…" at bounding box center [609, 295] width 1218 height 520
paste input "[PERSON_NAME] Scorpio [PERSON_NAME]"
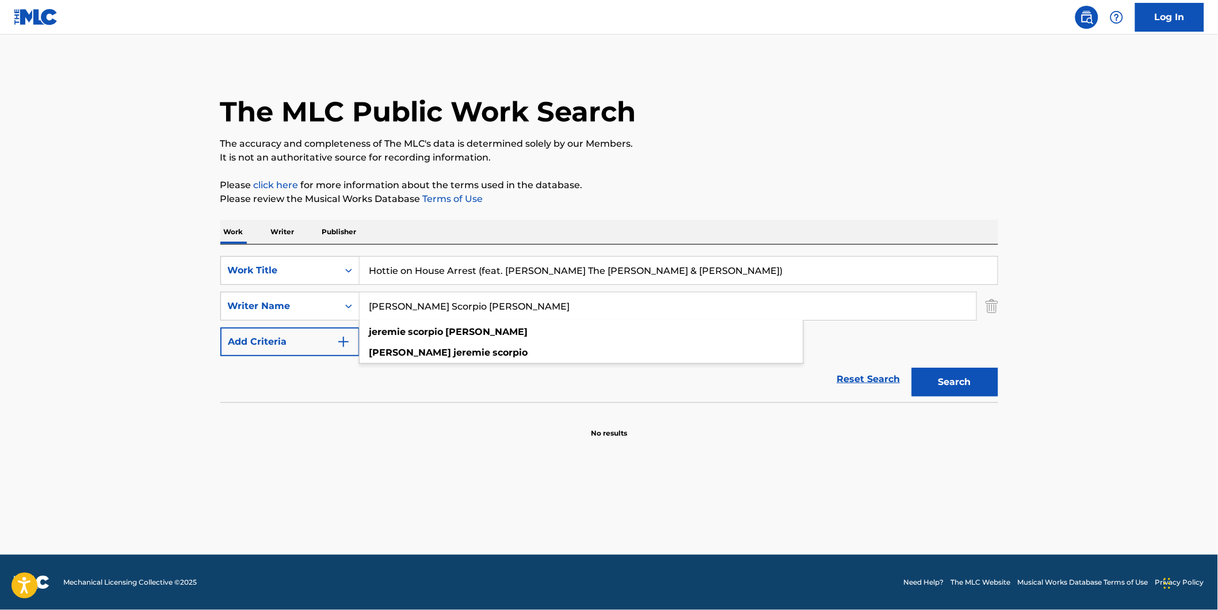
type input "[PERSON_NAME] Scorpio [PERSON_NAME]"
drag, startPoint x: 477, startPoint y: 267, endPoint x: 859, endPoint y: 278, distance: 382.1
click at [859, 278] on input "Hottie on House Arrest (feat. [PERSON_NAME] The [PERSON_NAME] & [PERSON_NAME])" at bounding box center [679, 271] width 638 height 28
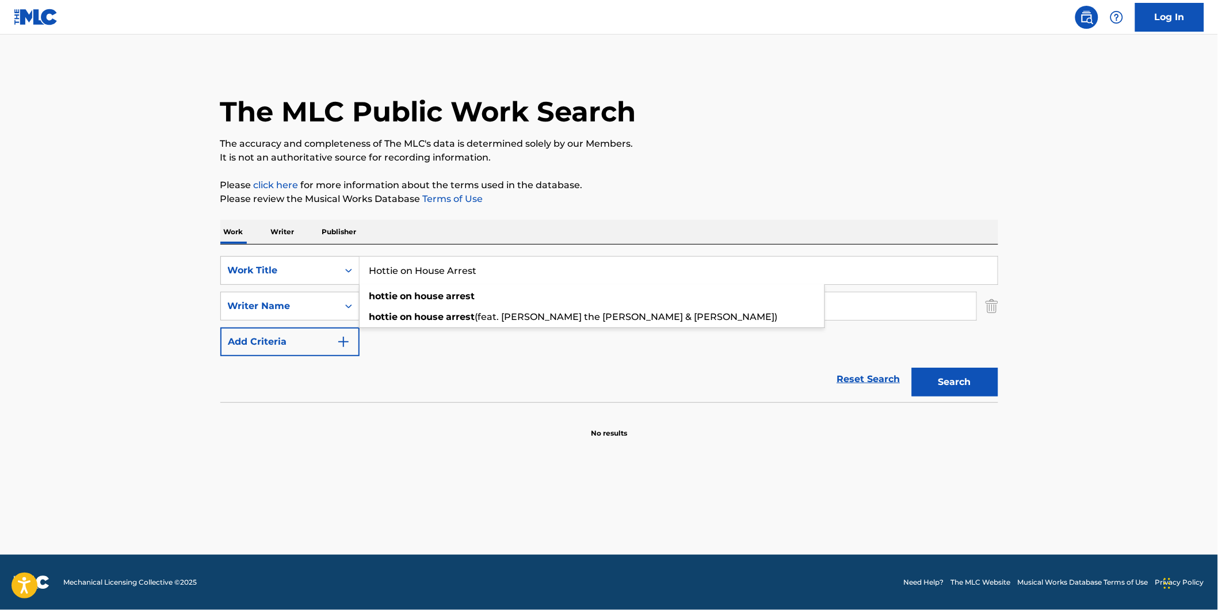
type input "Hottie on House Arrest"
click at [903, 98] on div "The MLC Public Work Search" at bounding box center [609, 105] width 778 height 84
click at [921, 365] on div "Search" at bounding box center [952, 379] width 92 height 46
click at [926, 375] on button "Search" at bounding box center [955, 382] width 86 height 29
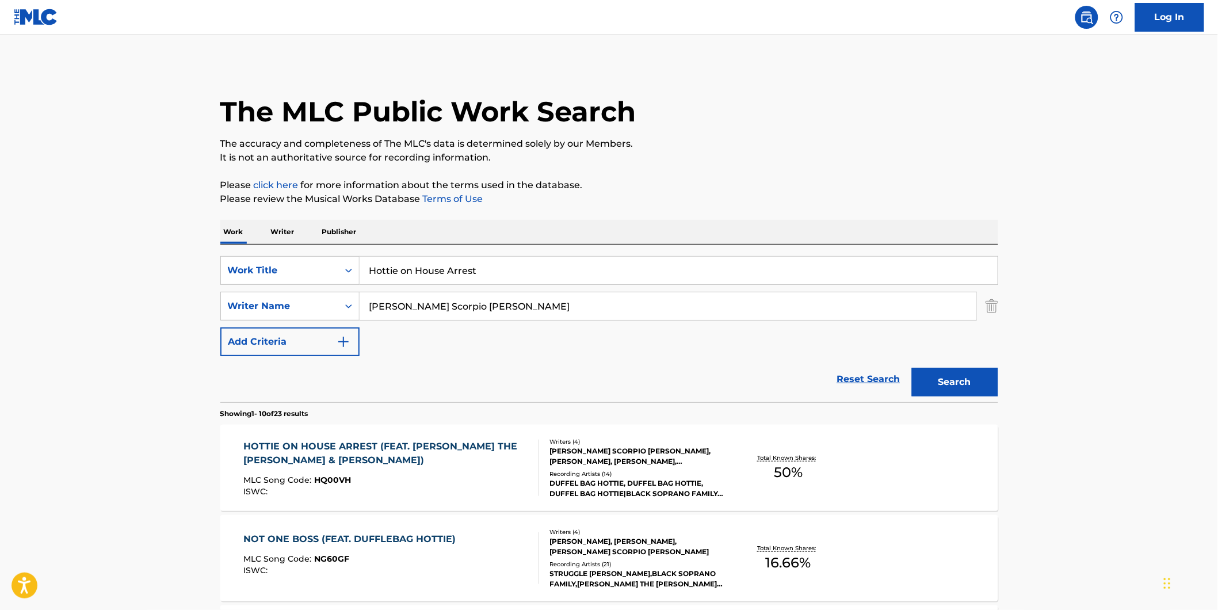
scroll to position [128, 0]
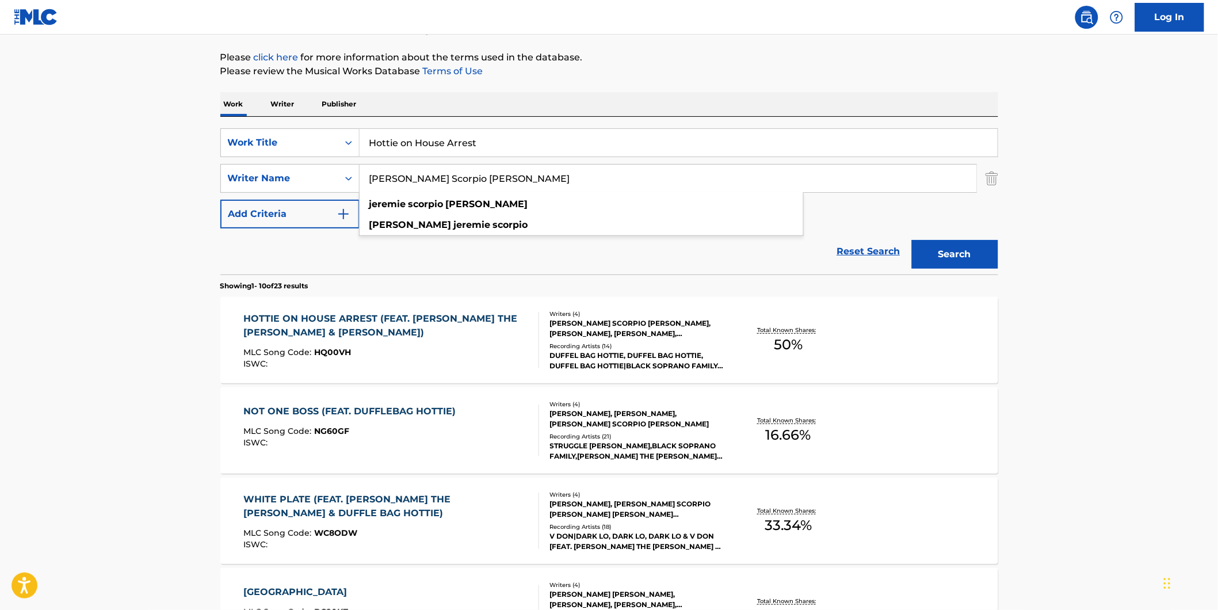
drag, startPoint x: 533, startPoint y: 177, endPoint x: 389, endPoint y: 198, distance: 145.9
click at [296, 202] on div "SearchWithCriteriad5b0b71e-c831-43e7-93cd-3842b32953d5 Work Title Hottie on Hou…" at bounding box center [609, 178] width 778 height 100
paste input "[PERSON_NAME]"
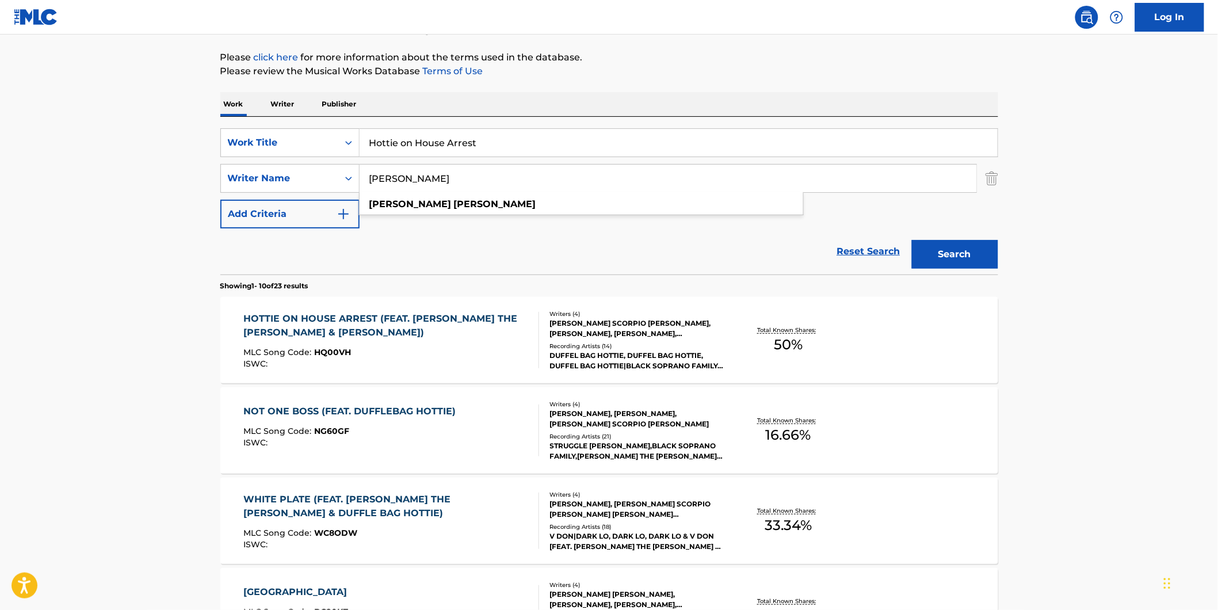
click at [703, 73] on p "Please review the Musical Works Database Terms of Use" at bounding box center [609, 71] width 778 height 14
click at [930, 255] on button "Search" at bounding box center [955, 254] width 86 height 29
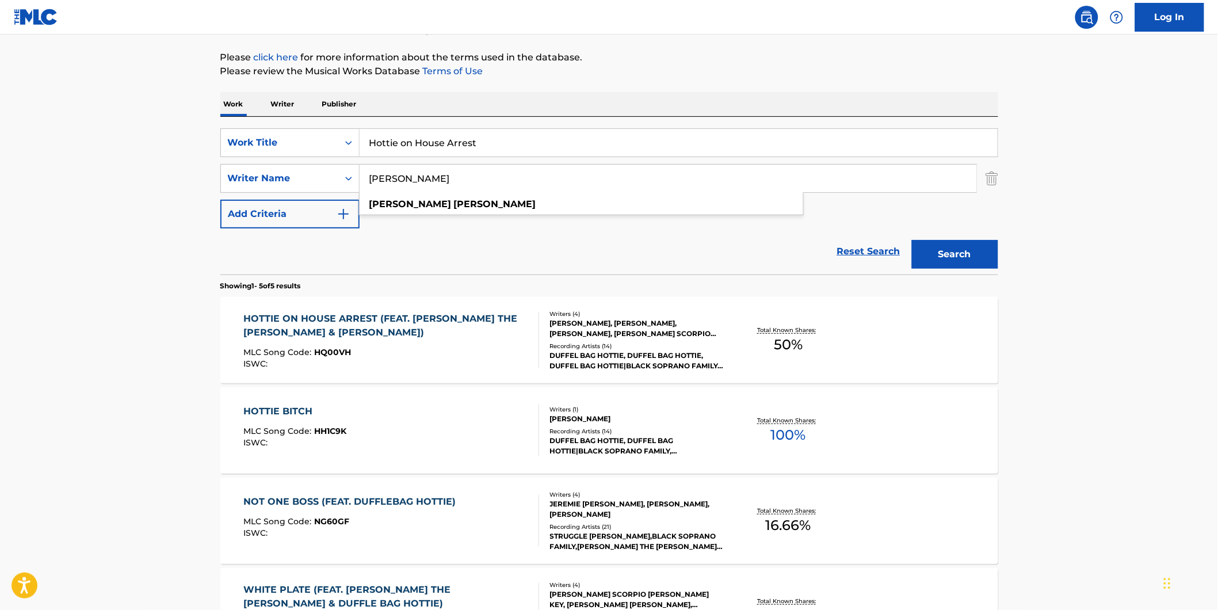
drag, startPoint x: 479, startPoint y: 176, endPoint x: 266, endPoint y: 209, distance: 215.4
click at [261, 209] on div "SearchWithCriteriad5b0b71e-c831-43e7-93cd-3842b32953d5 Work Title Hottie on Hou…" at bounding box center [609, 178] width 778 height 100
paste input "[PERSON_NAME] [PERSON_NAME]"
click at [961, 261] on button "Search" at bounding box center [955, 254] width 86 height 29
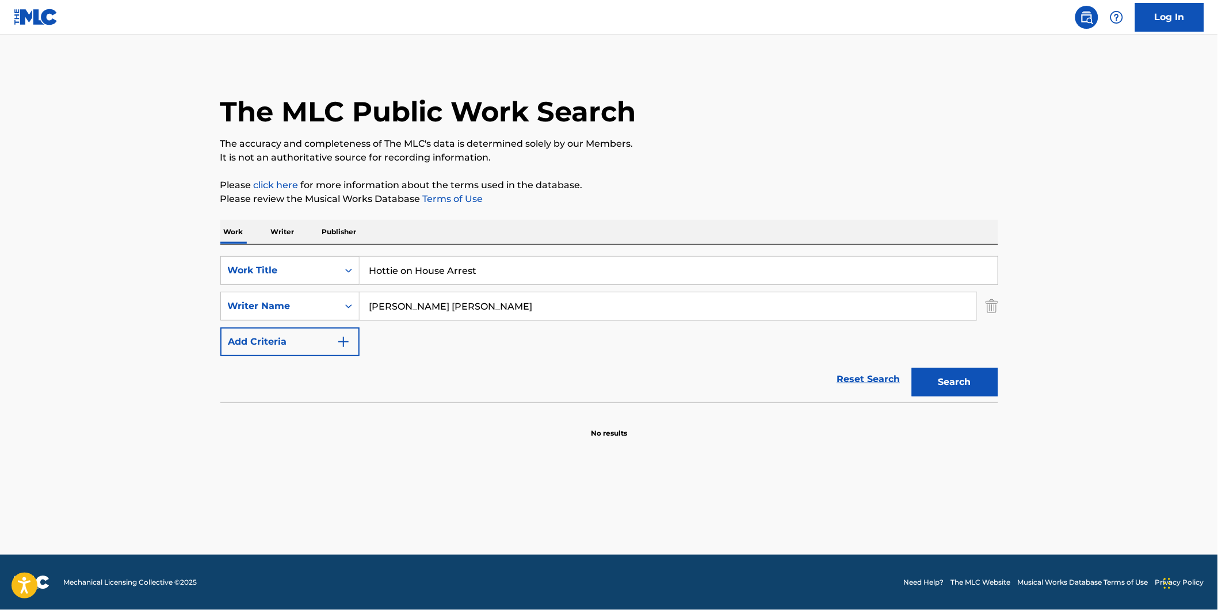
drag, startPoint x: 395, startPoint y: 301, endPoint x: 576, endPoint y: 332, distance: 183.9
click at [576, 332] on div "SearchWithCriteriad5b0b71e-c831-43e7-93cd-3842b32953d5 Work Title Hottie on Hou…" at bounding box center [609, 306] width 778 height 100
click at [945, 385] on button "Search" at bounding box center [955, 382] width 86 height 29
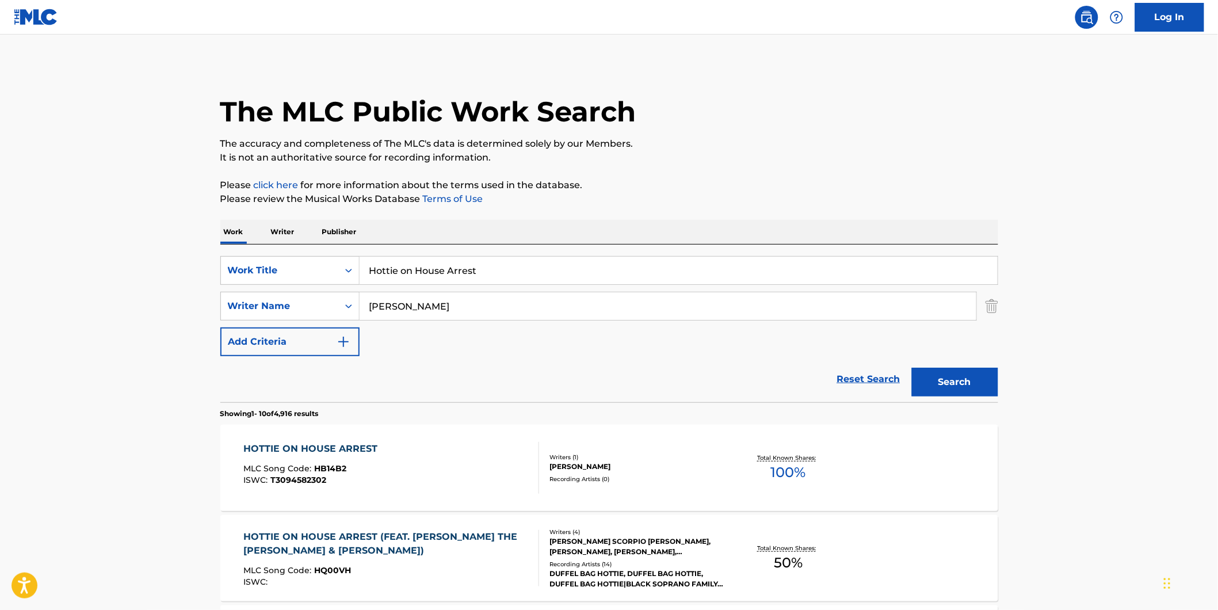
scroll to position [128, 0]
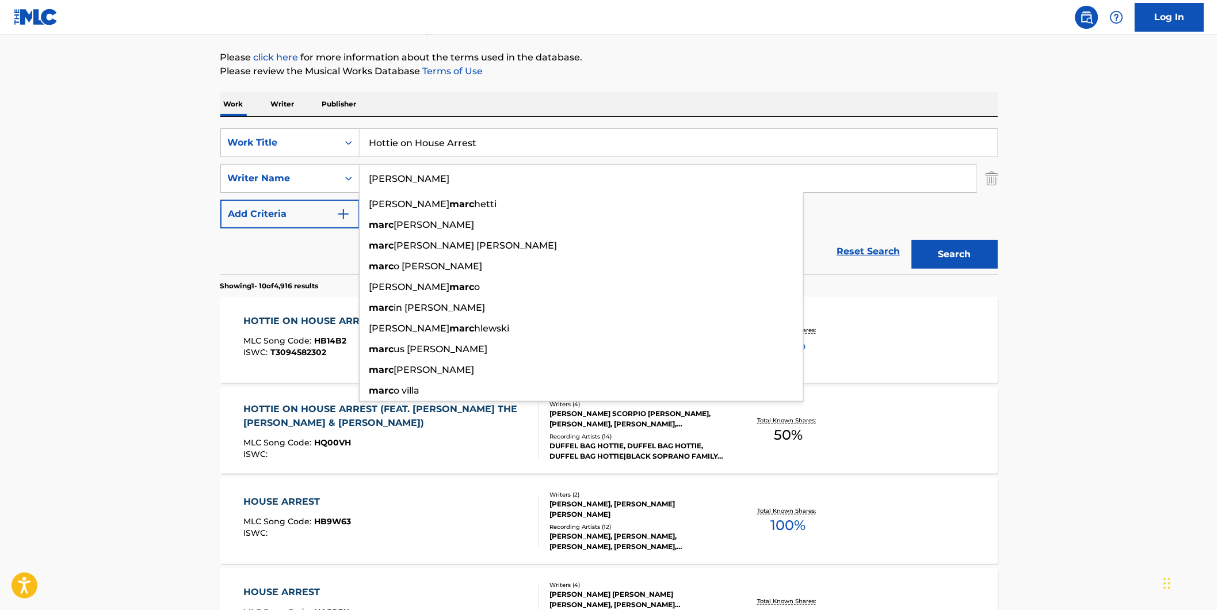
drag, startPoint x: 493, startPoint y: 181, endPoint x: 407, endPoint y: 193, distance: 87.1
click at [336, 193] on div "SearchWithCriteriad5b0b71e-c831-43e7-93cd-3842b32953d5 Work Title Hottie on Hou…" at bounding box center [609, 178] width 778 height 100
paste input "[PERSON_NAME]"
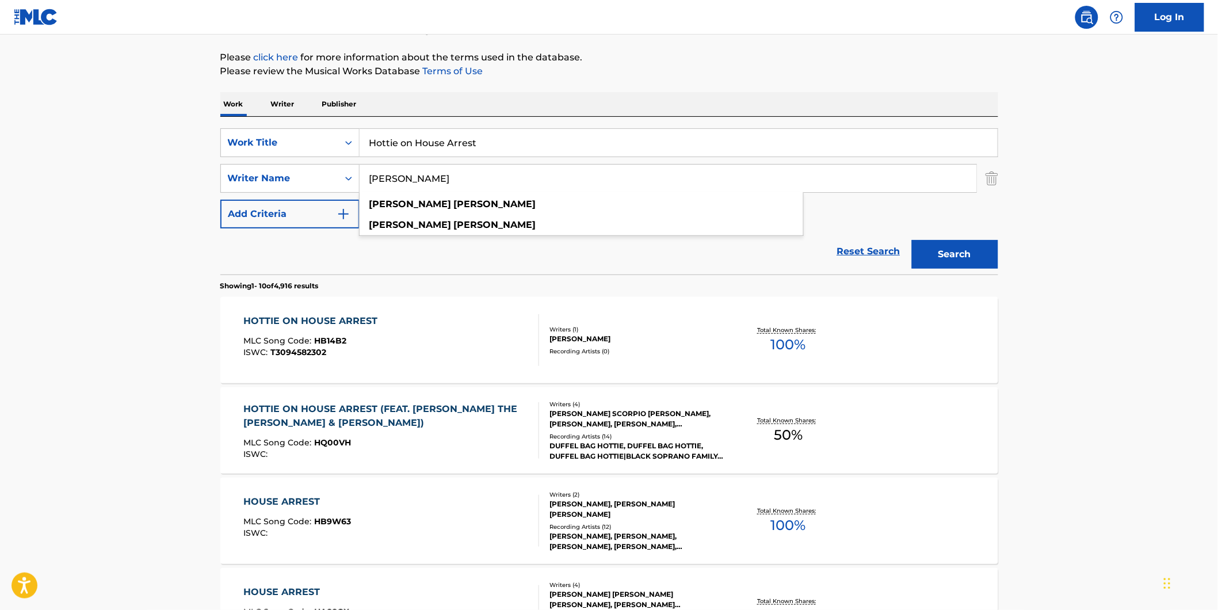
click at [1038, 99] on main "The MLC Public Work Search The accuracy and completeness of The MLC's data is d…" at bounding box center [609, 584] width 1218 height 1354
click at [975, 247] on button "Search" at bounding box center [955, 254] width 86 height 29
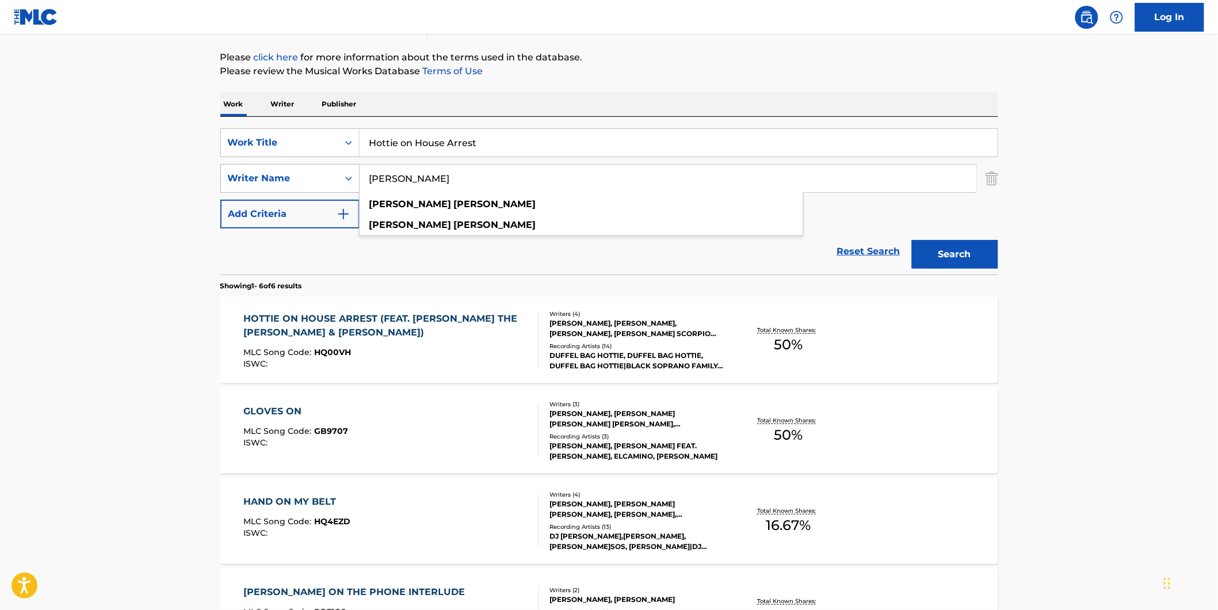
drag, startPoint x: 494, startPoint y: 170, endPoint x: 370, endPoint y: 185, distance: 124.0
click at [288, 186] on div "SearchWithCriteria2ef44d43-7209-455c-b4cc-1c5bb31277ea Writer Name [PERSON_NAME…" at bounding box center [609, 178] width 778 height 29
paste input "[PERSON_NAME] [PERSON_NAME]"
click at [982, 248] on button "Search" at bounding box center [955, 254] width 86 height 29
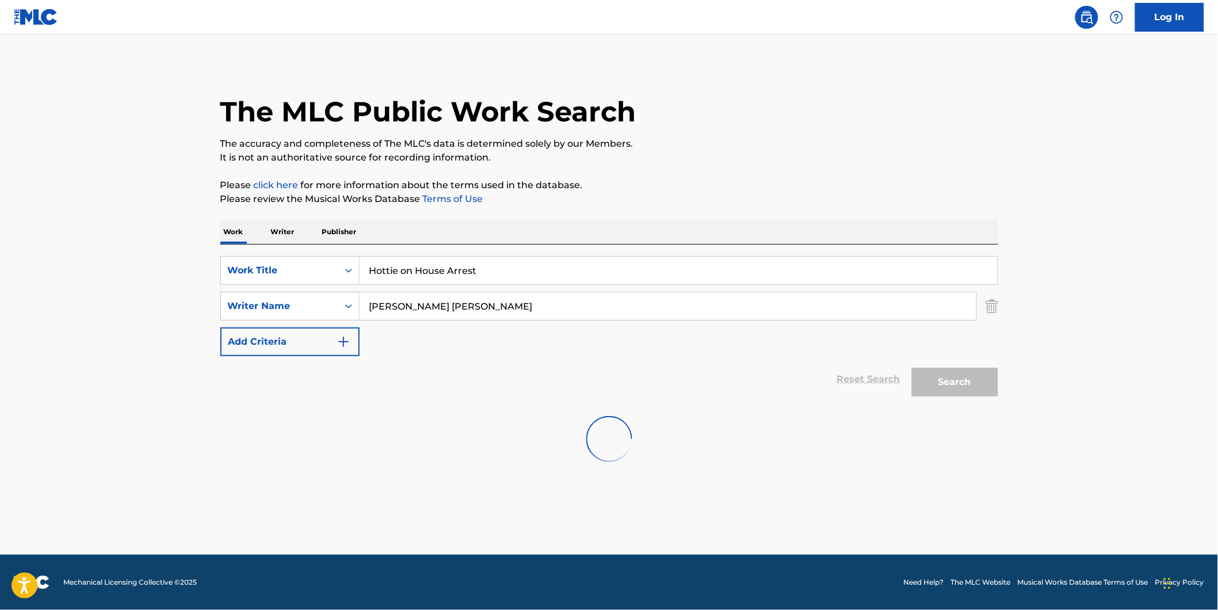
scroll to position [0, 0]
drag, startPoint x: 388, startPoint y: 312, endPoint x: 150, endPoint y: 311, distance: 238.1
click at [70, 312] on main "The MLC Public Work Search The accuracy and completeness of The MLC's data is d…" at bounding box center [609, 295] width 1218 height 520
type input "[PERSON_NAME]"
click at [947, 380] on button "Search" at bounding box center [955, 382] width 86 height 29
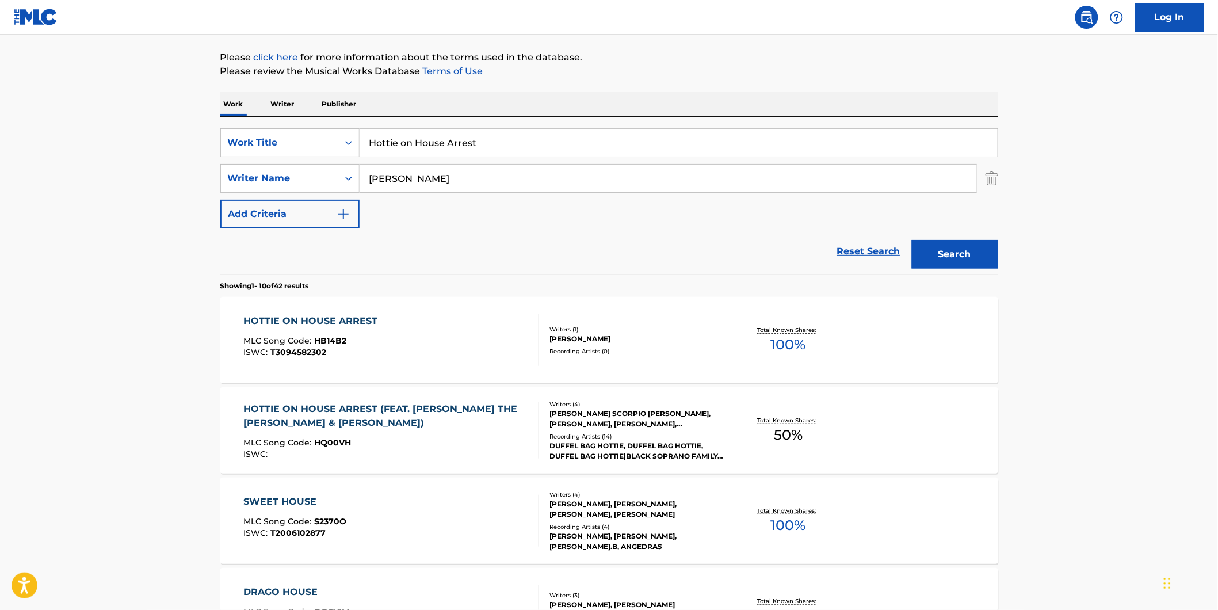
scroll to position [319, 0]
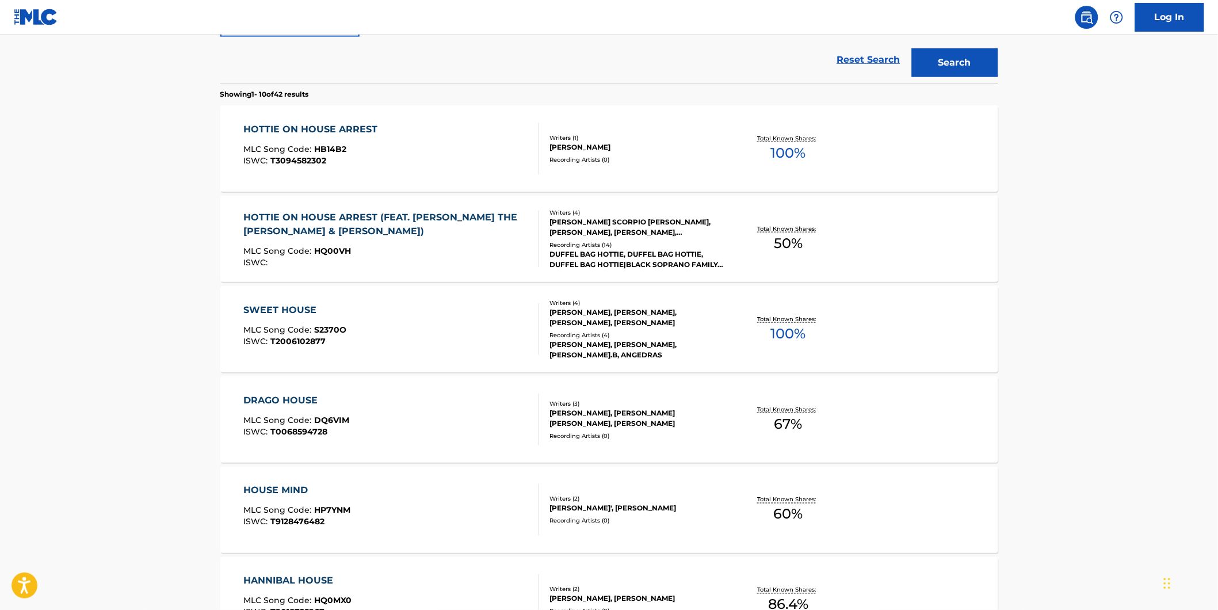
click at [336, 175] on div "HOTTIE ON HOUSE ARREST MLC Song Code : HB14B2 ISWC : T3094582302 Writers ( 1 ) …" at bounding box center [609, 148] width 778 height 86
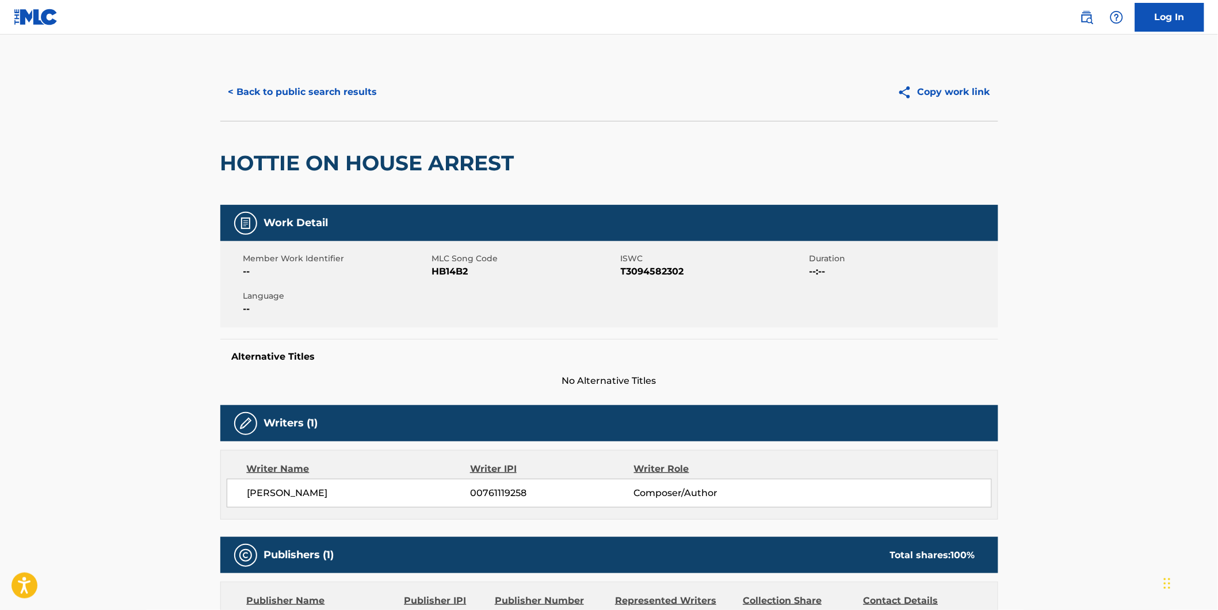
click at [456, 272] on span "HB14B2" at bounding box center [525, 272] width 186 height 14
copy span "HB14B2"
click at [351, 97] on button "< Back to public search results" at bounding box center [302, 92] width 165 height 29
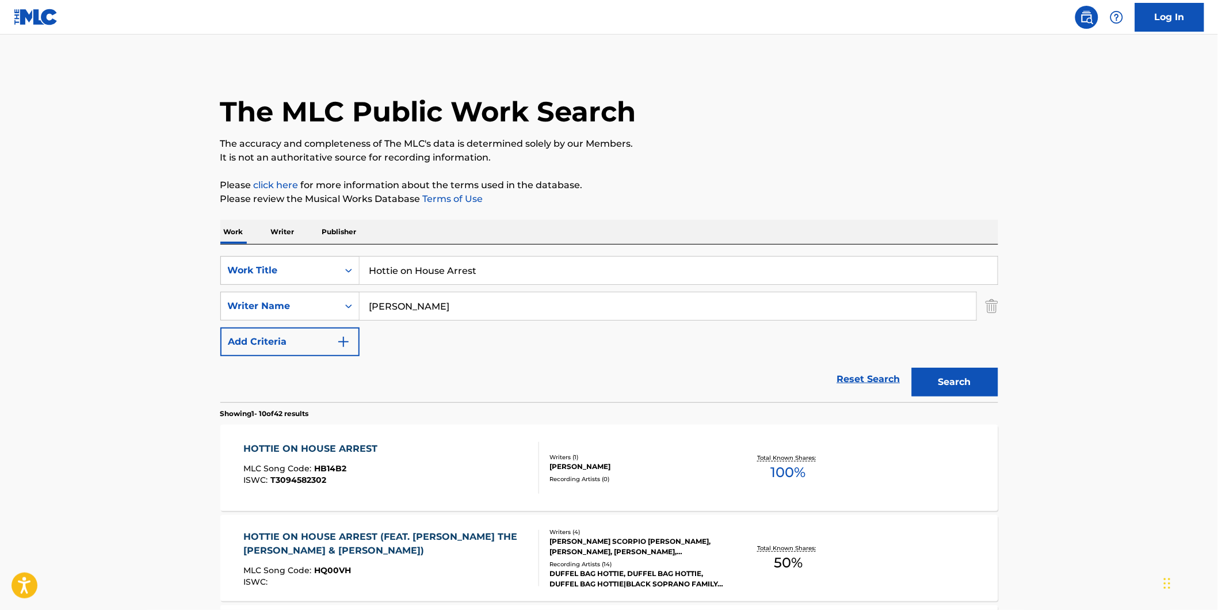
scroll to position [384, 0]
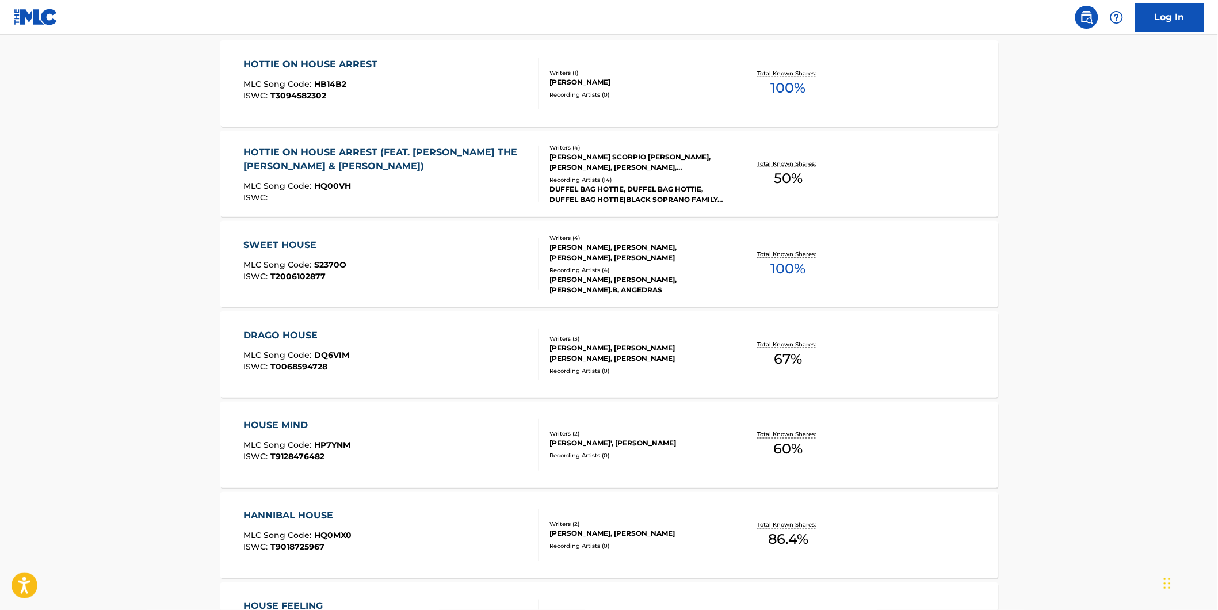
click at [325, 185] on span "HQ00VH" at bounding box center [332, 186] width 37 height 10
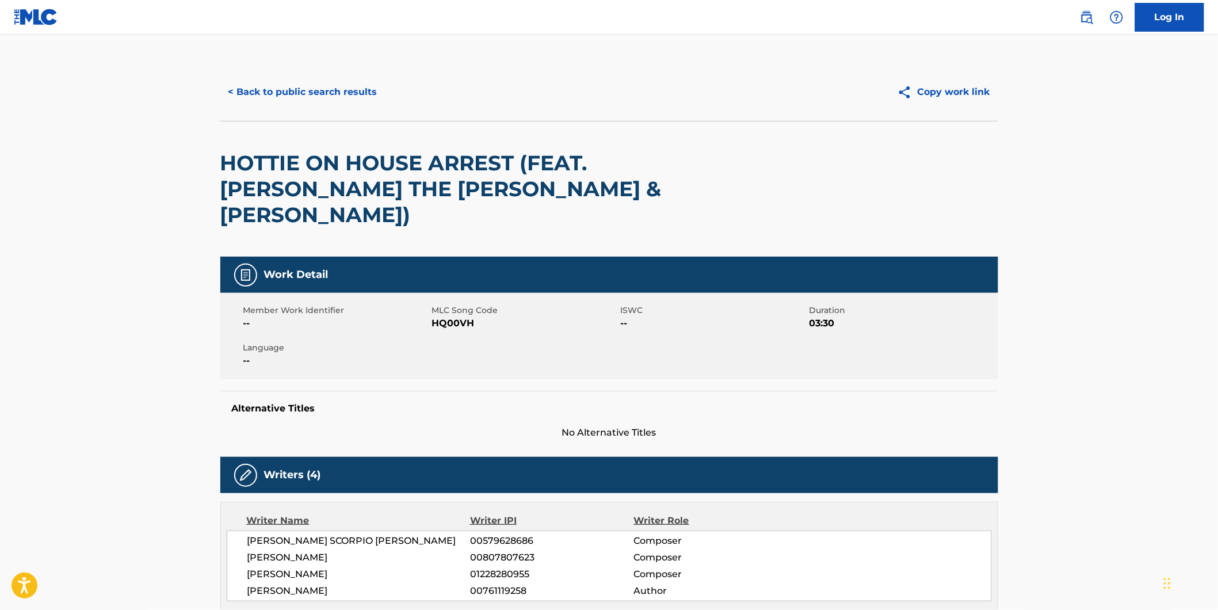
click at [456, 316] on span "HQ00VH" at bounding box center [525, 323] width 186 height 14
click at [442, 316] on span "HQ00VH" at bounding box center [525, 323] width 186 height 14
click at [439, 316] on span "HQ00VH" at bounding box center [525, 323] width 186 height 14
click at [441, 316] on span "HQ00VH" at bounding box center [525, 323] width 186 height 14
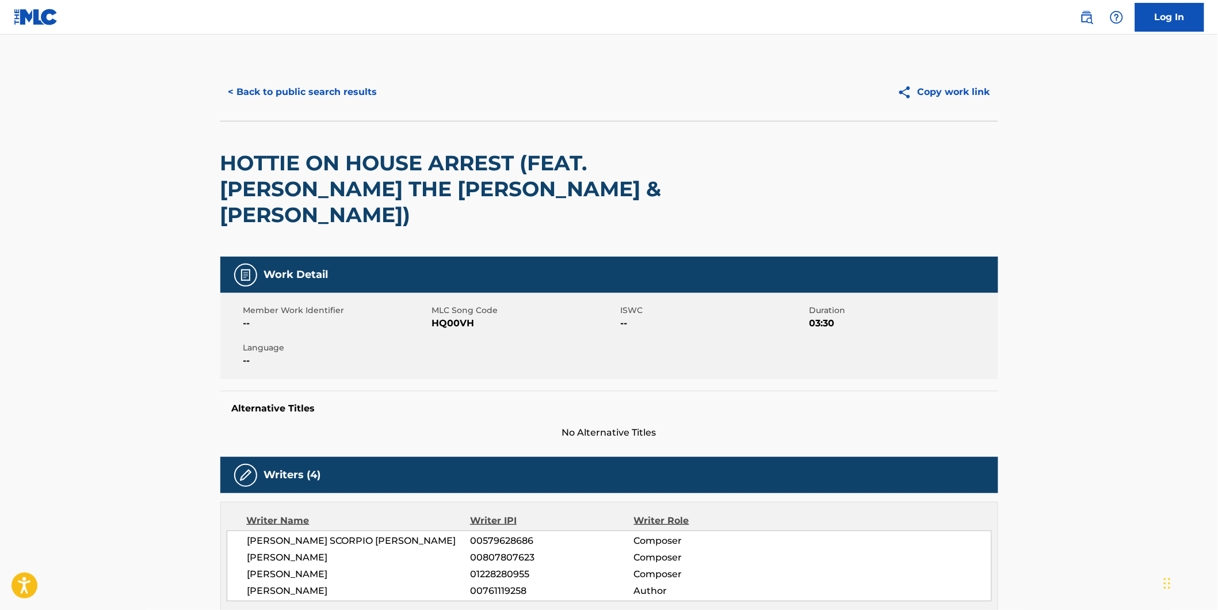
click at [457, 316] on span "HQ00VH" at bounding box center [525, 323] width 186 height 14
copy span "HQ00VH"
click at [322, 91] on button "< Back to public search results" at bounding box center [302, 92] width 165 height 29
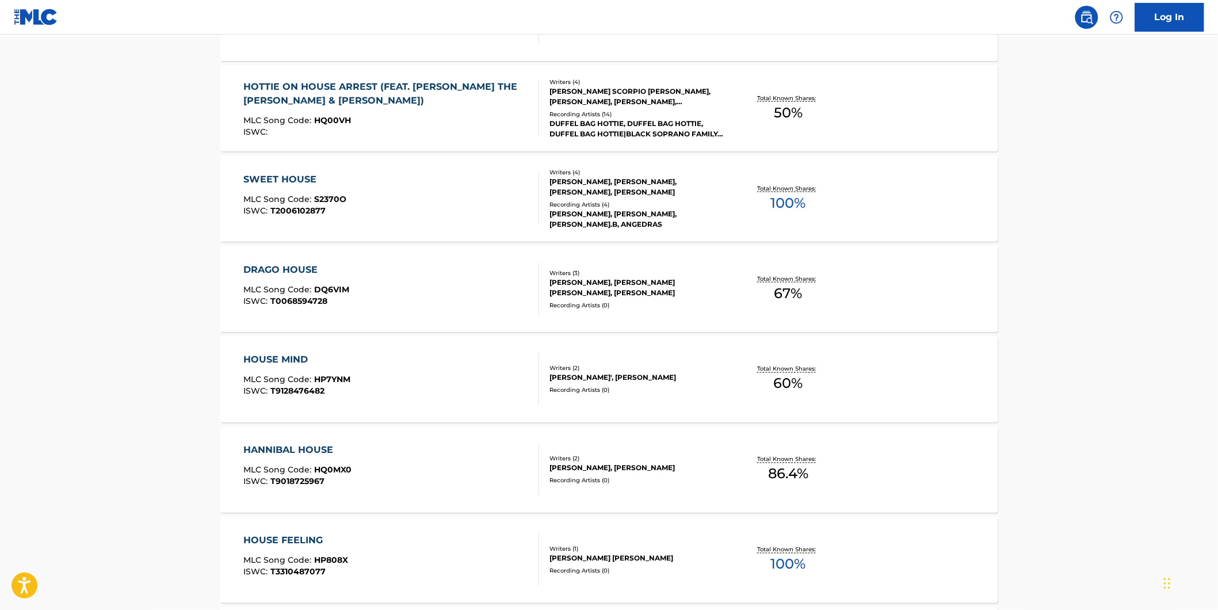
scroll to position [130, 0]
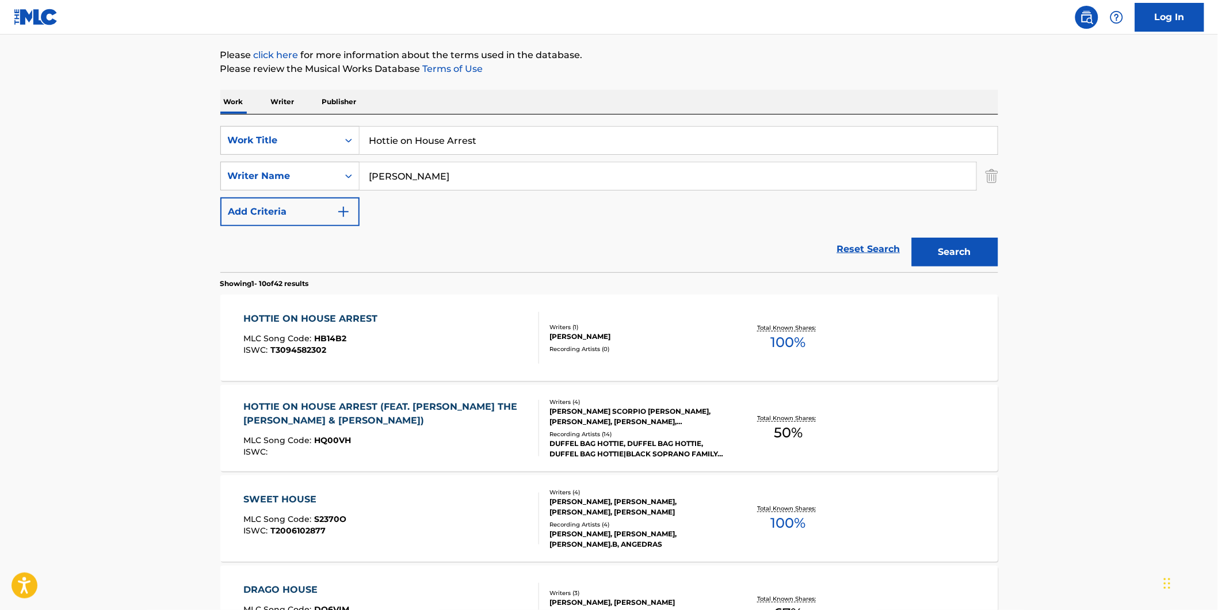
drag, startPoint x: 562, startPoint y: 139, endPoint x: 127, endPoint y: 151, distance: 435.6
click at [152, 143] on main "The MLC Public Work Search The accuracy and completeness of The MLC's data is d…" at bounding box center [609, 582] width 1218 height 1354
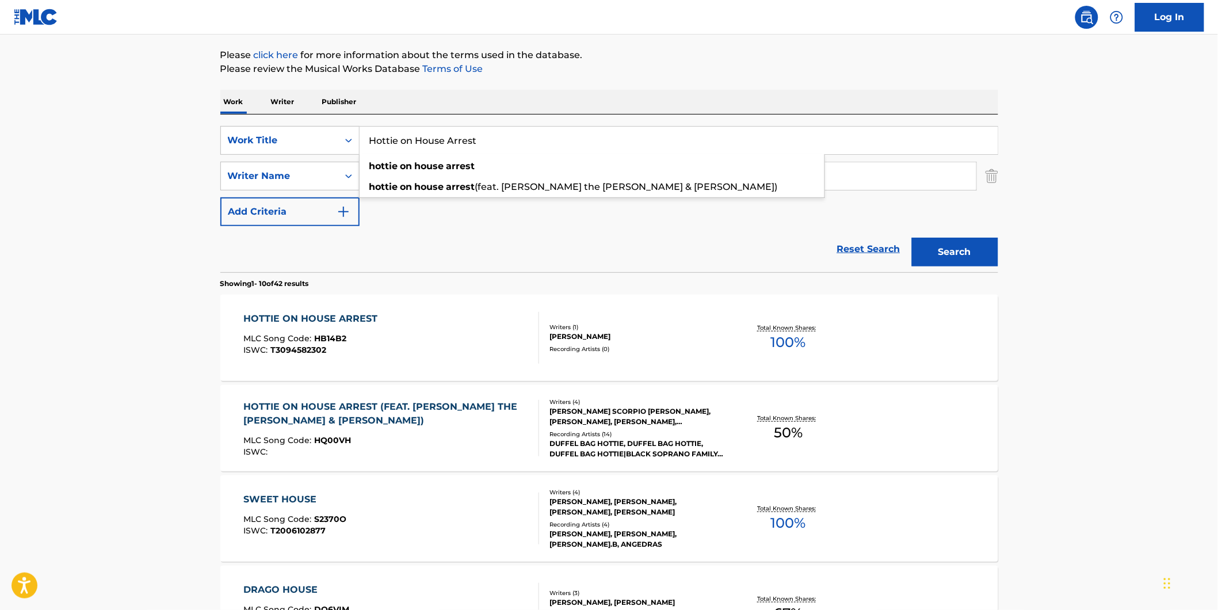
paste input "Spurn the Outstretched Hand"
type input "Spurn the Outstretched Hand"
click at [64, 177] on main "The MLC Public Work Search The accuracy and completeness of The MLC's data is d…" at bounding box center [609, 582] width 1218 height 1354
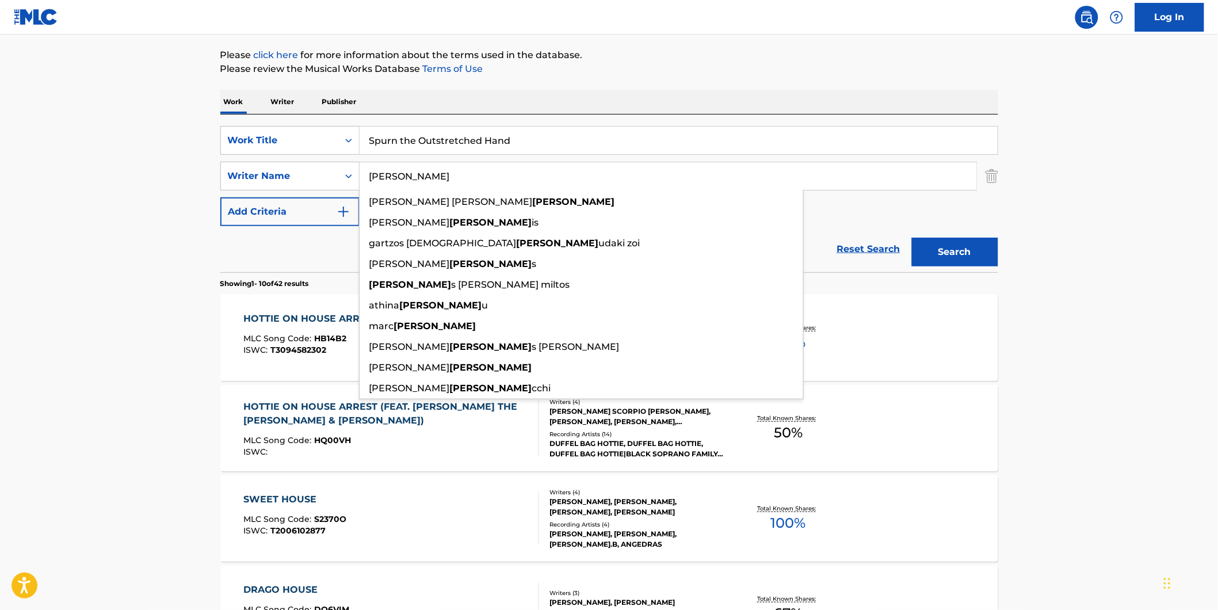
drag, startPoint x: 441, startPoint y: 180, endPoint x: 289, endPoint y: 197, distance: 153.3
click at [290, 194] on div "SearchWithCriteriad5b0b71e-c831-43e7-93cd-3842b32953d5 Work Title Spurn the Out…" at bounding box center [609, 176] width 778 height 100
paste input "Revocation"
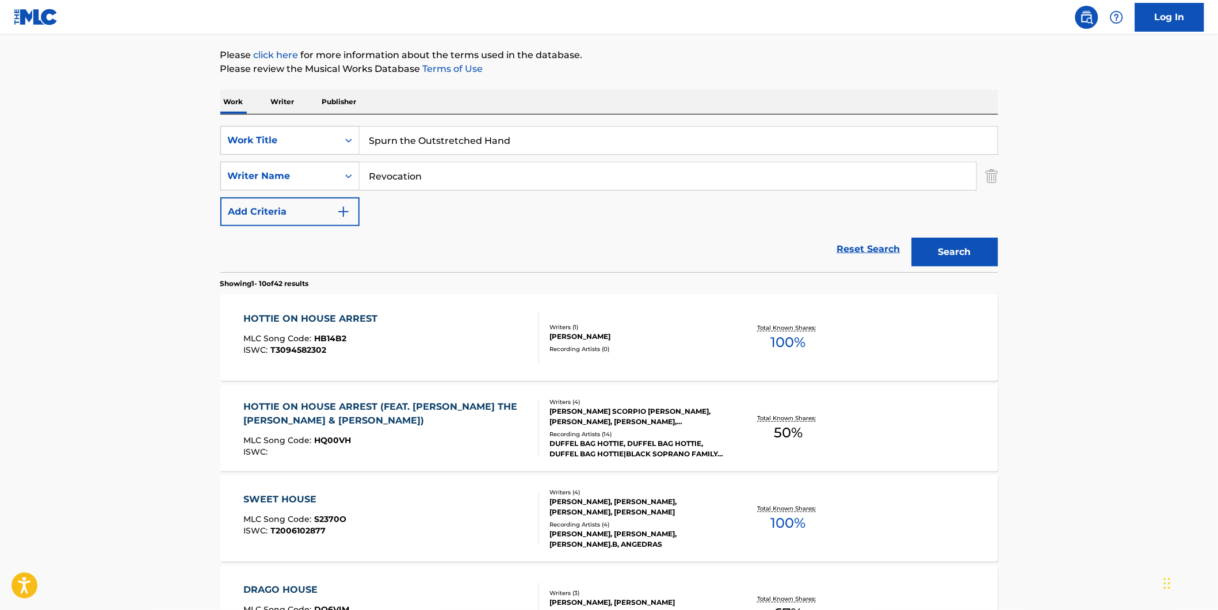
click at [1072, 135] on main "The MLC Public Work Search The accuracy and completeness of The MLC's data is d…" at bounding box center [609, 582] width 1218 height 1354
click at [978, 259] on button "Search" at bounding box center [955, 252] width 86 height 29
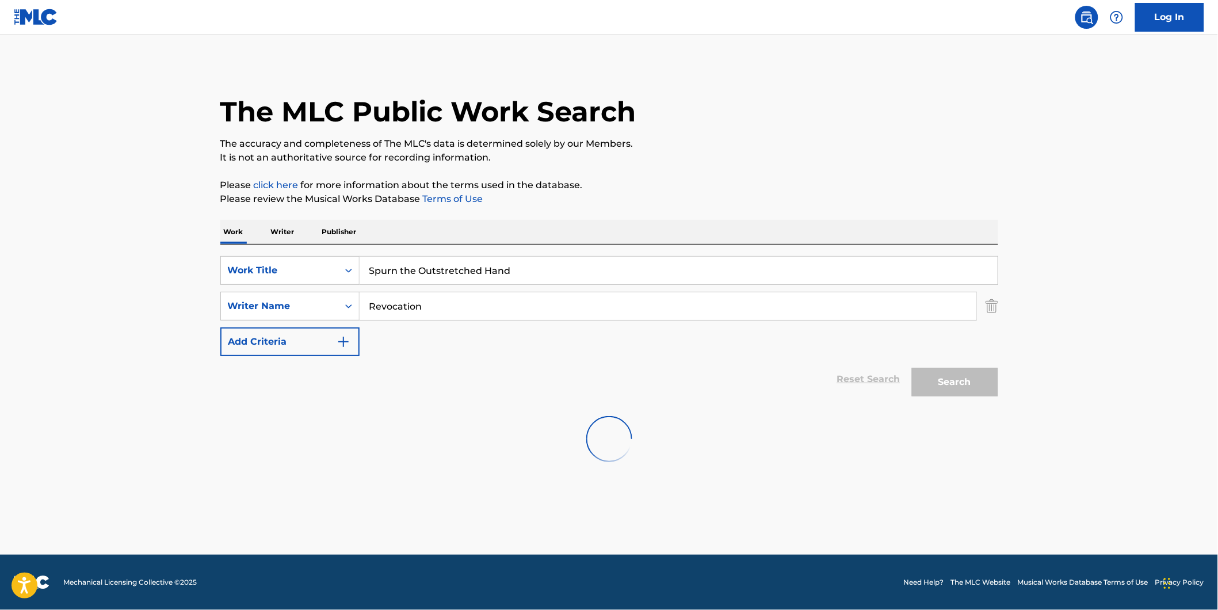
scroll to position [0, 0]
paste input "[PERSON_NAME]"
drag, startPoint x: 429, startPoint y: 308, endPoint x: 797, endPoint y: 147, distance: 402.1
click at [320, 313] on div "SearchWithCriteria2ef44d43-7209-455c-b4cc-1c5bb31277ea Writer Name [PERSON_NAME]" at bounding box center [609, 306] width 778 height 29
click at [798, 144] on p "The accuracy and completeness of The MLC's data is determined solely by our Mem…" at bounding box center [609, 144] width 778 height 14
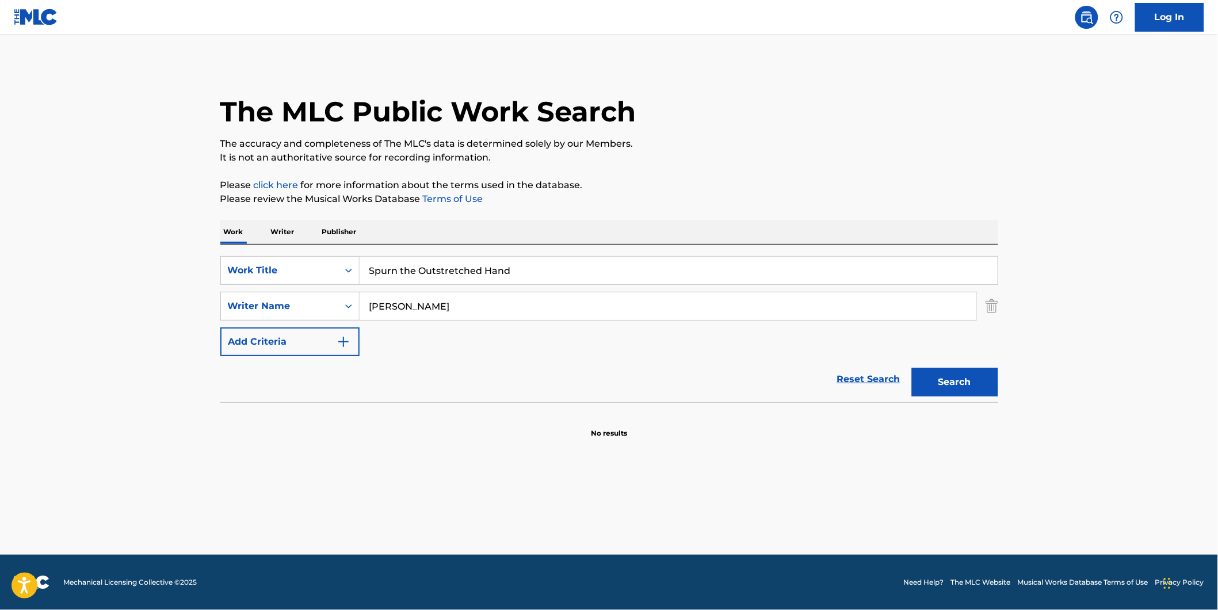
click at [930, 391] on button "Search" at bounding box center [955, 382] width 86 height 29
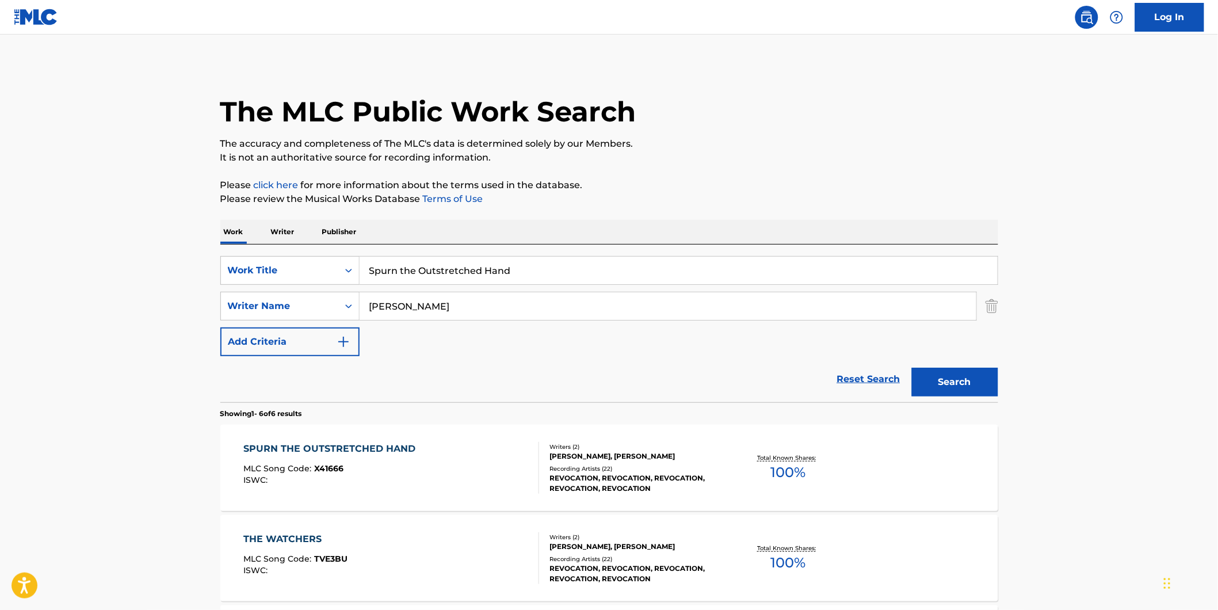
scroll to position [128, 0]
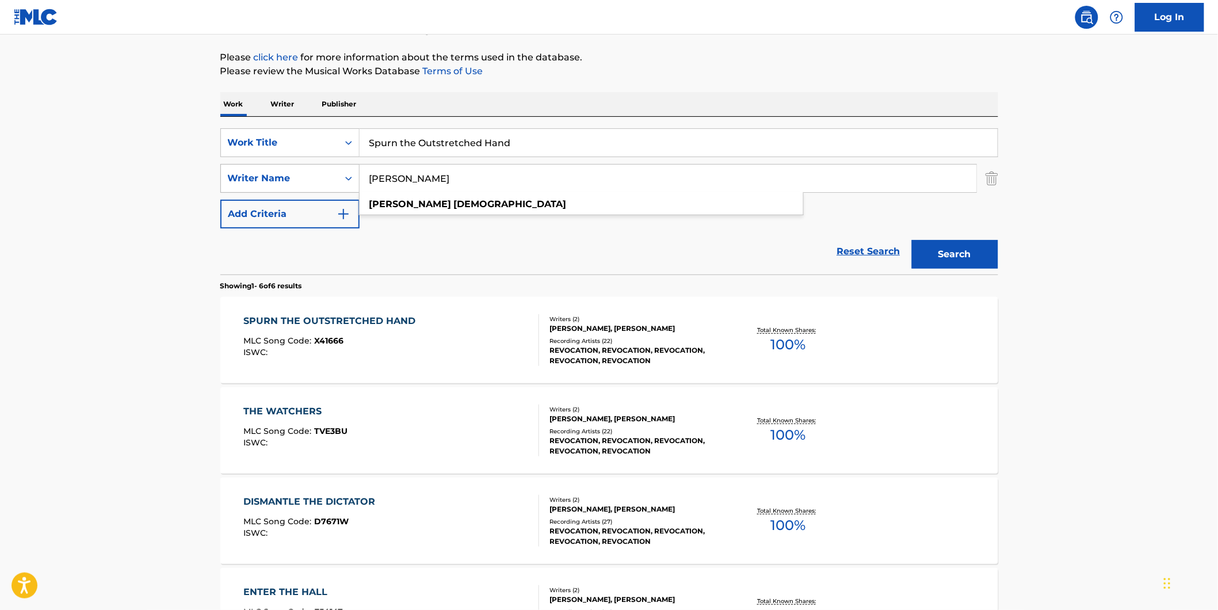
paste input "[PERSON_NAME]"
drag, startPoint x: 503, startPoint y: 174, endPoint x: 341, endPoint y: 188, distance: 162.8
click at [341, 188] on div "SearchWithCriteria2ef44d43-7209-455c-b4cc-1c5bb31277ea Writer Name [PERSON_NAME…" at bounding box center [609, 178] width 778 height 29
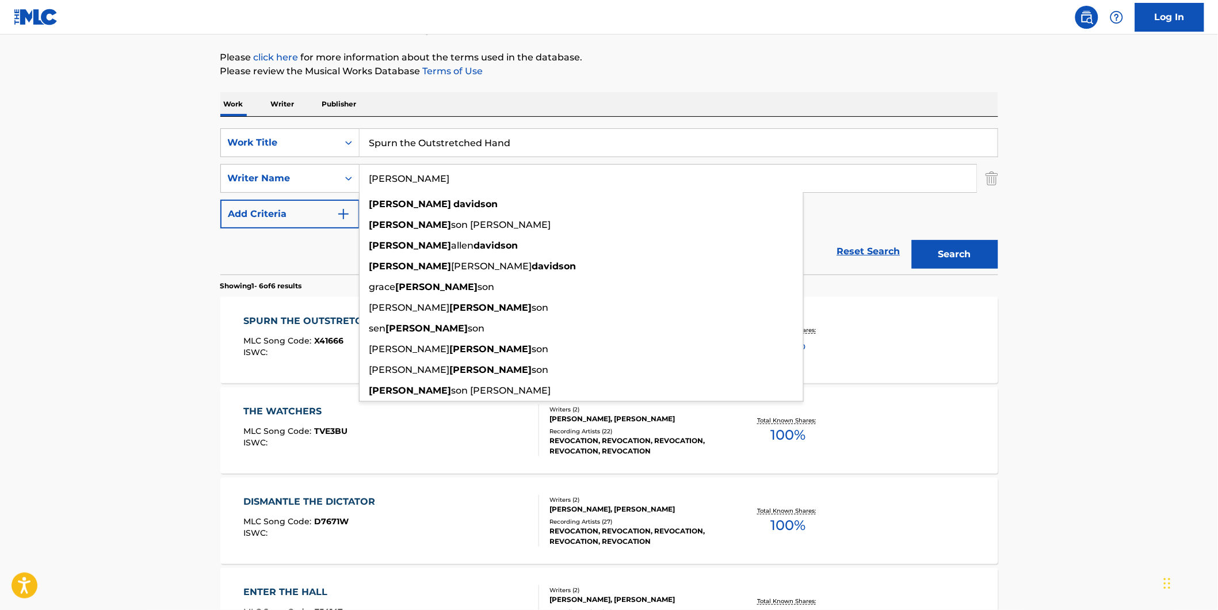
type input "[PERSON_NAME]"
click at [721, 60] on p "Please click here for more information about the terms used in the database." at bounding box center [609, 58] width 778 height 14
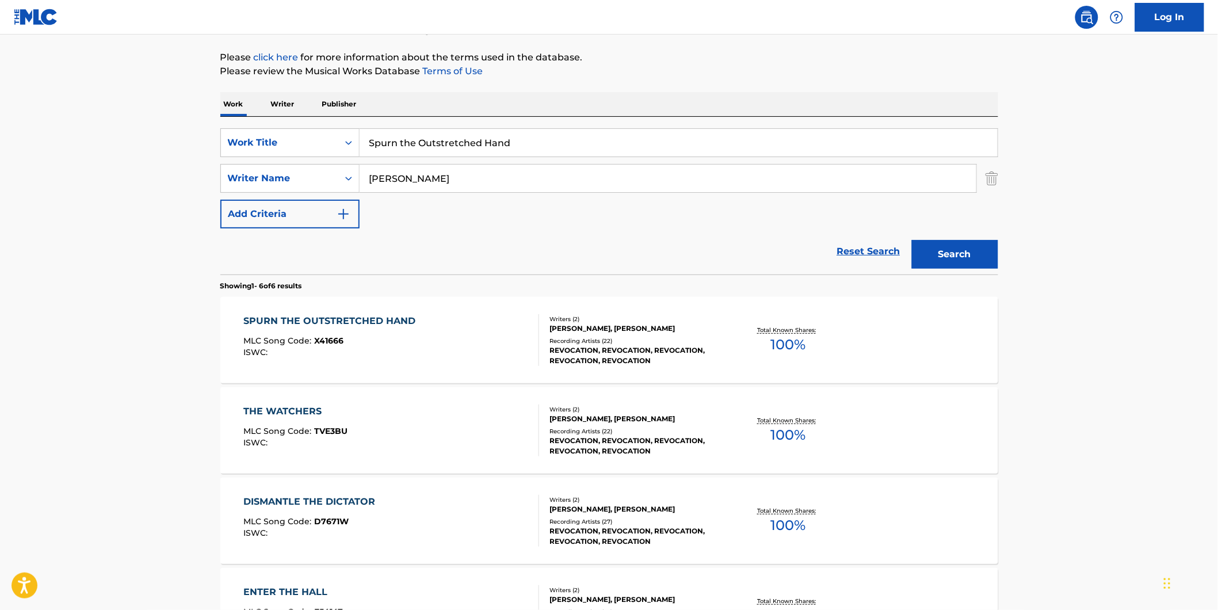
click at [947, 261] on button "Search" at bounding box center [955, 254] width 86 height 29
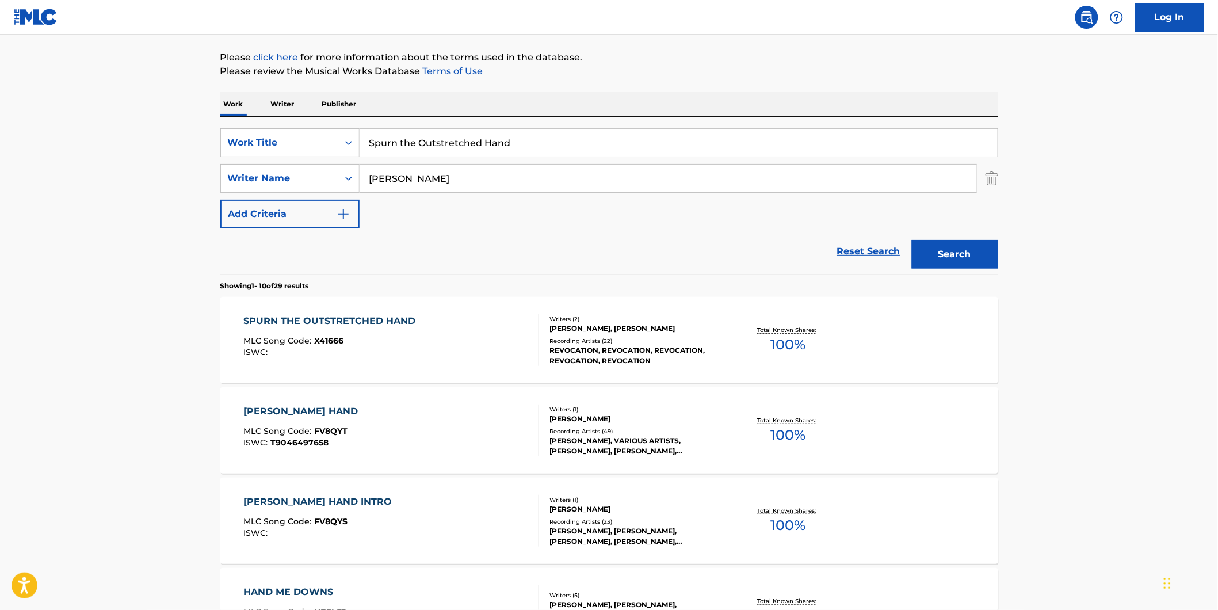
click at [354, 341] on div "MLC Song Code : X41666" at bounding box center [332, 342] width 178 height 12
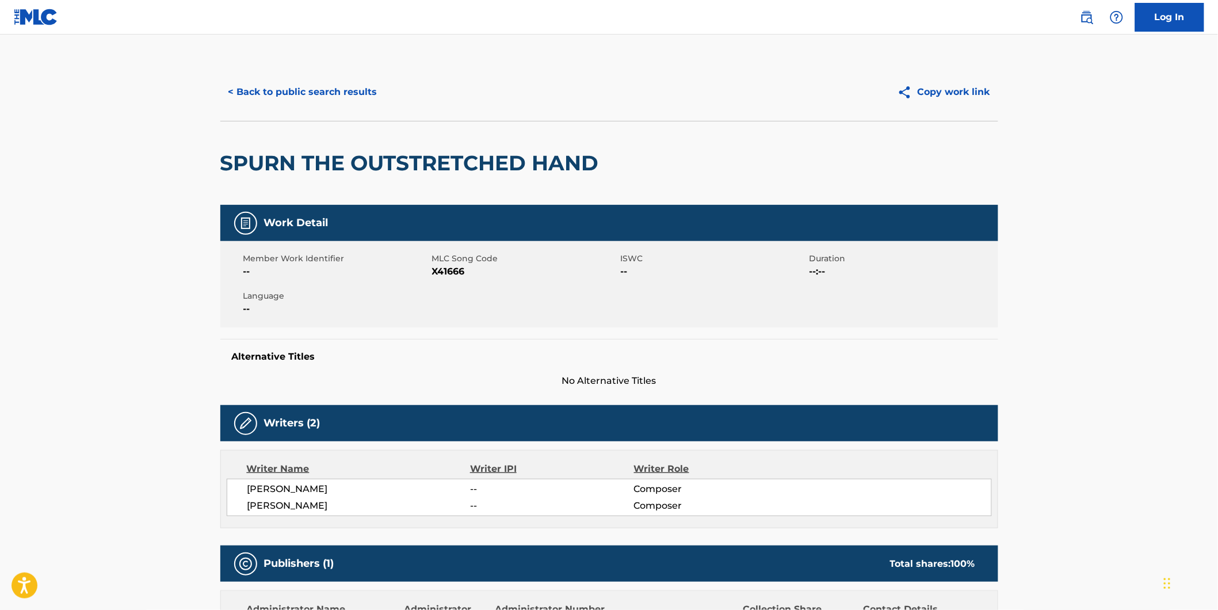
click at [280, 93] on button "< Back to public search results" at bounding box center [302, 92] width 165 height 29
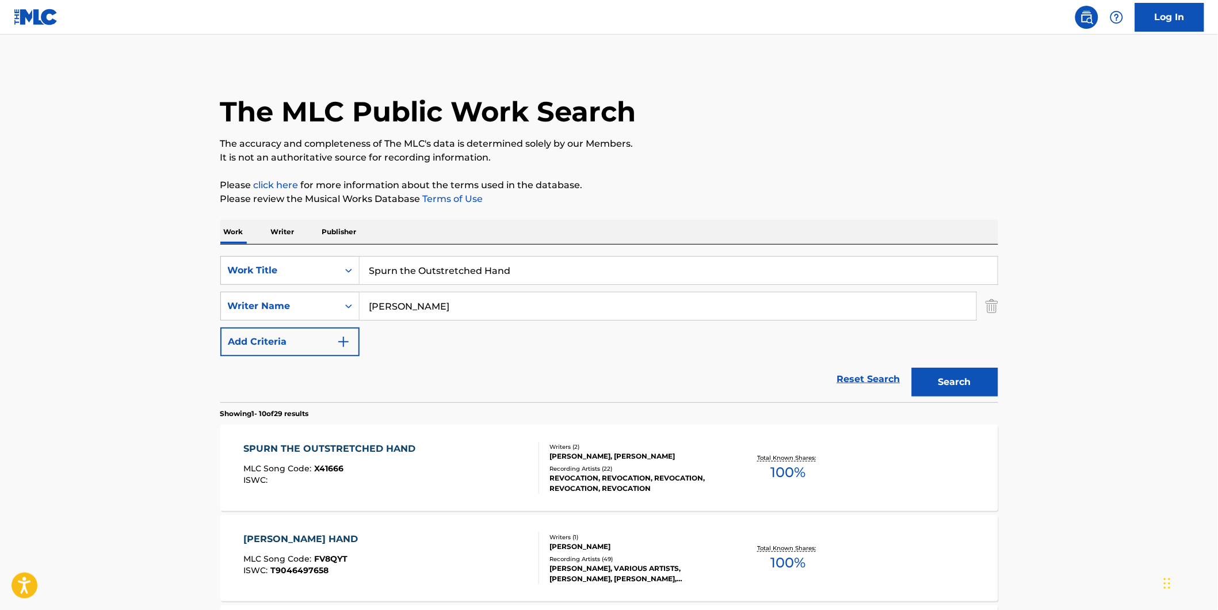
scroll to position [128, 0]
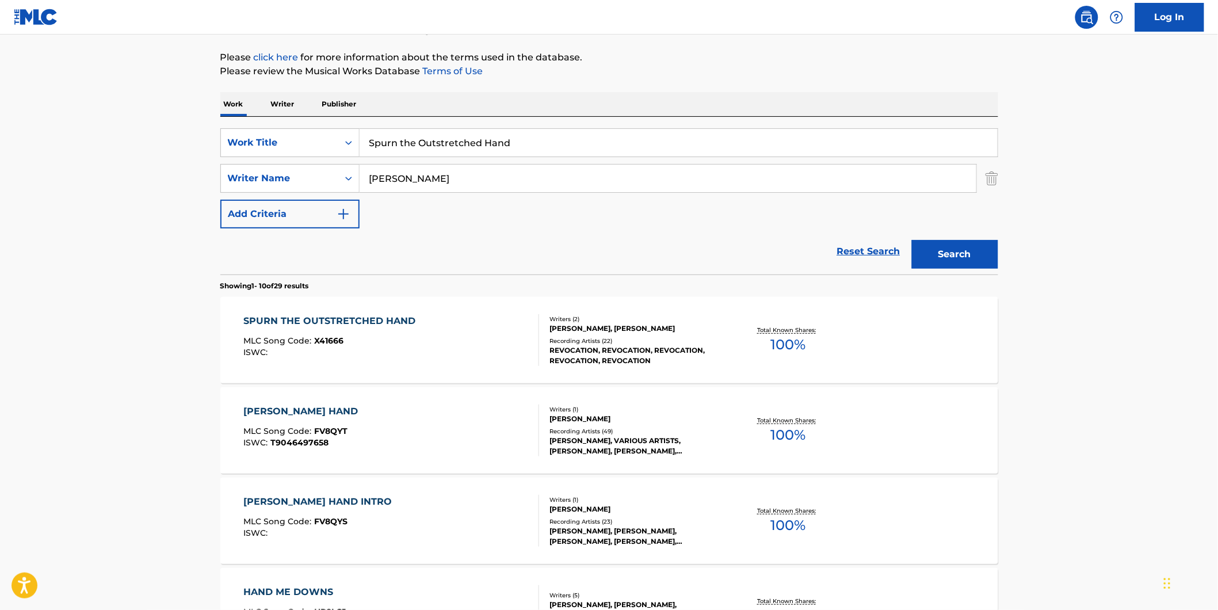
drag, startPoint x: 550, startPoint y: 144, endPoint x: 164, endPoint y: 161, distance: 386.3
click at [164, 161] on main "The MLC Public Work Search The accuracy and completeness of The MLC's data is d…" at bounding box center [609, 584] width 1218 height 1354
paste input "BOMB"
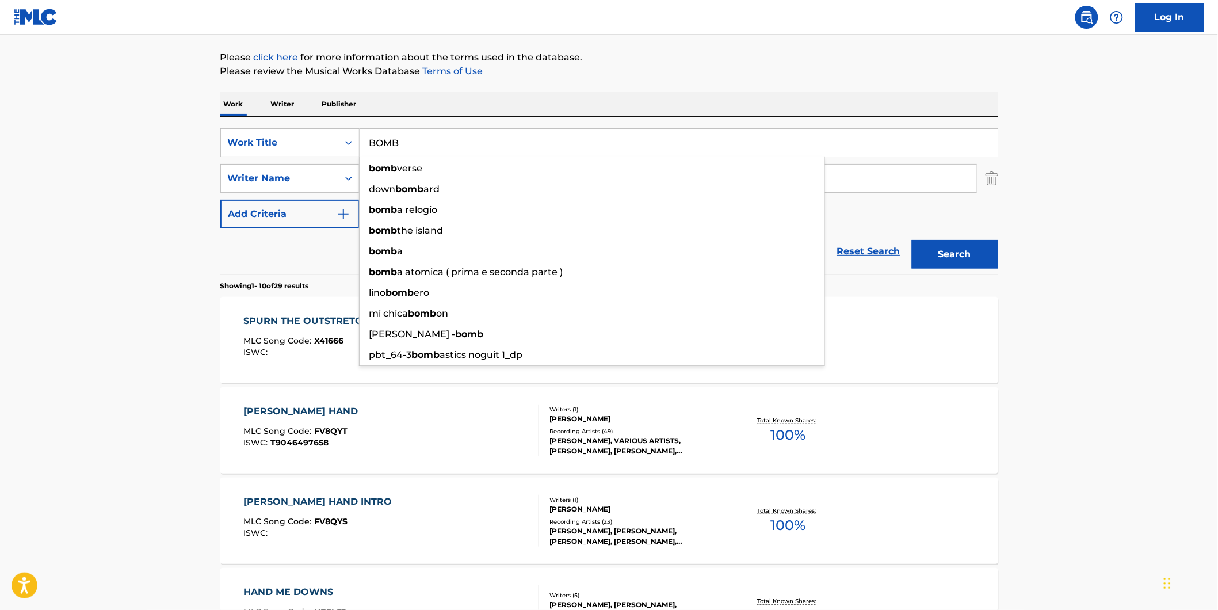
type input "BOMB"
click at [77, 267] on main "The MLC Public Work Search The accuracy and completeness of The MLC's data is d…" at bounding box center [609, 584] width 1218 height 1354
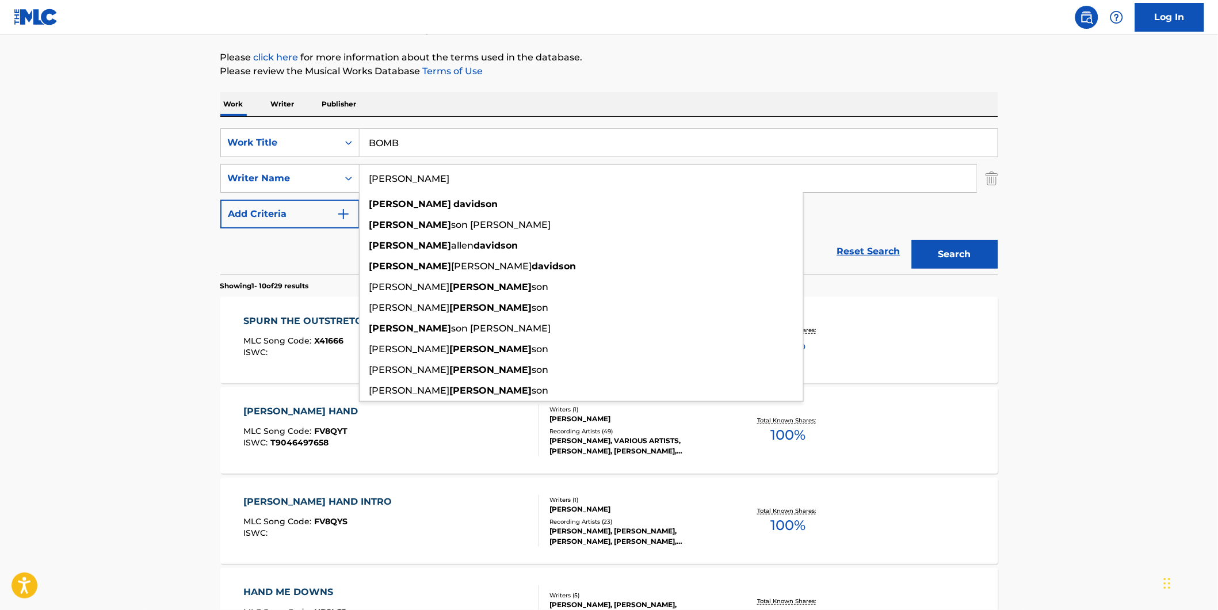
drag, startPoint x: 487, startPoint y: 180, endPoint x: 191, endPoint y: 181, distance: 296.2
click at [191, 181] on main "The MLC Public Work Search The accuracy and completeness of The MLC's data is d…" at bounding box center [609, 584] width 1218 height 1354
paste input "FISTICALE"
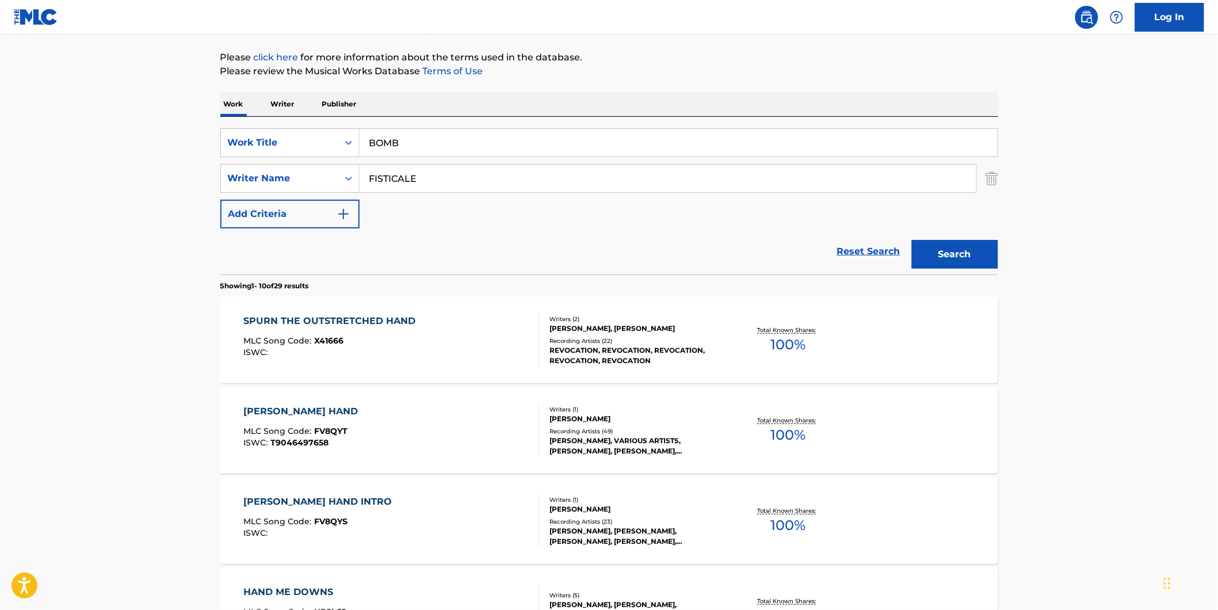
click at [679, 84] on div "The MLC Public Work Search The accuracy and completeness of The MLC's data is d…" at bounding box center [608, 596] width 805 height 1320
click at [967, 240] on button "Search" at bounding box center [955, 254] width 86 height 29
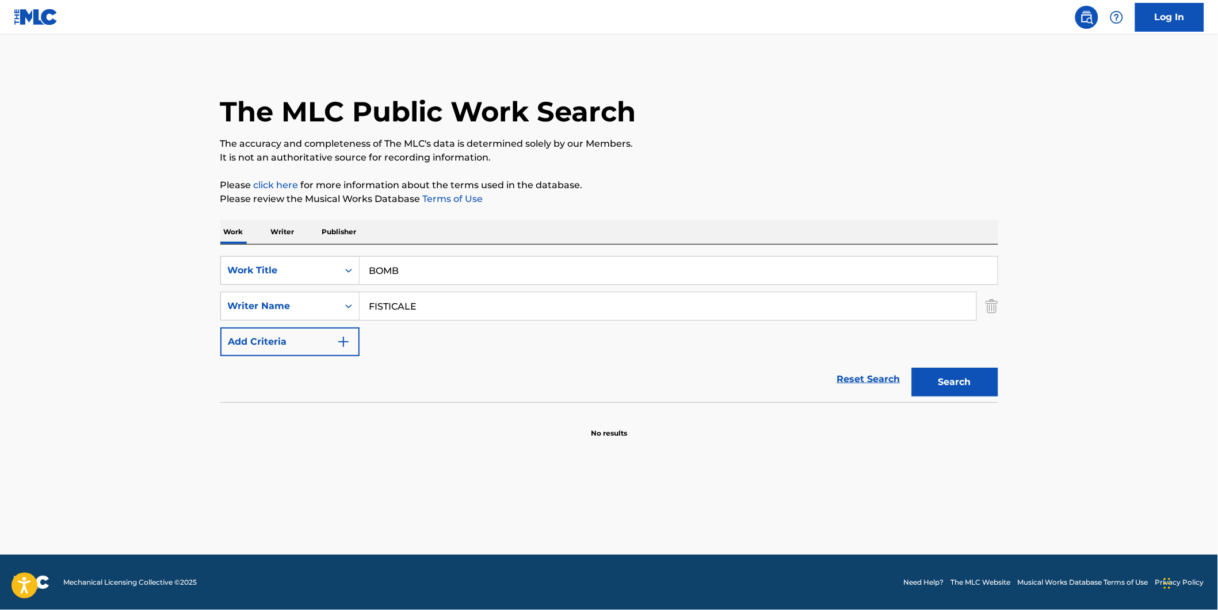
drag, startPoint x: 511, startPoint y: 312, endPoint x: 270, endPoint y: 331, distance: 241.2
click at [270, 331] on div "SearchWithCriteriad5b0b71e-c831-43e7-93cd-3842b32953d5 Work Title BOMB SearchWi…" at bounding box center [609, 306] width 778 height 100
paste input "[PERSON_NAME]"
click at [705, 190] on p "Please click here for more information about the terms used in the database." at bounding box center [609, 185] width 778 height 14
click at [962, 381] on button "Search" at bounding box center [955, 382] width 86 height 29
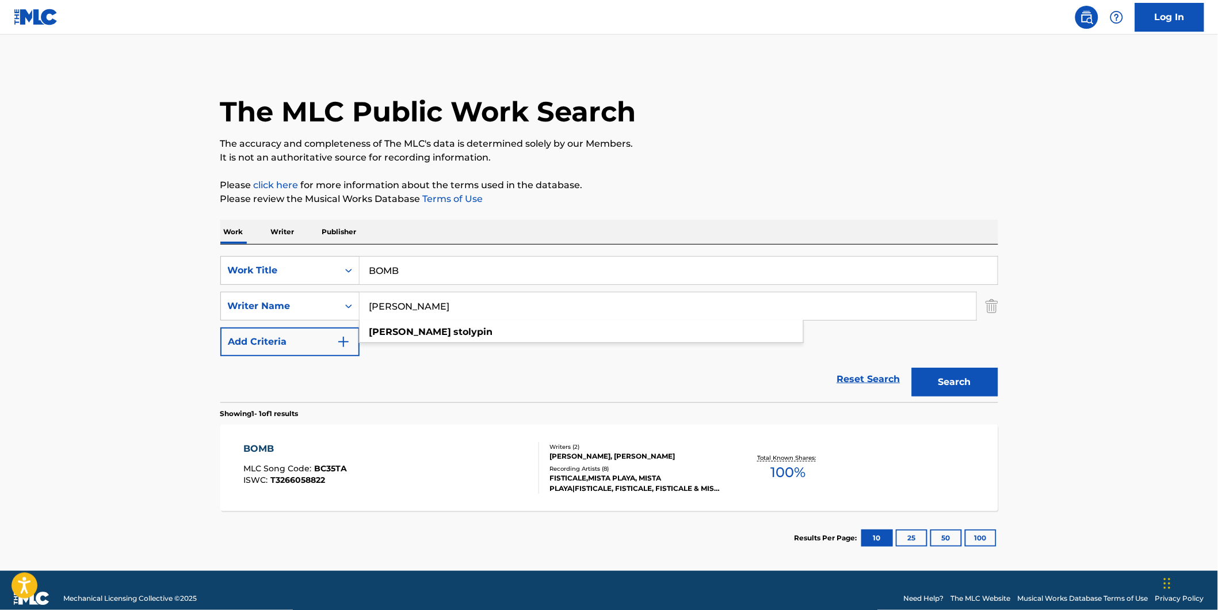
drag, startPoint x: 415, startPoint y: 311, endPoint x: 290, endPoint y: 326, distance: 125.2
click at [290, 326] on div "SearchWithCriteriad5b0b71e-c831-43e7-93cd-3842b32953d5 Work Title BOMB SearchWi…" at bounding box center [609, 306] width 778 height 100
paste input "[PERSON_NAME]"
type input "[PERSON_NAME]"
click at [744, 159] on p "It is not an authoritative source for recording information." at bounding box center [609, 158] width 778 height 14
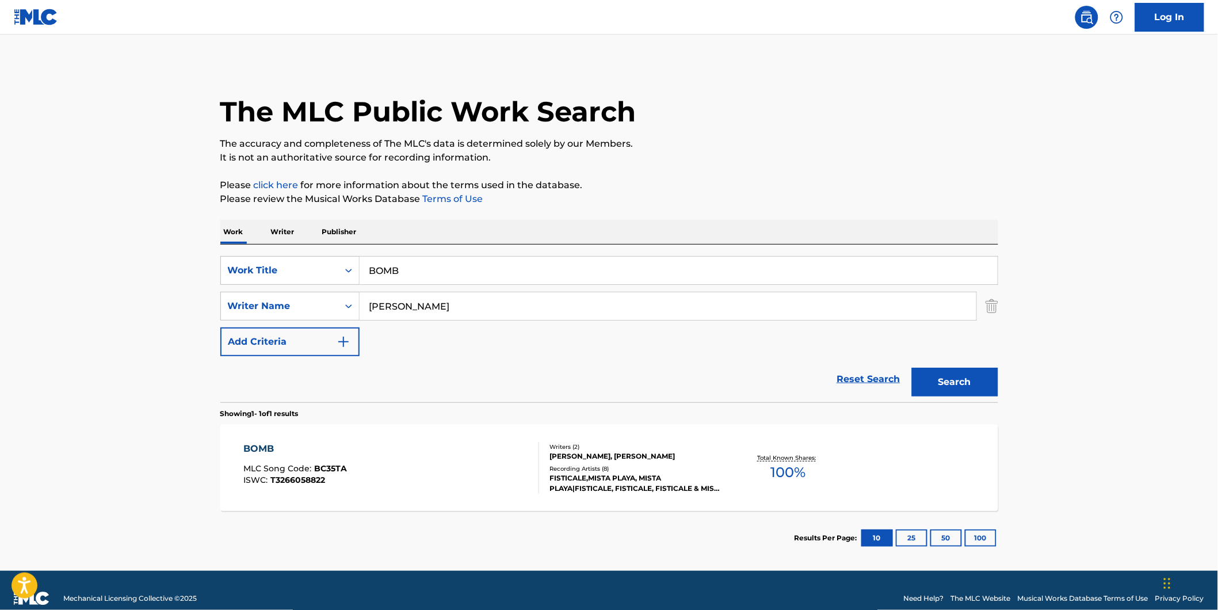
click at [961, 384] on button "Search" at bounding box center [955, 382] width 86 height 29
drag, startPoint x: 470, startPoint y: 307, endPoint x: 296, endPoint y: 318, distance: 174.7
click at [296, 318] on div "SearchWithCriteria2ef44d43-7209-455c-b4cc-1c5bb31277ea Writer Name [PERSON_NAME…" at bounding box center [609, 306] width 778 height 29
click at [867, 100] on div "The MLC Public Work Search" at bounding box center [609, 105] width 778 height 84
click at [958, 393] on button "Search" at bounding box center [955, 382] width 86 height 29
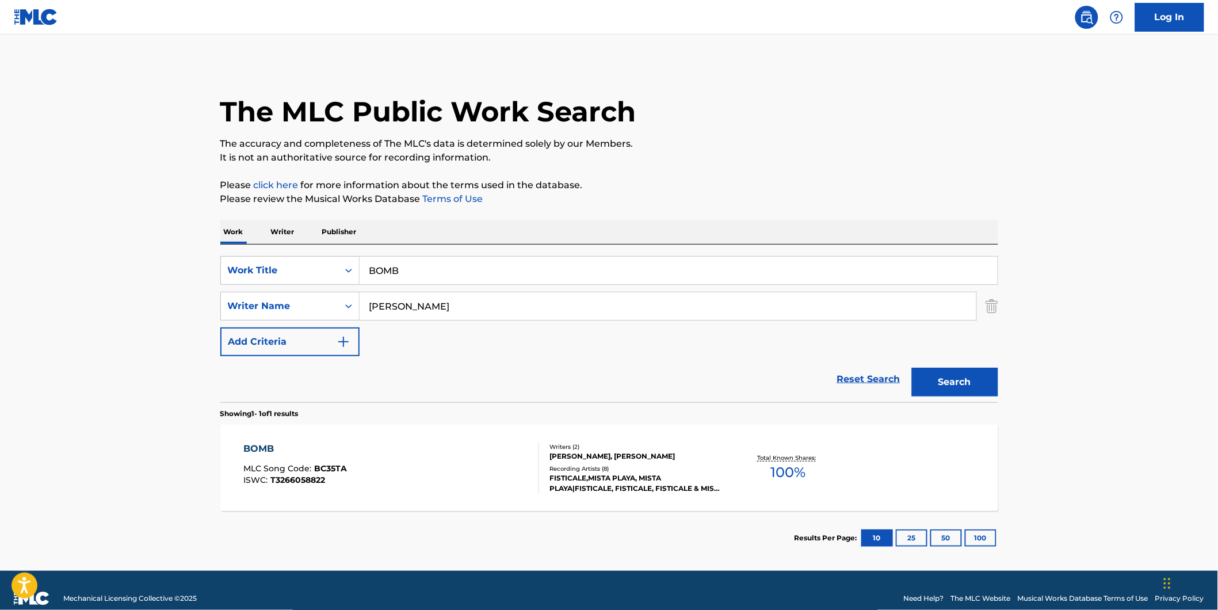
click at [240, 481] on div "BOMB MLC Song Code : BC35TA ISWC : T3266058822 Writers ( 2 ) [PERSON_NAME], [PE…" at bounding box center [609, 467] width 778 height 86
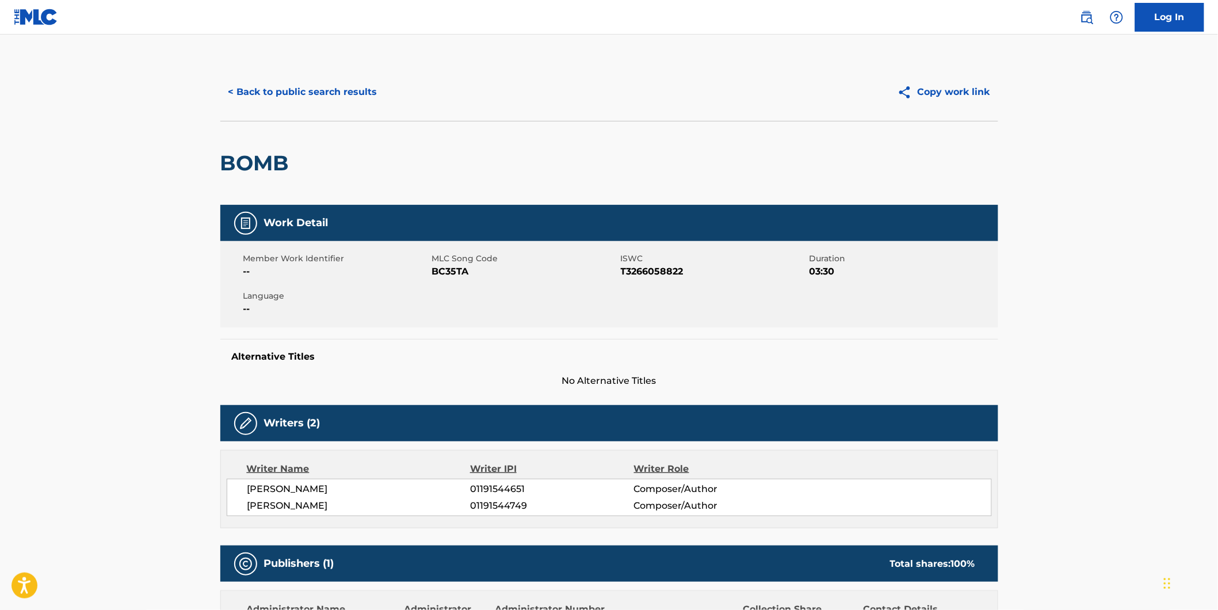
click at [236, 71] on div "< Back to public search results Copy work link" at bounding box center [609, 92] width 778 height 58
click at [240, 93] on button "< Back to public search results" at bounding box center [302, 92] width 165 height 29
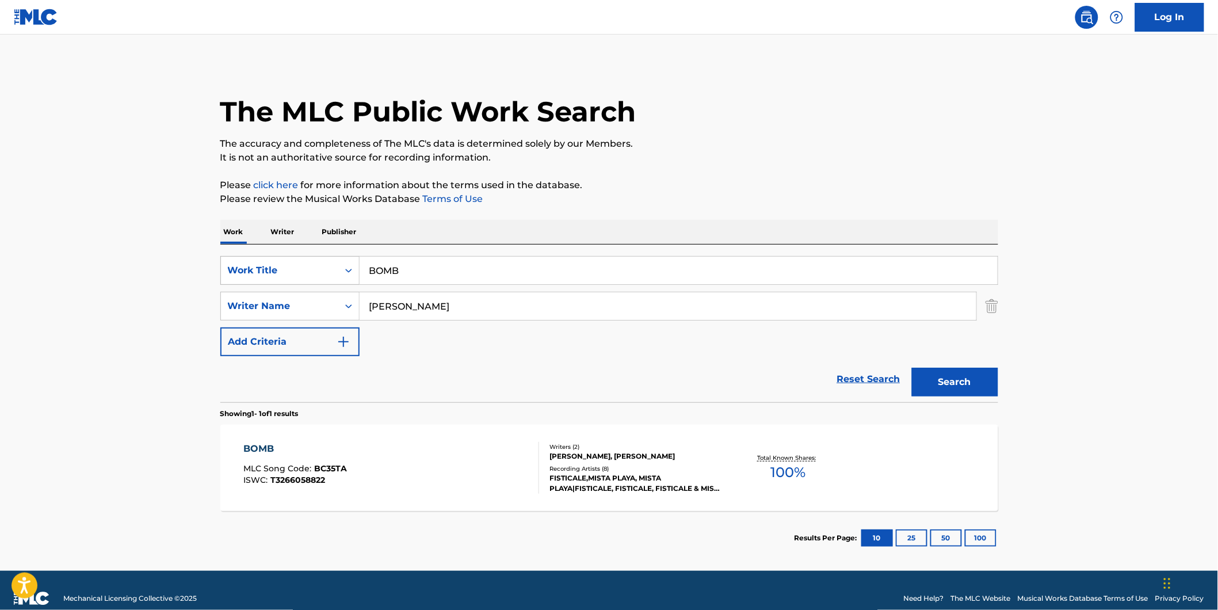
drag, startPoint x: 309, startPoint y: 280, endPoint x: 248, endPoint y: 281, distance: 61.0
click at [248, 281] on div "SearchWithCriteriad5b0b71e-c831-43e7-93cd-3842b32953d5 Work Title BOMB" at bounding box center [609, 270] width 778 height 29
paste input "less Me"
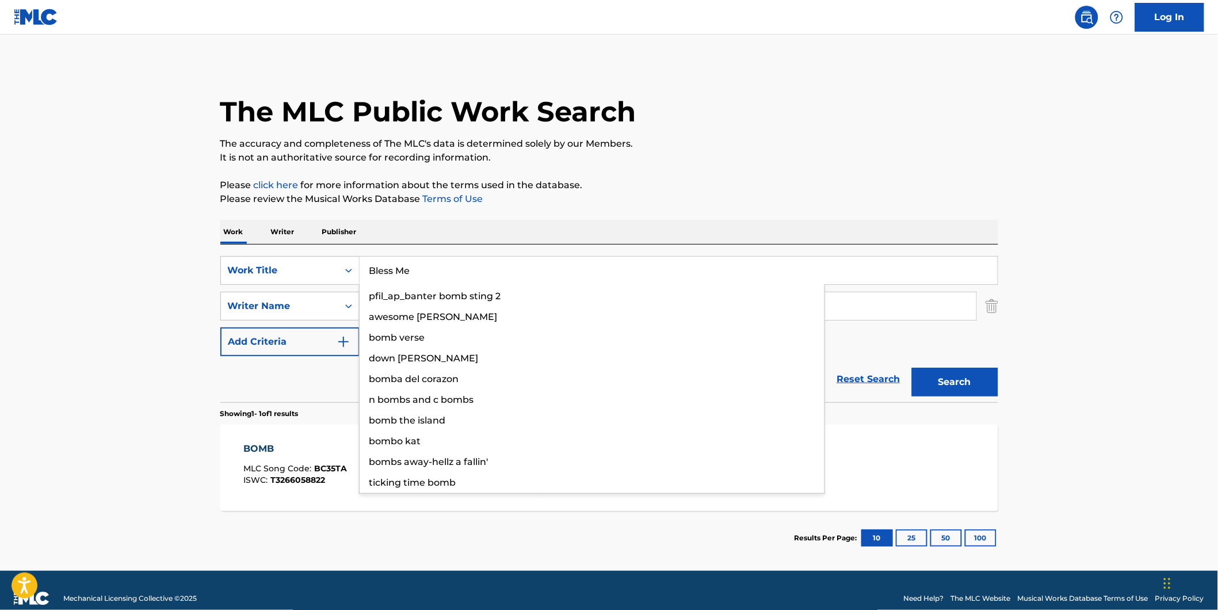
type input "Bless Me"
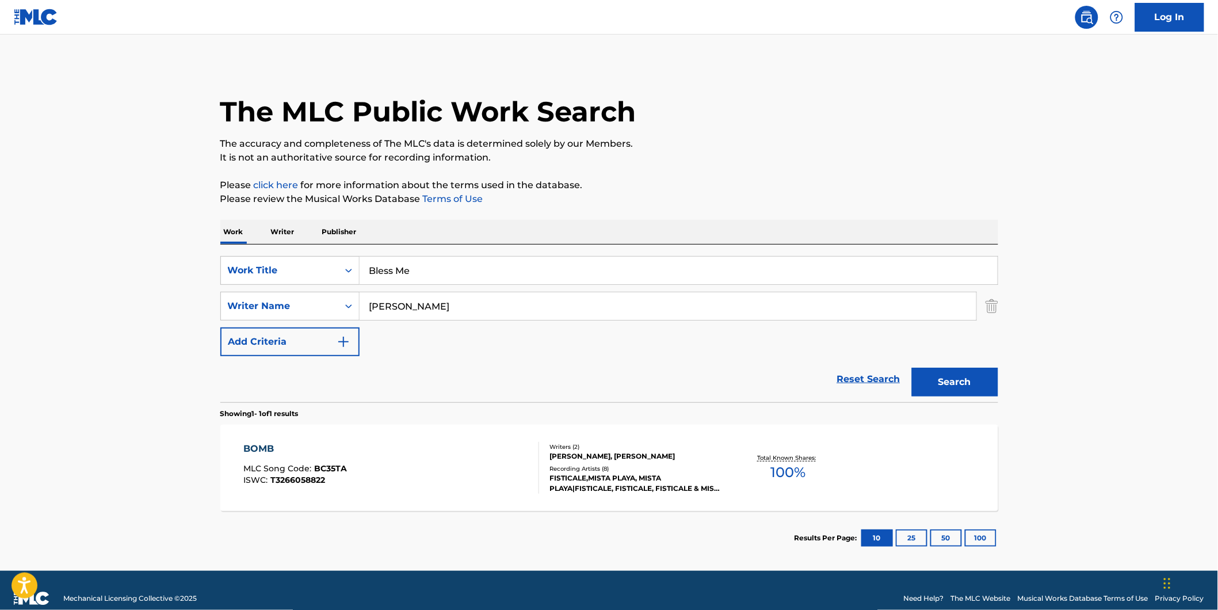
click at [124, 290] on main "The MLC Public Work Search The accuracy and completeness of The MLC's data is d…" at bounding box center [609, 303] width 1218 height 536
drag, startPoint x: 516, startPoint y: 307, endPoint x: 756, endPoint y: 167, distance: 277.3
click at [179, 307] on main "The MLC Public Work Search The accuracy and completeness of The MLC's data is d…" at bounding box center [609, 303] width 1218 height 536
paste input "[PERSON_NAME]"
click at [808, 144] on p "The accuracy and completeness of The MLC's data is determined solely by our Mem…" at bounding box center [609, 144] width 778 height 14
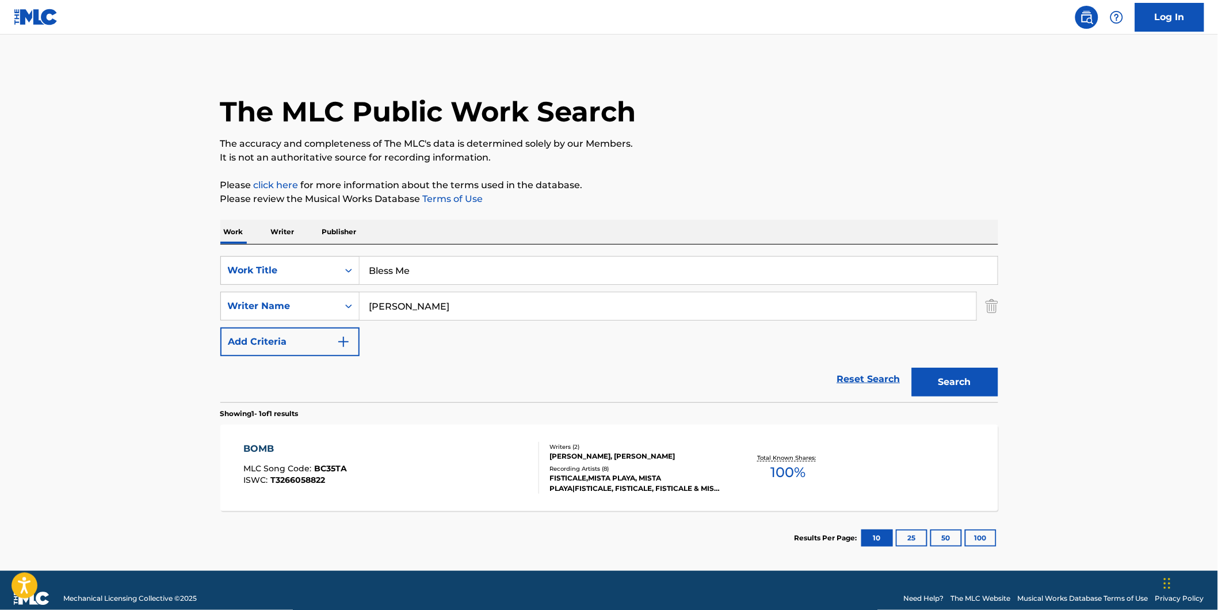
click at [947, 386] on button "Search" at bounding box center [955, 382] width 86 height 29
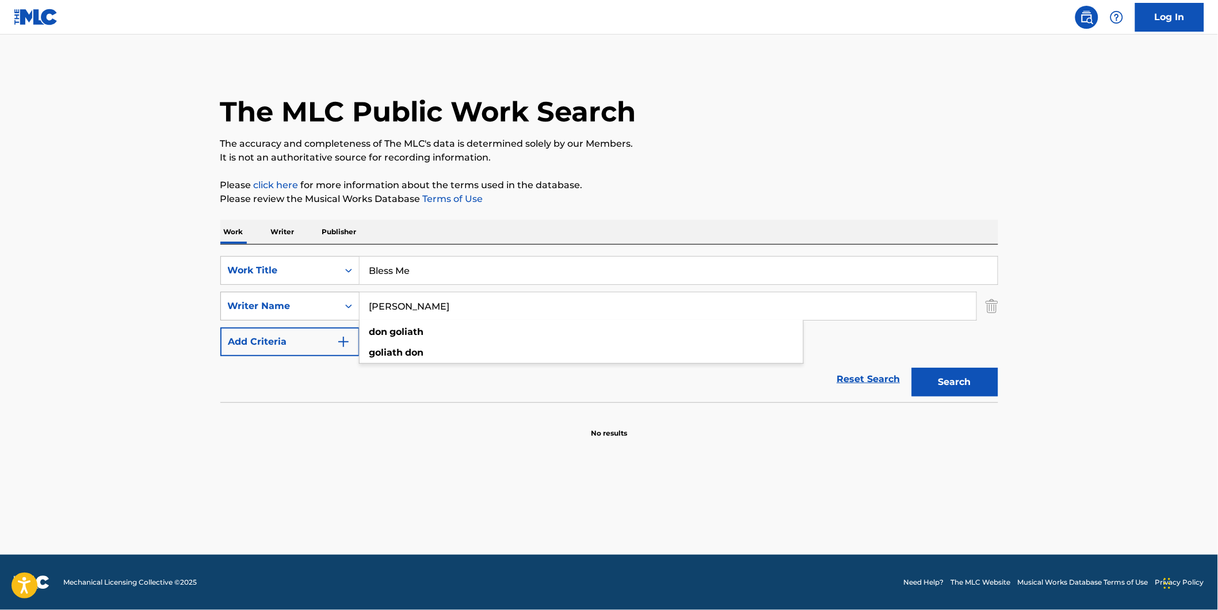
drag, startPoint x: 601, startPoint y: 307, endPoint x: 298, endPoint y: 307, distance: 302.6
click at [298, 307] on div "SearchWithCriteria2ef44d43-7209-455c-b4cc-1c5bb31277ea Writer Name [PERSON_NAME…" at bounding box center [609, 306] width 778 height 29
paste input "[PERSON_NAME]"
type input "[PERSON_NAME]"
click at [800, 167] on div "The MLC Public Work Search The accuracy and completeness of The MLC's data is d…" at bounding box center [608, 250] width 805 height 375
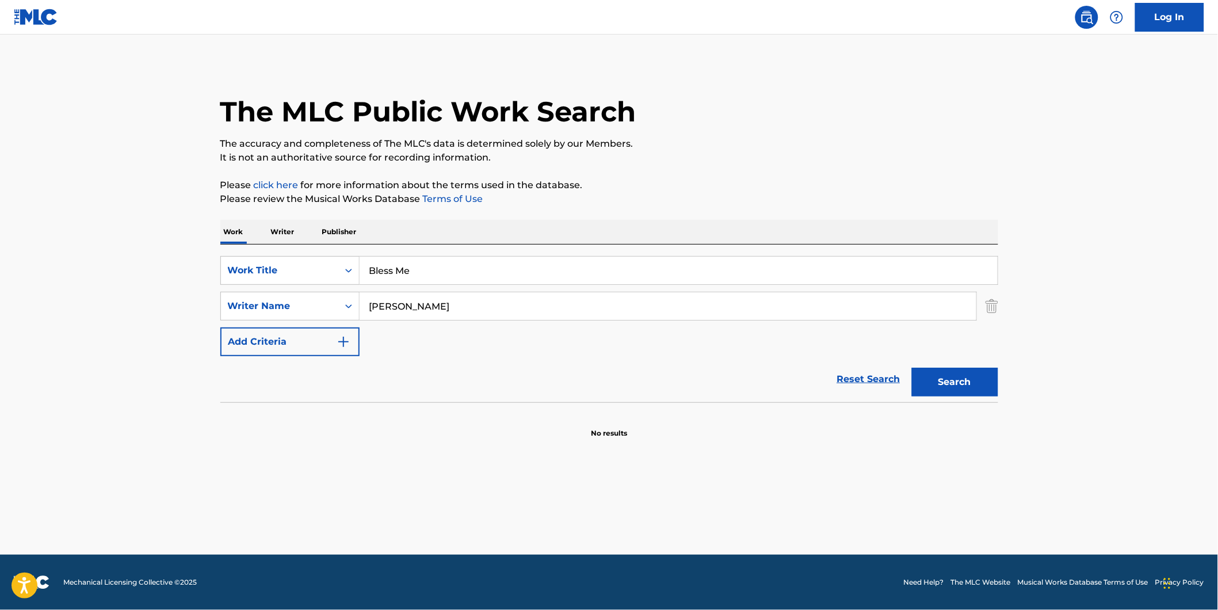
click at [951, 380] on button "Search" at bounding box center [955, 382] width 86 height 29
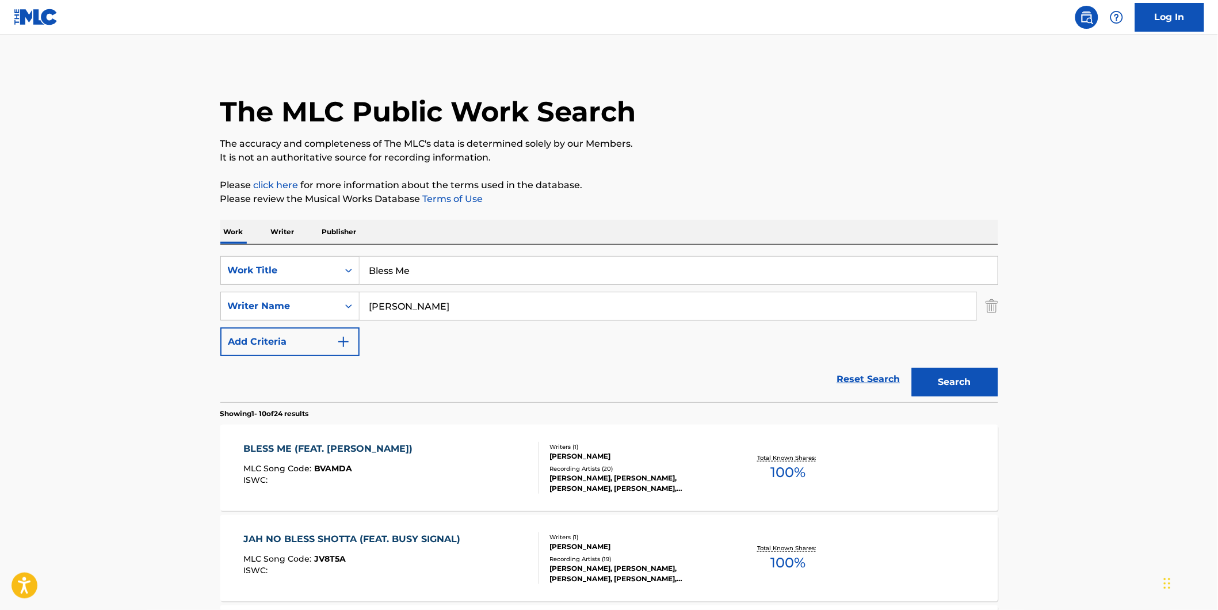
scroll to position [128, 0]
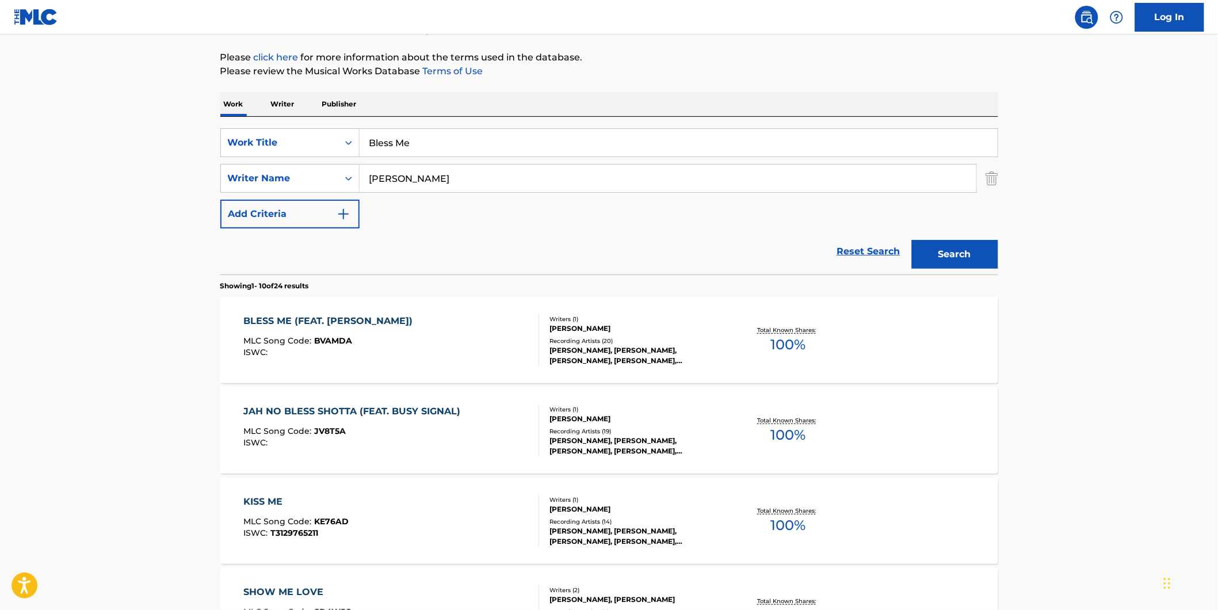
click at [444, 347] on div "BLESS ME (FEAT. [PERSON_NAME]) MLC Song Code : BVAMDA ISWC :" at bounding box center [391, 340] width 296 height 52
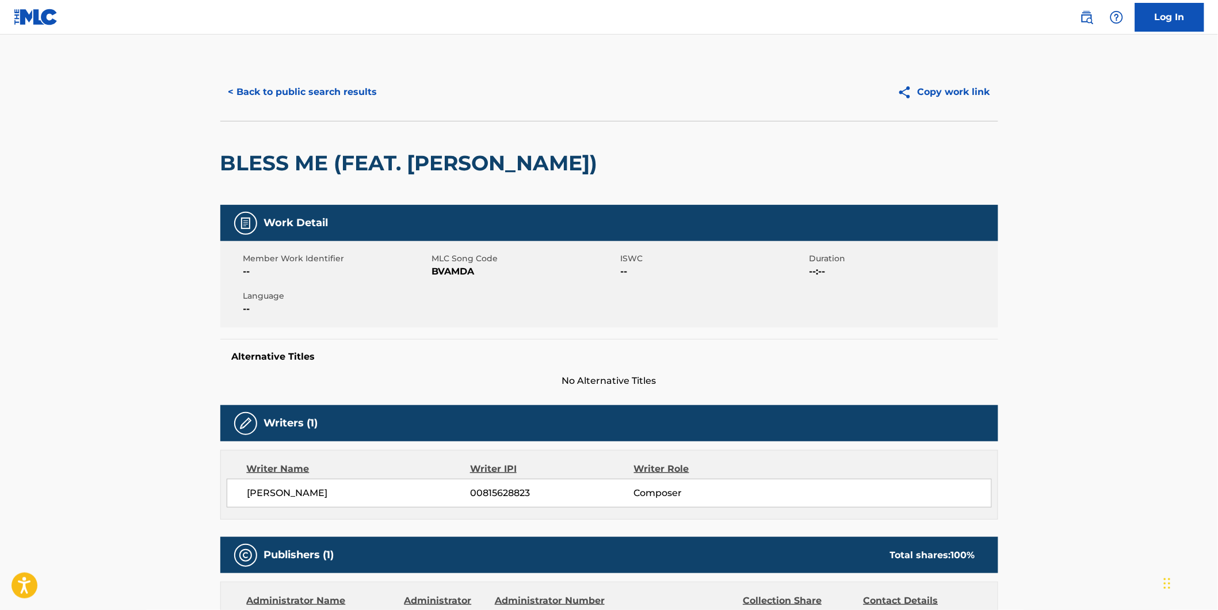
click at [260, 90] on button "< Back to public search results" at bounding box center [302, 92] width 165 height 29
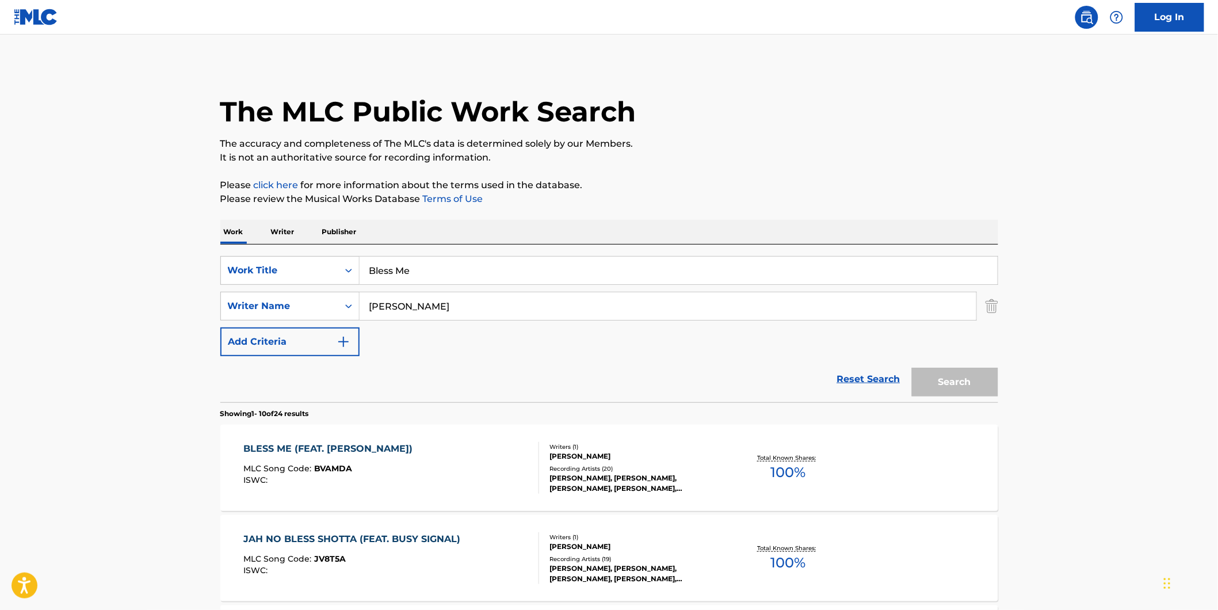
scroll to position [128, 0]
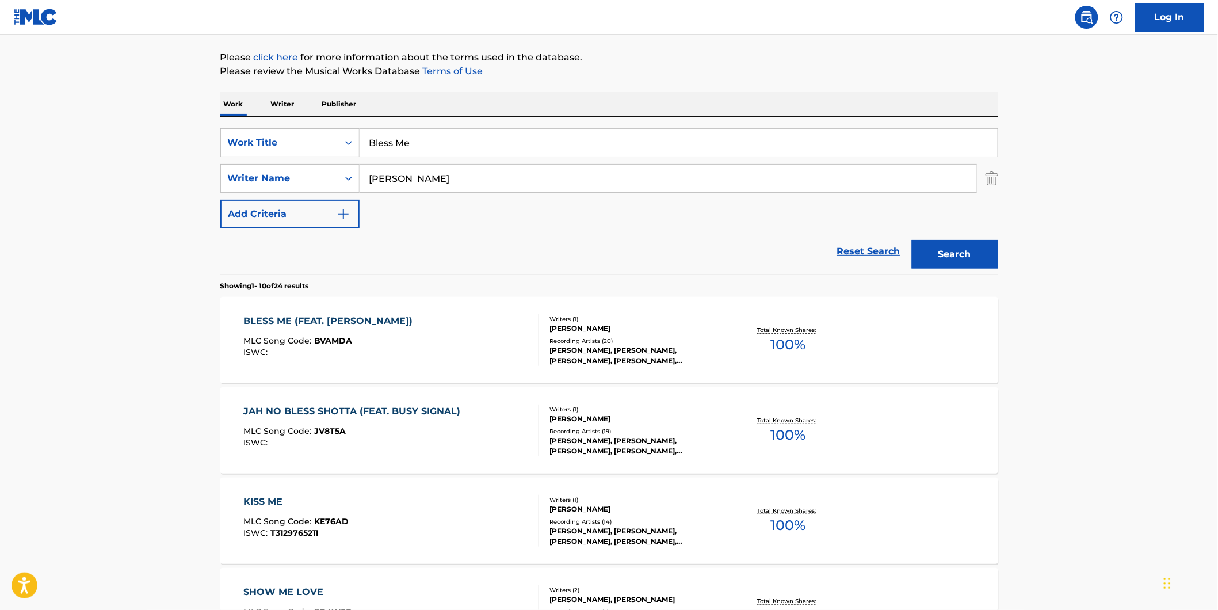
drag, startPoint x: 339, startPoint y: 148, endPoint x: 142, endPoint y: 160, distance: 197.7
click at [242, 159] on div "SearchWithCriteriad5b0b71e-c831-43e7-93cd-3842b32953d5 Work Title Bless Me Sear…" at bounding box center [609, 178] width 778 height 100
paste input "[PERSON_NAME] Fairy"
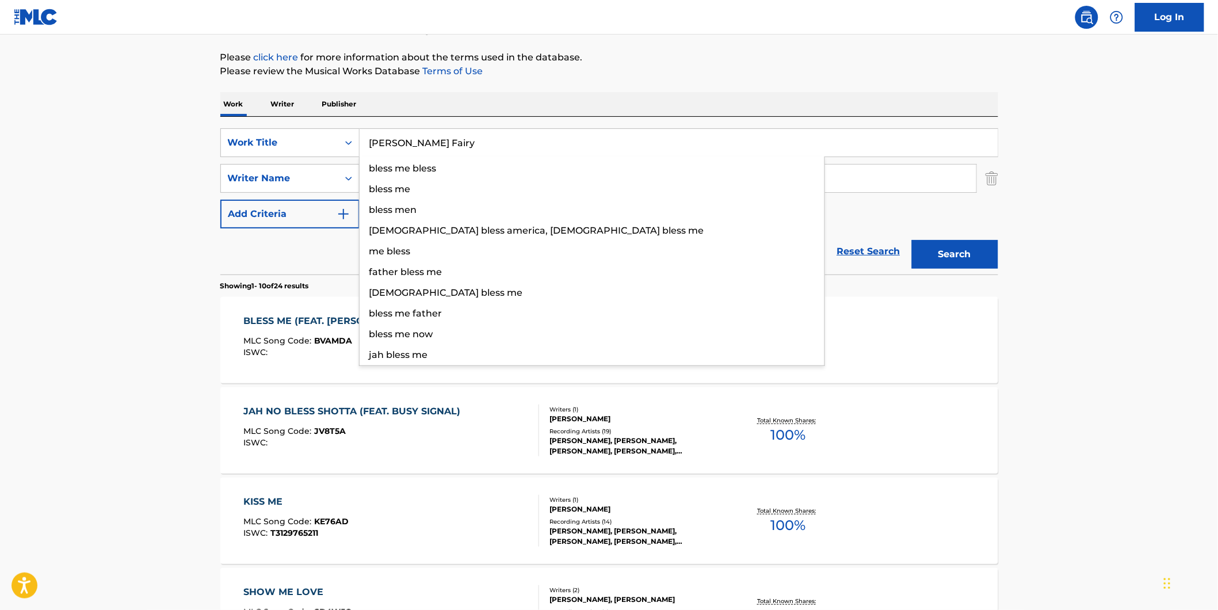
type input "[PERSON_NAME] Fairy"
click at [94, 164] on main "The MLC Public Work Search The accuracy and completeness of The MLC's data is d…" at bounding box center [609, 584] width 1218 height 1354
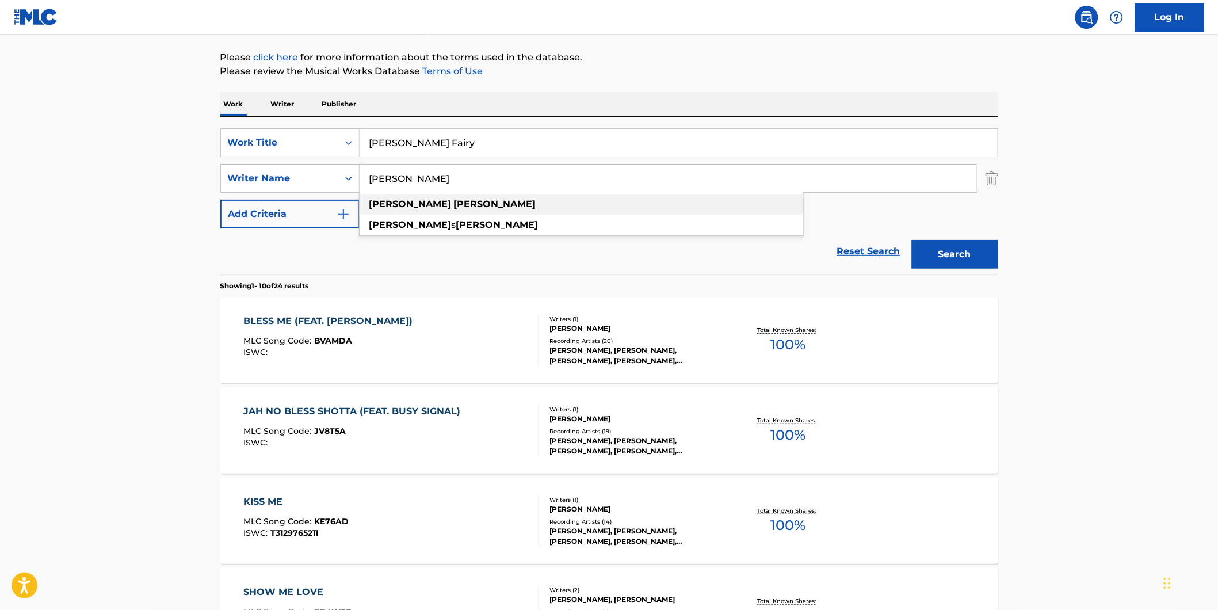
drag, startPoint x: 438, startPoint y: 175, endPoint x: 339, endPoint y: 205, distance: 102.6
click at [339, 205] on div "SearchWithCriteriad5b0b71e-c831-43e7-93cd-3842b32953d5 Work Title [PERSON_NAME]…" at bounding box center [609, 178] width 778 height 100
paste input "Pig Destroyer"
click at [1130, 196] on main "The MLC Public Work Search The accuracy and completeness of The MLC's data is d…" at bounding box center [609, 584] width 1218 height 1354
click at [976, 240] on button "Search" at bounding box center [955, 254] width 86 height 29
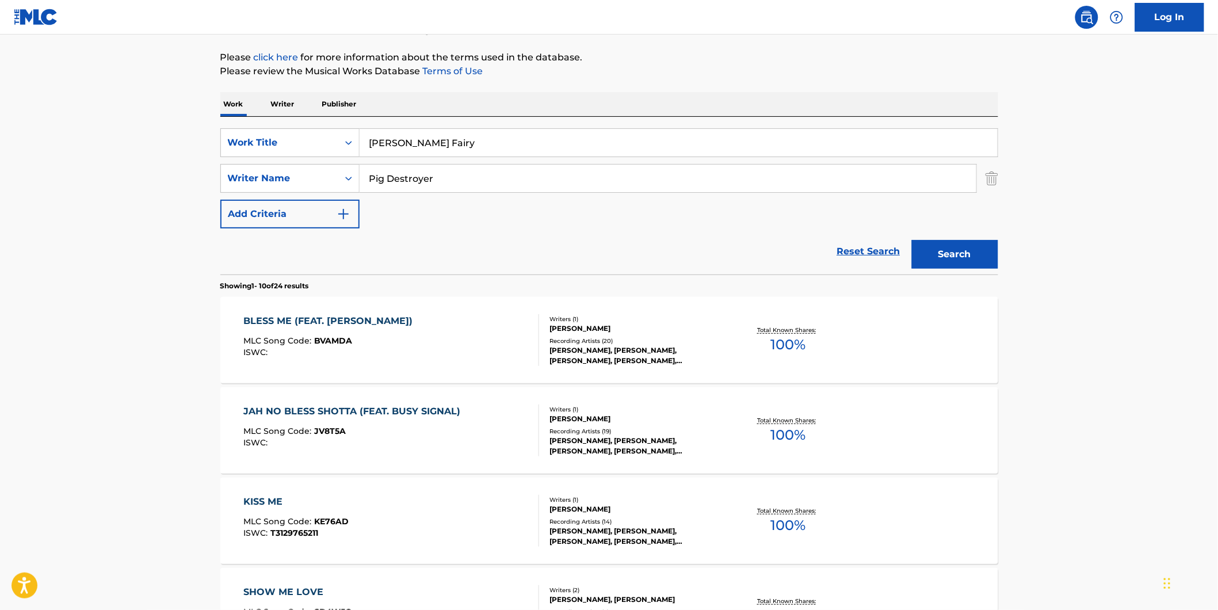
scroll to position [0, 0]
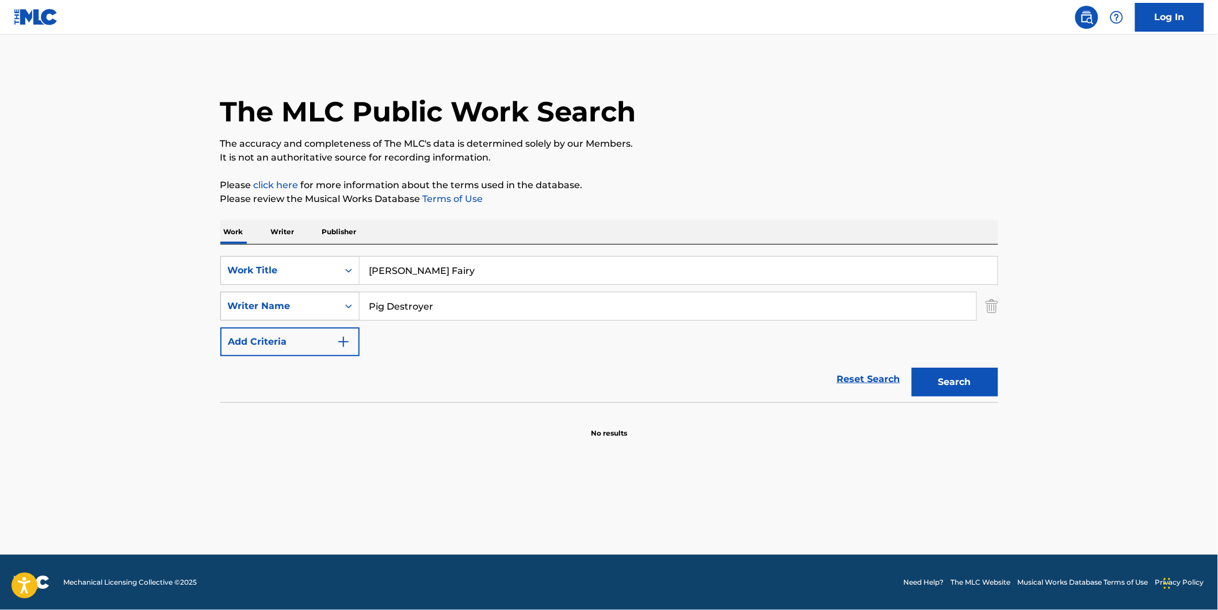
drag, startPoint x: 477, startPoint y: 316, endPoint x: 334, endPoint y: 315, distance: 143.2
click at [334, 315] on div "SearchWithCriteria2ef44d43-7209-455c-b4cc-1c5bb31277ea Writer Name Pig Destroyer" at bounding box center [609, 306] width 778 height 29
paste input "[PERSON_NAME]"
click at [954, 377] on button "Search" at bounding box center [955, 382] width 86 height 29
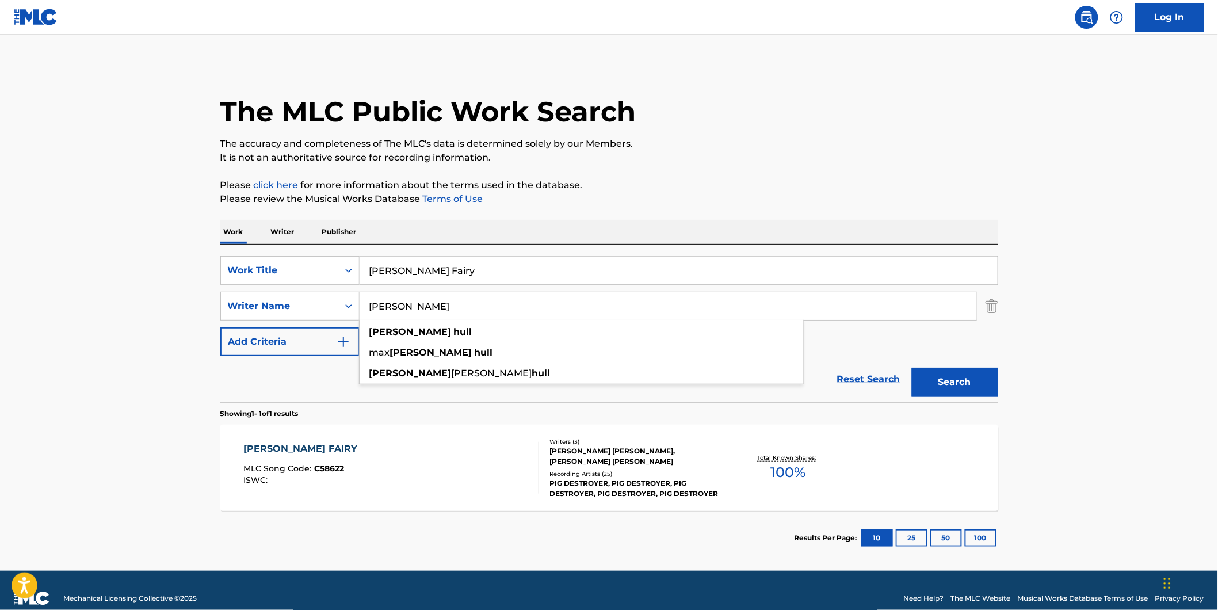
drag, startPoint x: 515, startPoint y: 312, endPoint x: 363, endPoint y: 313, distance: 151.9
click at [363, 313] on input "[PERSON_NAME]" at bounding box center [668, 306] width 617 height 28
paste input "[PERSON_NAME]"
click at [738, 163] on p "It is not an authoritative source for recording information." at bounding box center [609, 158] width 778 height 14
click at [939, 384] on button "Search" at bounding box center [955, 382] width 86 height 29
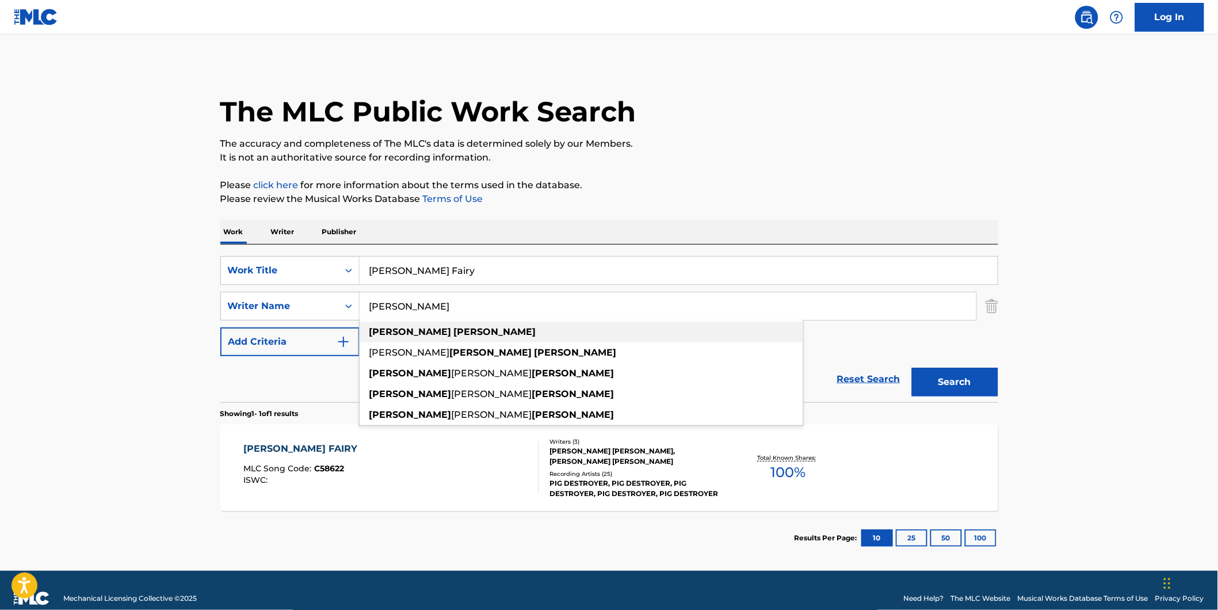
drag, startPoint x: 463, startPoint y: 307, endPoint x: 381, endPoint y: 323, distance: 83.9
click at [381, 320] on div "[PERSON_NAME] [PERSON_NAME] [PERSON_NAME] [PERSON_NAME] [PERSON_NAME] [PERSON_N…" at bounding box center [668, 306] width 617 height 28
click at [508, 309] on input "[PERSON_NAME]" at bounding box center [668, 306] width 617 height 28
drag, startPoint x: 507, startPoint y: 309, endPoint x: 329, endPoint y: 308, distance: 177.7
click at [329, 308] on div "SearchWithCriteria2ef44d43-7209-455c-b4cc-1c5bb31277ea Writer Name [PERSON_NAME…" at bounding box center [609, 306] width 778 height 29
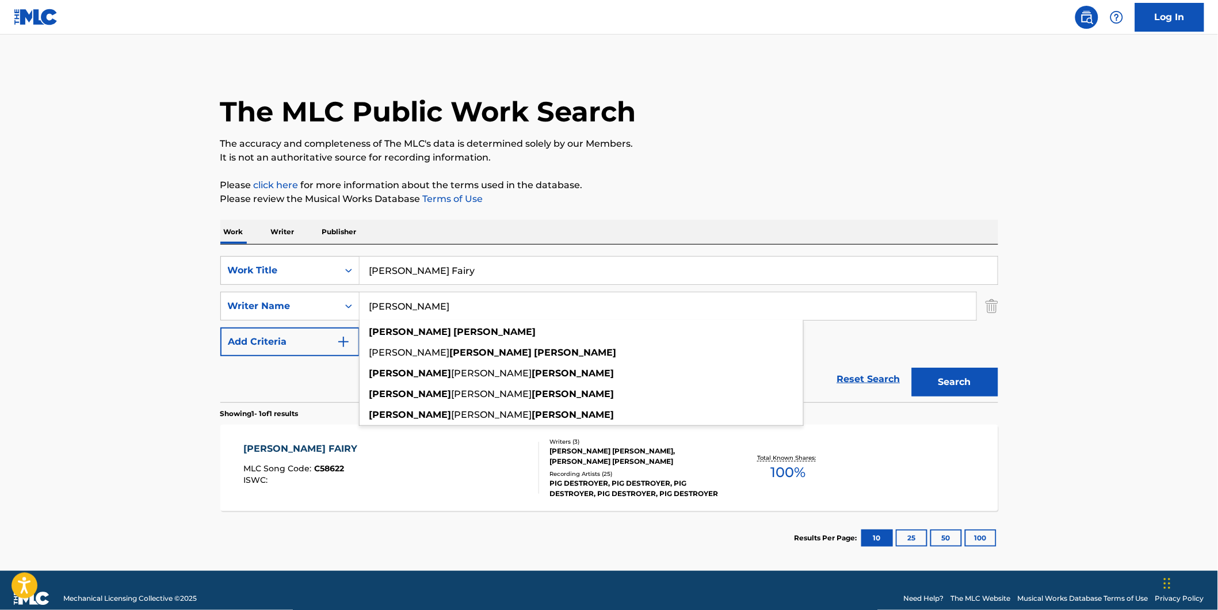
paste input "[PERSON_NAME]"
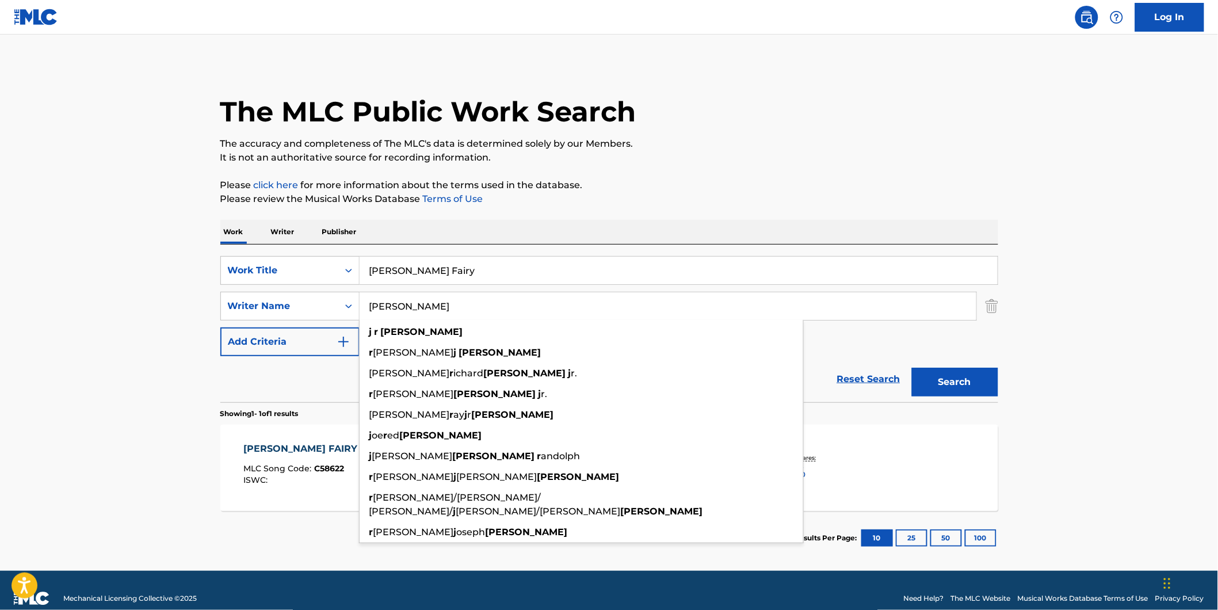
type input "[PERSON_NAME]"
drag, startPoint x: 693, startPoint y: 157, endPoint x: 738, endPoint y: 227, distance: 83.1
click at [693, 158] on p "It is not an authoritative source for recording information." at bounding box center [609, 158] width 778 height 14
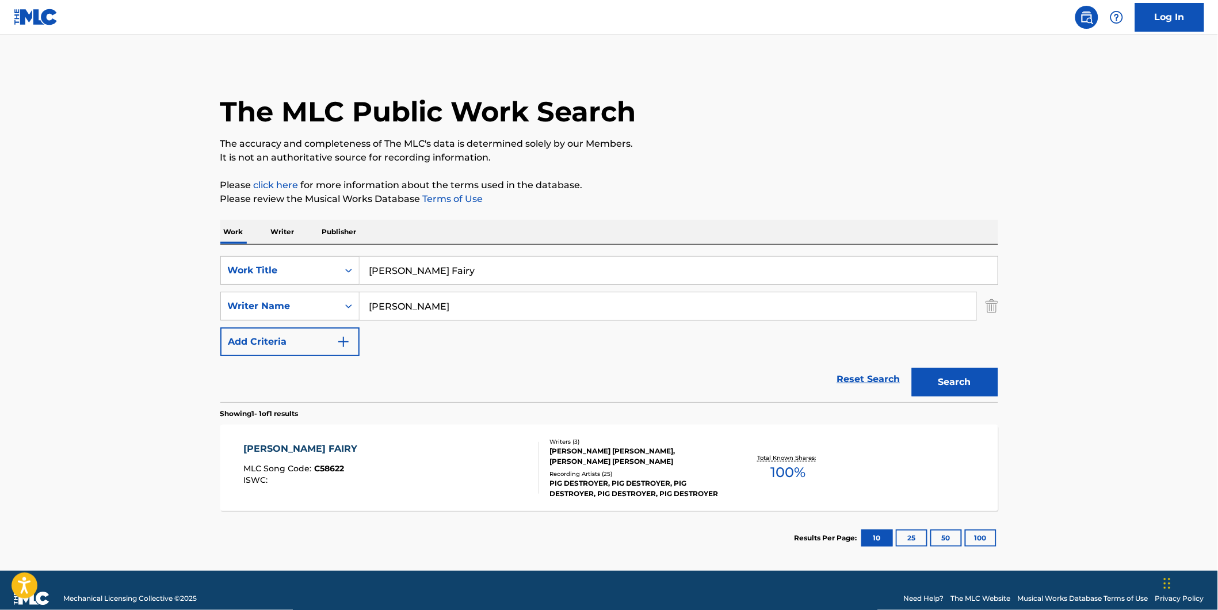
click at [932, 380] on button "Search" at bounding box center [955, 382] width 86 height 29
click at [458, 456] on div "[PERSON_NAME] FAIRY MLC Song Code : C58622 ISWC :" at bounding box center [391, 468] width 296 height 52
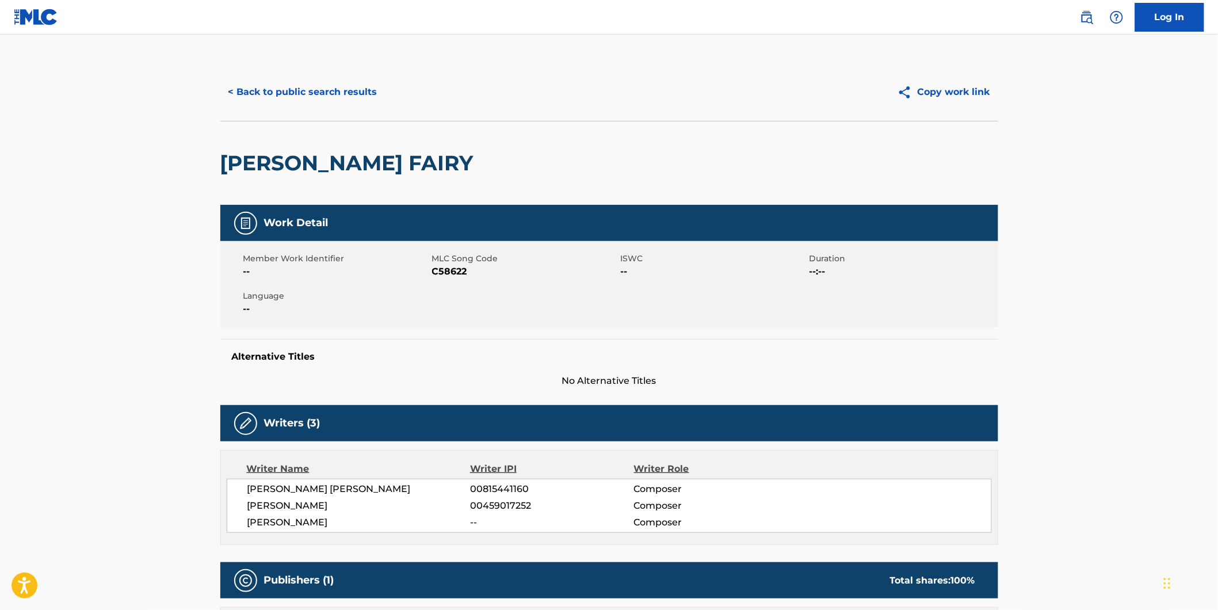
click at [269, 105] on button "< Back to public search results" at bounding box center [302, 92] width 165 height 29
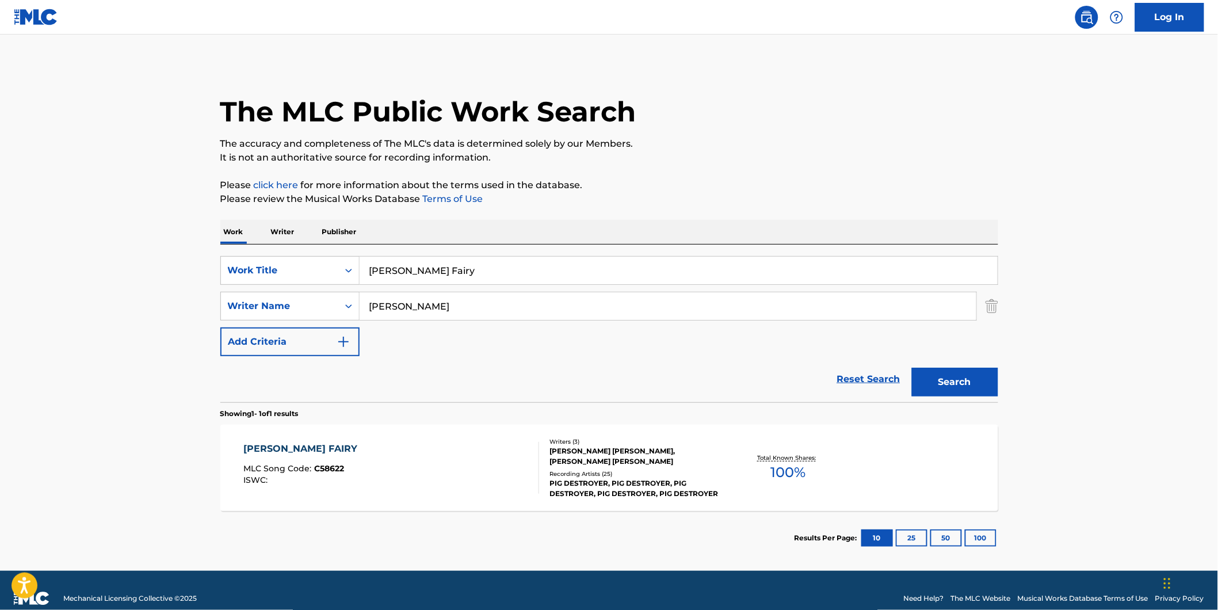
click at [284, 461] on div "[PERSON_NAME] FAIRY MLC Song Code : C58622 ISWC :" at bounding box center [303, 468] width 120 height 52
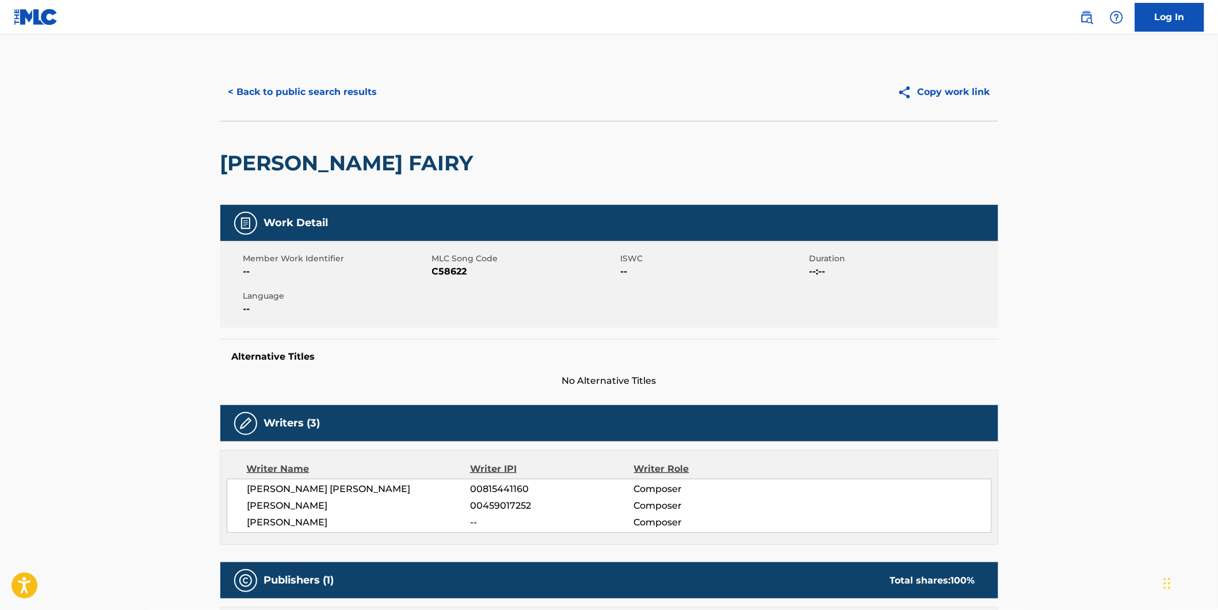
click at [297, 83] on button "< Back to public search results" at bounding box center [302, 92] width 165 height 29
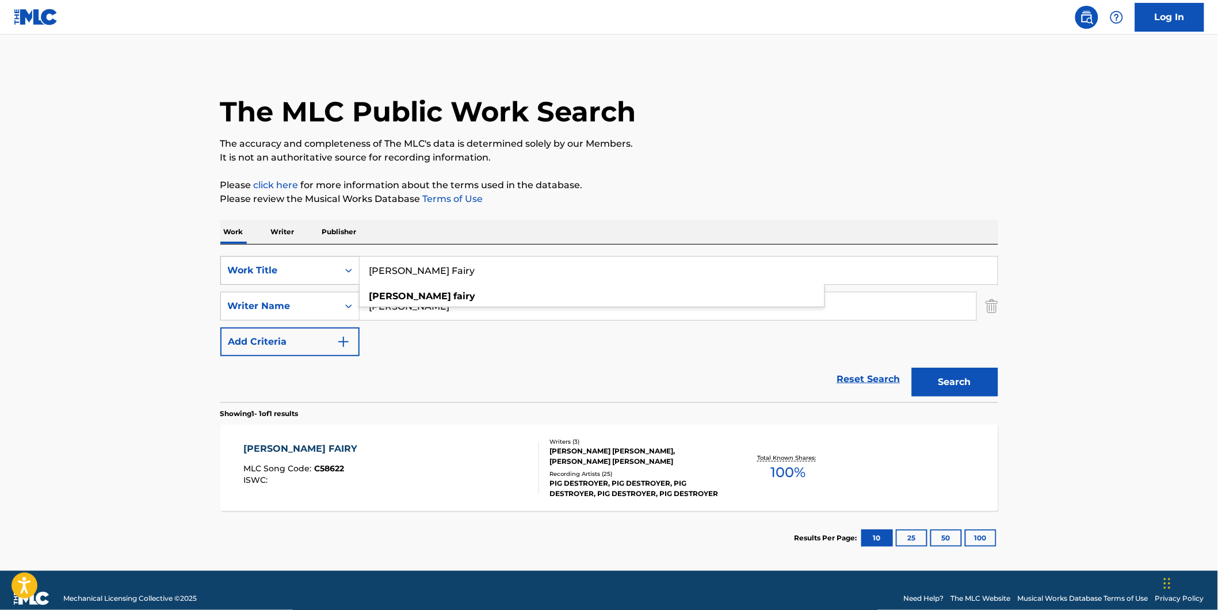
drag, startPoint x: 500, startPoint y: 263, endPoint x: 250, endPoint y: 278, distance: 250.6
click at [261, 278] on div "SearchWithCriteriad5b0b71e-c831-43e7-93cd-3842b32953d5 Work Title [PERSON_NAME]…" at bounding box center [609, 270] width 778 height 29
paste input "Gassho"
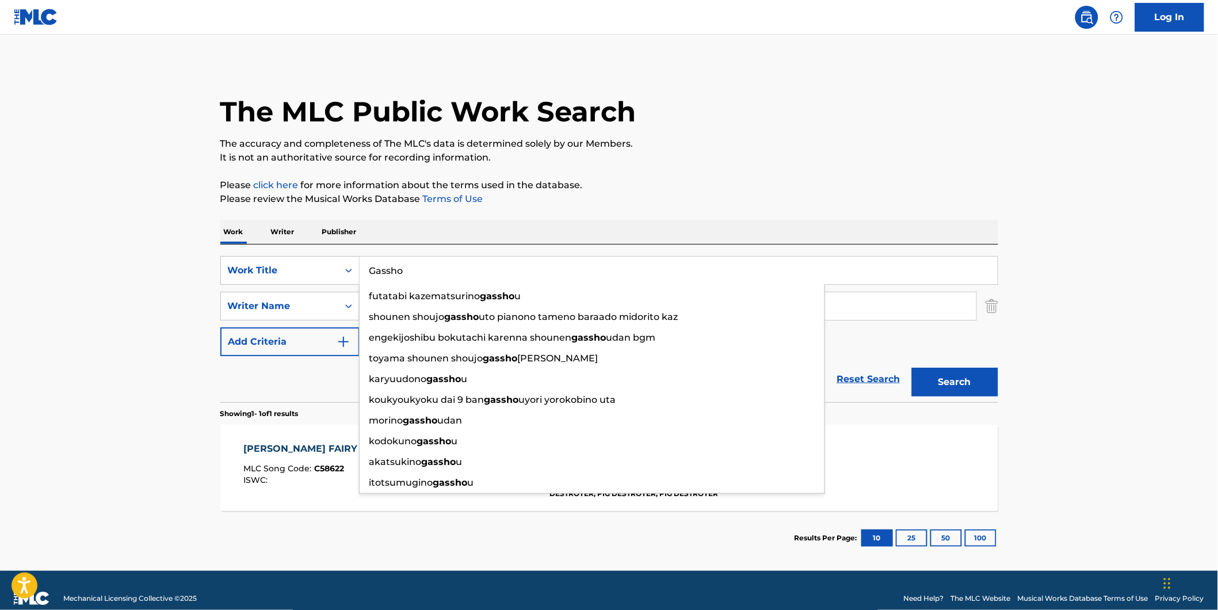
type input "Gassho"
click at [28, 251] on main "The MLC Public Work Search The accuracy and completeness of The MLC's data is d…" at bounding box center [609, 303] width 1218 height 536
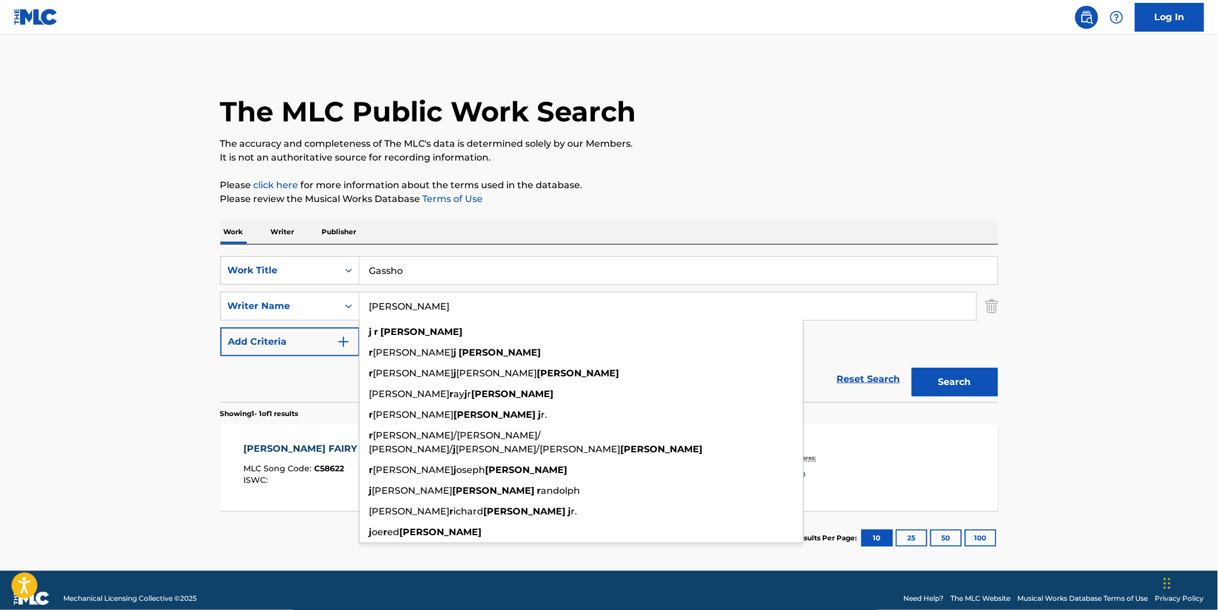
drag, startPoint x: 524, startPoint y: 306, endPoint x: 404, endPoint y: 312, distance: 120.4
click at [285, 346] on div "SearchWithCriteriad5b0b71e-c831-43e7-93cd-3842b32953d5 Work Title Gassho Search…" at bounding box center [609, 306] width 778 height 100
paste input "Reiki Tribe"
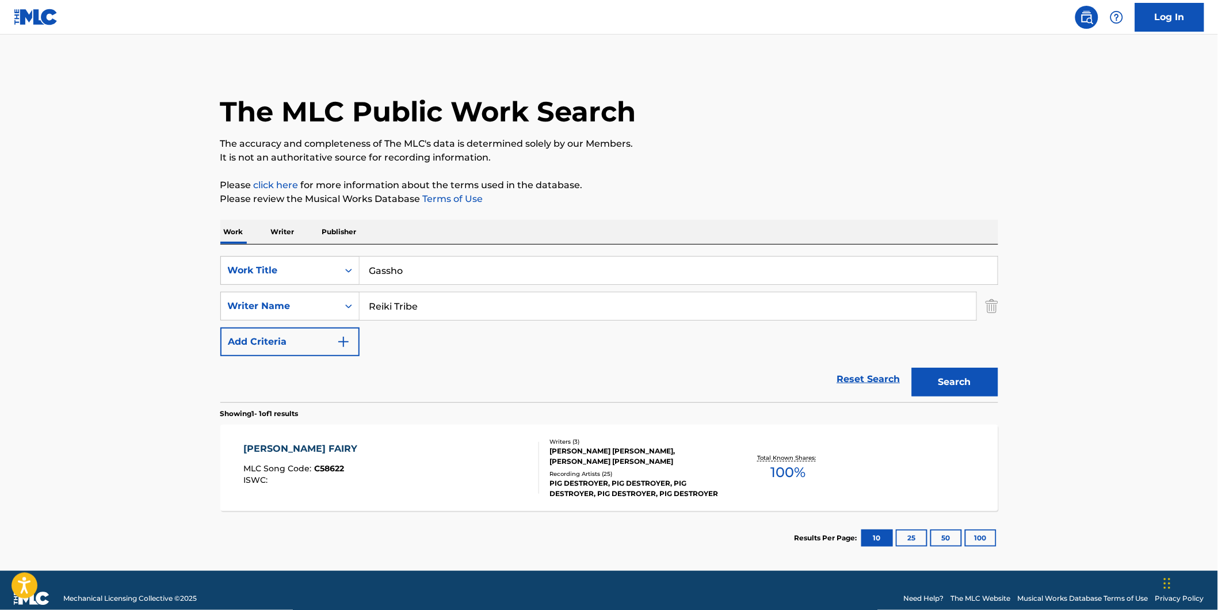
click at [854, 106] on div "The MLC Public Work Search" at bounding box center [609, 105] width 778 height 84
click at [953, 389] on button "Search" at bounding box center [955, 382] width 86 height 29
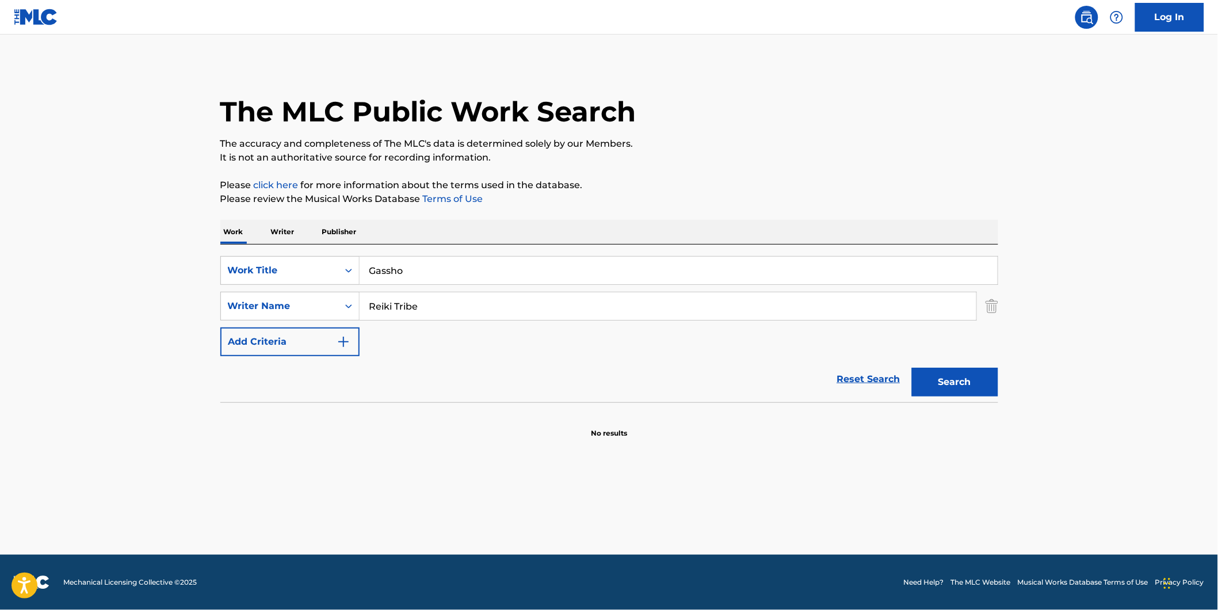
drag, startPoint x: 439, startPoint y: 299, endPoint x: 735, endPoint y: 160, distance: 326.8
click at [307, 326] on div "SearchWithCriteriad5b0b71e-c831-43e7-93cd-3842b32953d5 Work Title Gassho Search…" at bounding box center [609, 306] width 778 height 100
paste input "[PERSON_NAME] [PERSON_NAME]"
type input "[PERSON_NAME] [PERSON_NAME]"
click at [890, 116] on div "The MLC Public Work Search" at bounding box center [609, 105] width 778 height 84
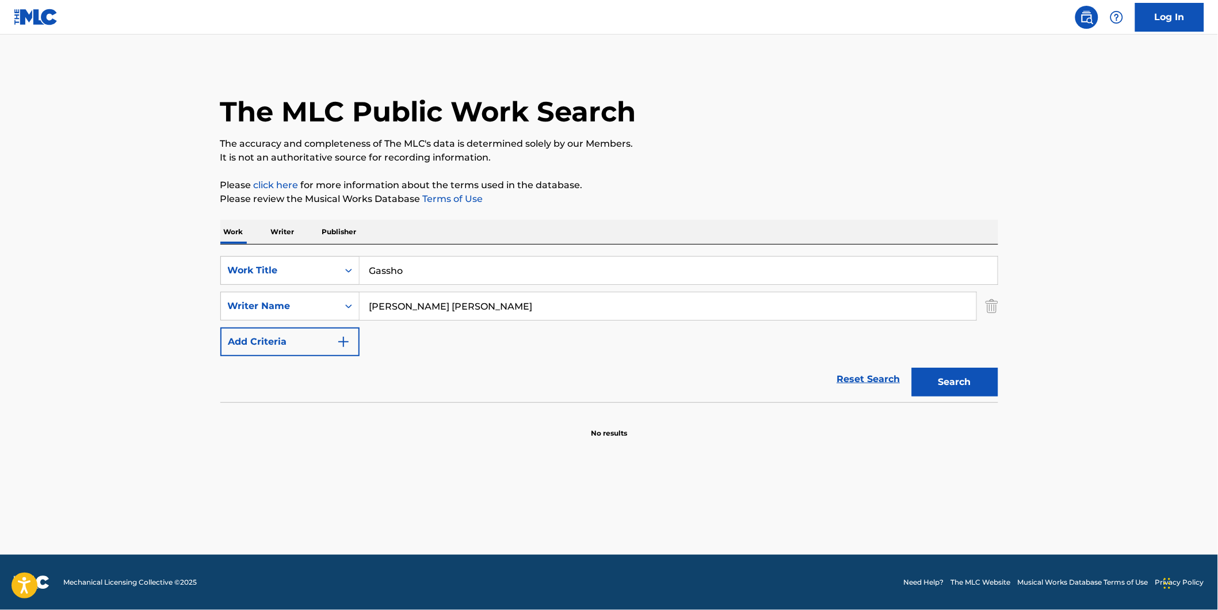
click at [935, 376] on button "Search" at bounding box center [955, 382] width 86 height 29
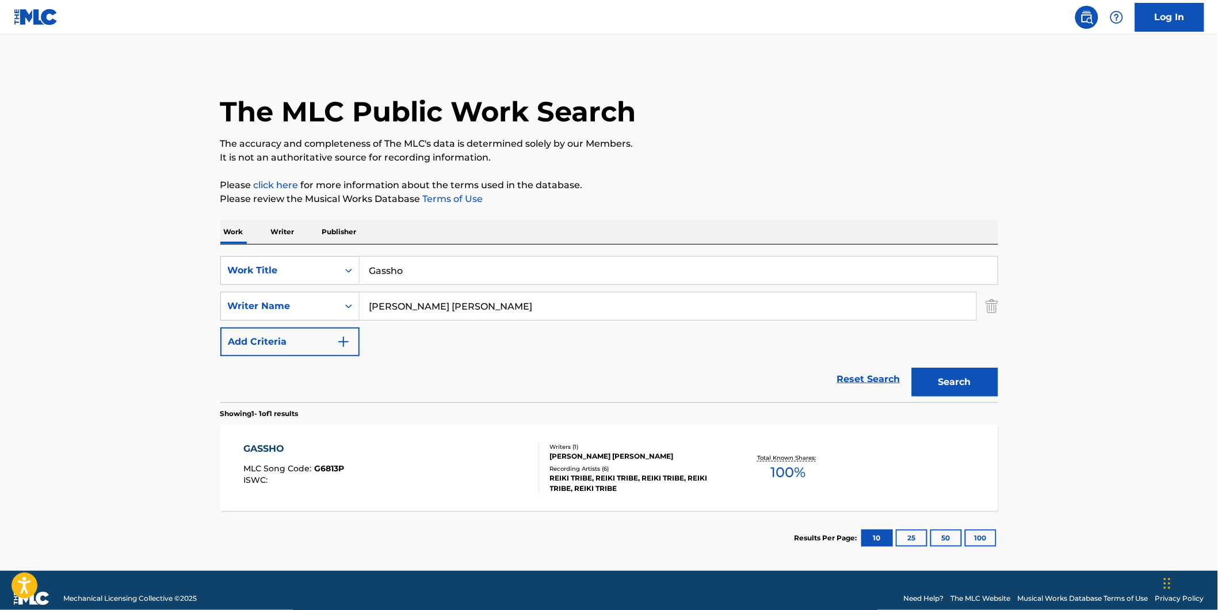
click at [449, 463] on div "GASSHO MLC Song Code : G6813P ISWC :" at bounding box center [391, 468] width 296 height 52
